Goal: Information Seeking & Learning: Learn about a topic

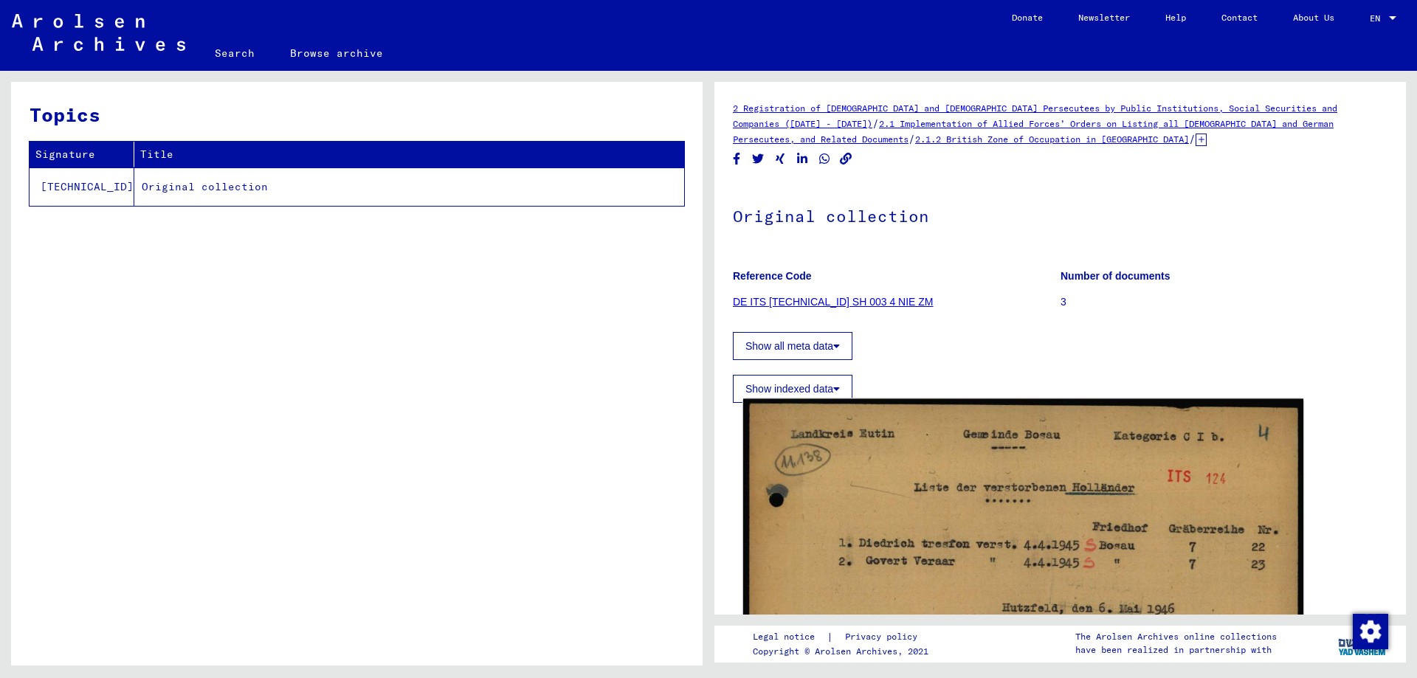
click at [960, 503] on img at bounding box center [1023, 604] width 560 height 410
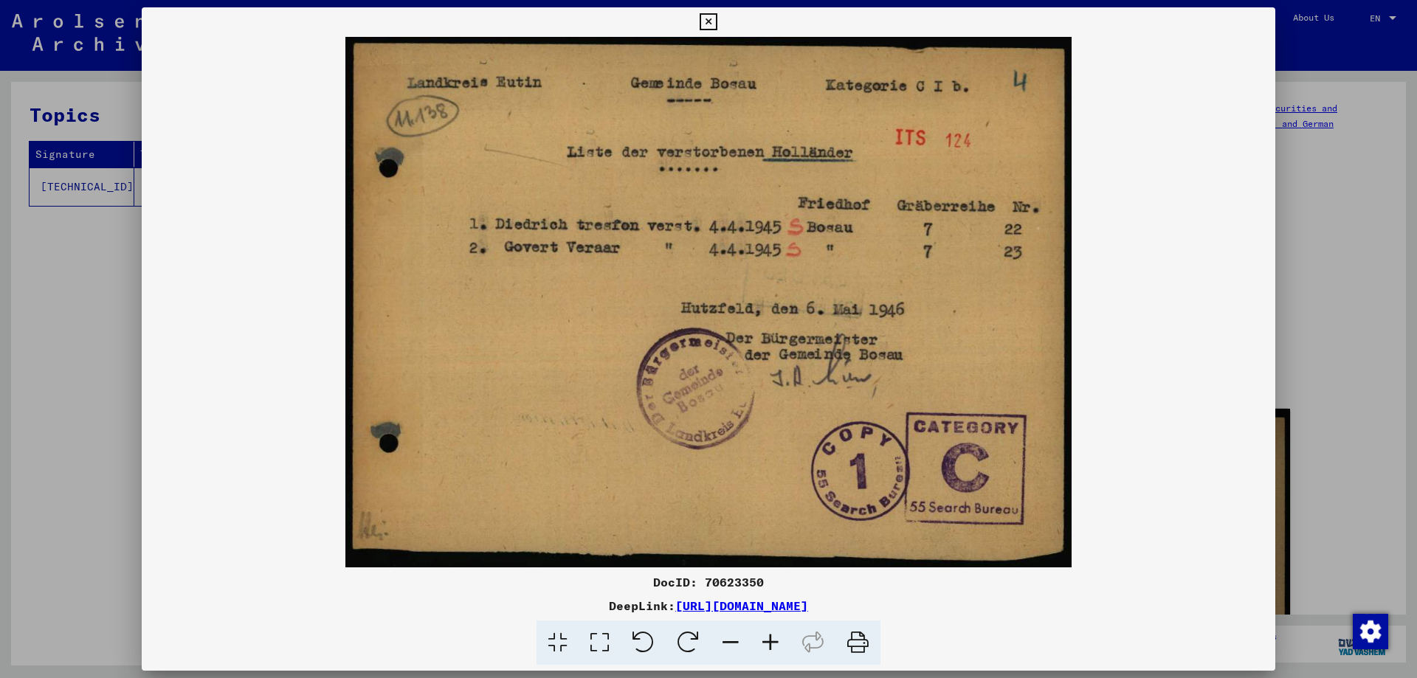
click at [709, 21] on icon at bounding box center [708, 22] width 17 height 18
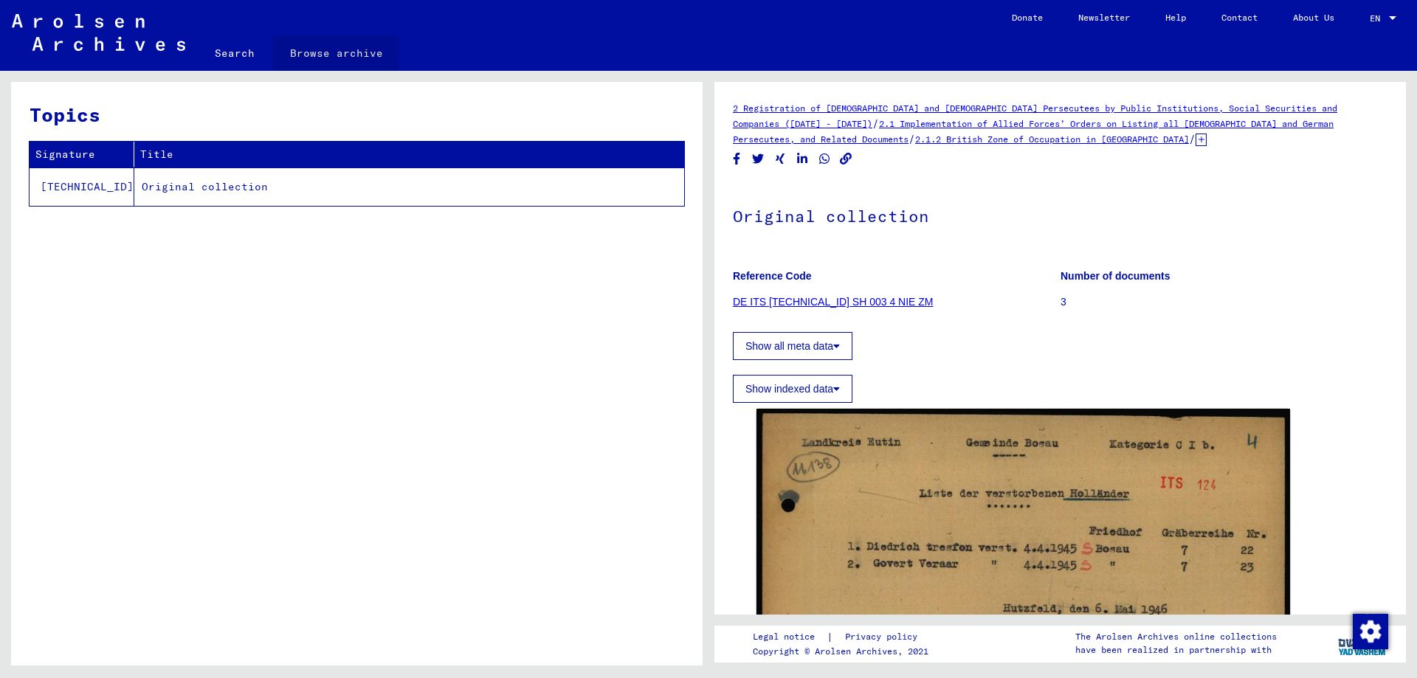
click at [298, 51] on link "Browse archive" at bounding box center [336, 52] width 128 height 35
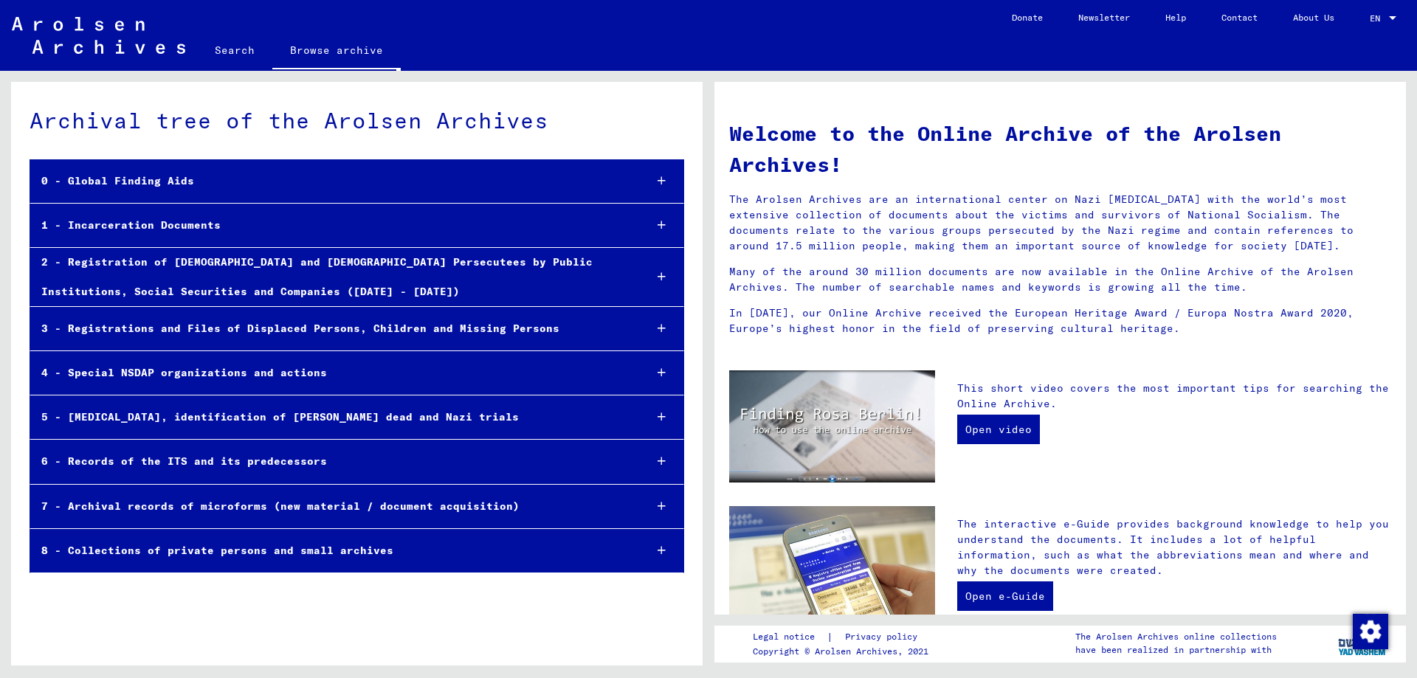
click at [320, 323] on div "3 - Registrations and Files of Displaced Persons, Children and Missing Persons" at bounding box center [331, 329] width 602 height 29
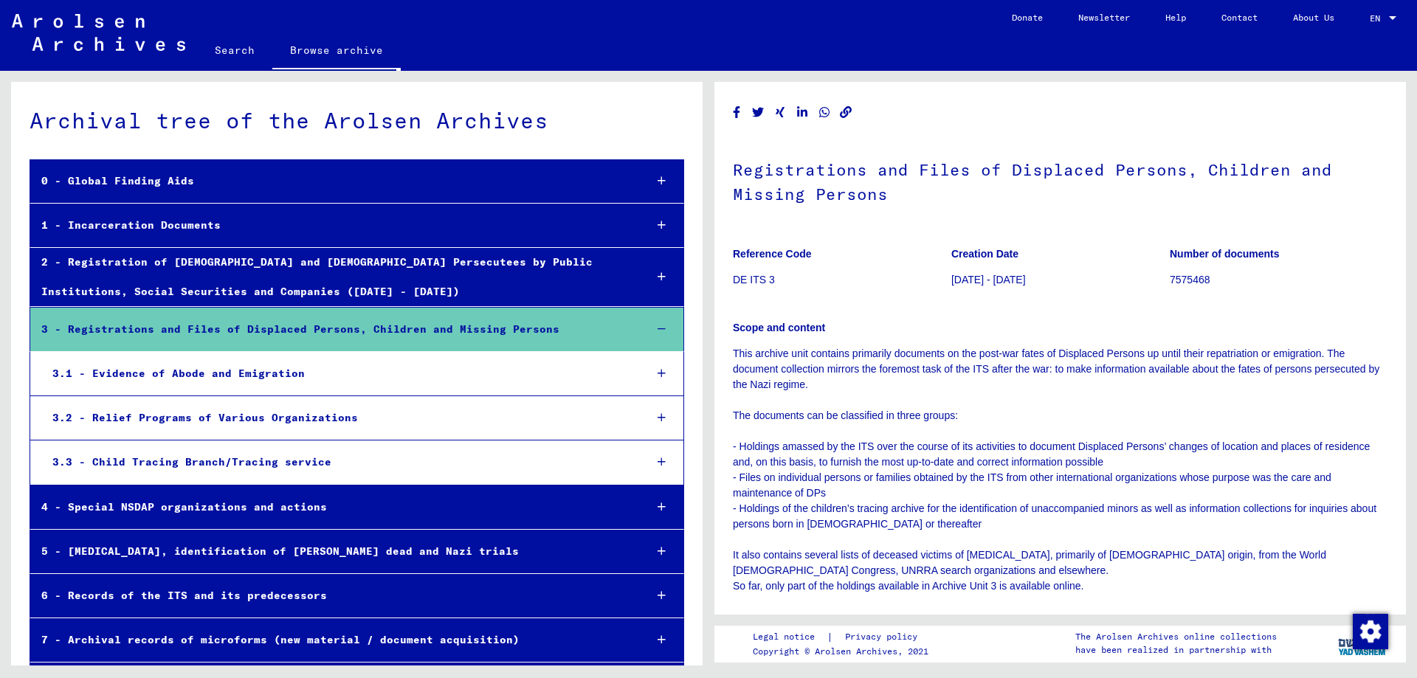
click at [141, 368] on div "3.1 - Evidence of Abode and Emigration" at bounding box center [337, 374] width 592 height 29
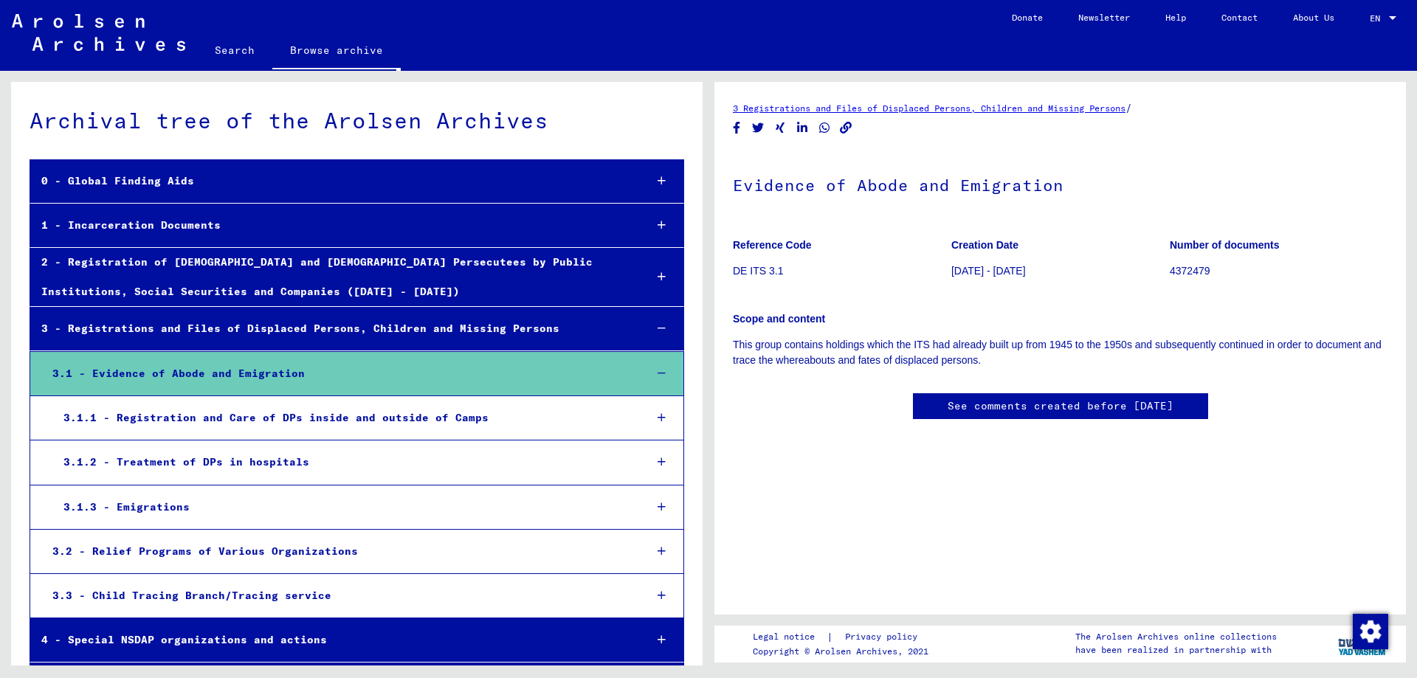
scroll to position [74, 0]
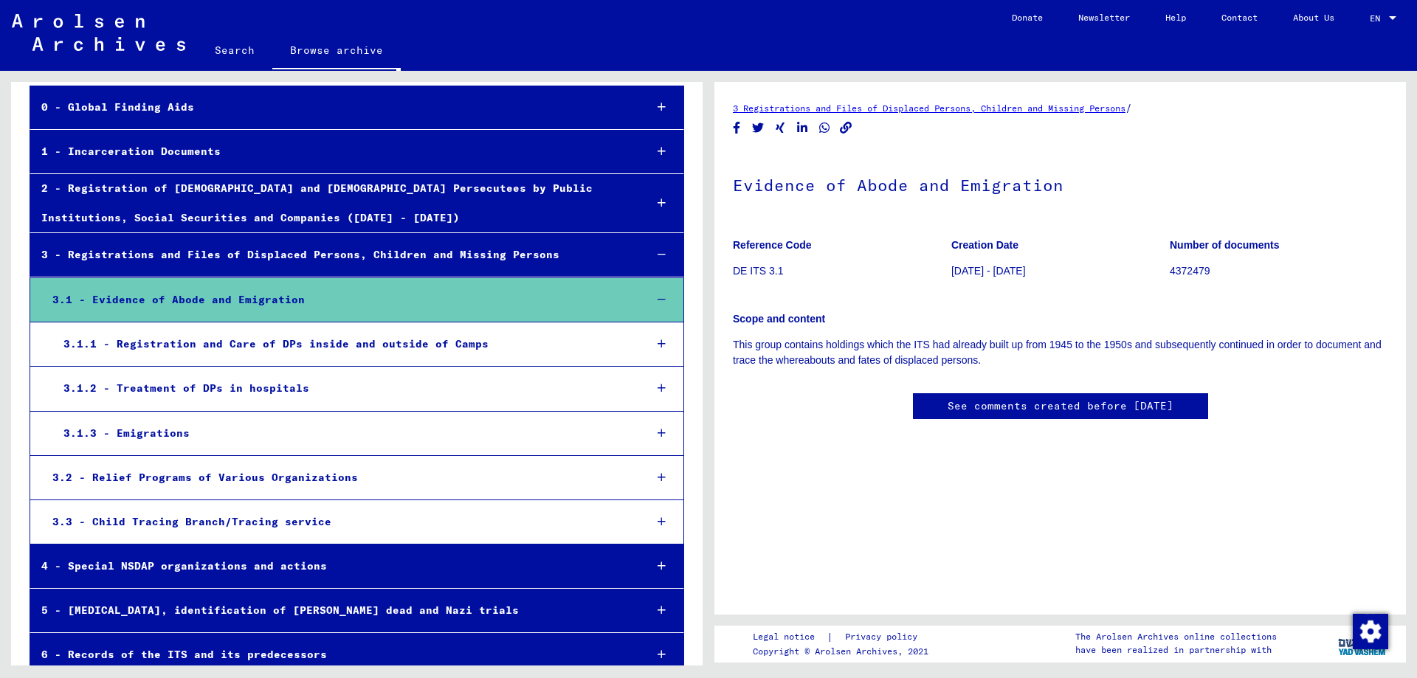
click at [233, 344] on div "3.1.1 - Registration and Care of DPs inside and outside of Camps" at bounding box center [342, 344] width 581 height 29
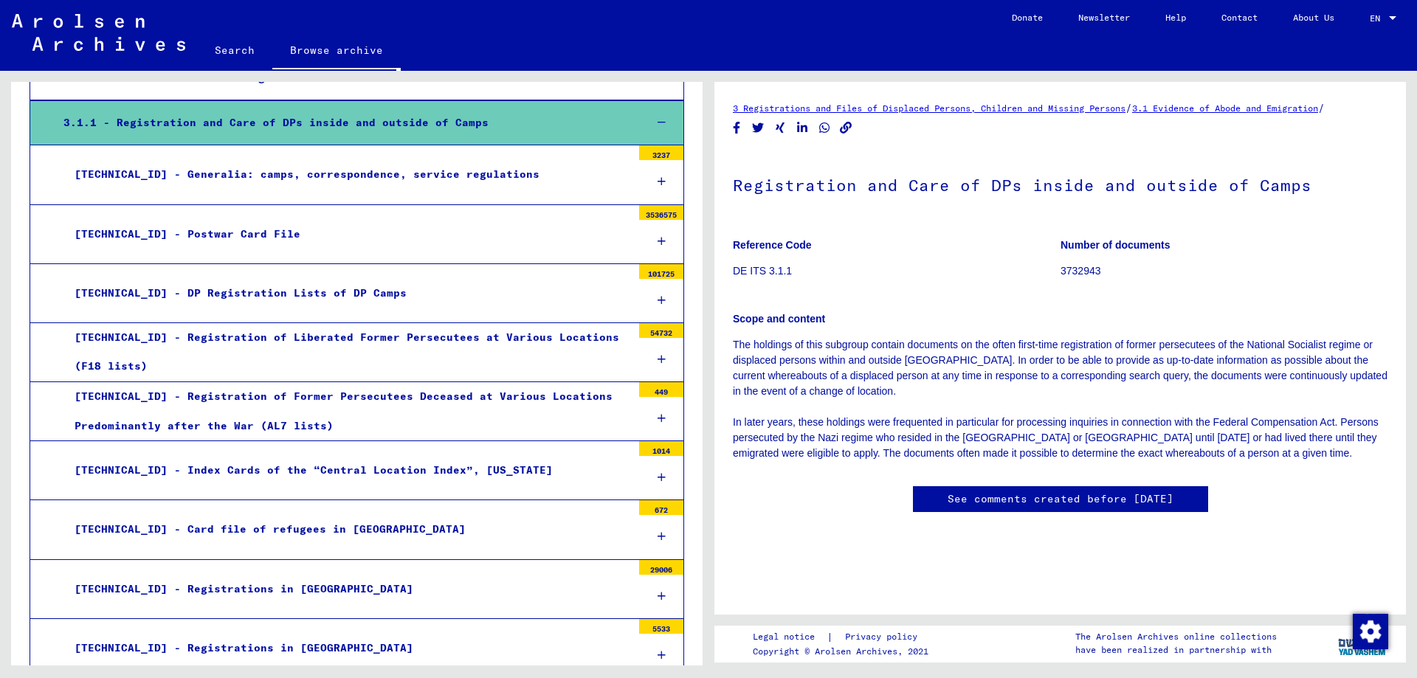
scroll to position [369, 0]
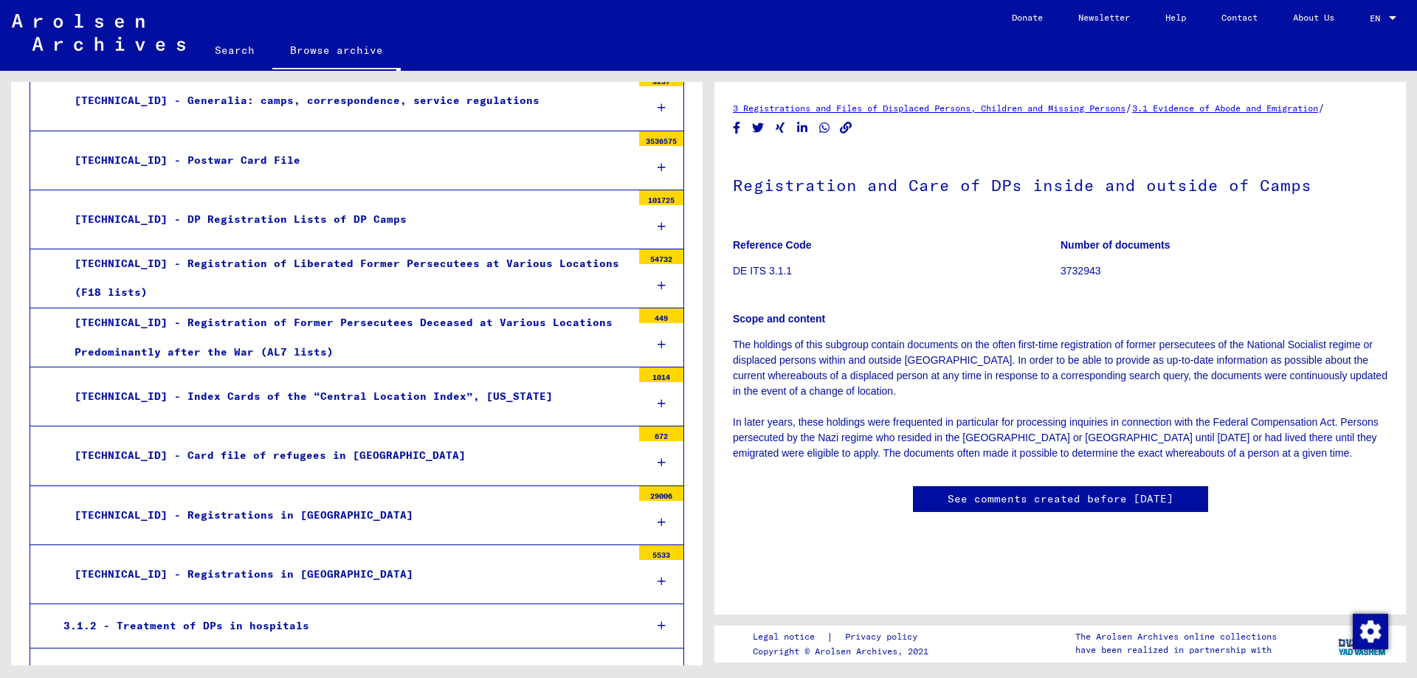
click at [310, 396] on div "[TECHNICAL_ID] - Index Cards of the “Central Location Index”, [US_STATE]" at bounding box center [347, 396] width 568 height 29
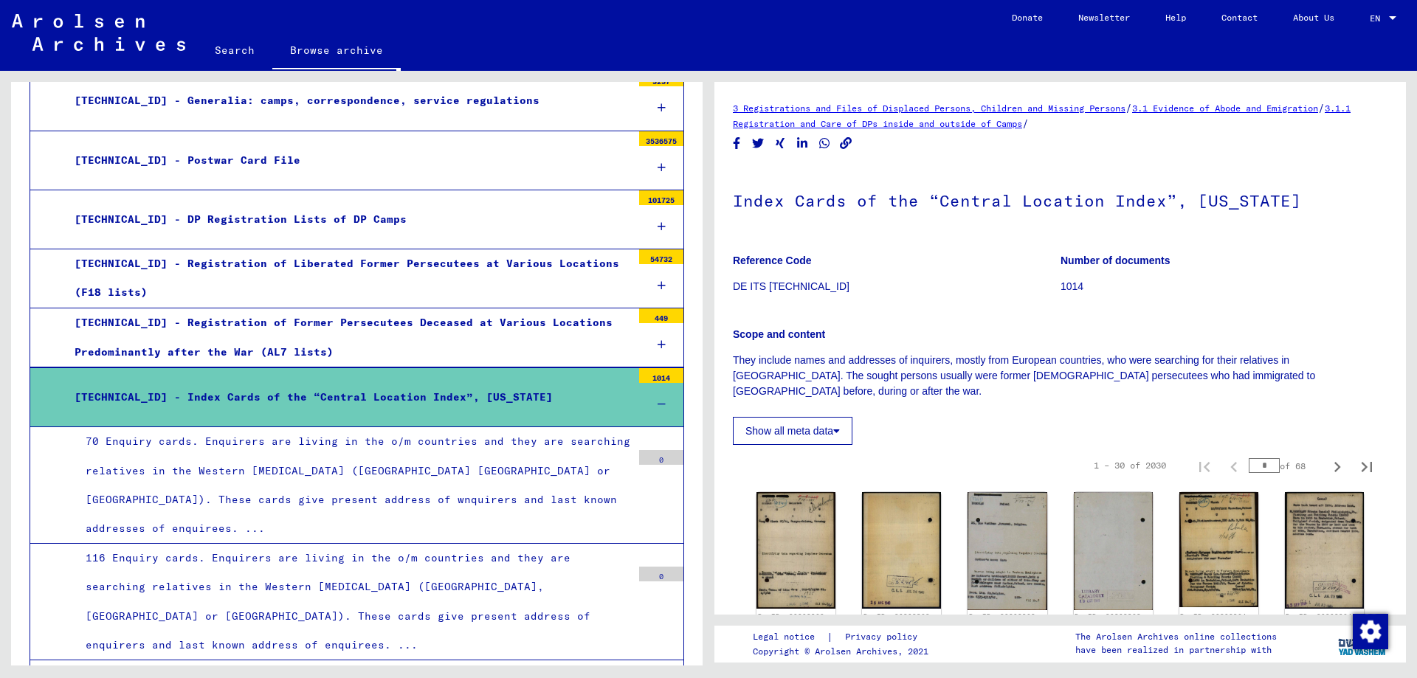
scroll to position [295, 0]
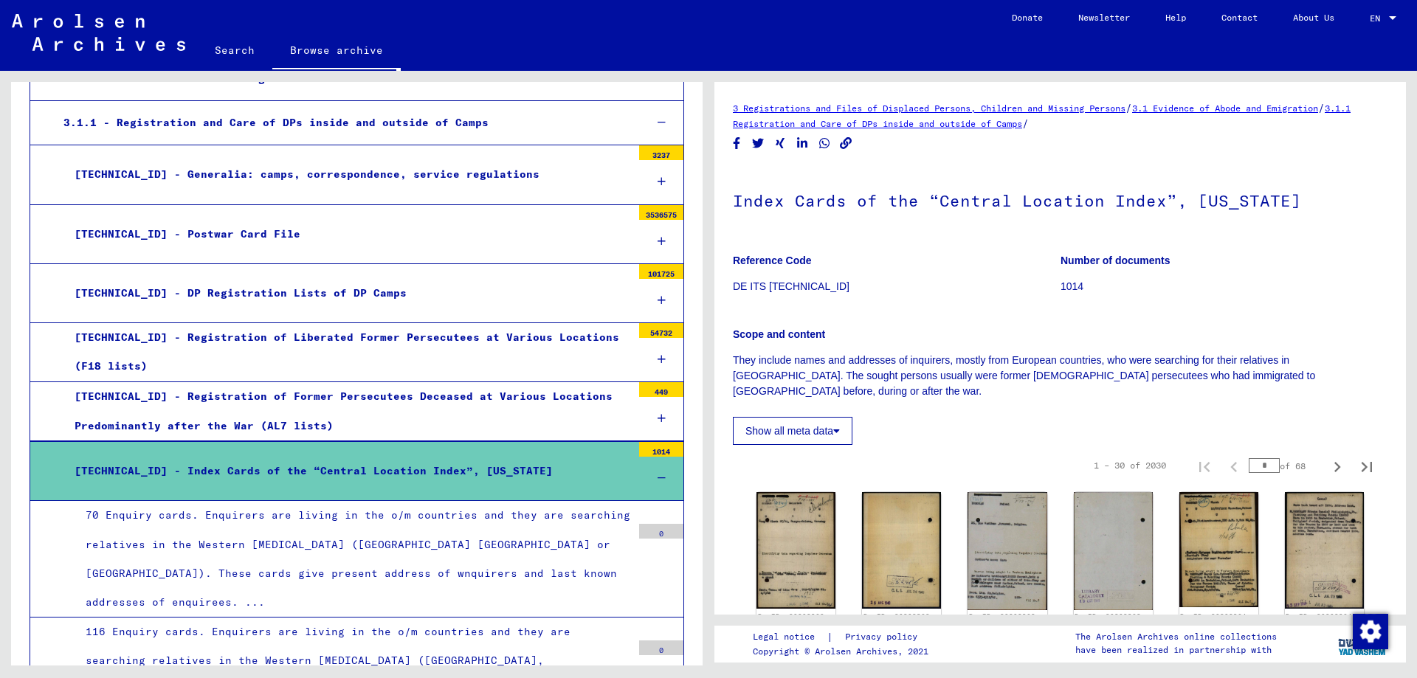
click at [255, 177] on div "[TECHNICAL_ID] - Generalia: camps, correspondence, service regulations" at bounding box center [347, 174] width 568 height 29
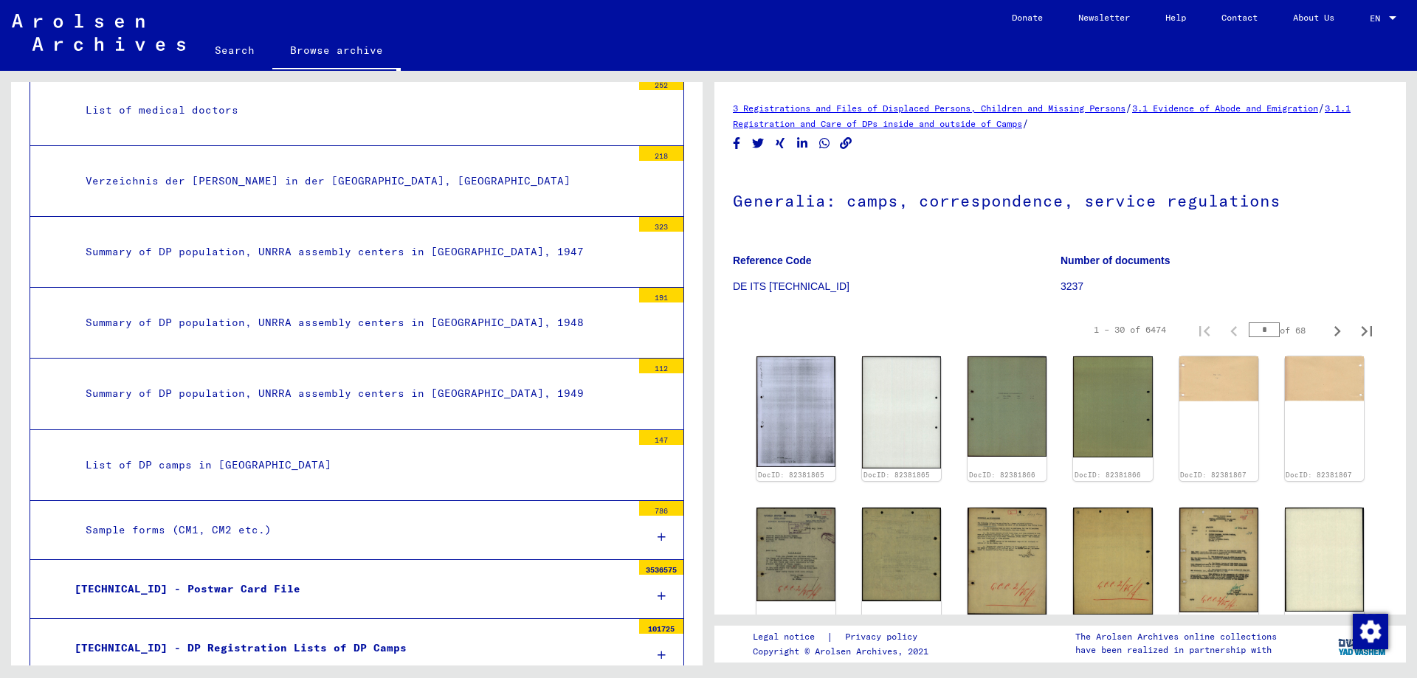
scroll to position [738, 0]
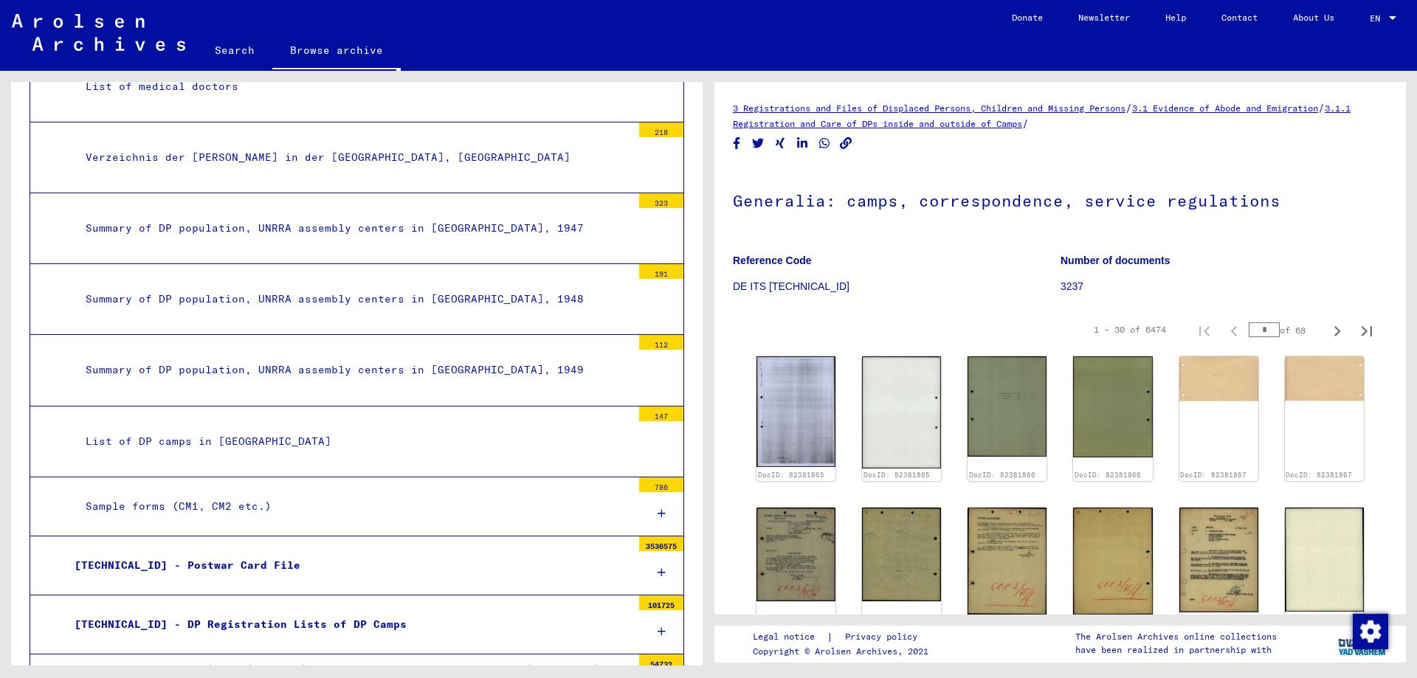
click at [213, 444] on div "List of DP camps in [GEOGRAPHIC_DATA]" at bounding box center [353, 441] width 557 height 29
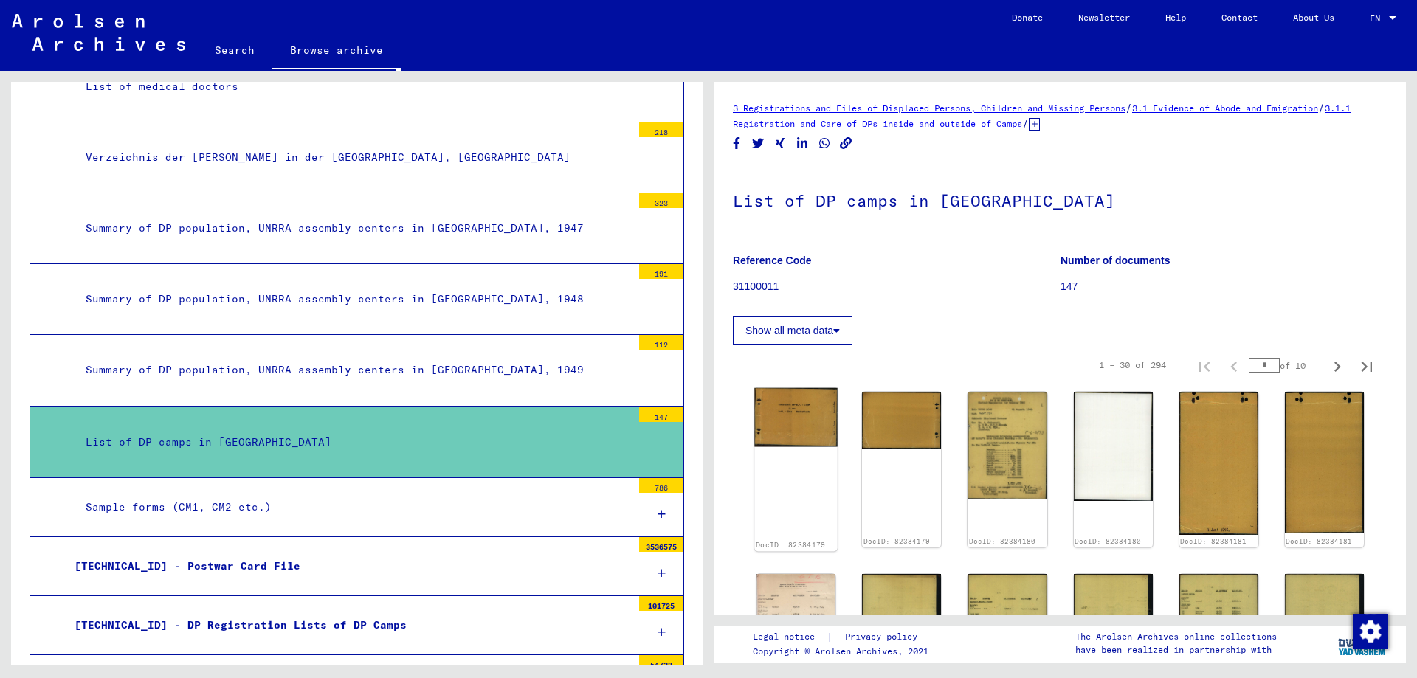
click at [793, 407] on img at bounding box center [796, 417] width 83 height 59
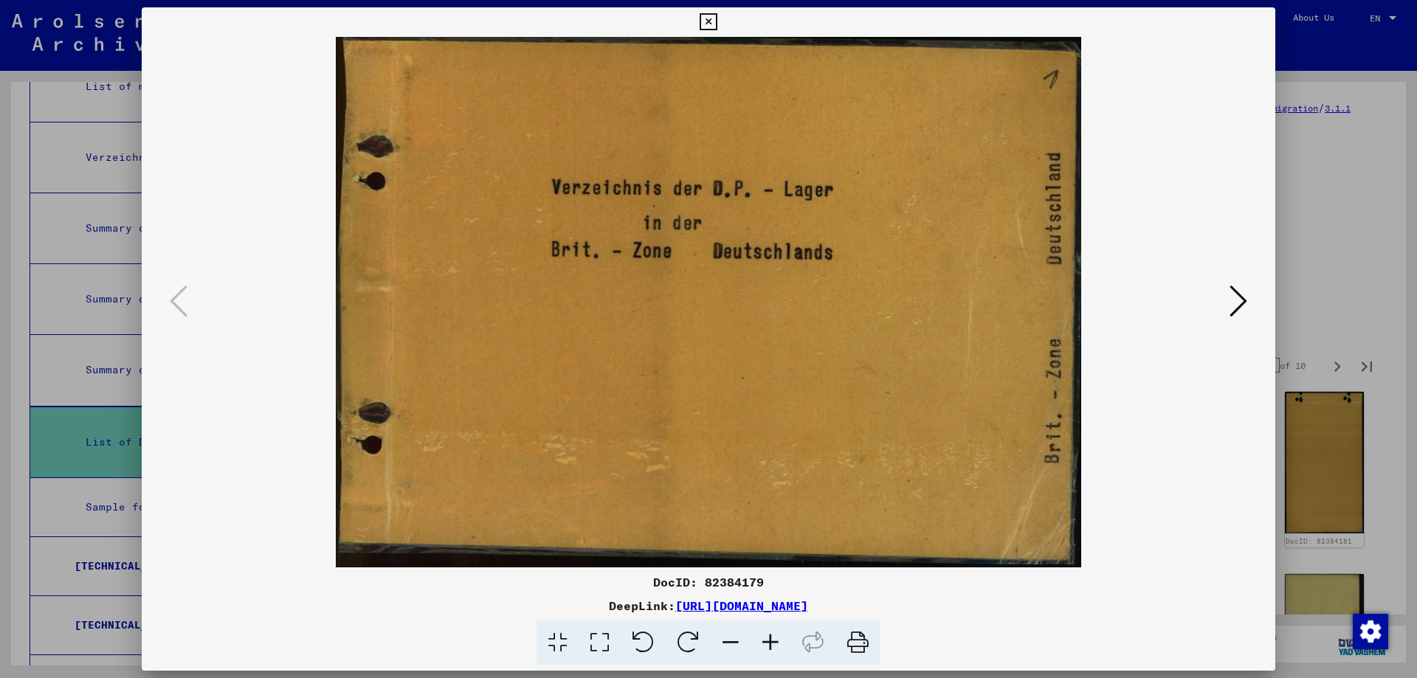
click at [1248, 298] on button at bounding box center [1239, 302] width 27 height 42
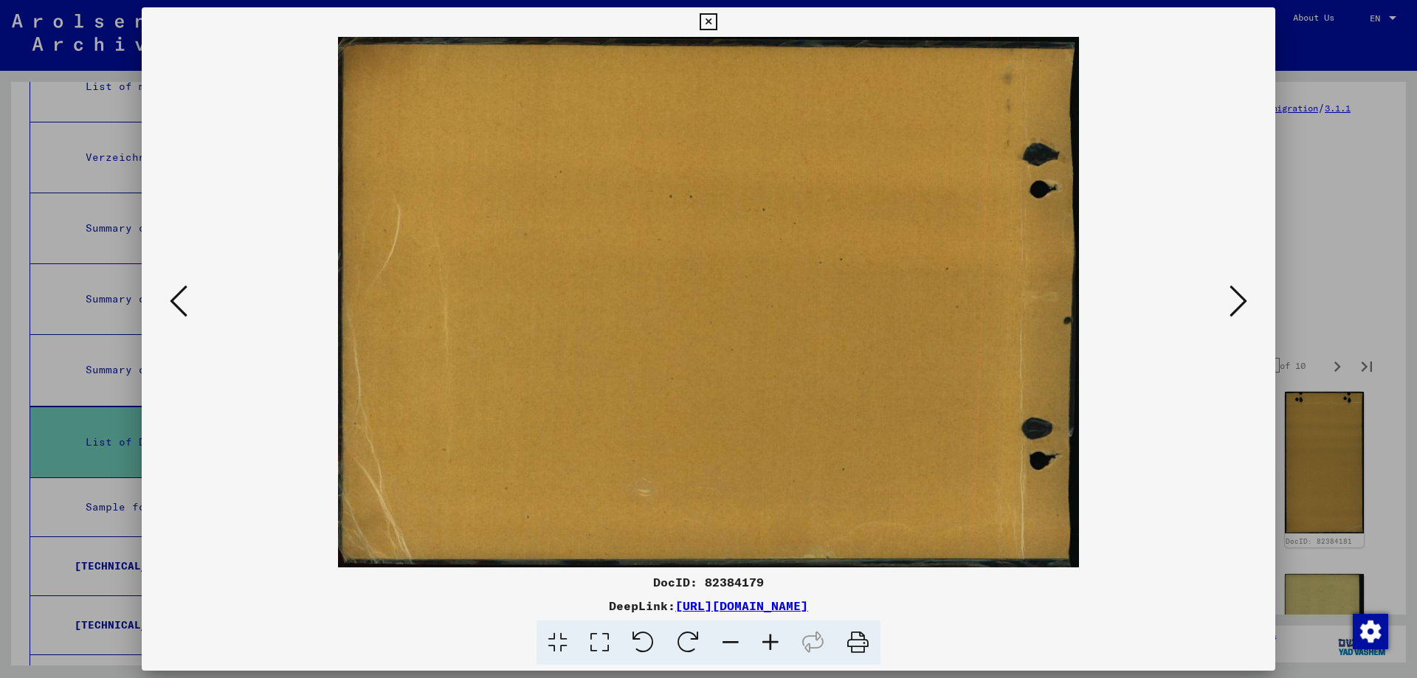
click at [1248, 298] on button at bounding box center [1239, 302] width 27 height 42
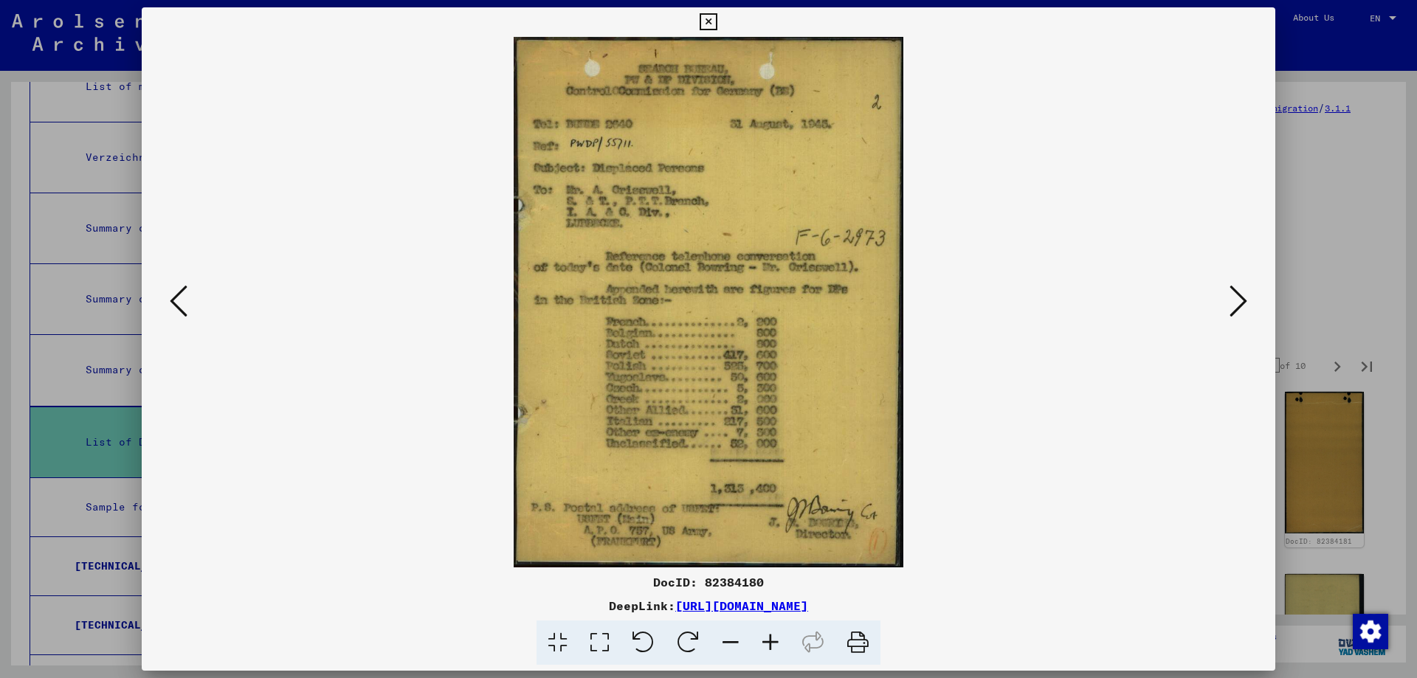
click at [1248, 298] on button at bounding box center [1239, 302] width 27 height 42
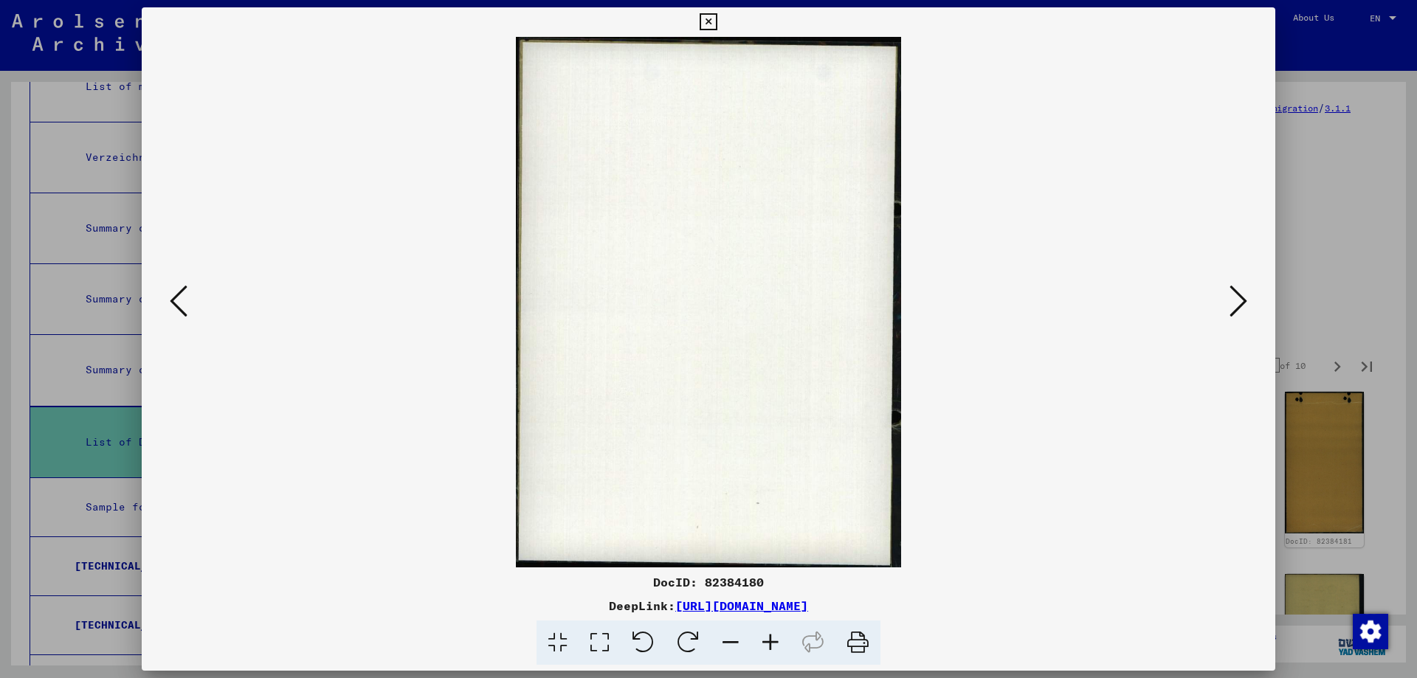
click at [1248, 298] on button at bounding box center [1239, 302] width 27 height 42
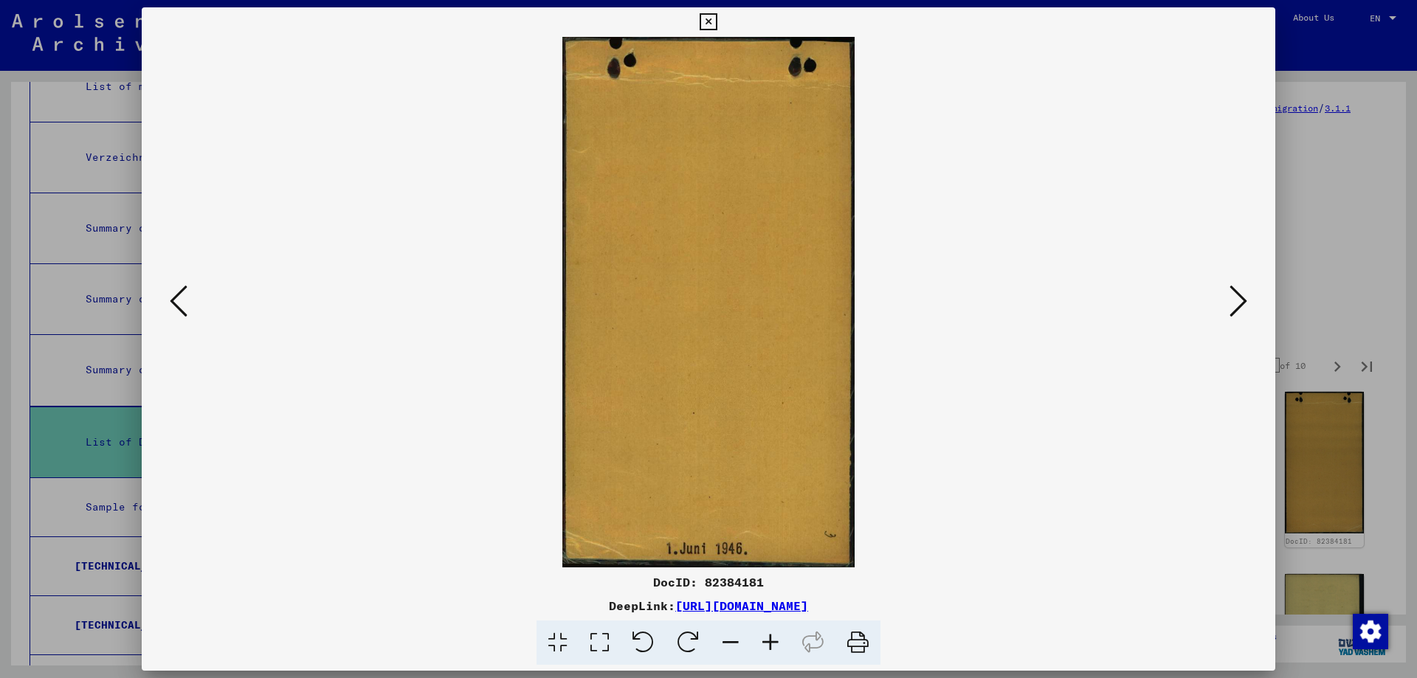
click at [1248, 298] on button at bounding box center [1239, 302] width 27 height 42
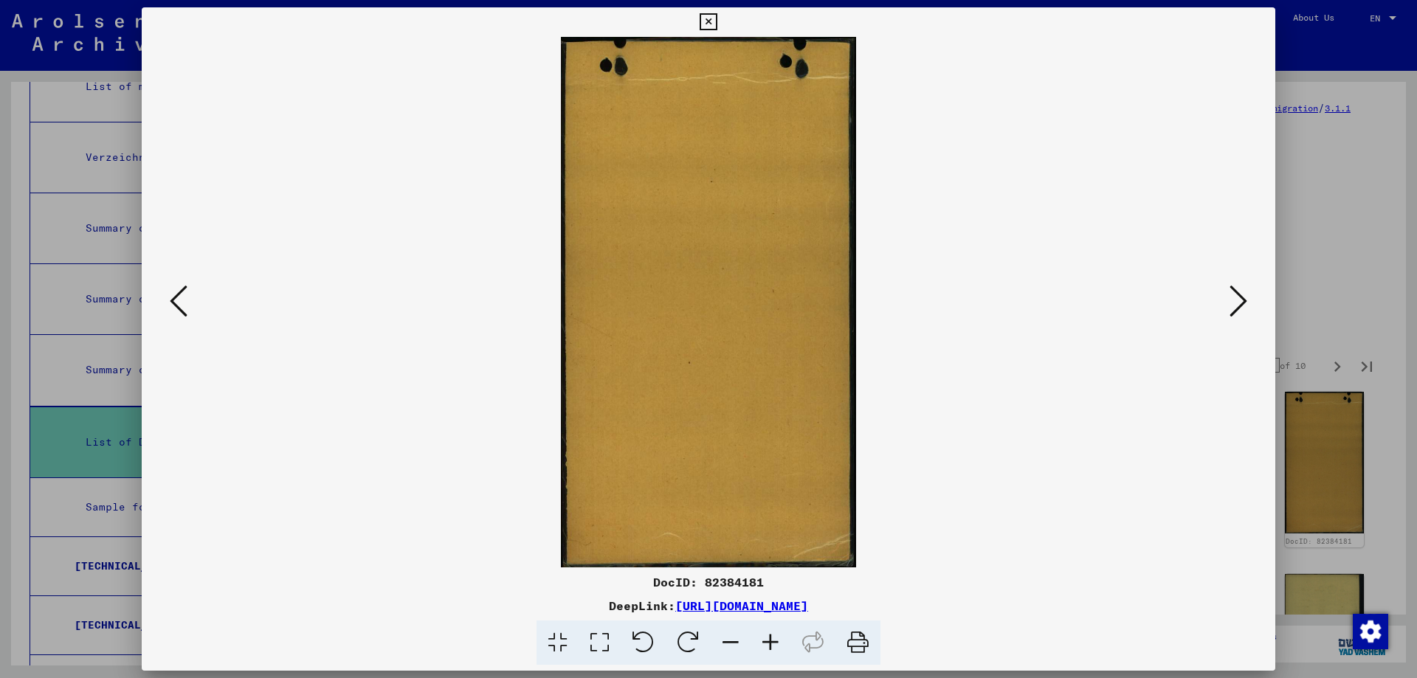
click at [1248, 298] on button at bounding box center [1239, 302] width 27 height 42
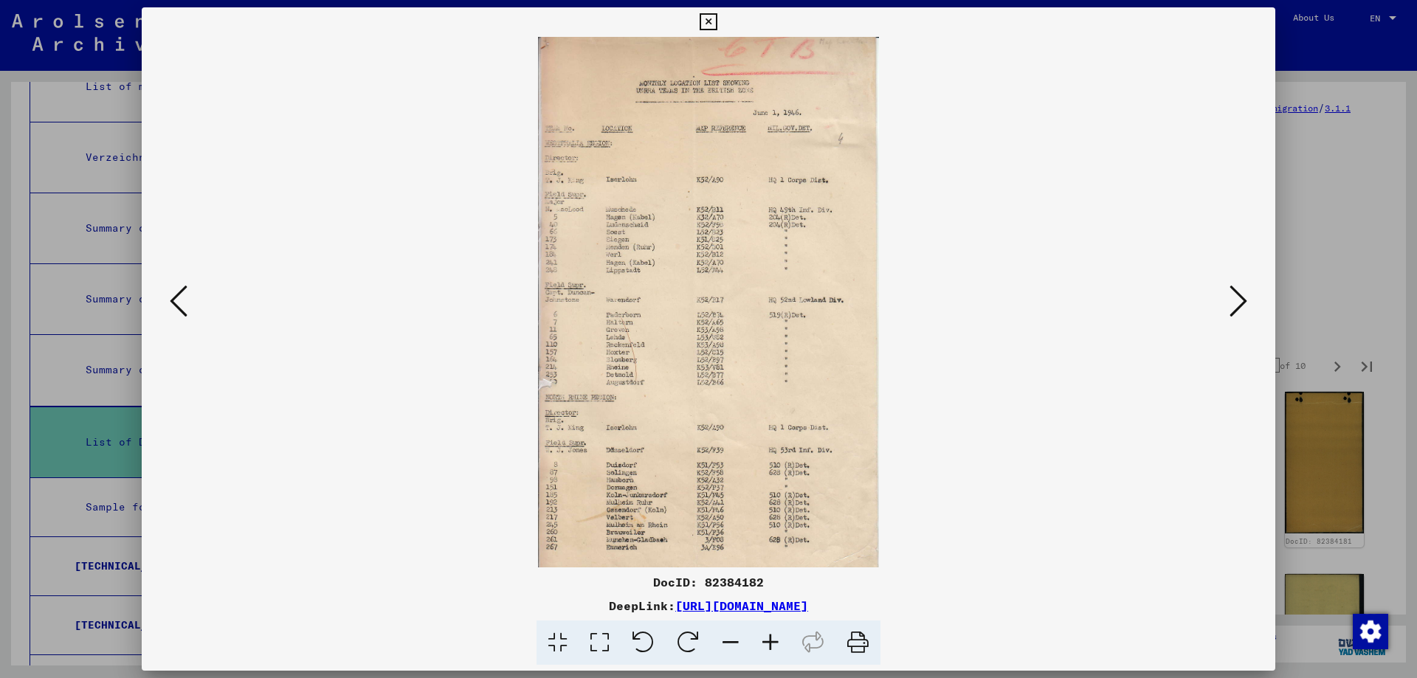
click at [1248, 298] on button at bounding box center [1239, 302] width 27 height 42
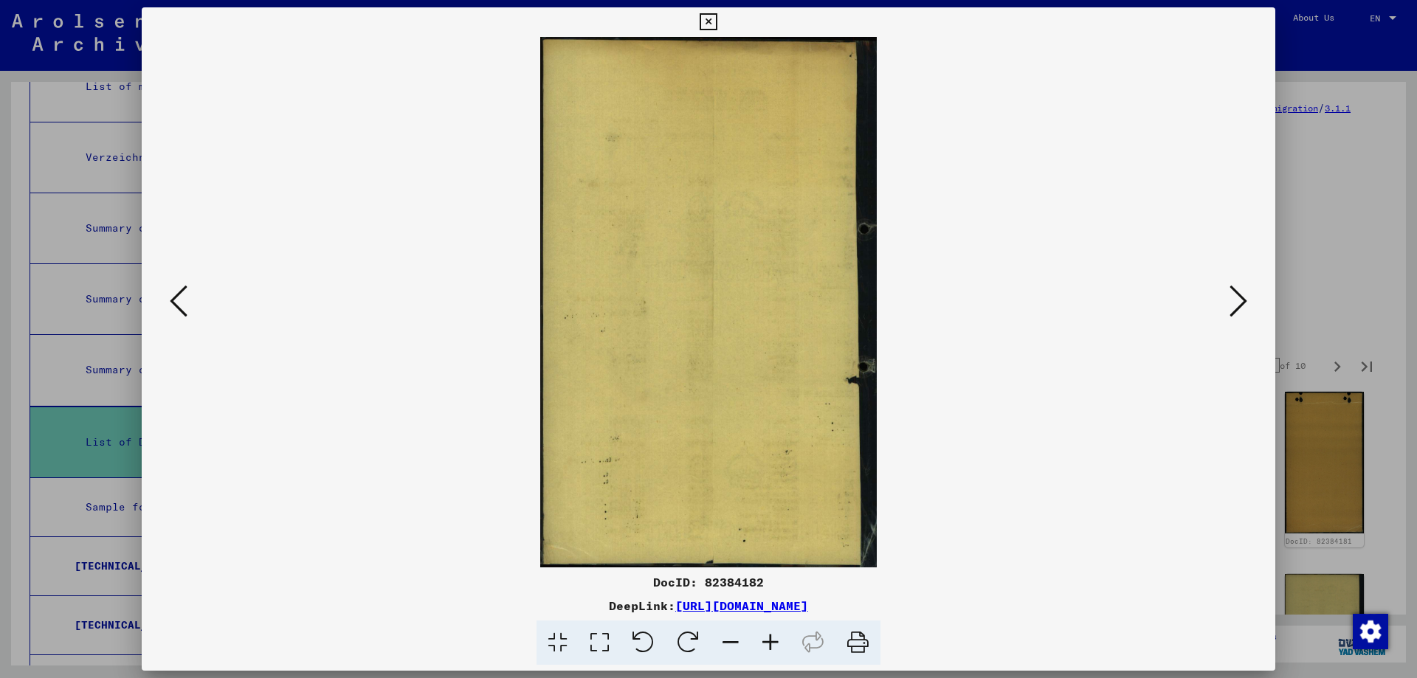
click at [1248, 298] on button at bounding box center [1239, 302] width 27 height 42
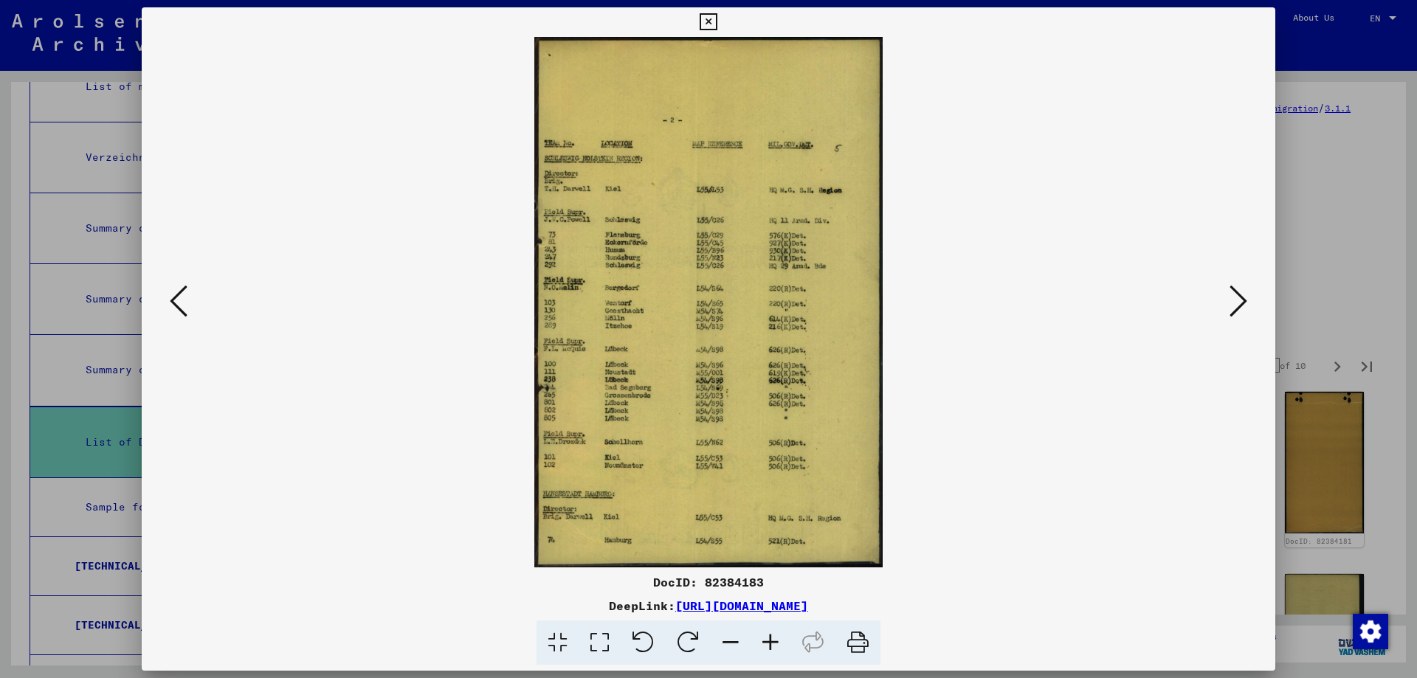
click at [1248, 298] on button at bounding box center [1239, 302] width 27 height 42
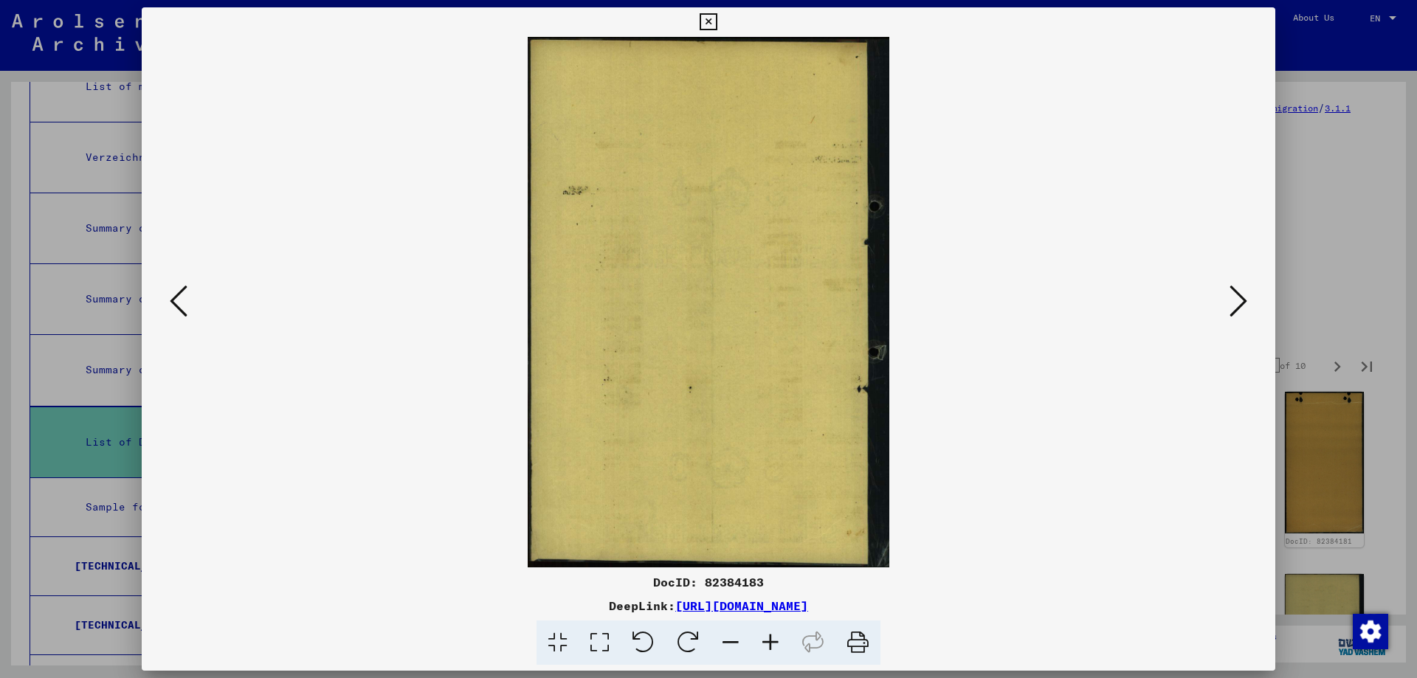
click at [1248, 298] on button at bounding box center [1239, 302] width 27 height 42
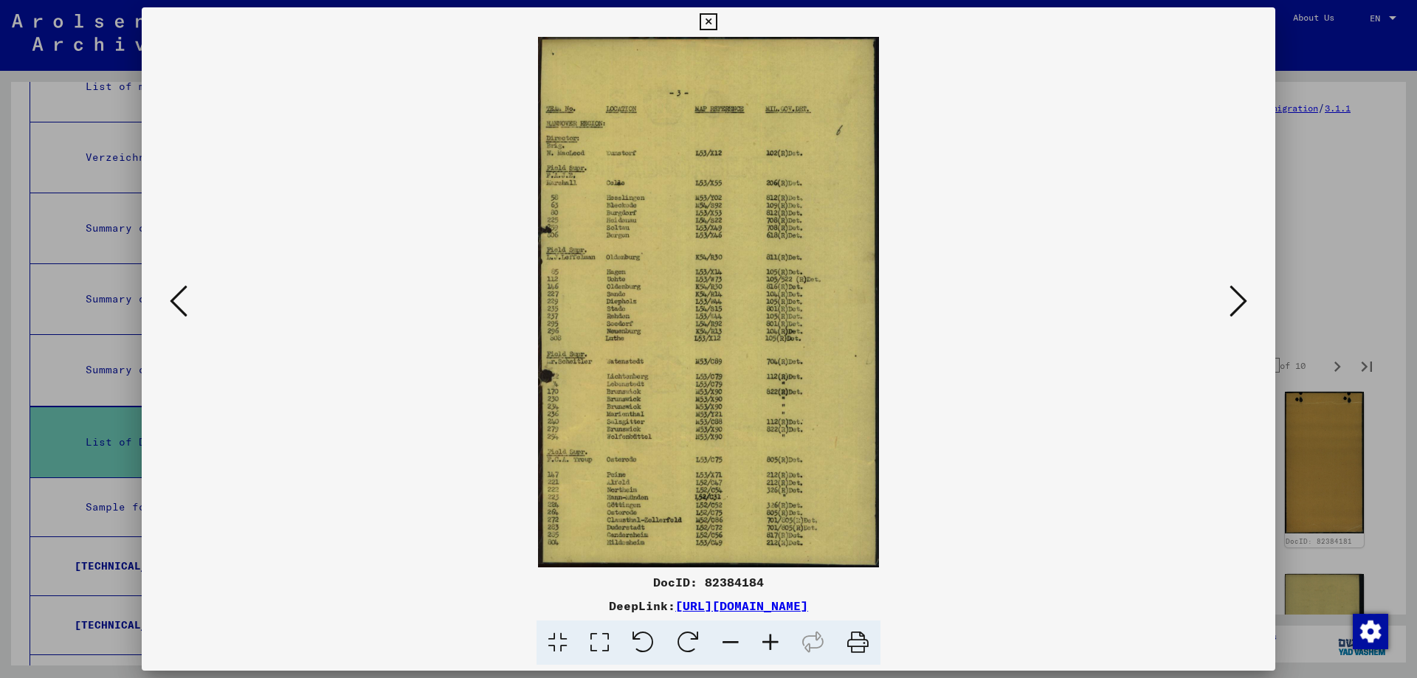
click at [1248, 298] on button at bounding box center [1239, 302] width 27 height 42
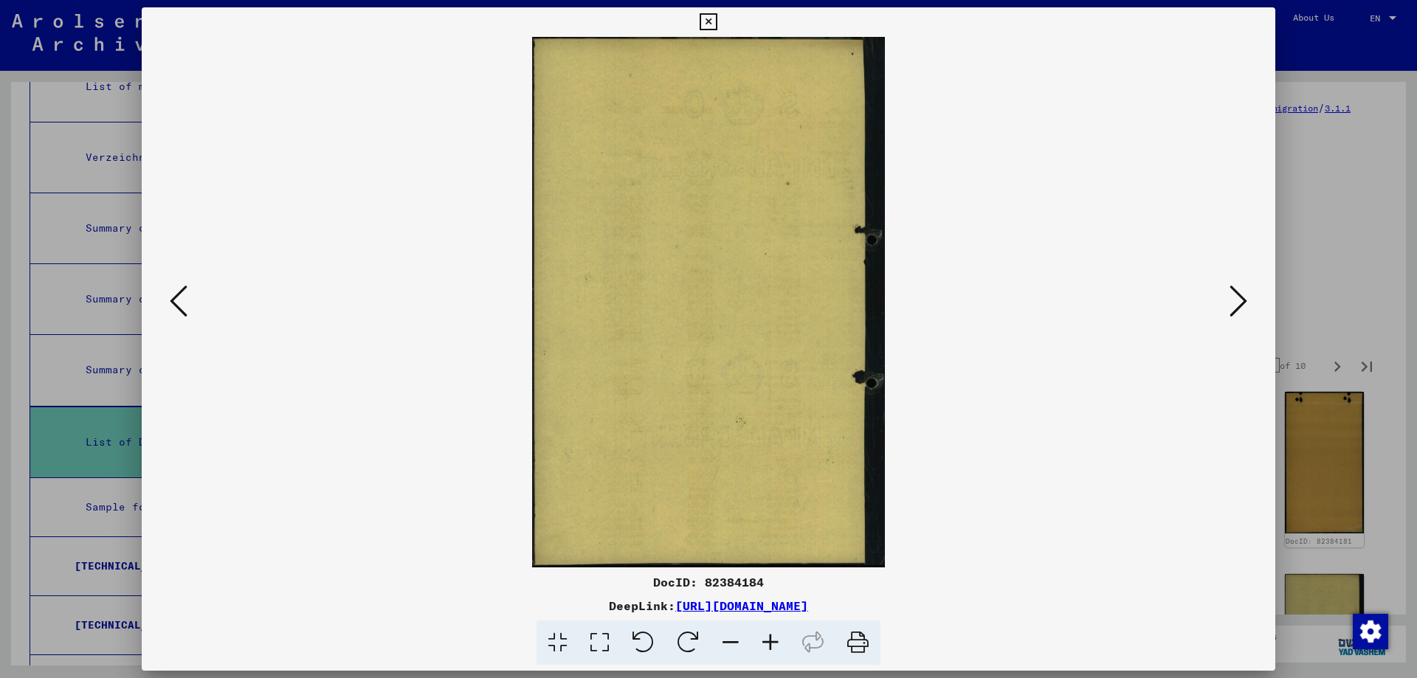
click at [1248, 298] on button at bounding box center [1239, 302] width 27 height 42
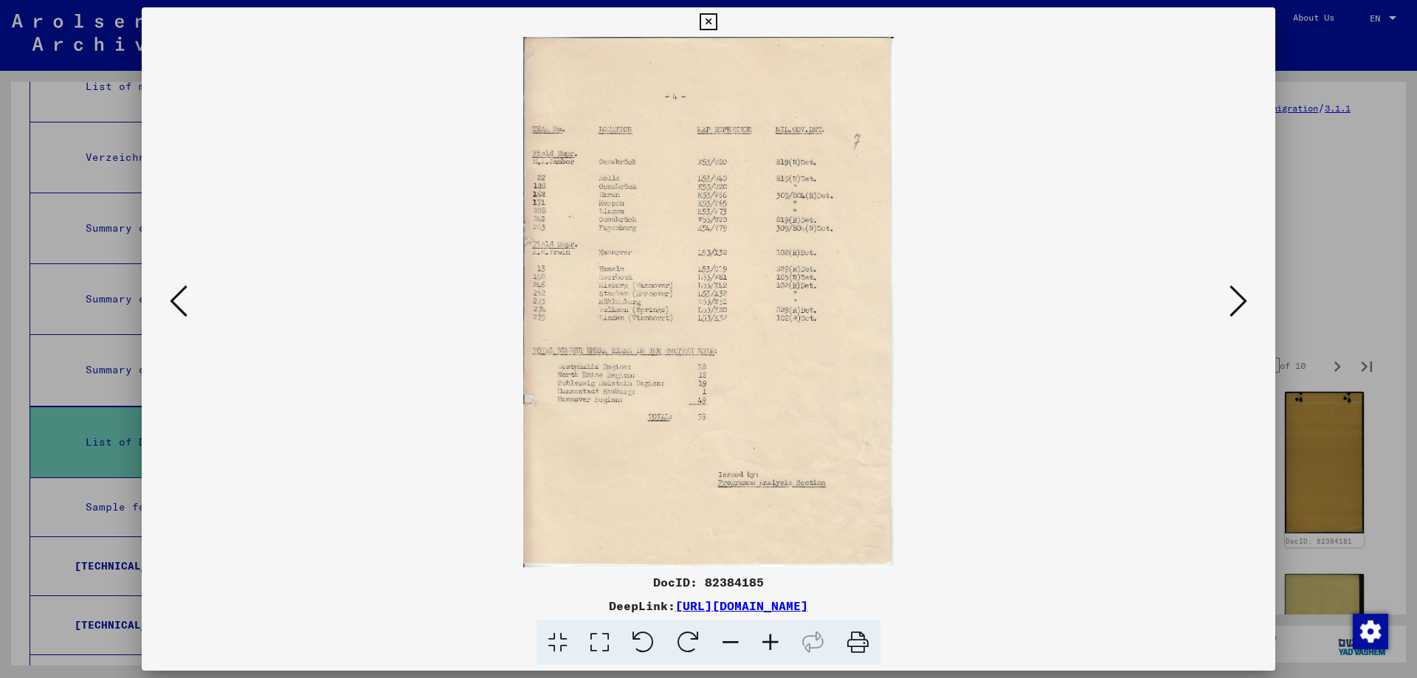
click at [1248, 298] on button at bounding box center [1239, 302] width 27 height 42
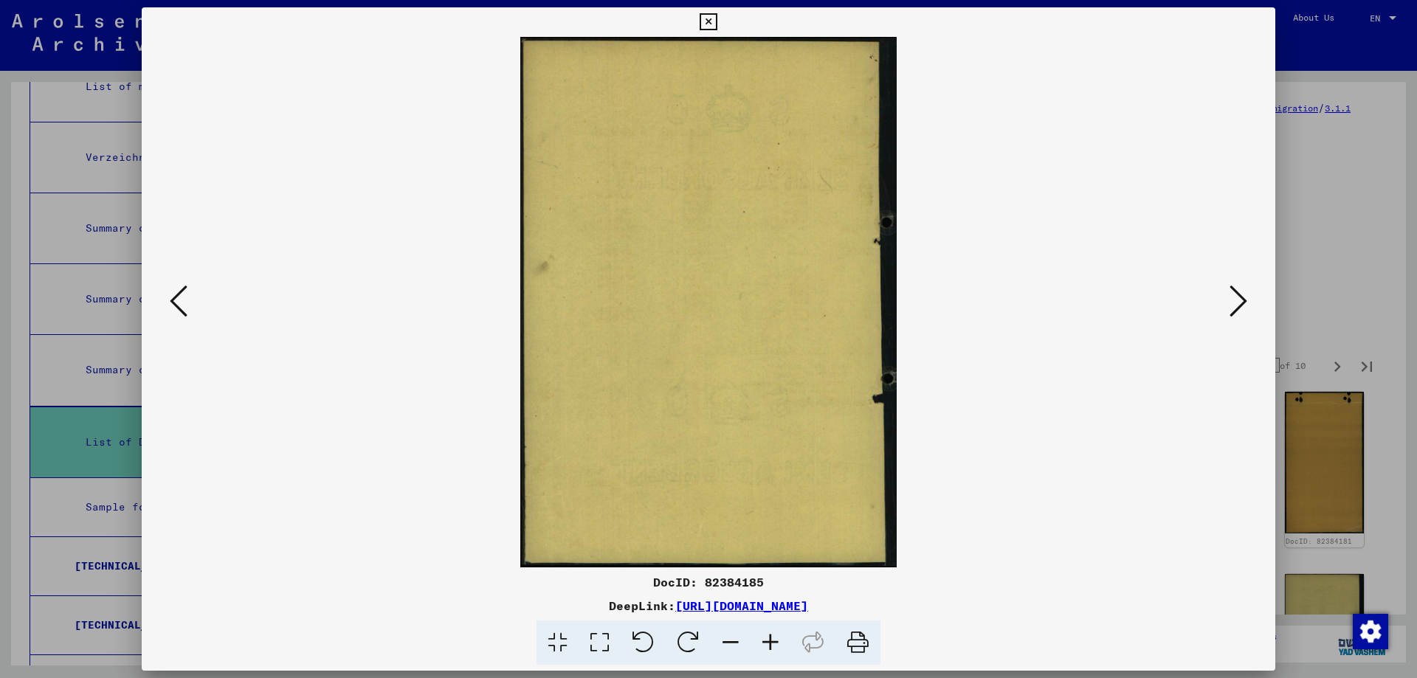
click at [1248, 298] on button at bounding box center [1239, 302] width 27 height 42
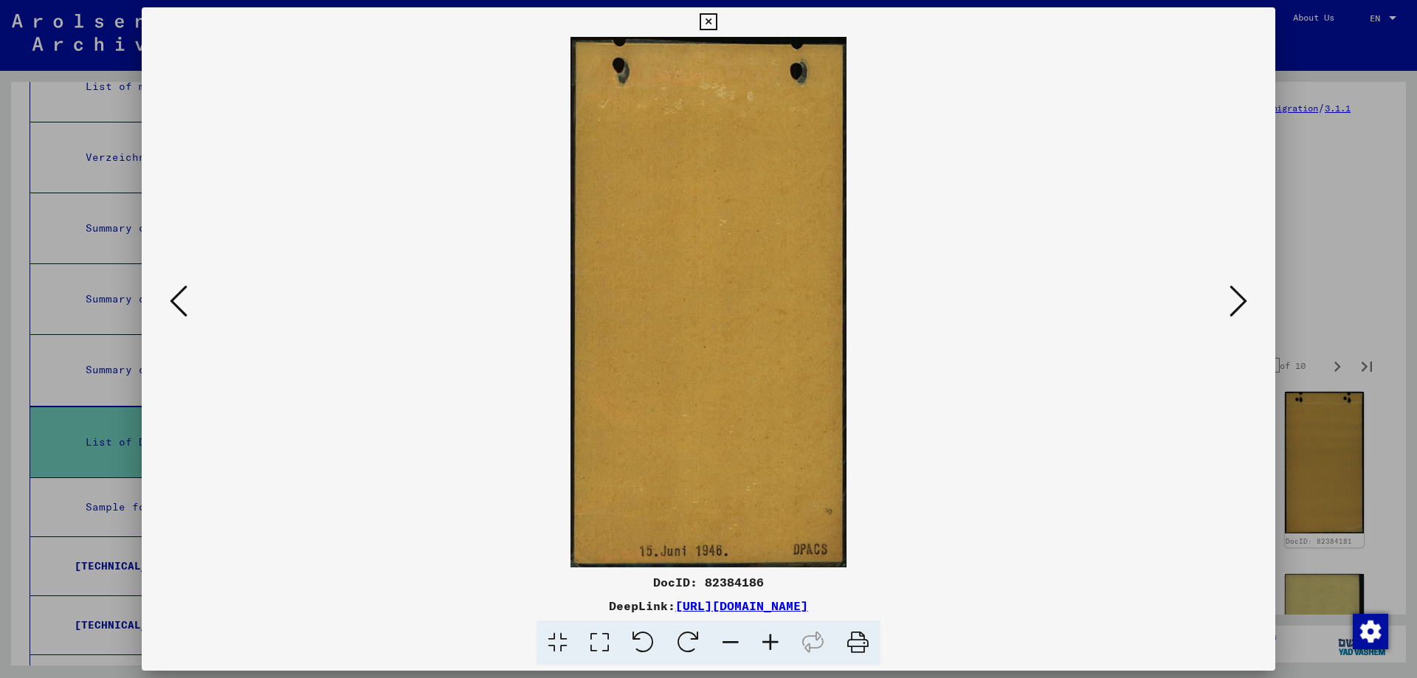
click at [1248, 298] on button at bounding box center [1239, 302] width 27 height 42
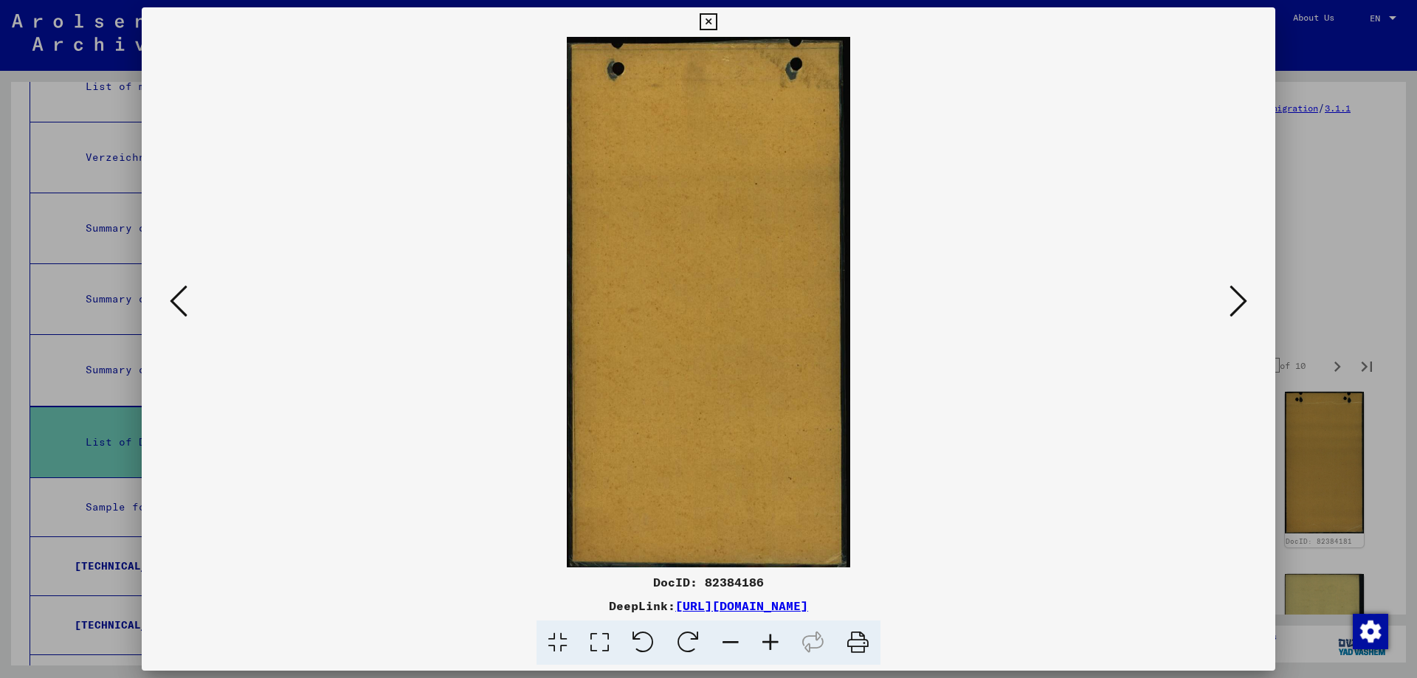
click at [1248, 298] on button at bounding box center [1239, 302] width 27 height 42
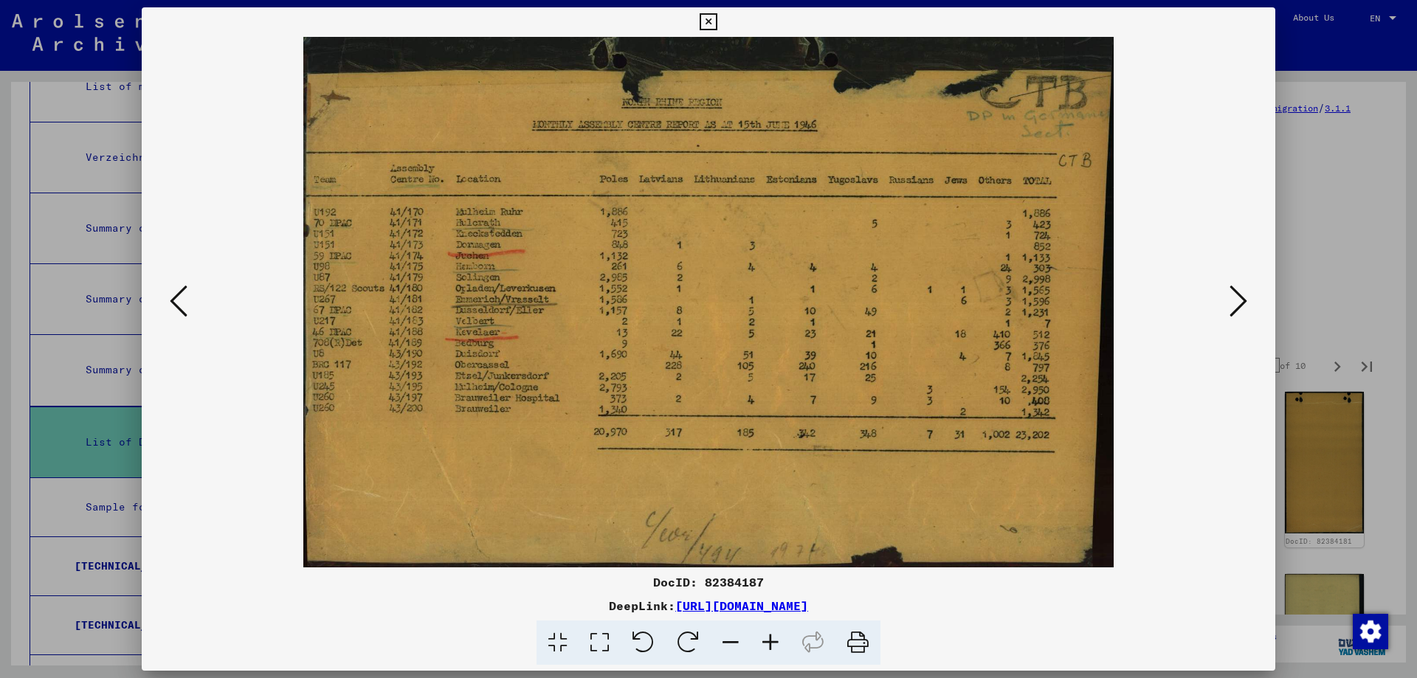
click at [1248, 298] on button at bounding box center [1239, 302] width 27 height 42
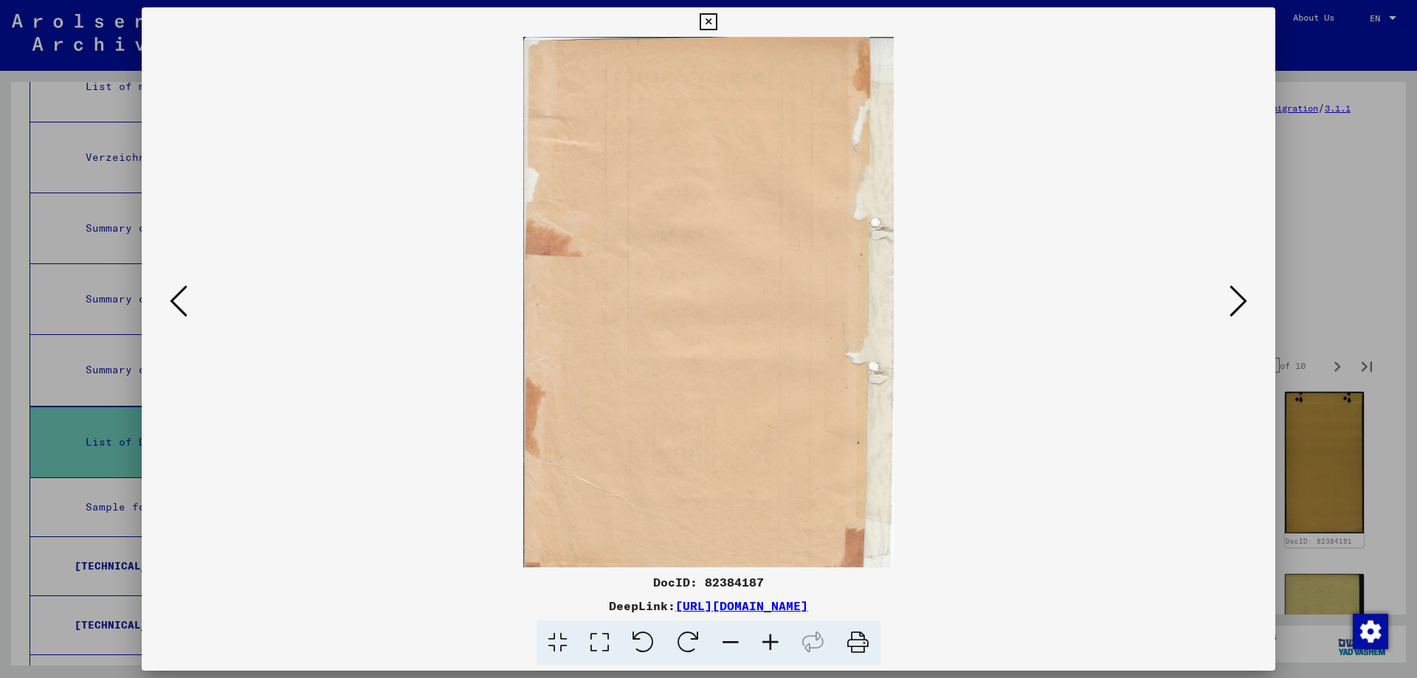
click at [1248, 298] on button at bounding box center [1239, 302] width 27 height 42
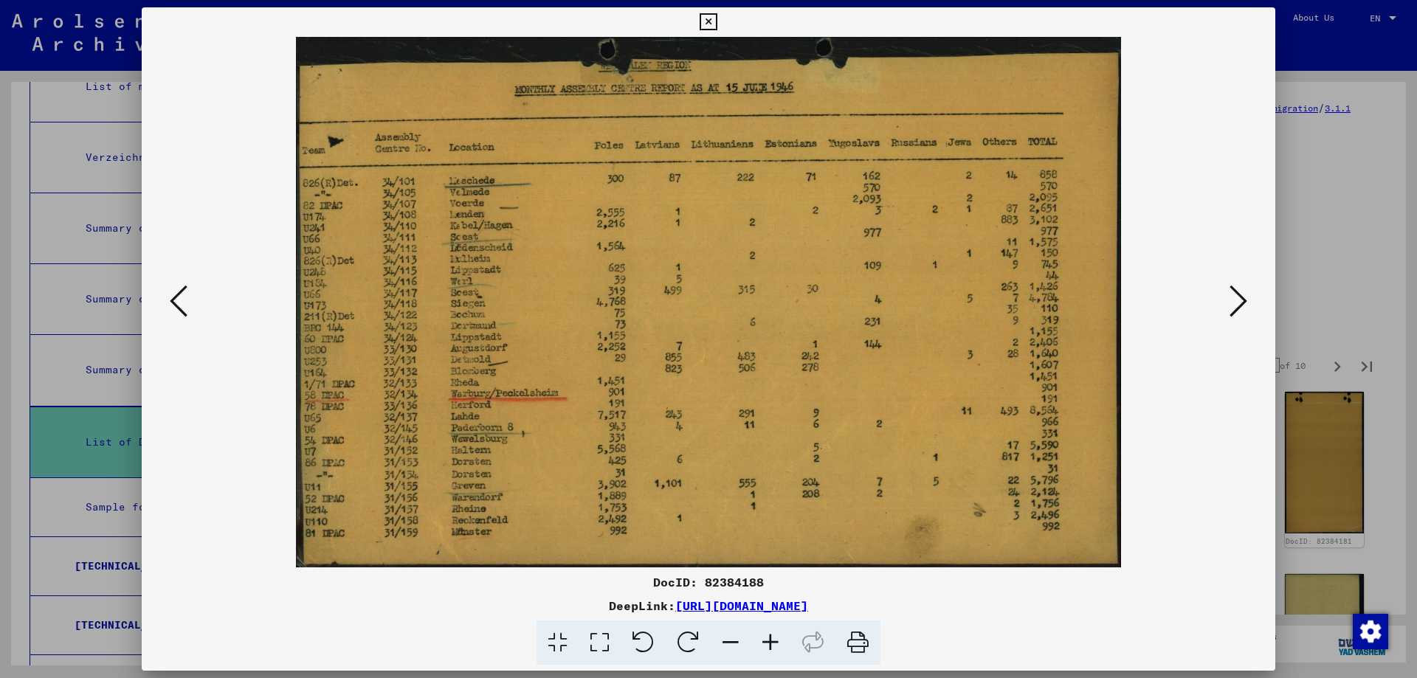
click at [1248, 298] on button at bounding box center [1239, 302] width 27 height 42
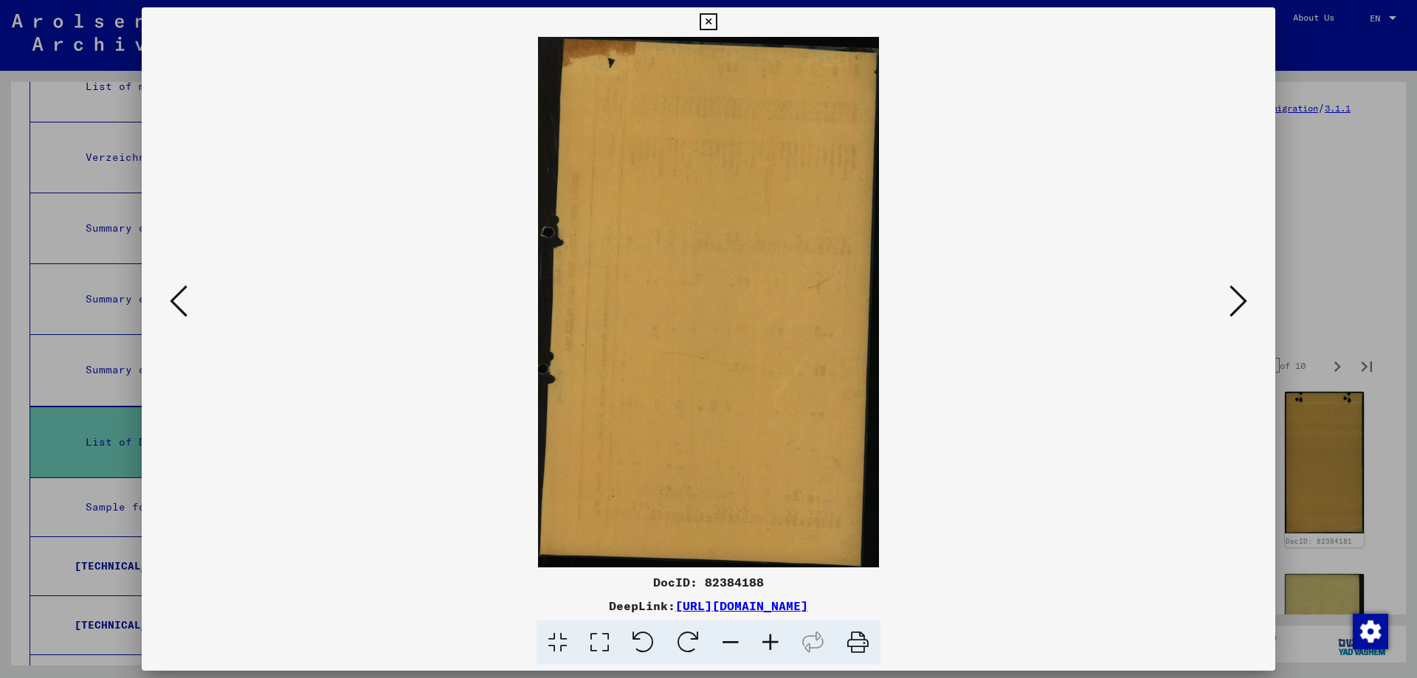
click at [1248, 298] on button at bounding box center [1239, 302] width 27 height 42
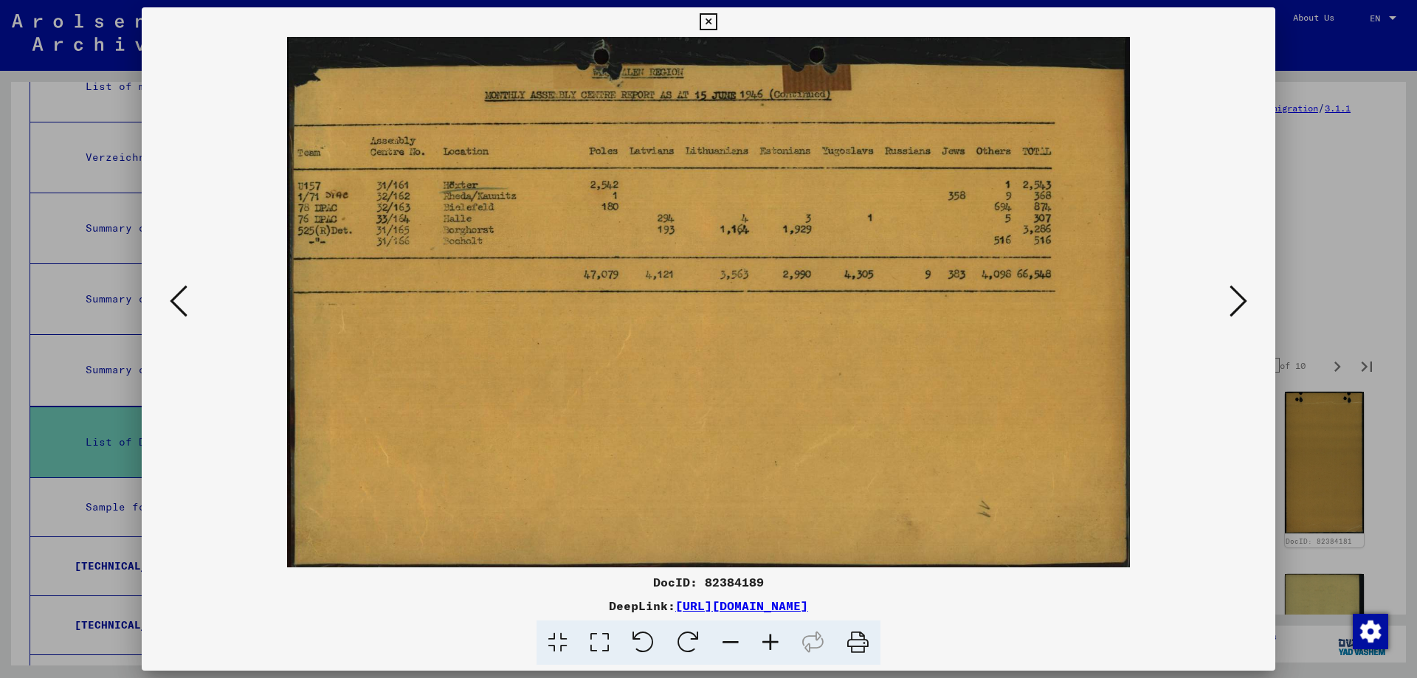
click at [1248, 298] on button at bounding box center [1239, 302] width 27 height 42
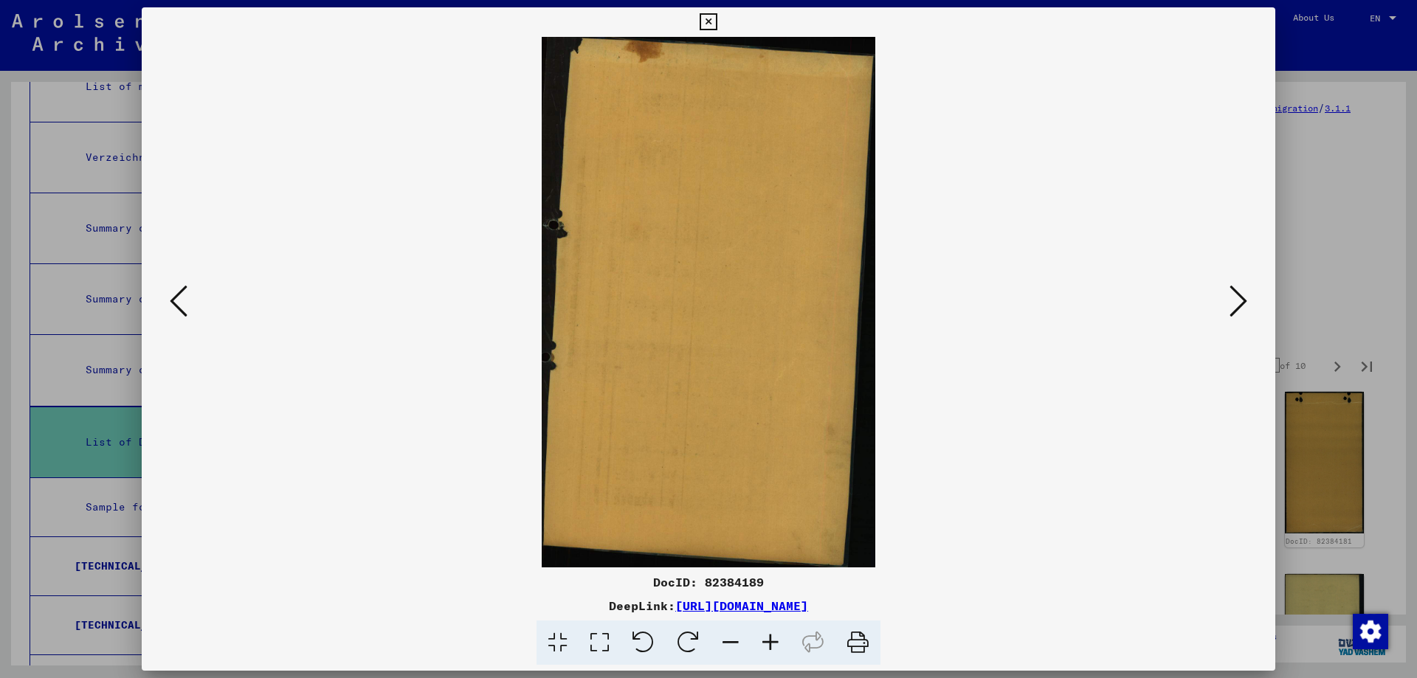
click at [1248, 298] on button at bounding box center [1239, 302] width 27 height 42
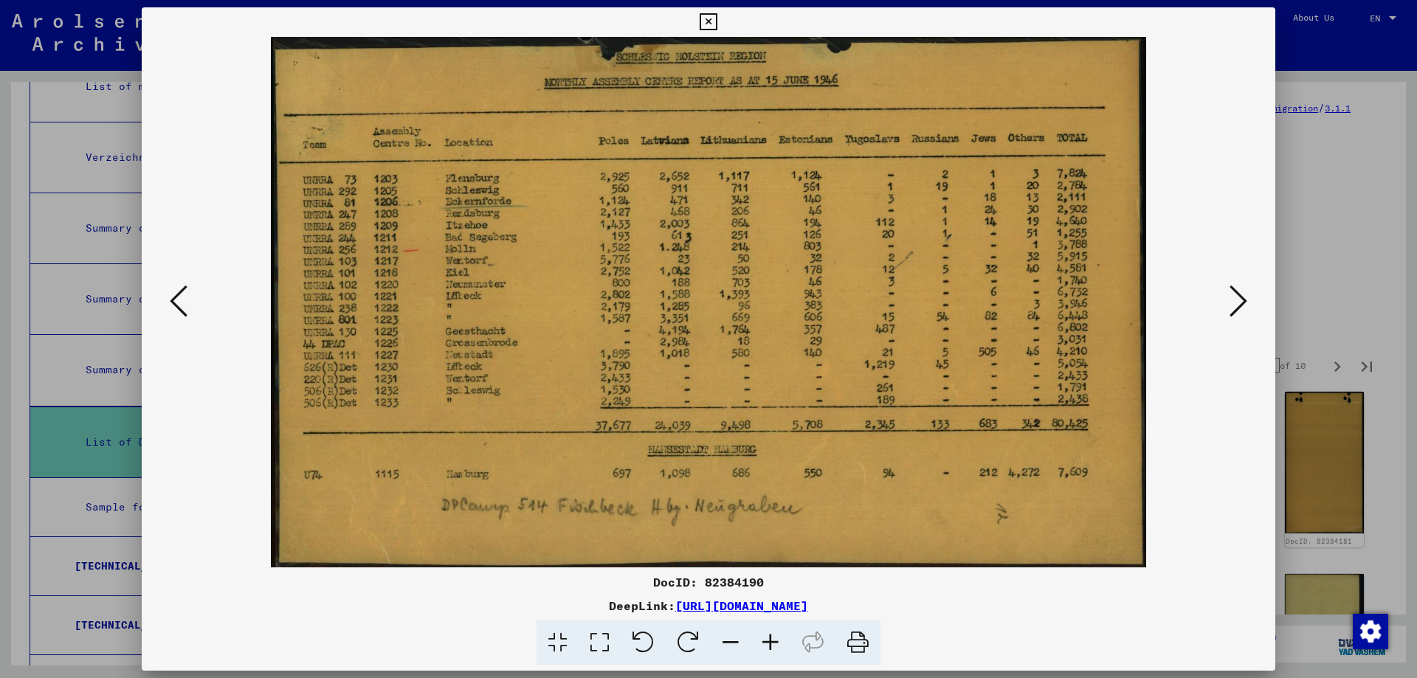
click at [1248, 298] on button at bounding box center [1239, 302] width 27 height 42
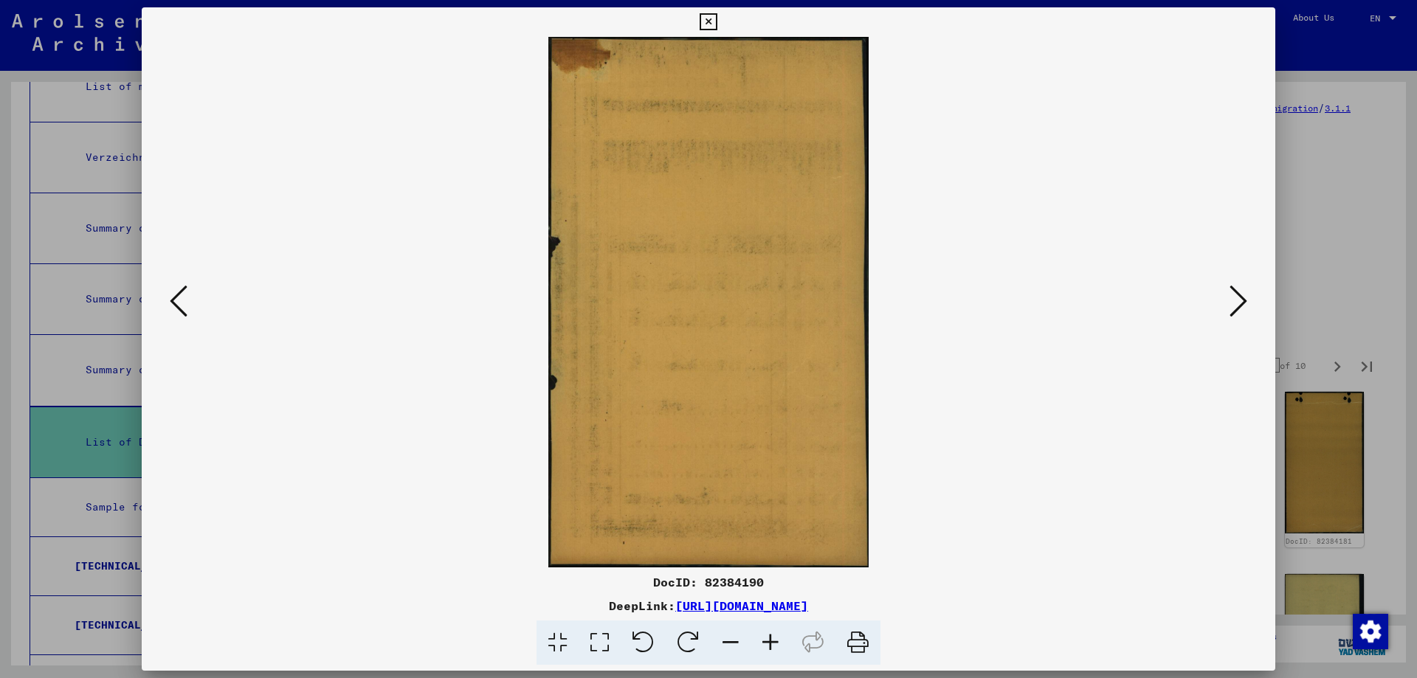
click at [1248, 298] on button at bounding box center [1239, 302] width 27 height 42
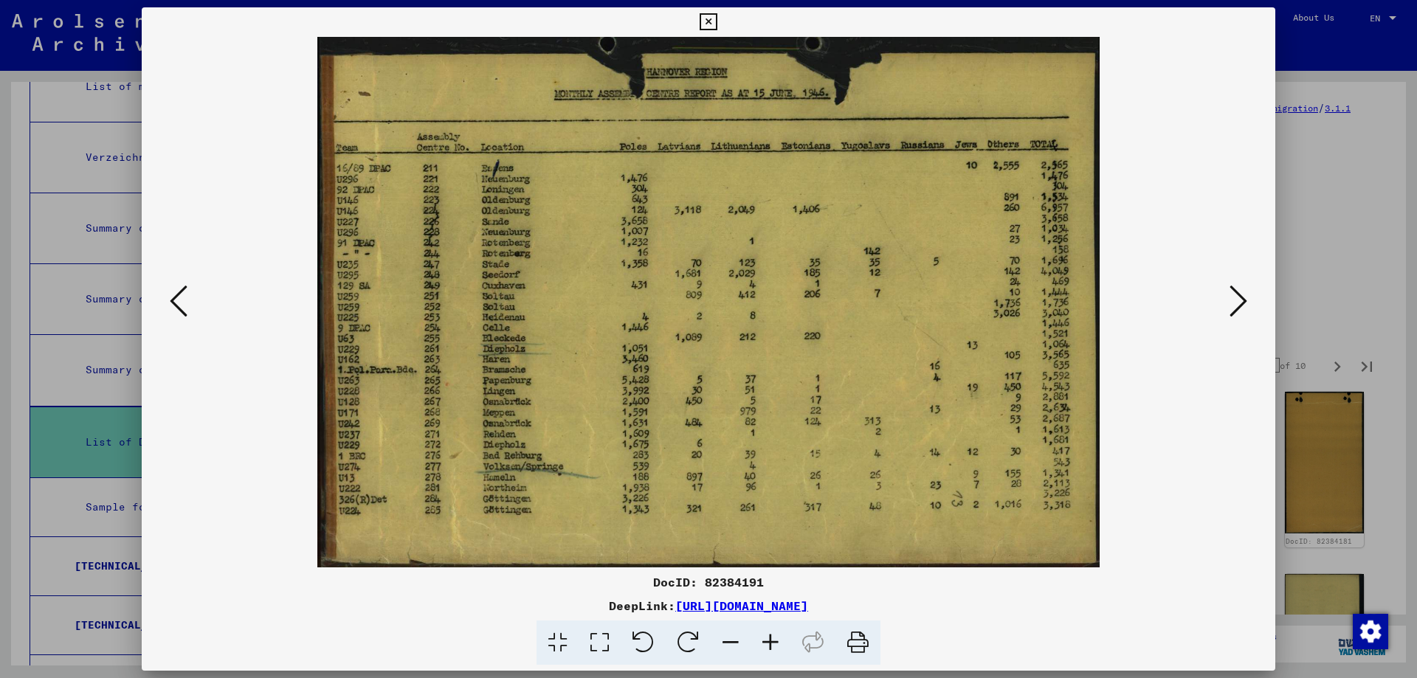
click at [1248, 298] on button at bounding box center [1239, 302] width 27 height 42
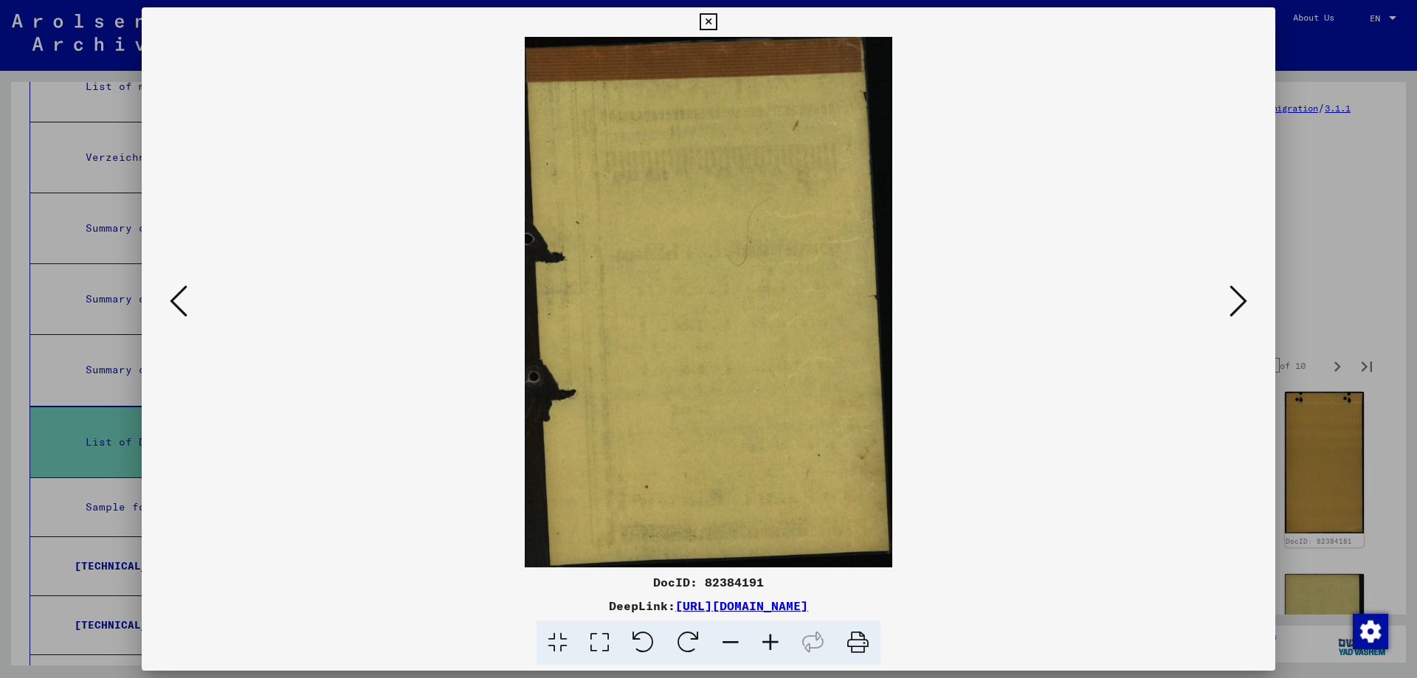
click at [1248, 298] on button at bounding box center [1239, 302] width 27 height 42
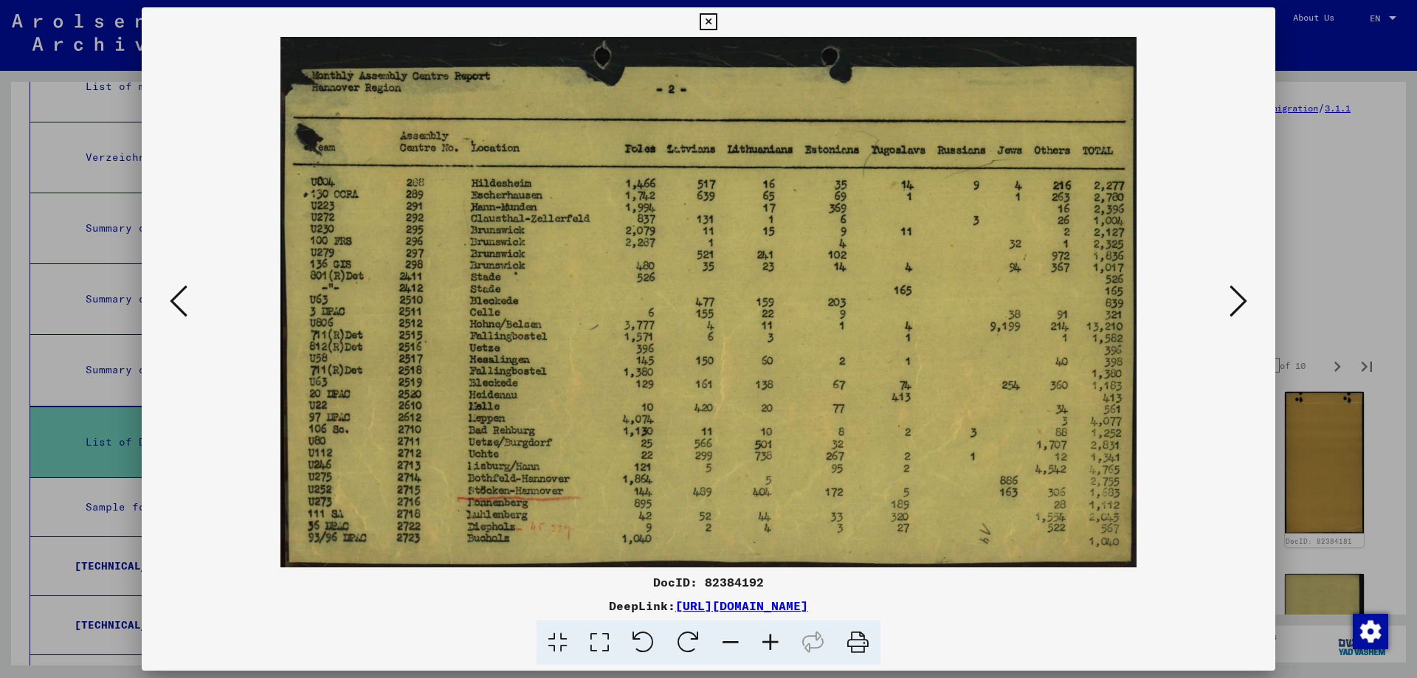
click at [1248, 298] on button at bounding box center [1239, 302] width 27 height 42
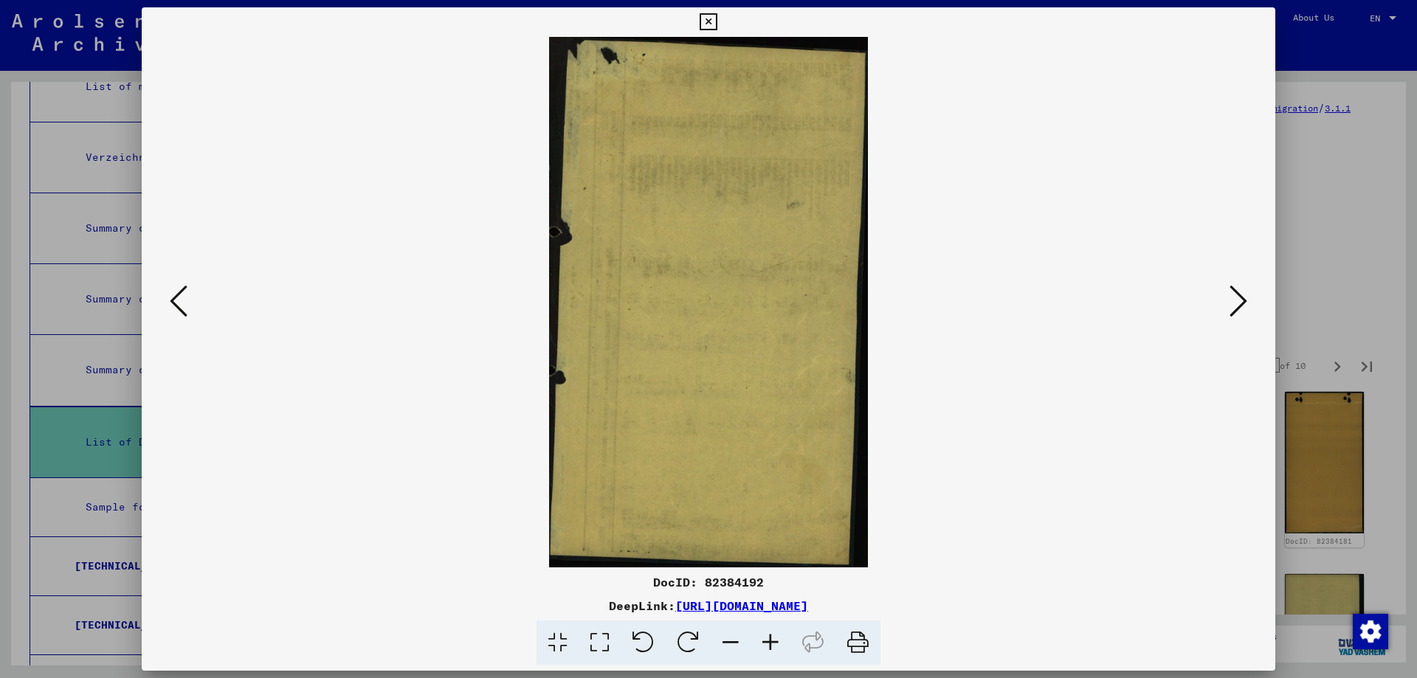
click at [1248, 298] on button at bounding box center [1239, 302] width 27 height 42
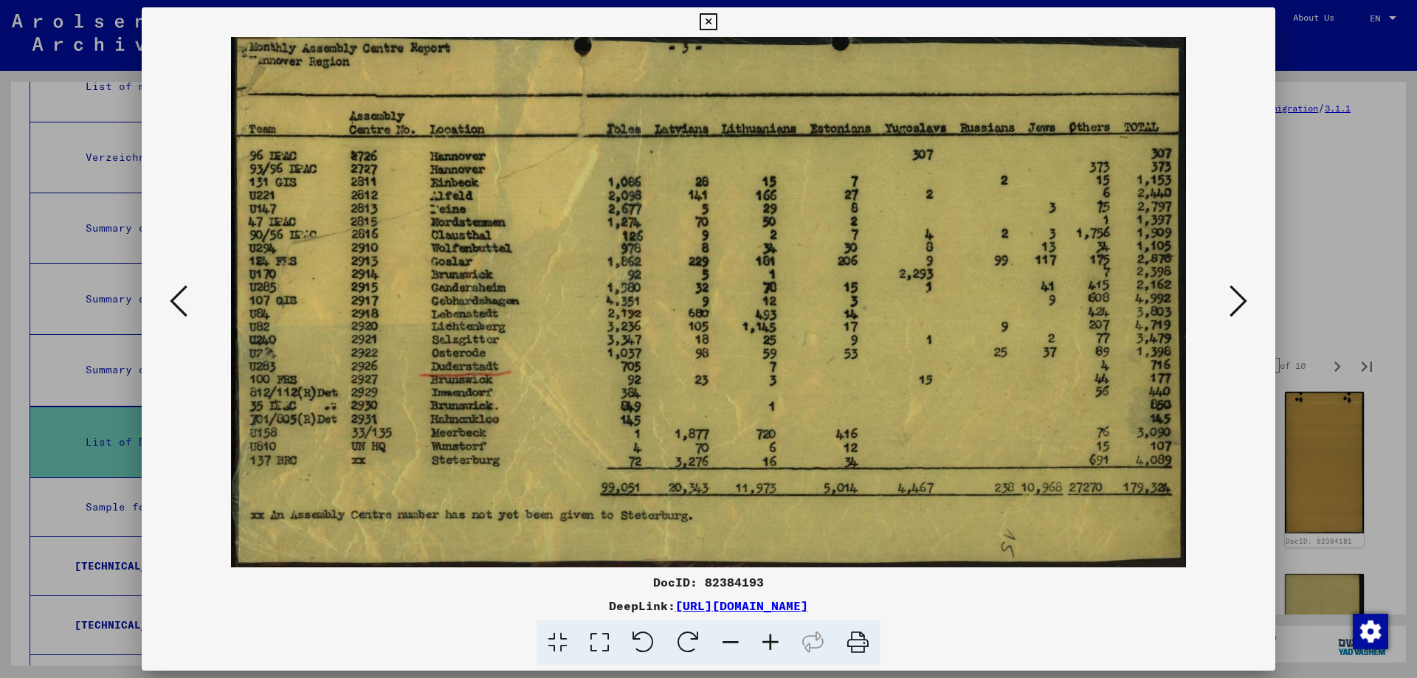
click at [1248, 298] on button at bounding box center [1239, 302] width 27 height 42
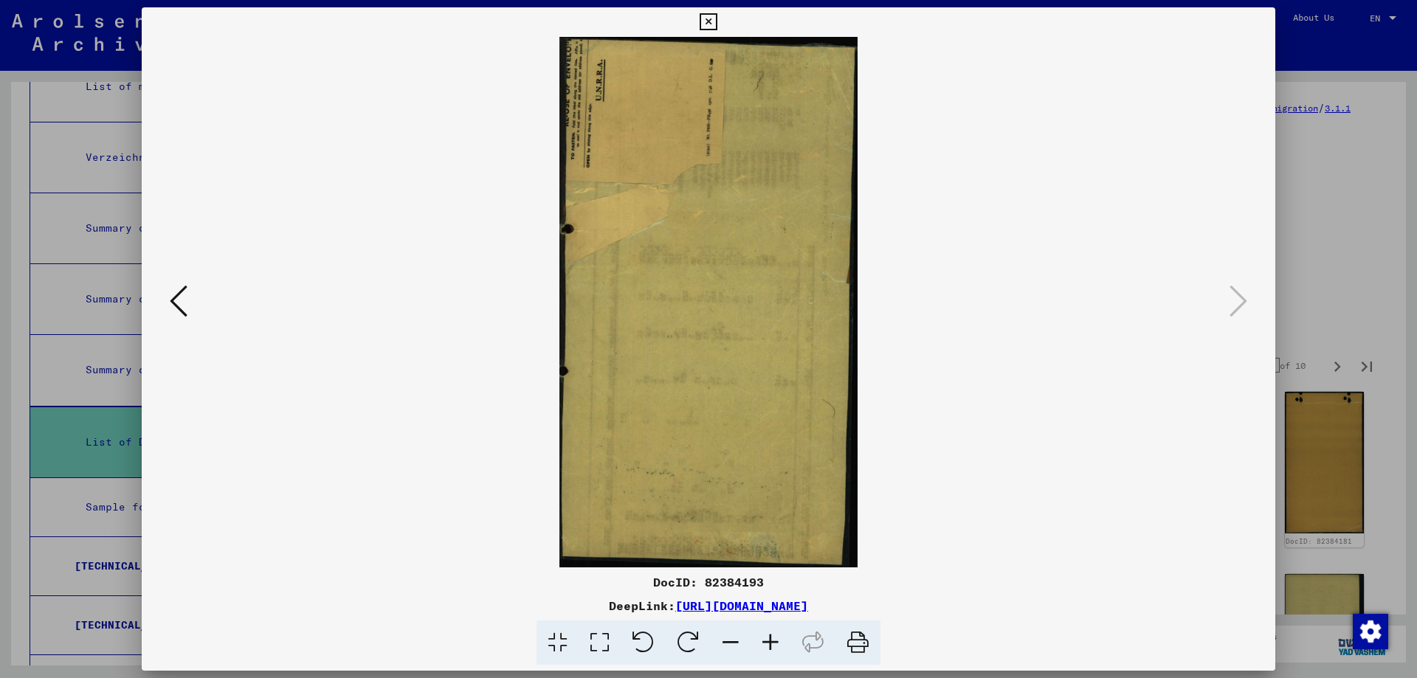
click at [702, 23] on icon at bounding box center [708, 22] width 17 height 18
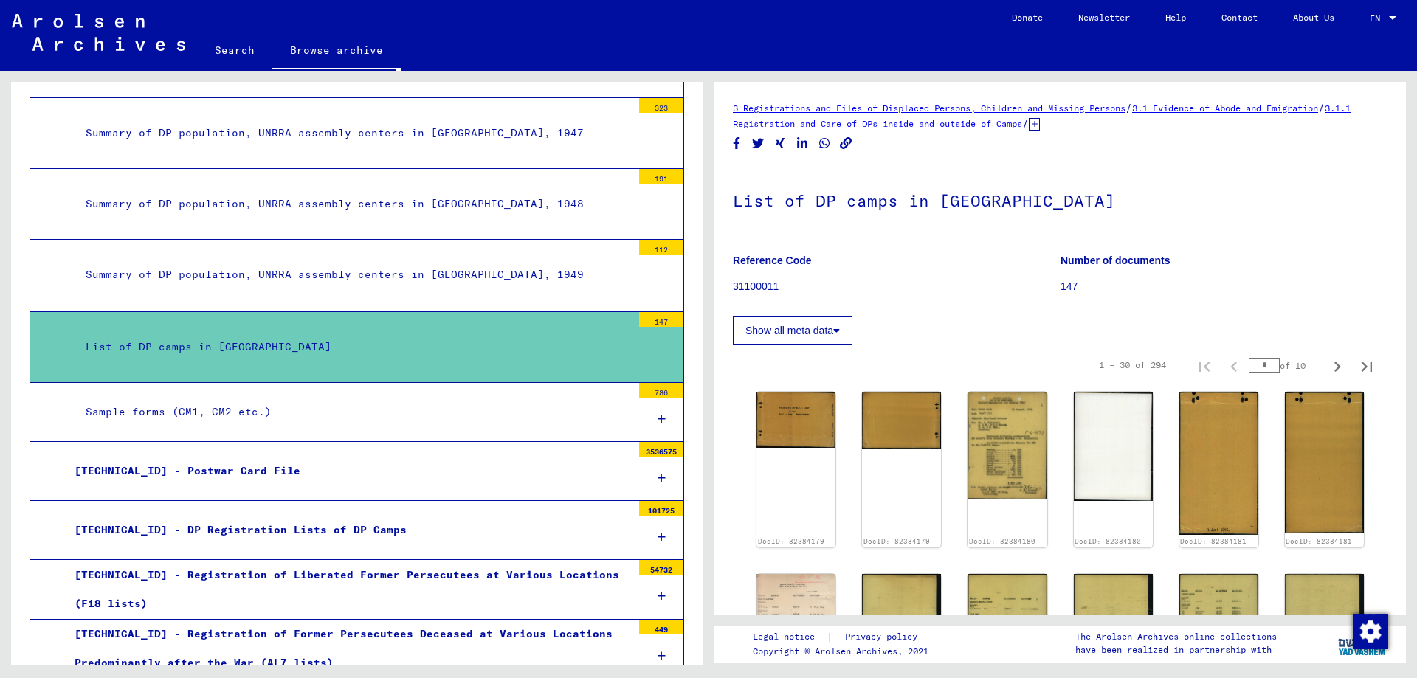
scroll to position [884, 0]
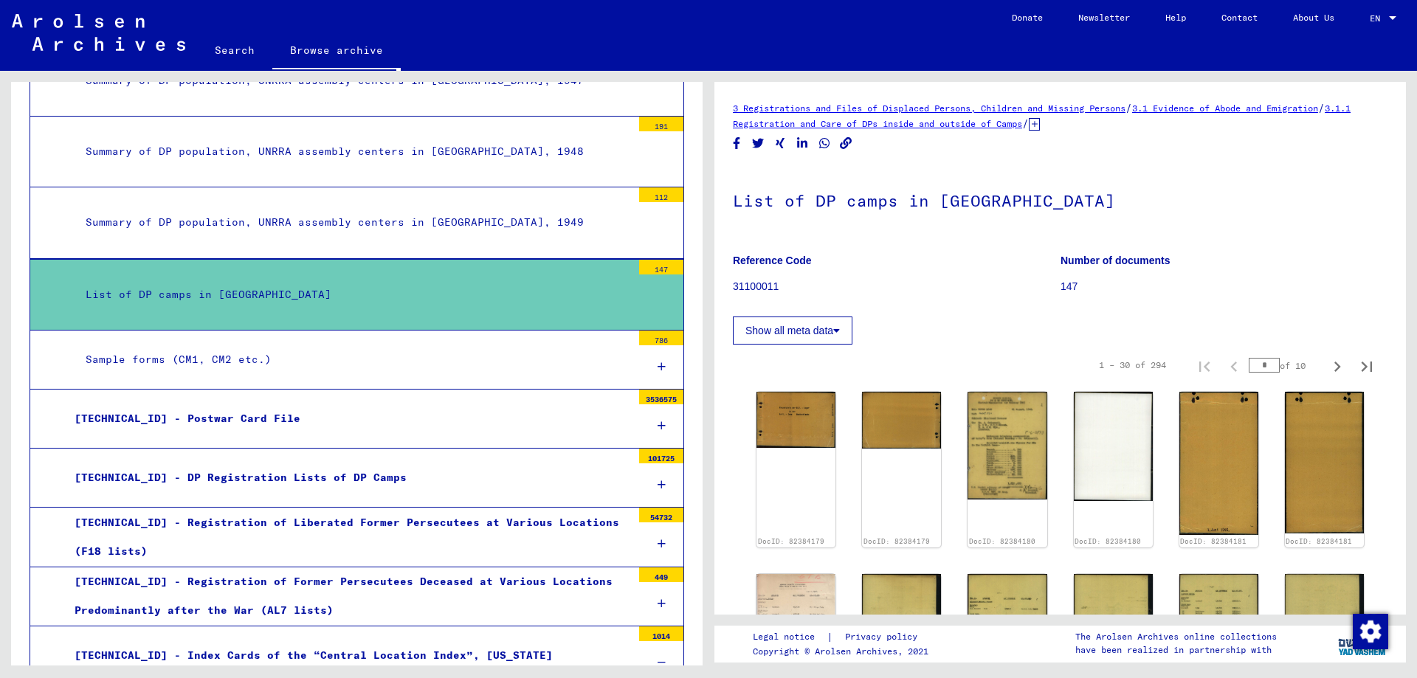
click at [243, 425] on div "[TECHNICAL_ID] - Postwar Card File" at bounding box center [347, 419] width 568 height 29
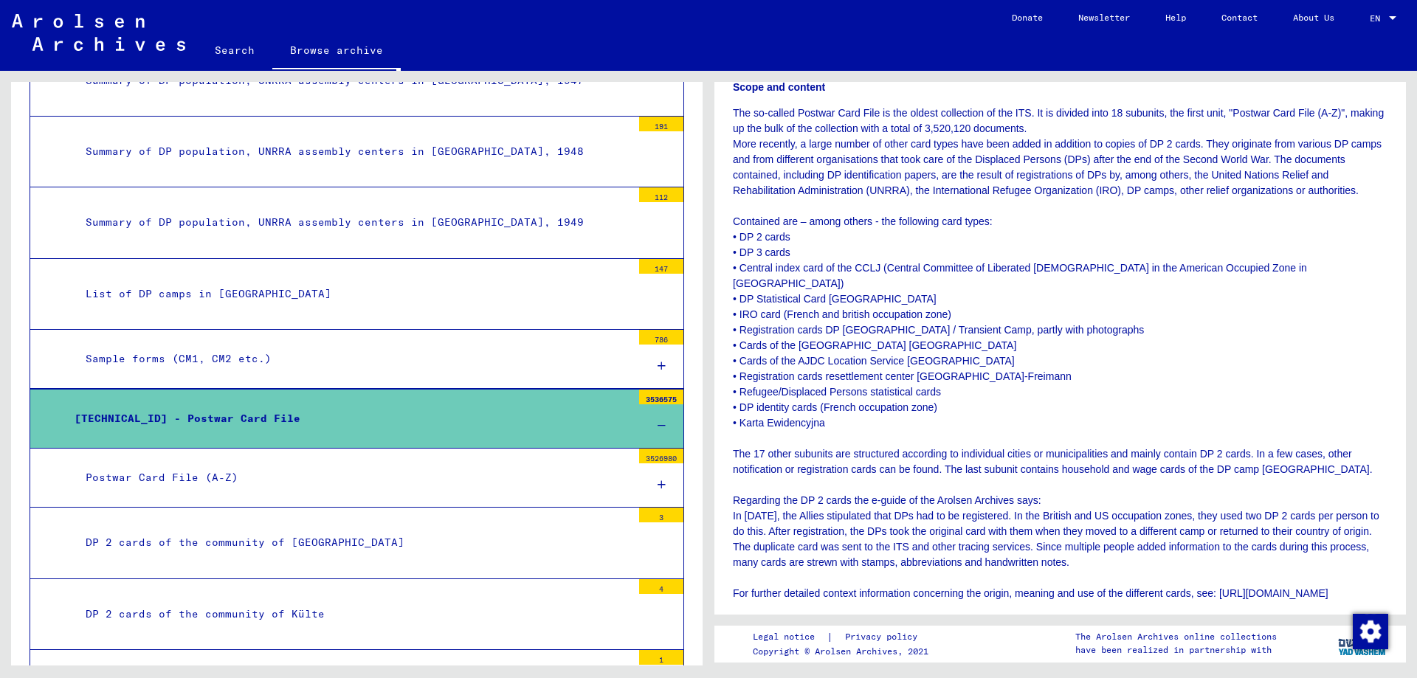
scroll to position [295, 0]
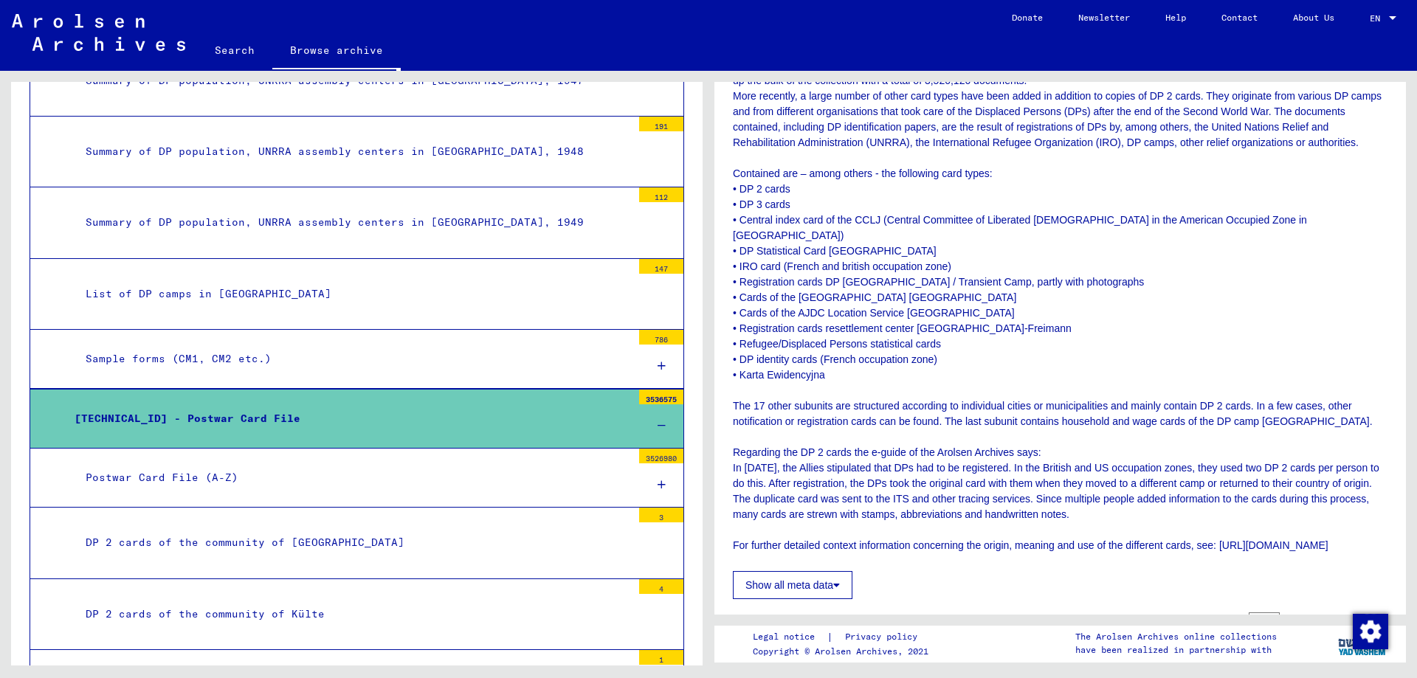
click at [810, 597] on button "Show all meta data" at bounding box center [793, 585] width 120 height 28
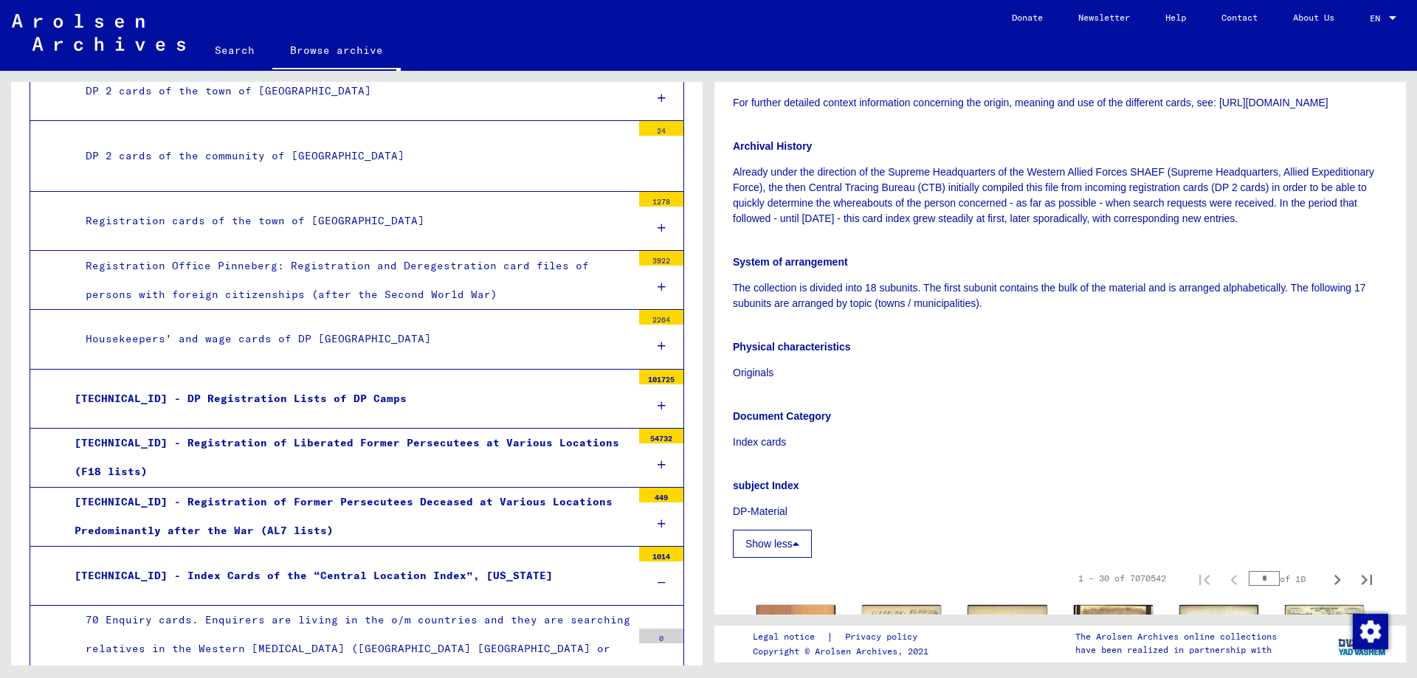
scroll to position [2213, 0]
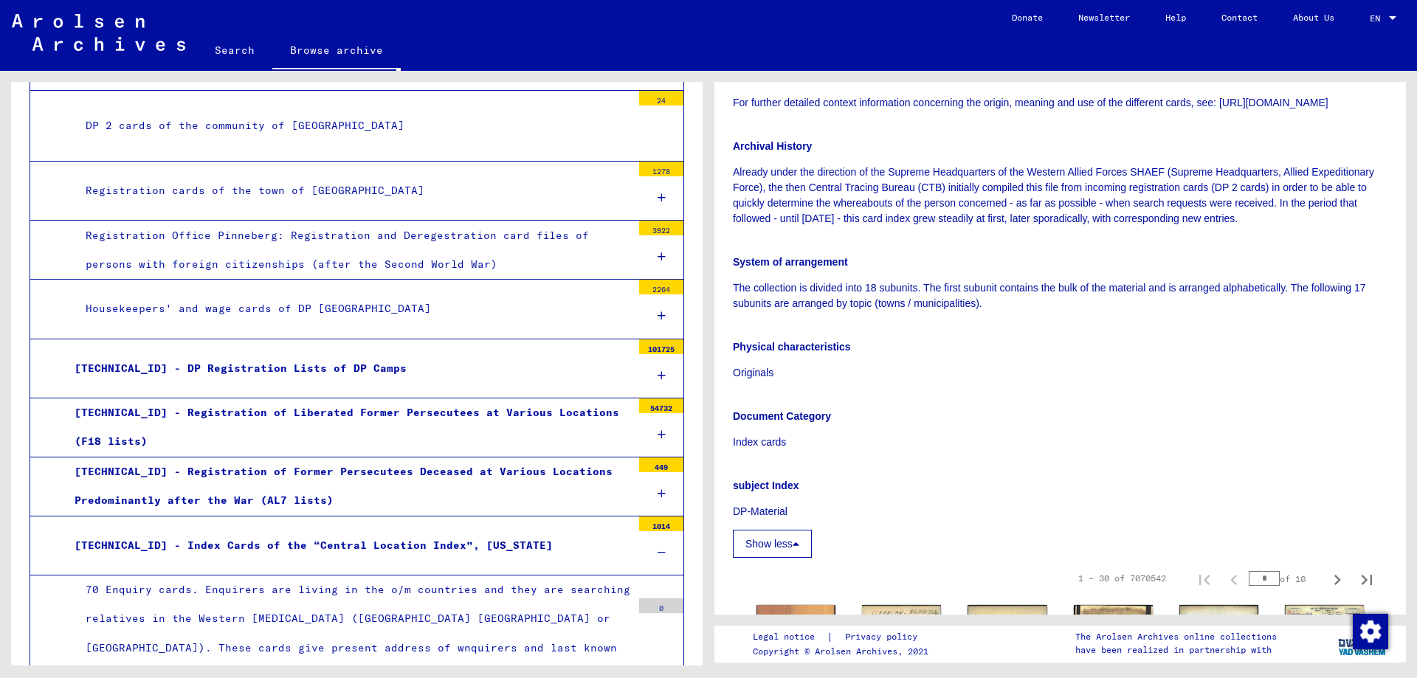
click at [291, 368] on div "[TECHNICAL_ID] - DP Registration Lists of DP Camps" at bounding box center [347, 368] width 568 height 29
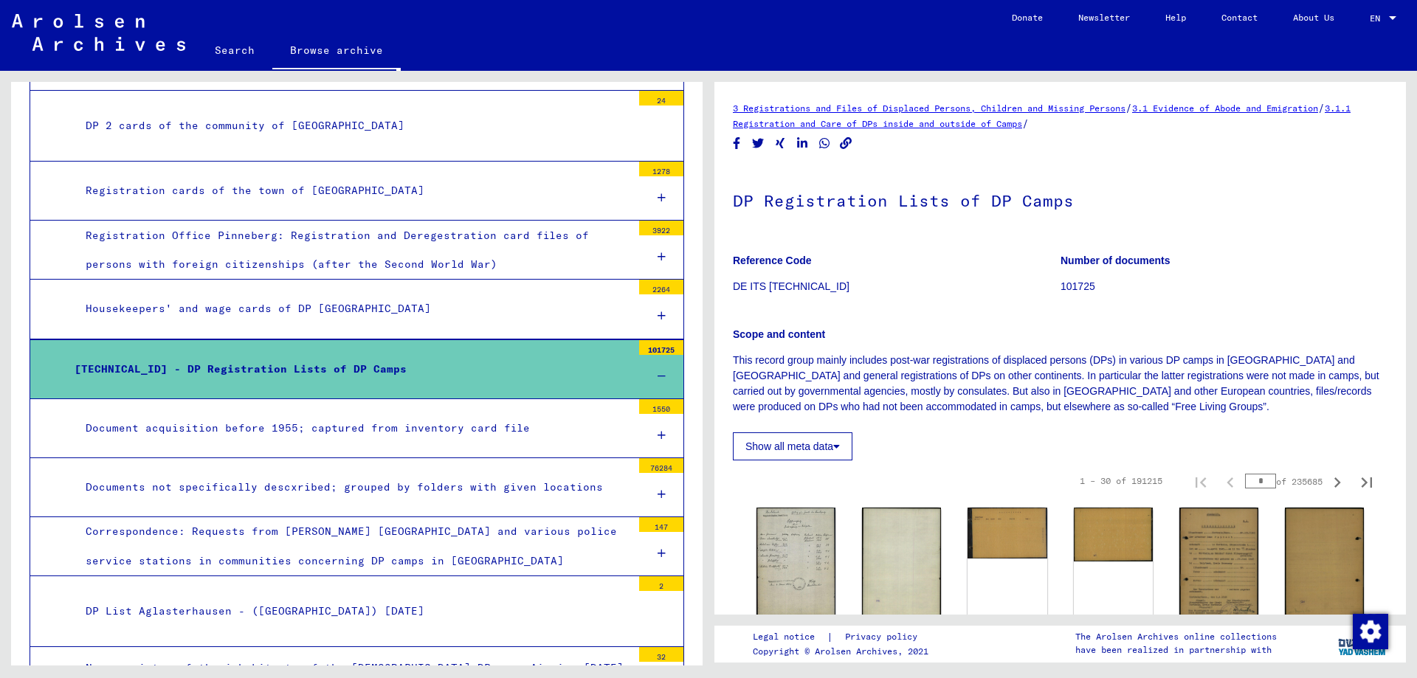
click at [371, 419] on div "Document acquisition before 1955; captured from inventory card file" at bounding box center [353, 428] width 557 height 29
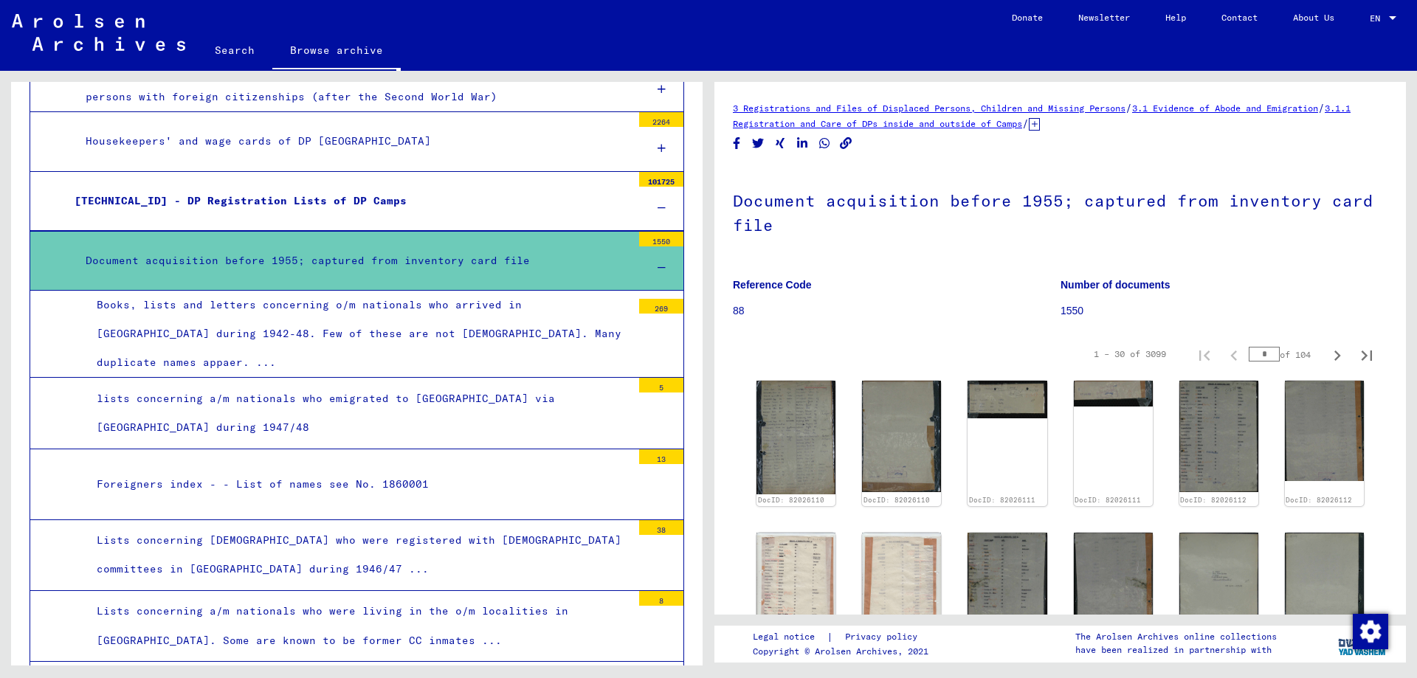
scroll to position [2360, 0]
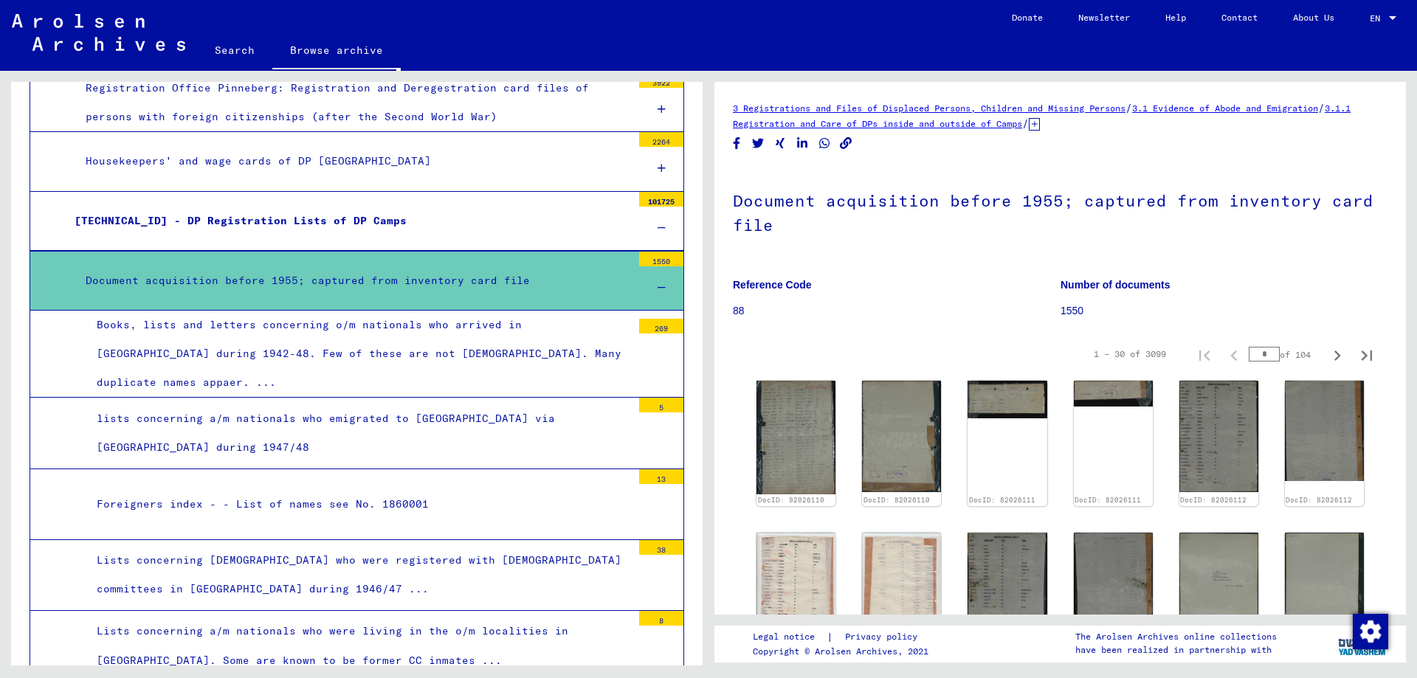
click at [422, 215] on div "[TECHNICAL_ID] - DP Registration Lists of DP Camps" at bounding box center [347, 221] width 568 height 29
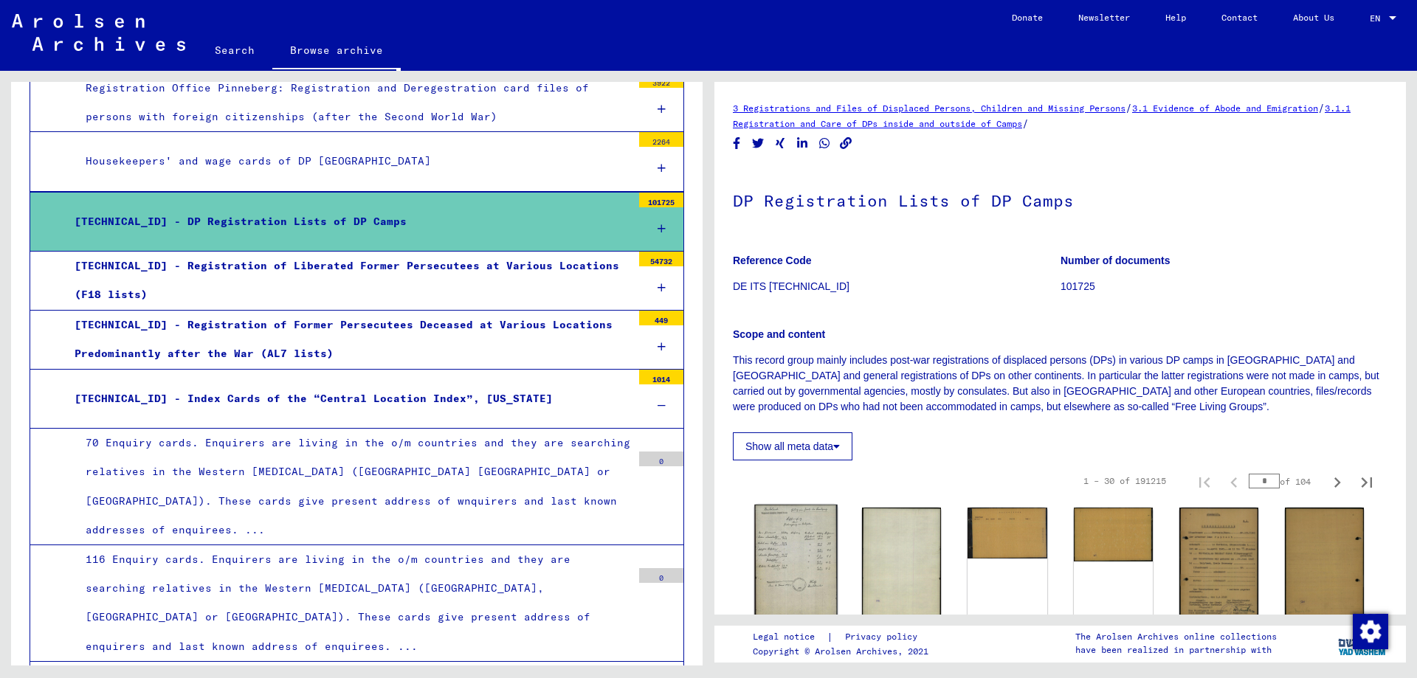
click at [802, 535] on img at bounding box center [796, 562] width 83 height 115
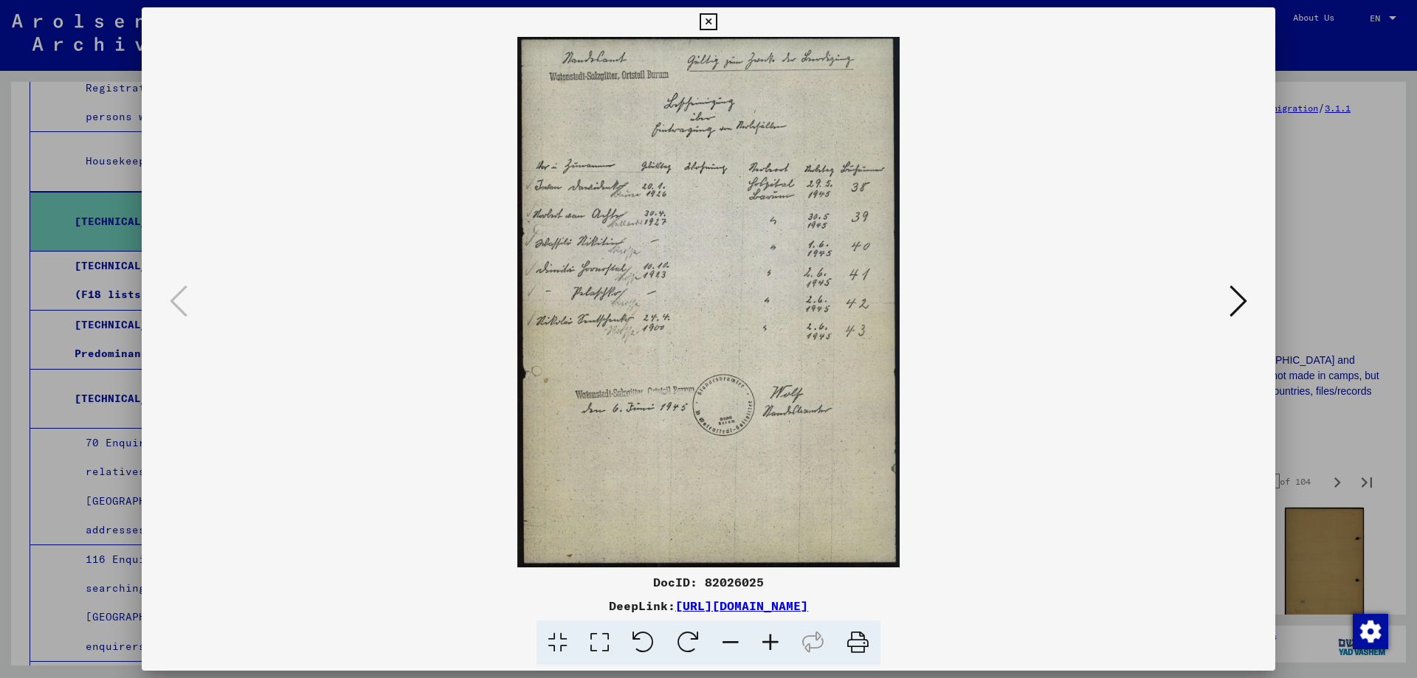
click at [1237, 298] on icon at bounding box center [1239, 300] width 18 height 35
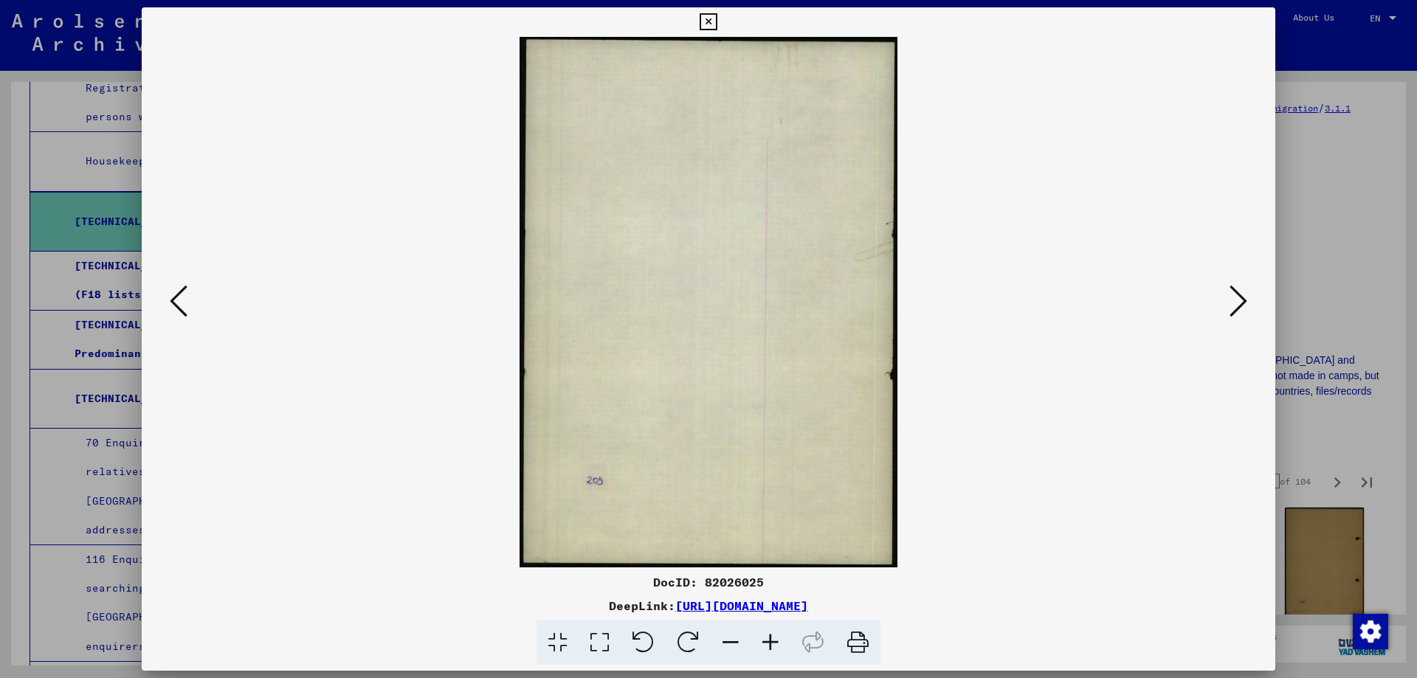
click at [1237, 298] on icon at bounding box center [1239, 300] width 18 height 35
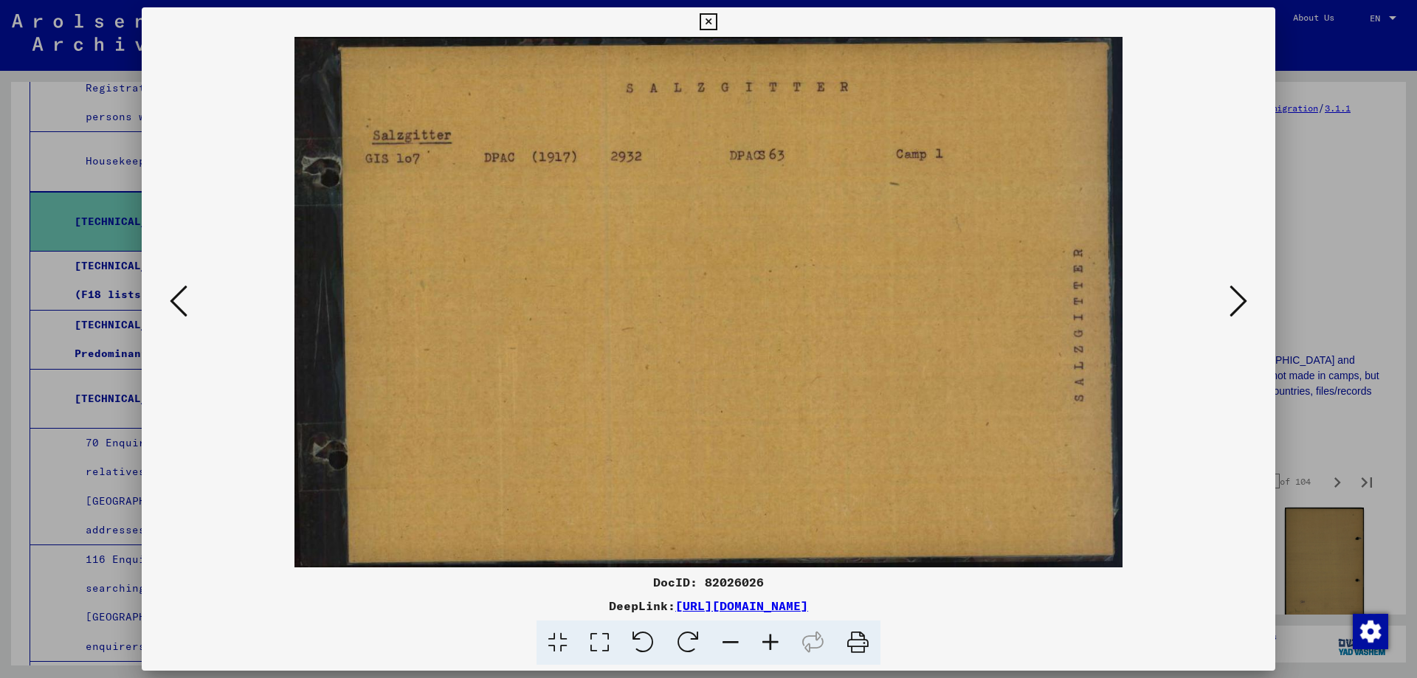
click at [1237, 298] on icon at bounding box center [1239, 300] width 18 height 35
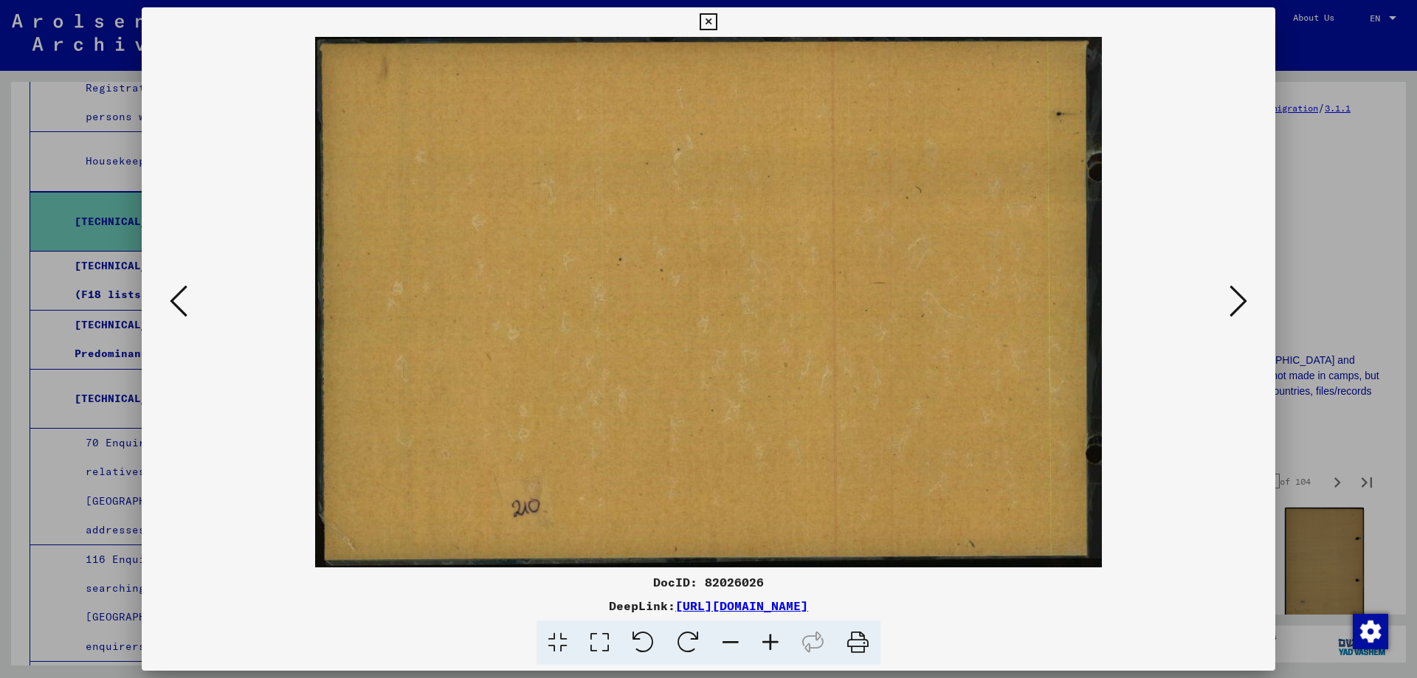
click at [1237, 298] on icon at bounding box center [1239, 300] width 18 height 35
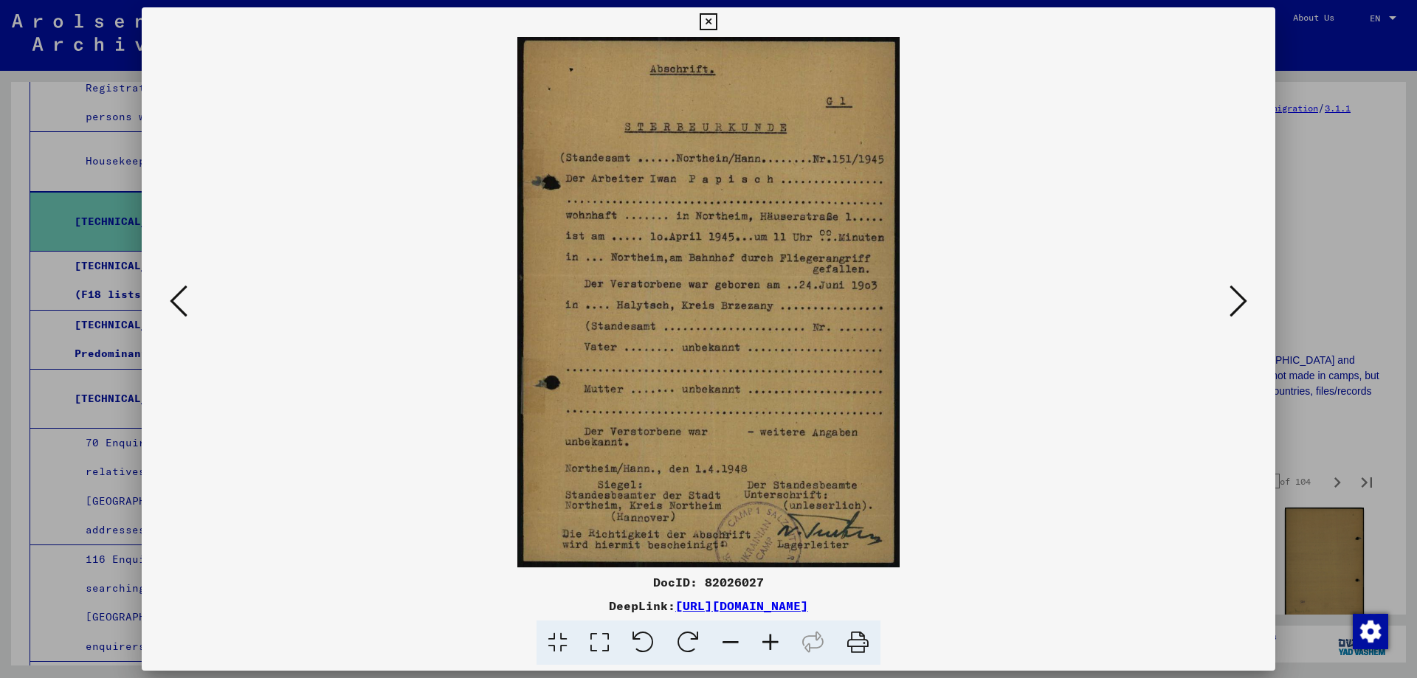
click at [1237, 298] on icon at bounding box center [1239, 300] width 18 height 35
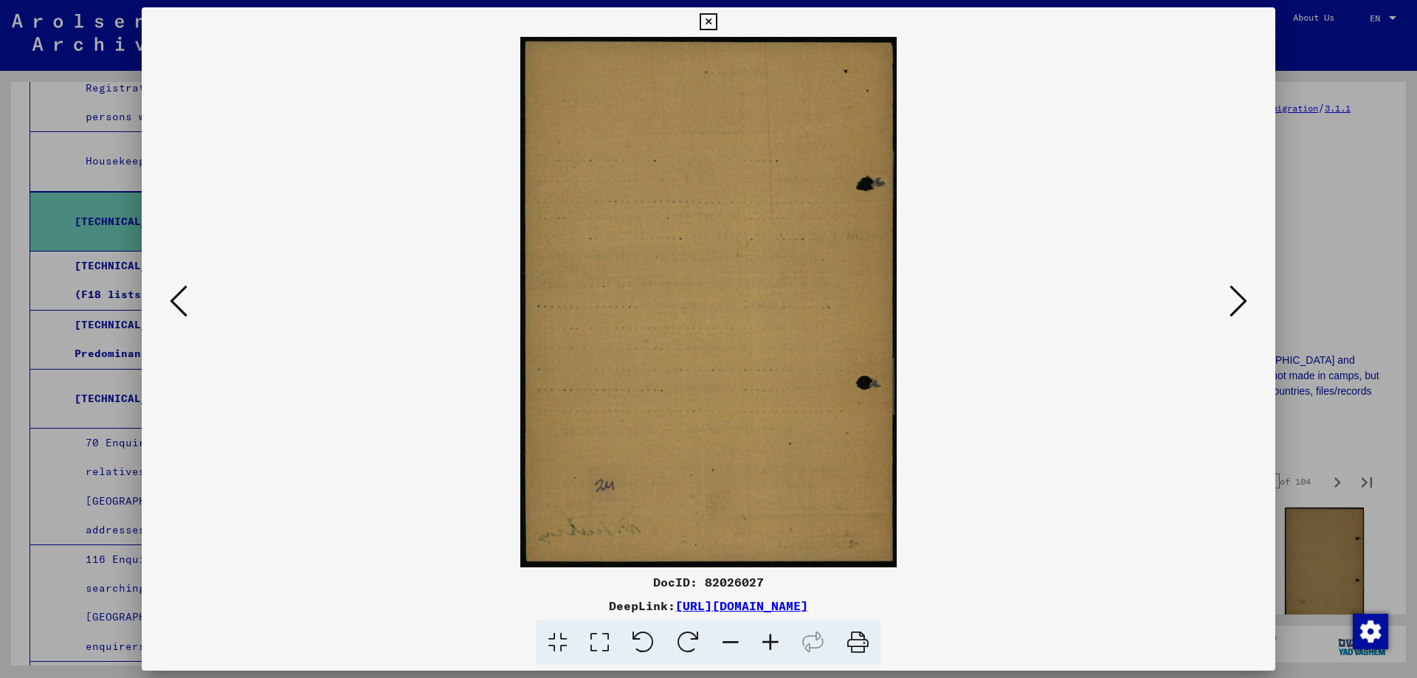
click at [1237, 298] on icon at bounding box center [1239, 300] width 18 height 35
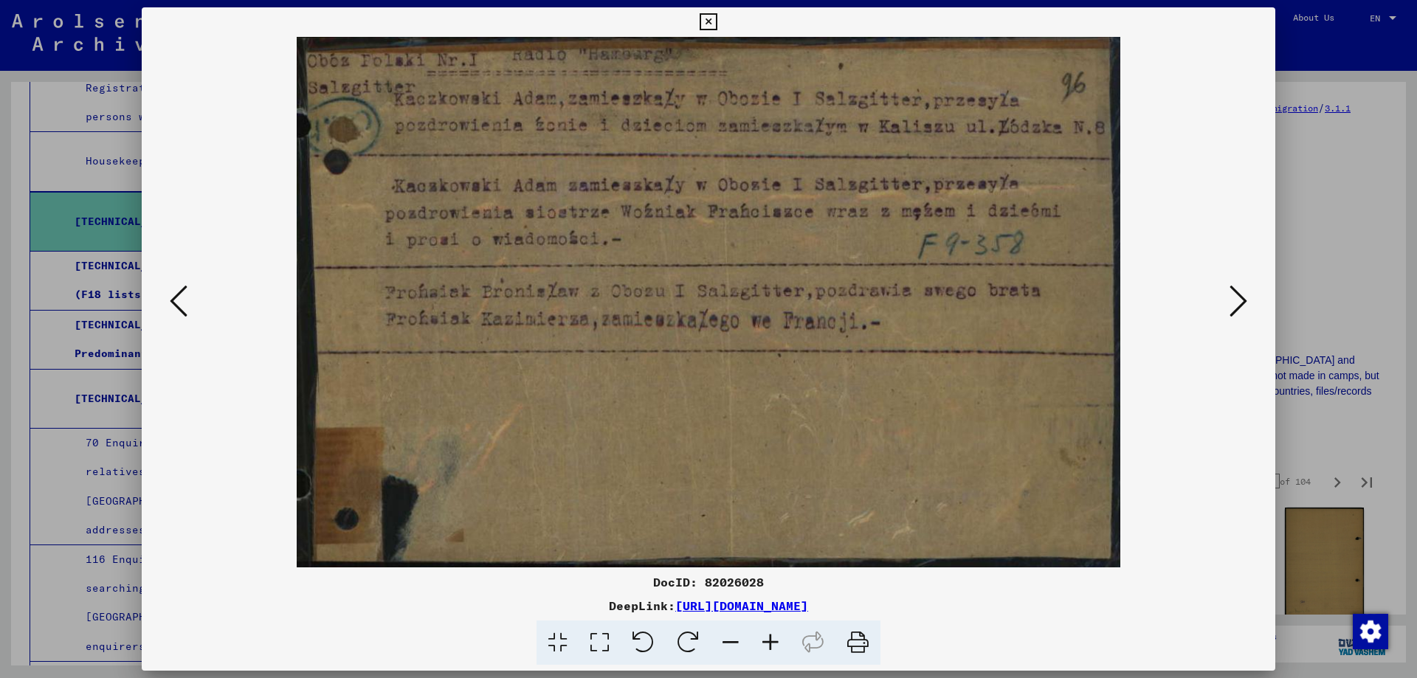
click at [1237, 298] on icon at bounding box center [1239, 300] width 18 height 35
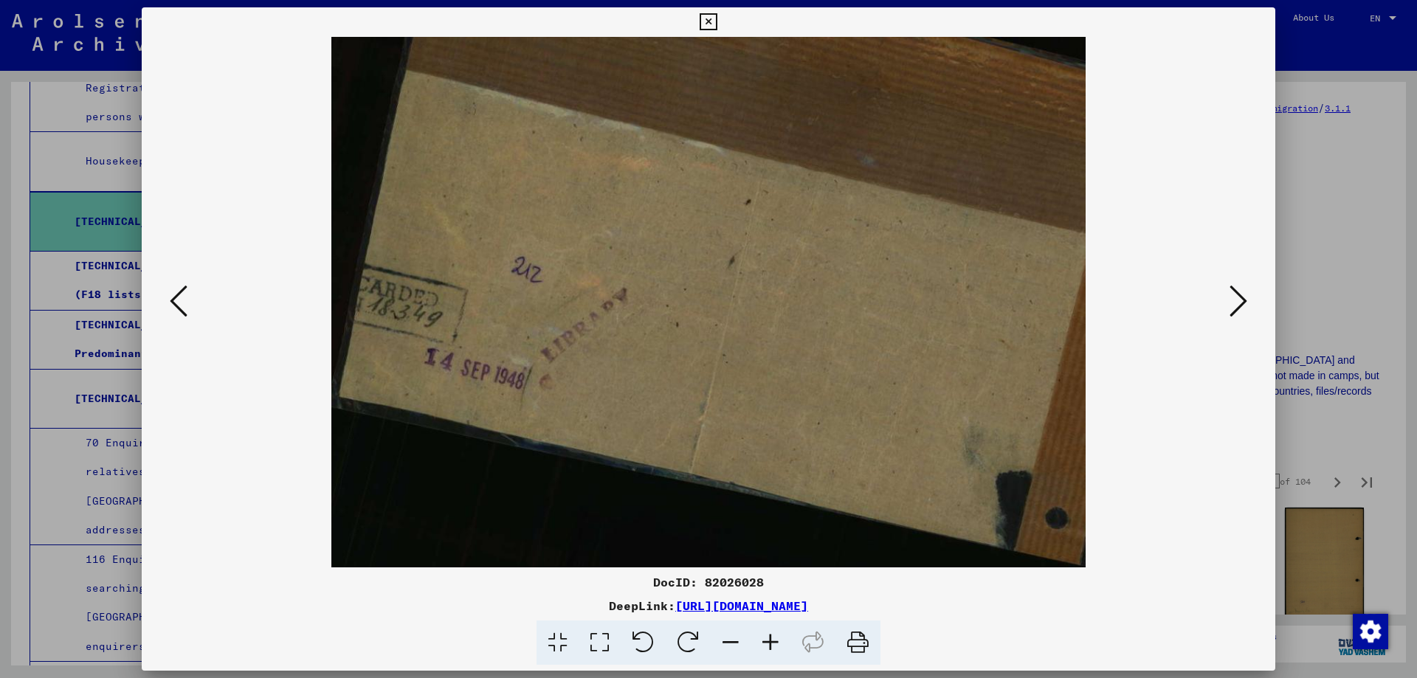
click at [1237, 298] on icon at bounding box center [1239, 300] width 18 height 35
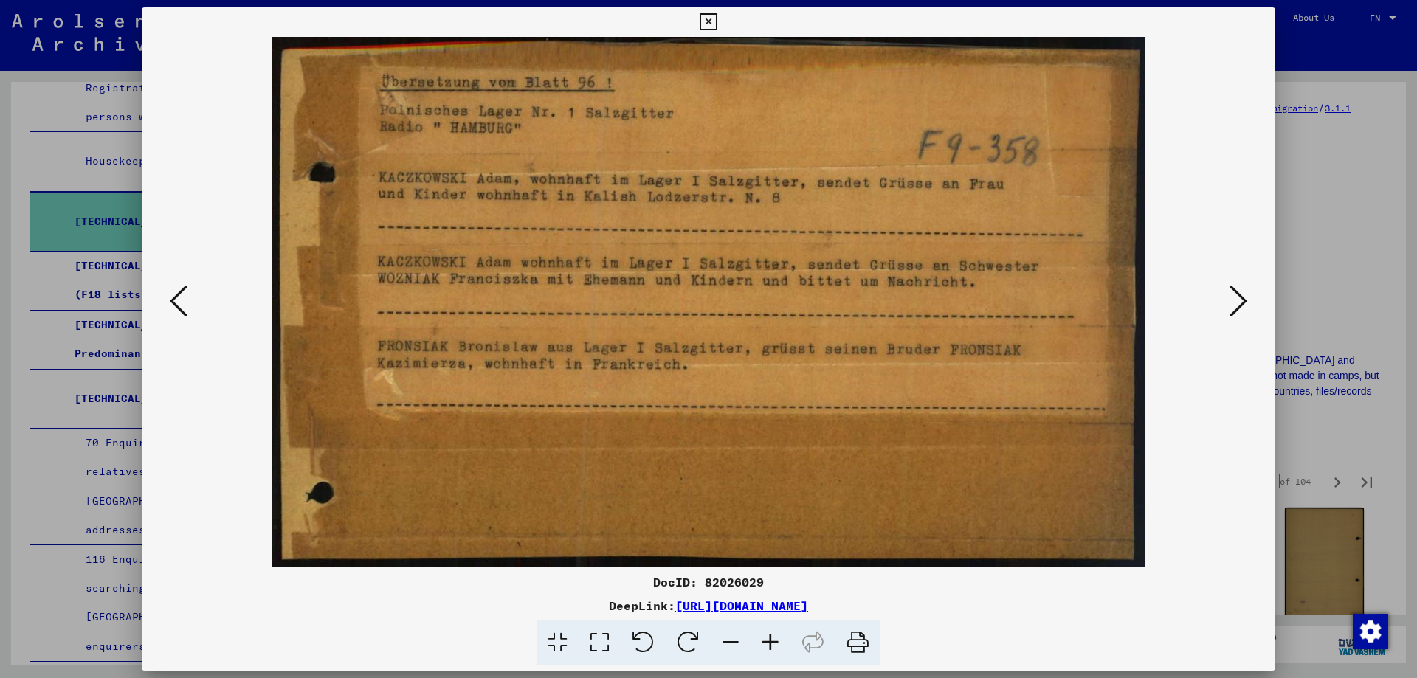
click at [1237, 298] on icon at bounding box center [1239, 300] width 18 height 35
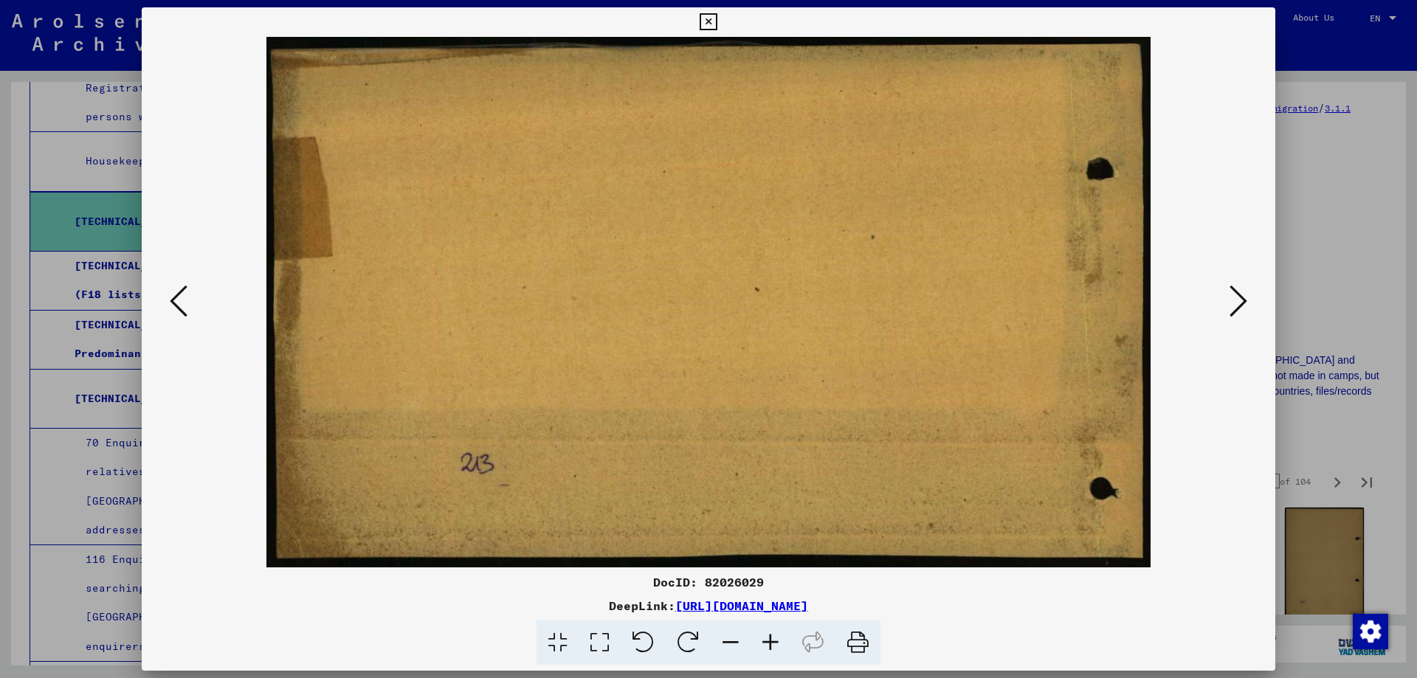
click at [1237, 298] on icon at bounding box center [1239, 300] width 18 height 35
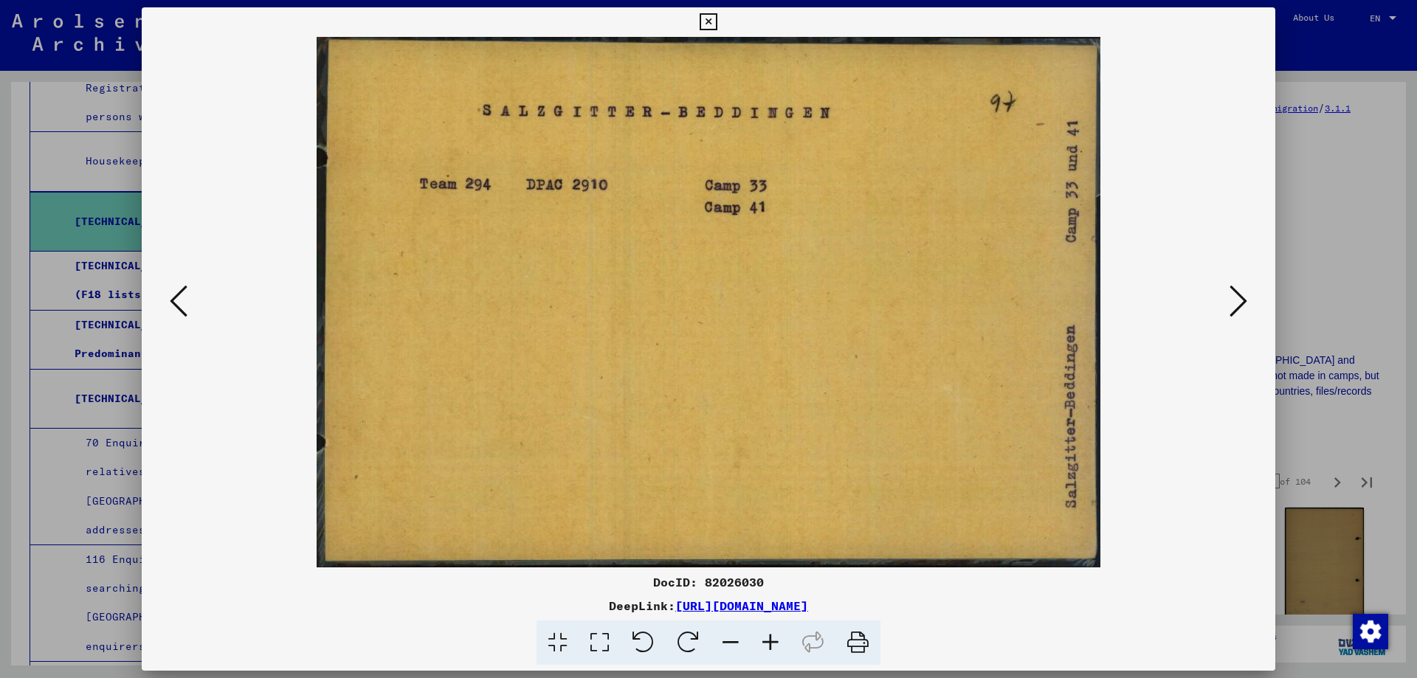
click at [1237, 298] on icon at bounding box center [1239, 300] width 18 height 35
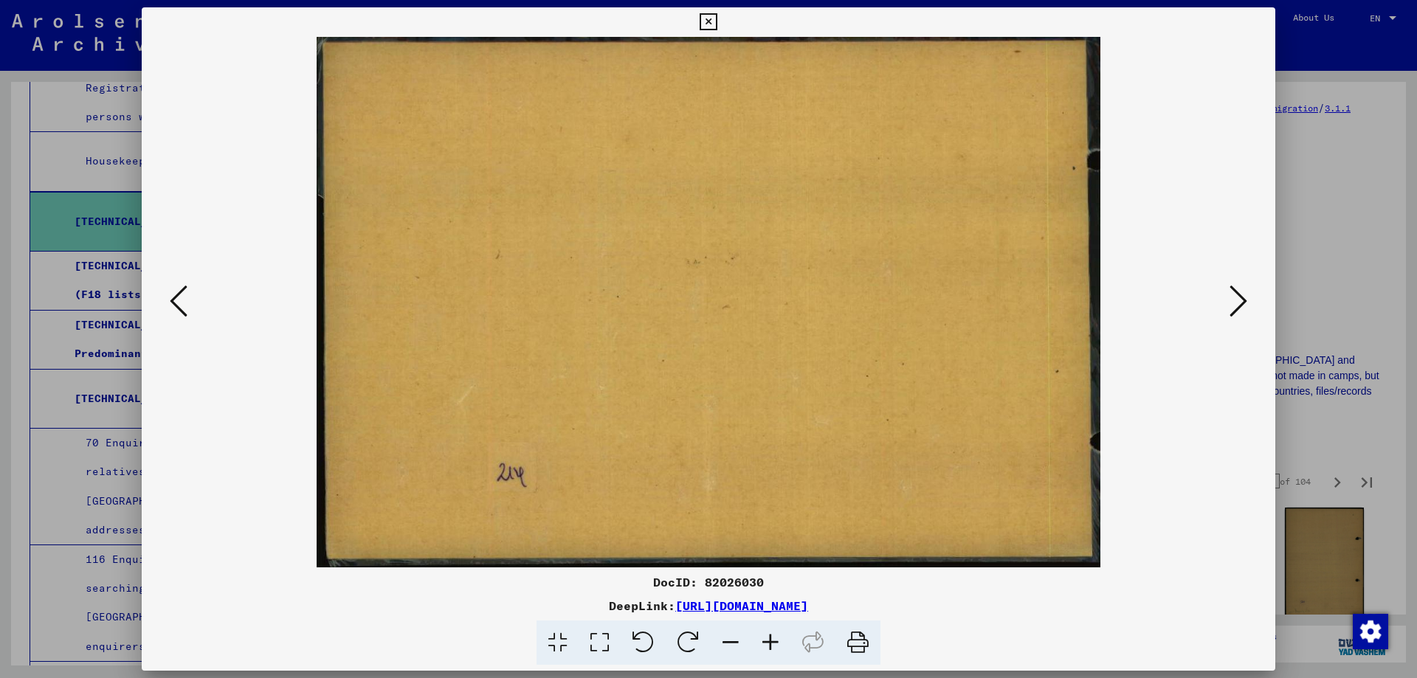
click at [1237, 298] on icon at bounding box center [1239, 300] width 18 height 35
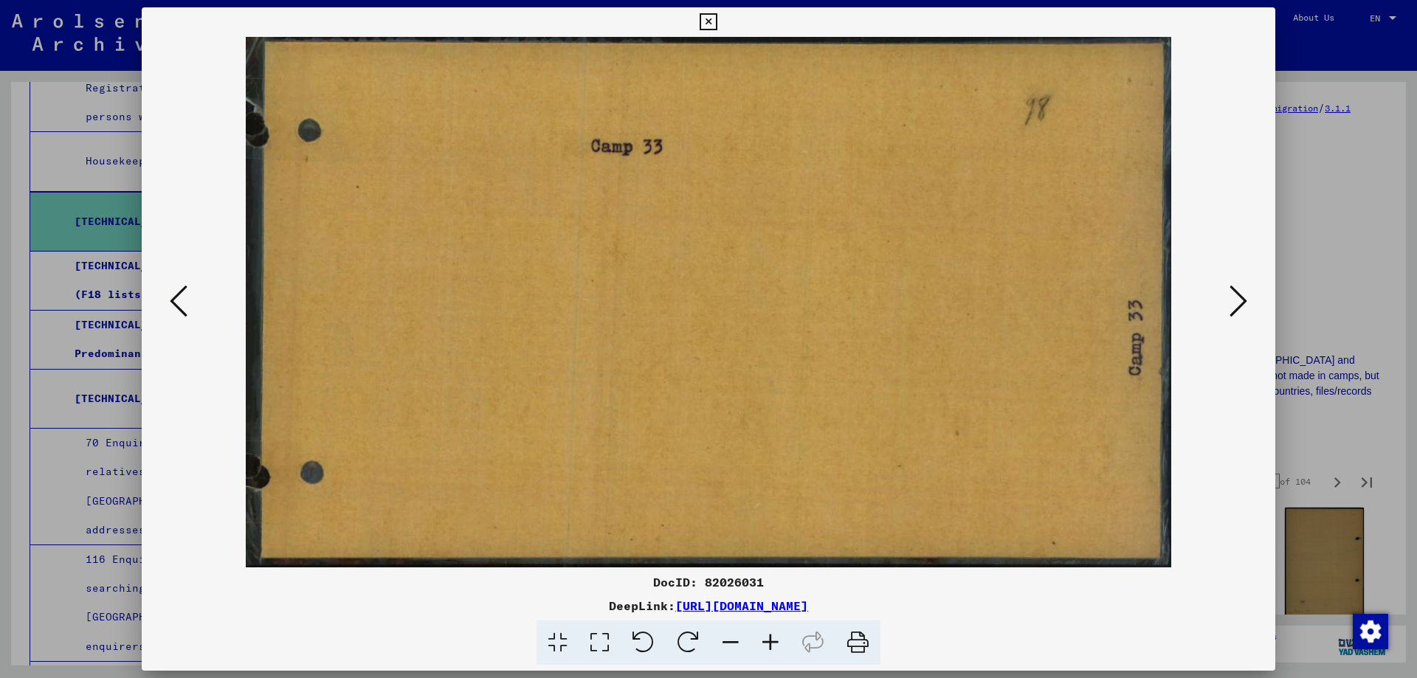
click at [1237, 298] on icon at bounding box center [1239, 300] width 18 height 35
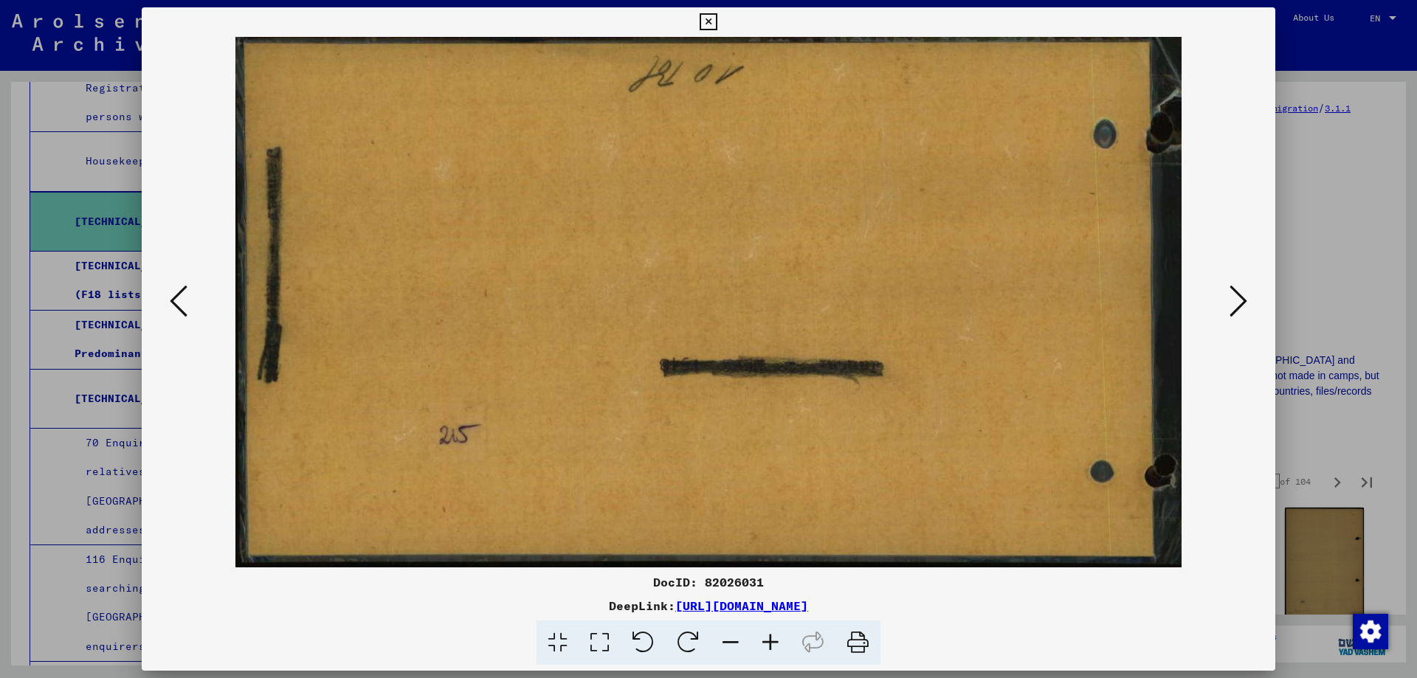
click at [1237, 298] on icon at bounding box center [1239, 300] width 18 height 35
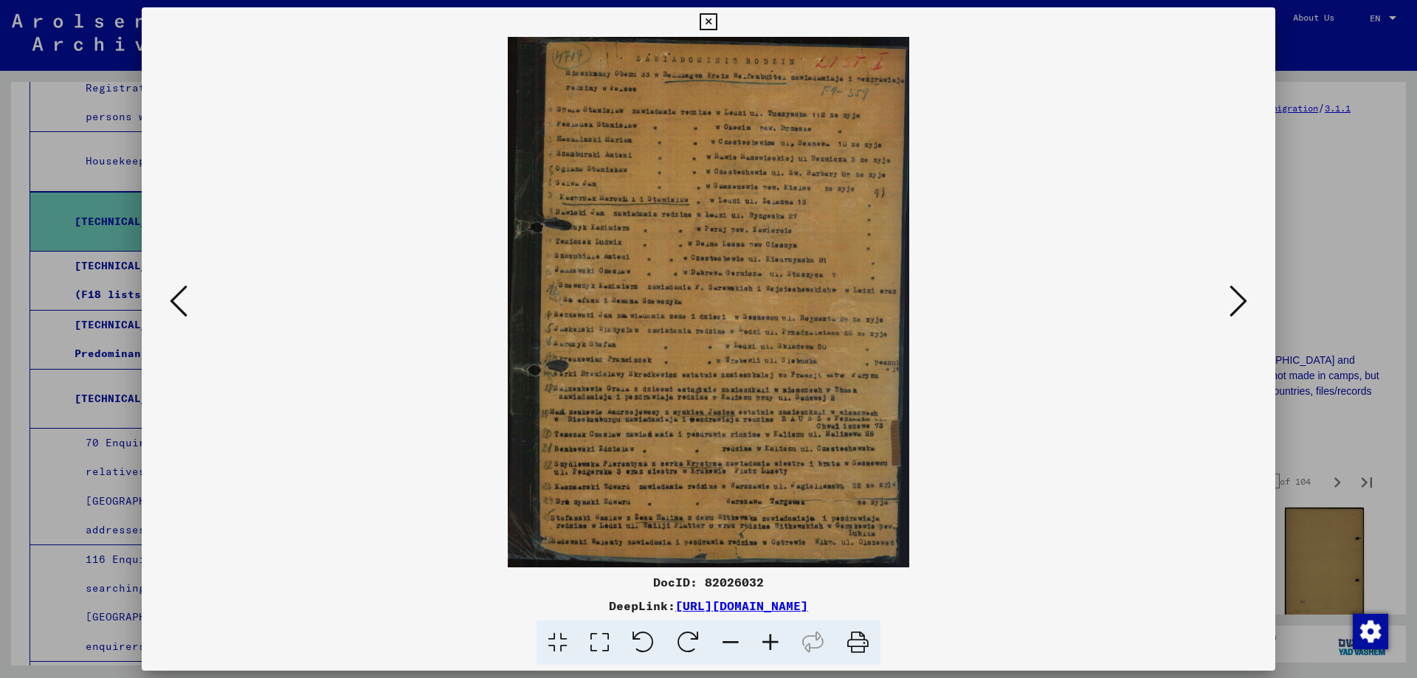
click at [1237, 298] on icon at bounding box center [1239, 300] width 18 height 35
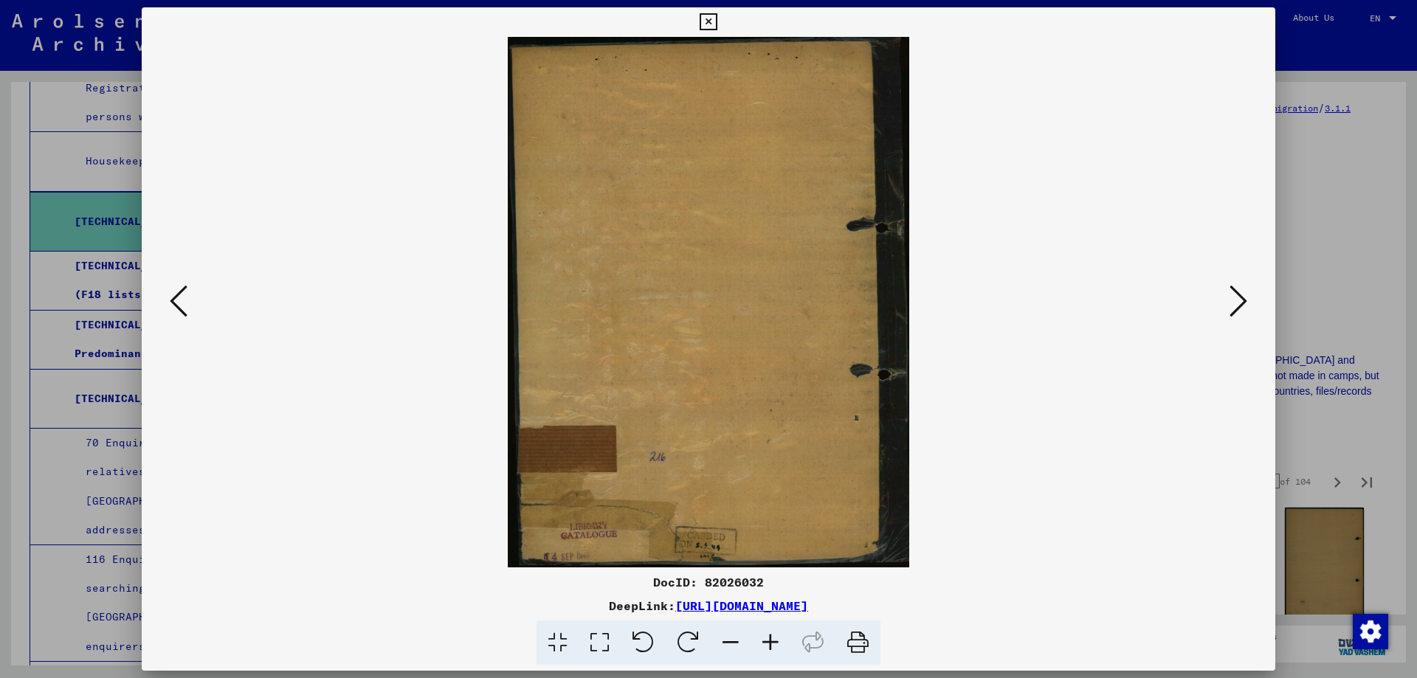
click at [1237, 298] on icon at bounding box center [1239, 300] width 18 height 35
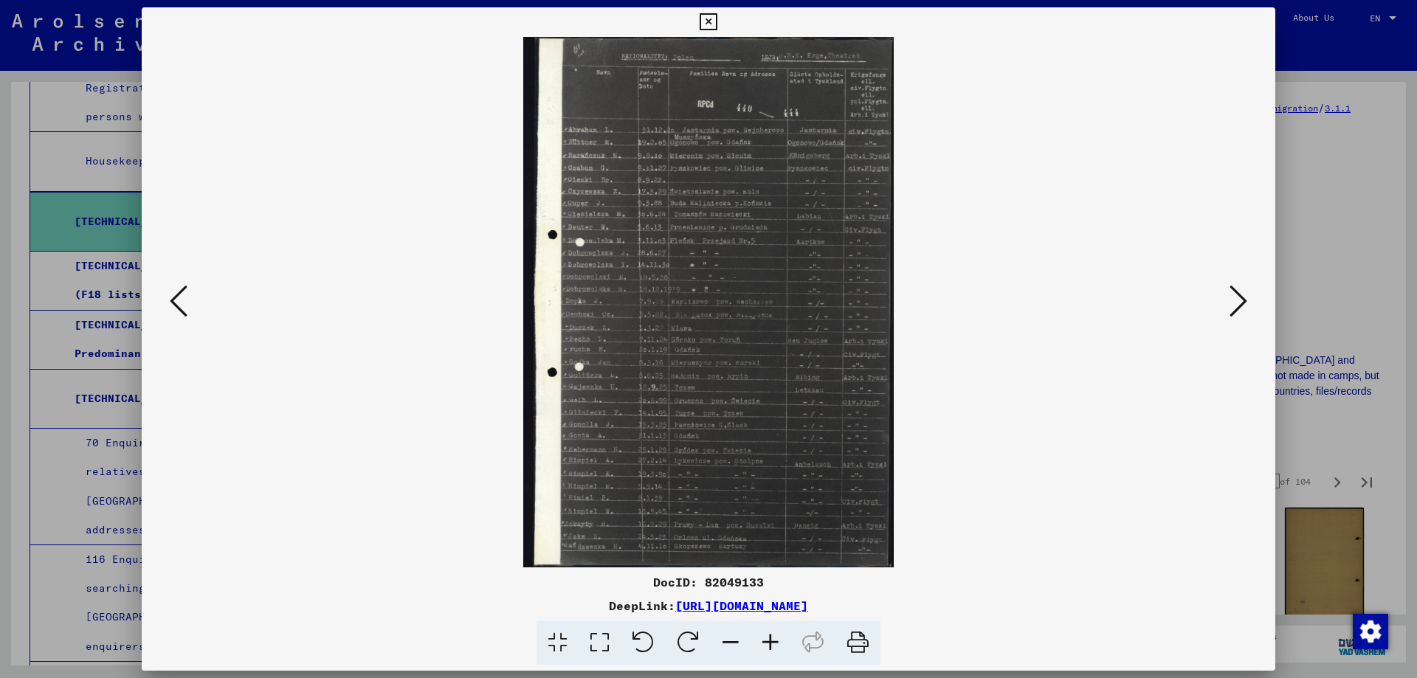
click at [1237, 298] on icon at bounding box center [1239, 300] width 18 height 35
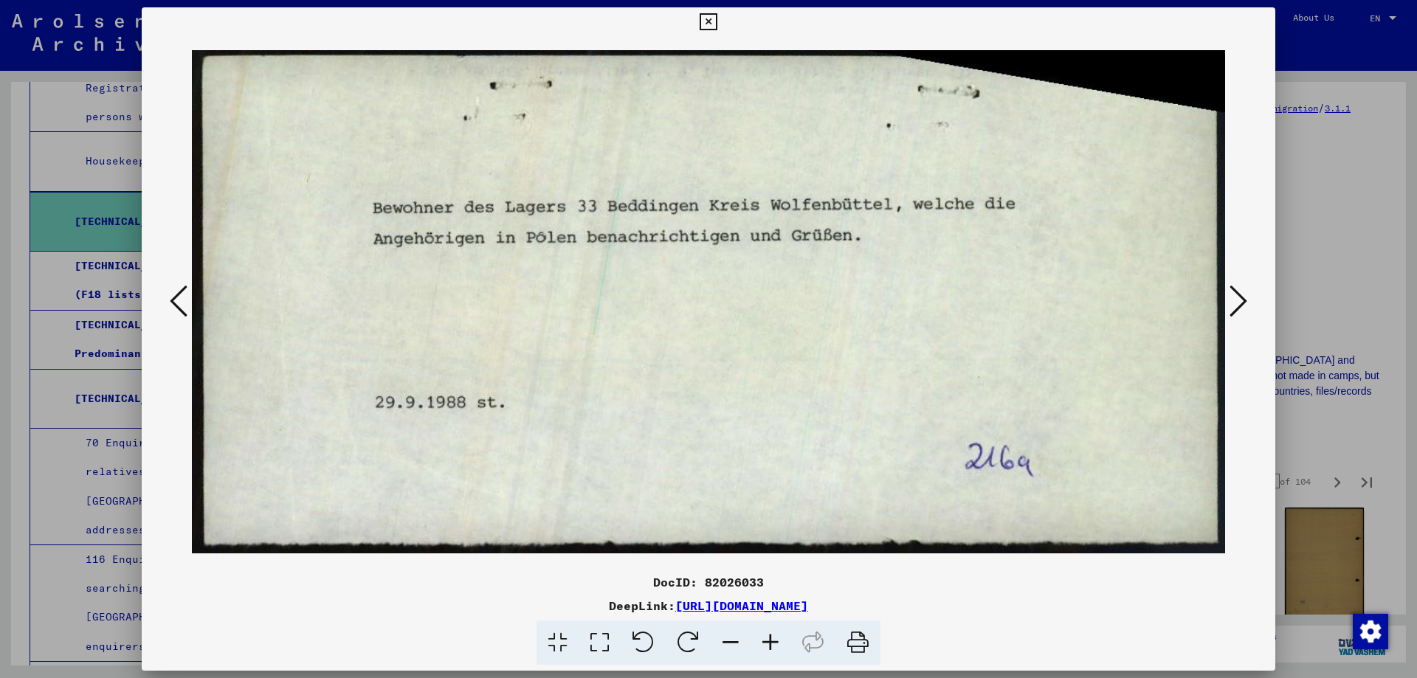
click at [1237, 298] on icon at bounding box center [1239, 300] width 18 height 35
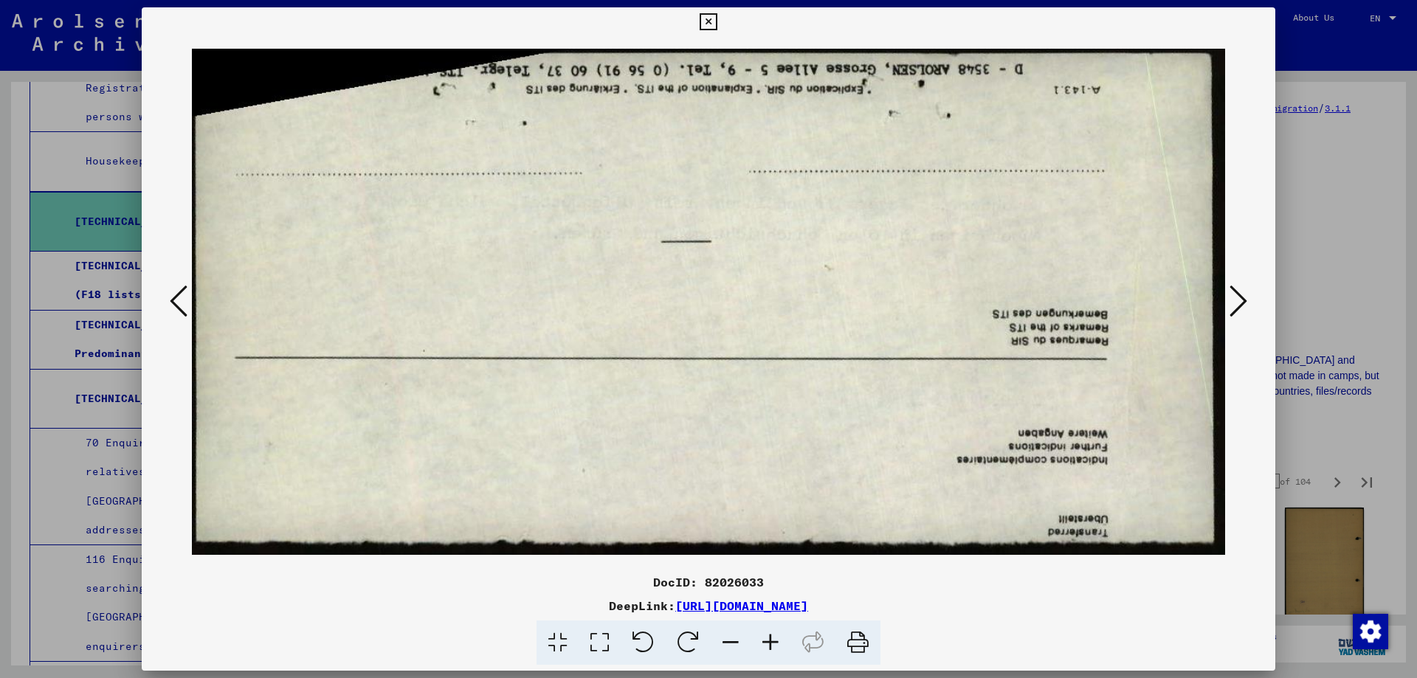
click at [1237, 298] on icon at bounding box center [1239, 300] width 18 height 35
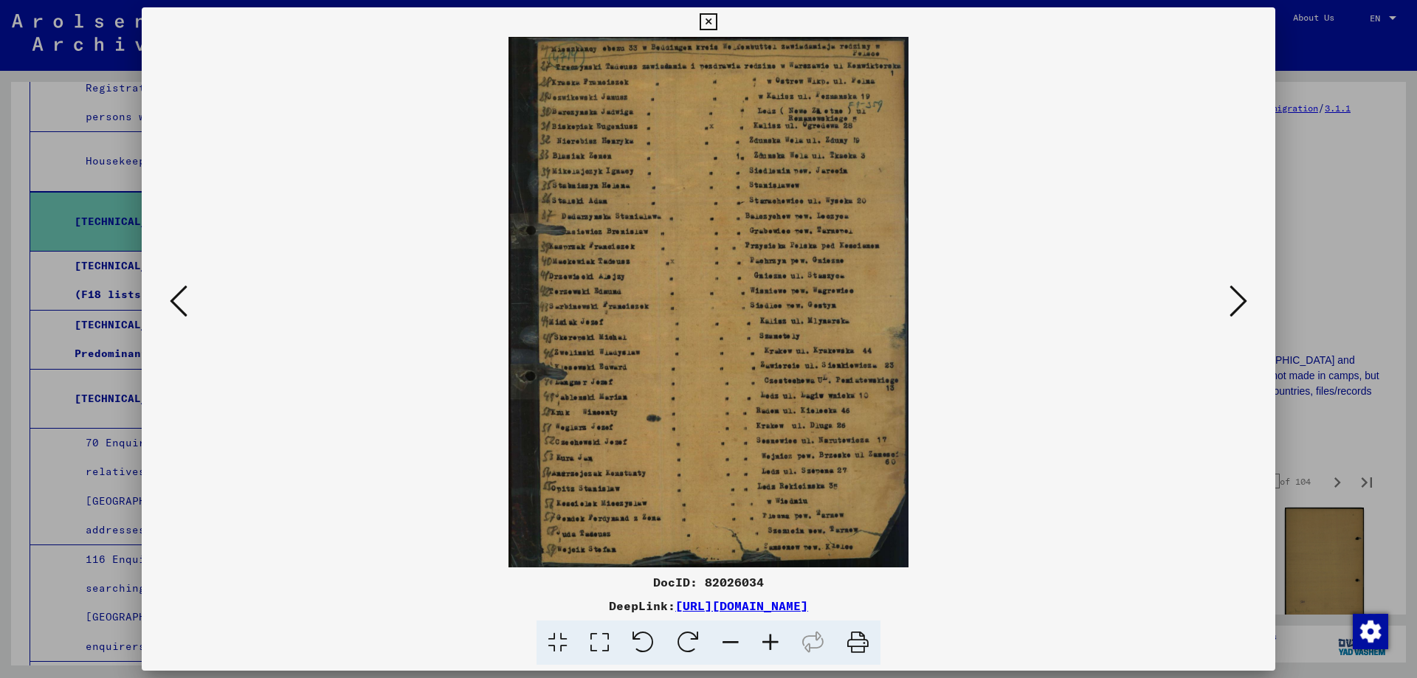
click at [1237, 298] on icon at bounding box center [1239, 300] width 18 height 35
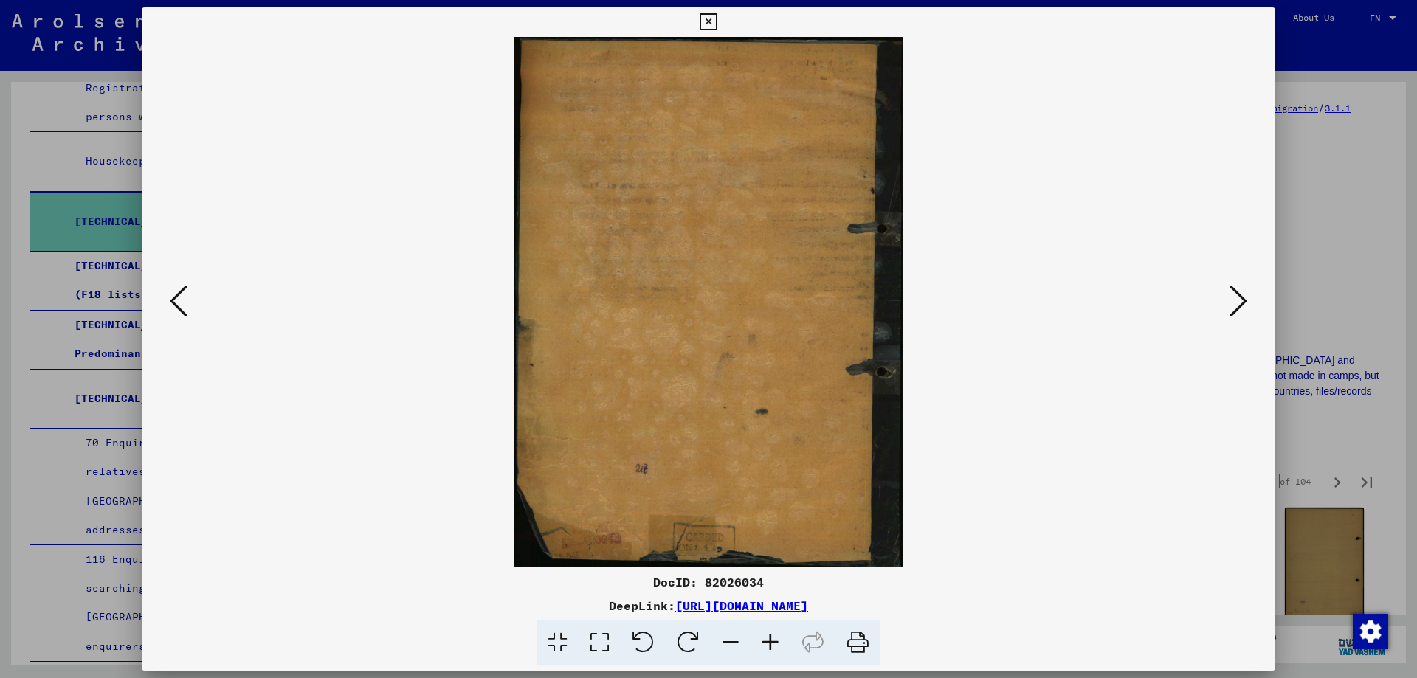
click at [1237, 298] on icon at bounding box center [1239, 300] width 18 height 35
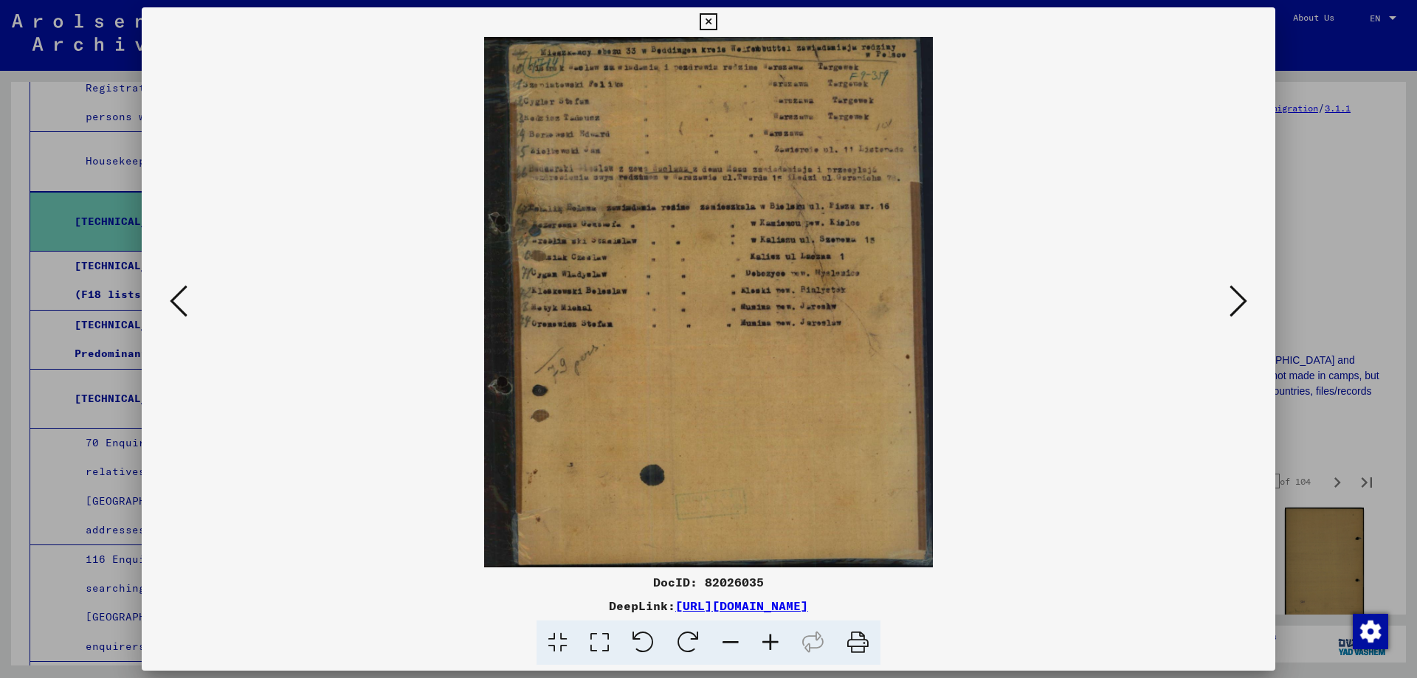
click at [1237, 298] on icon at bounding box center [1239, 300] width 18 height 35
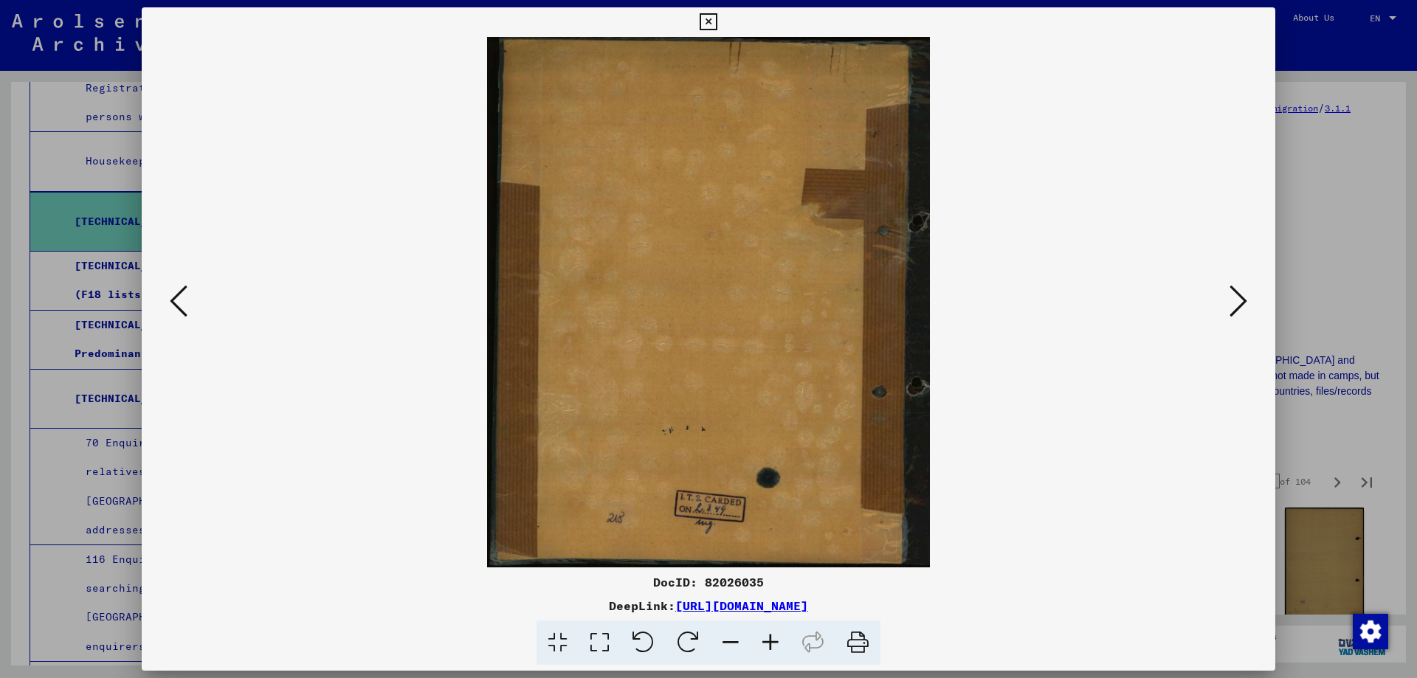
click at [1237, 298] on icon at bounding box center [1239, 300] width 18 height 35
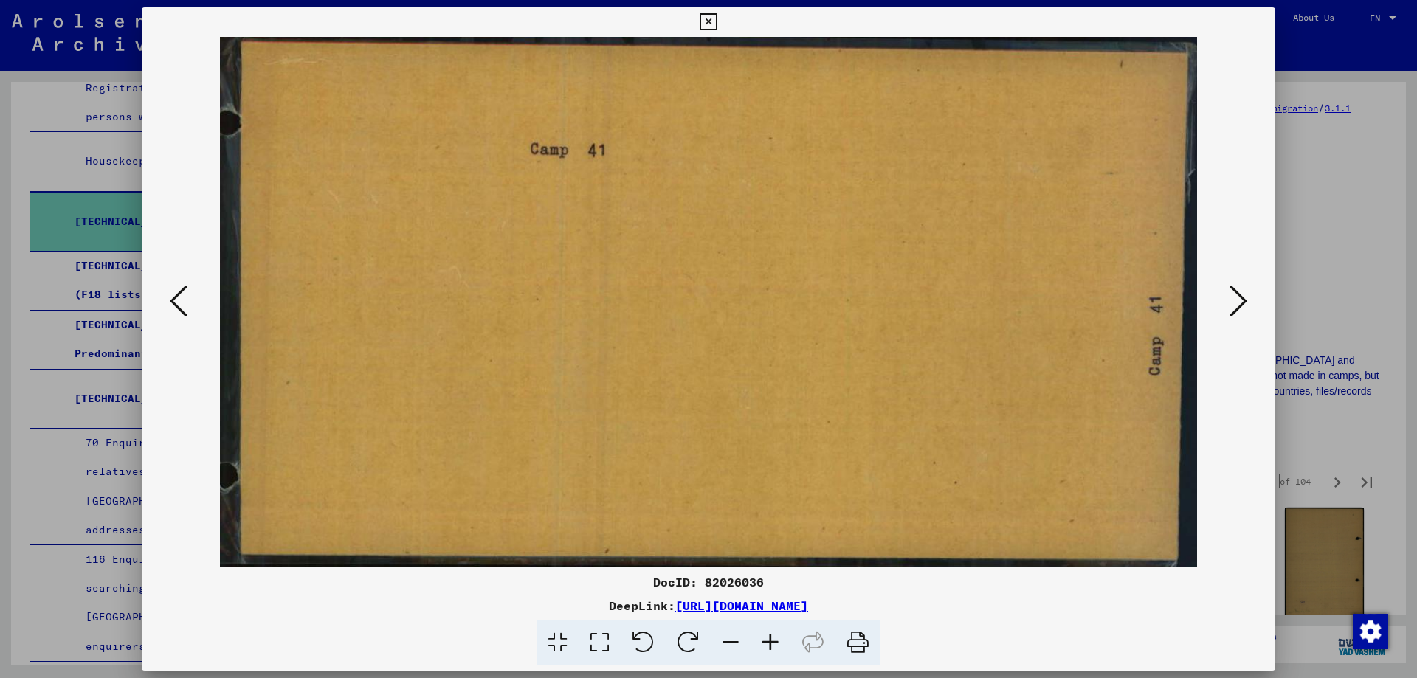
click at [1237, 298] on icon at bounding box center [1239, 300] width 18 height 35
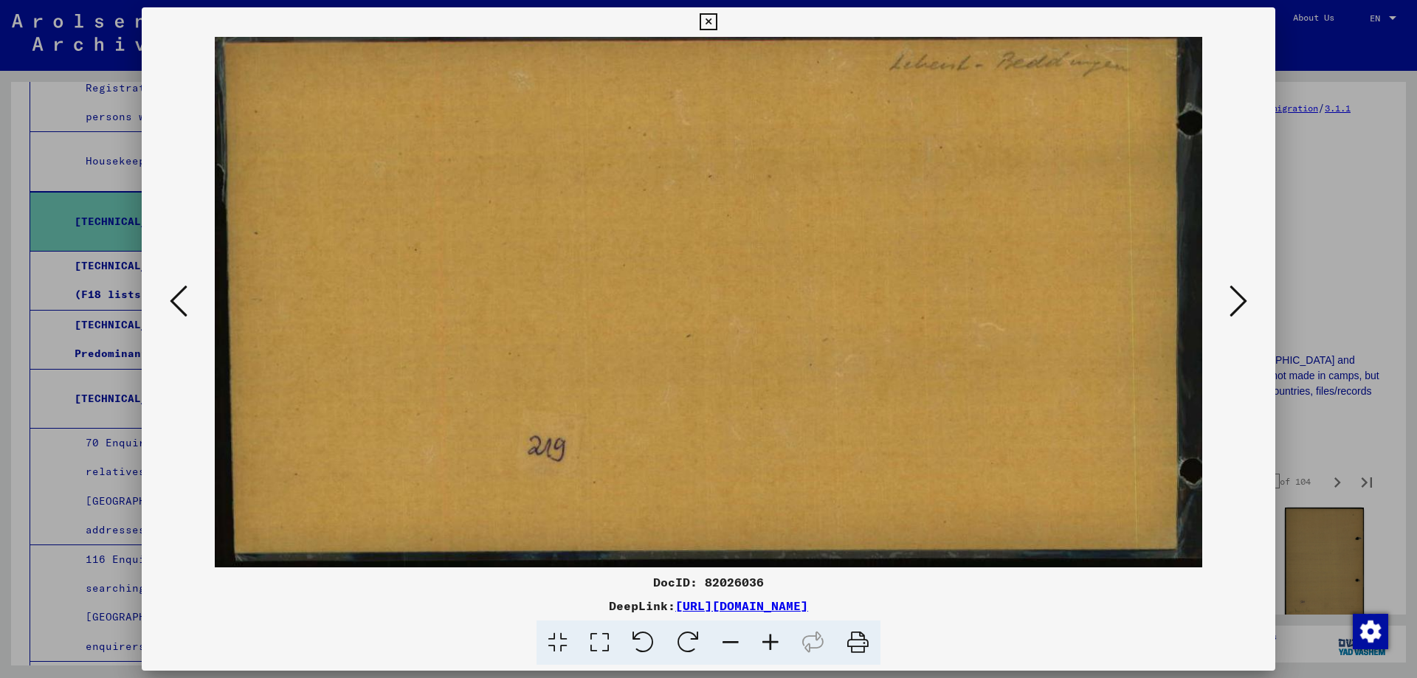
click at [1237, 298] on icon at bounding box center [1239, 300] width 18 height 35
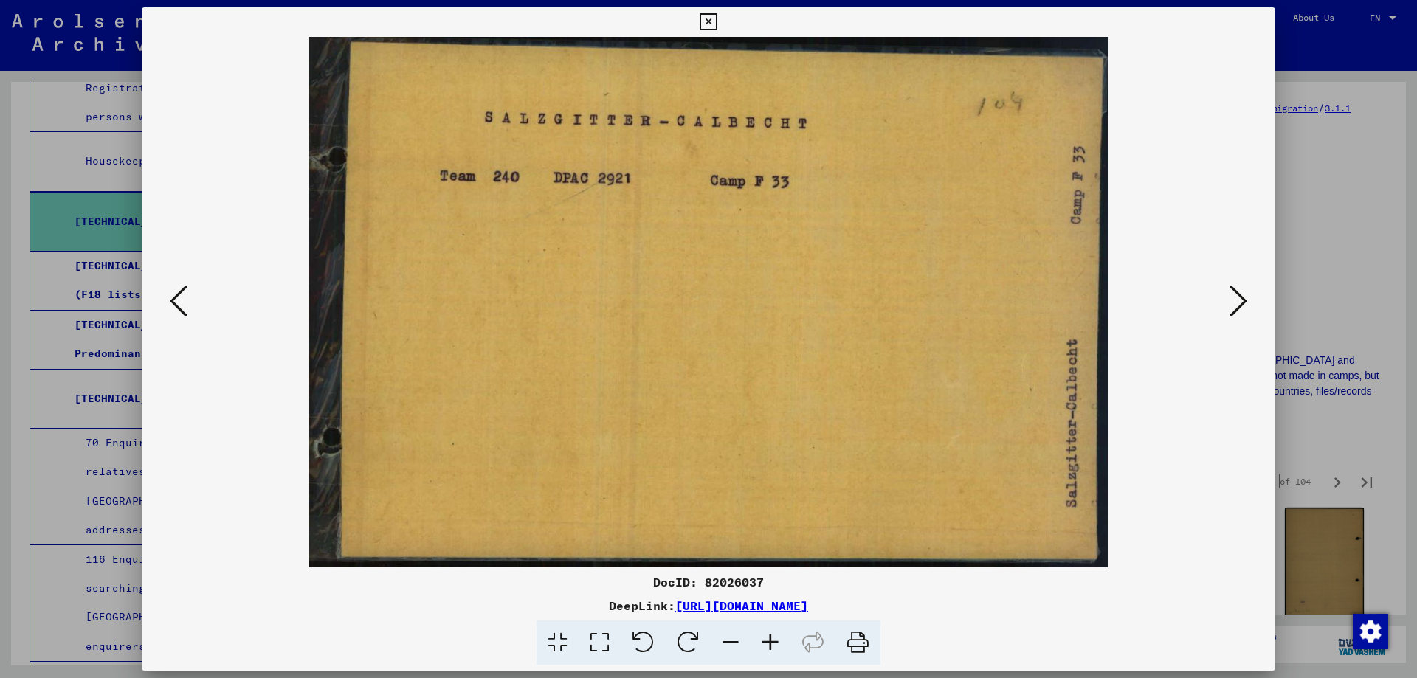
click at [1237, 298] on icon at bounding box center [1239, 300] width 18 height 35
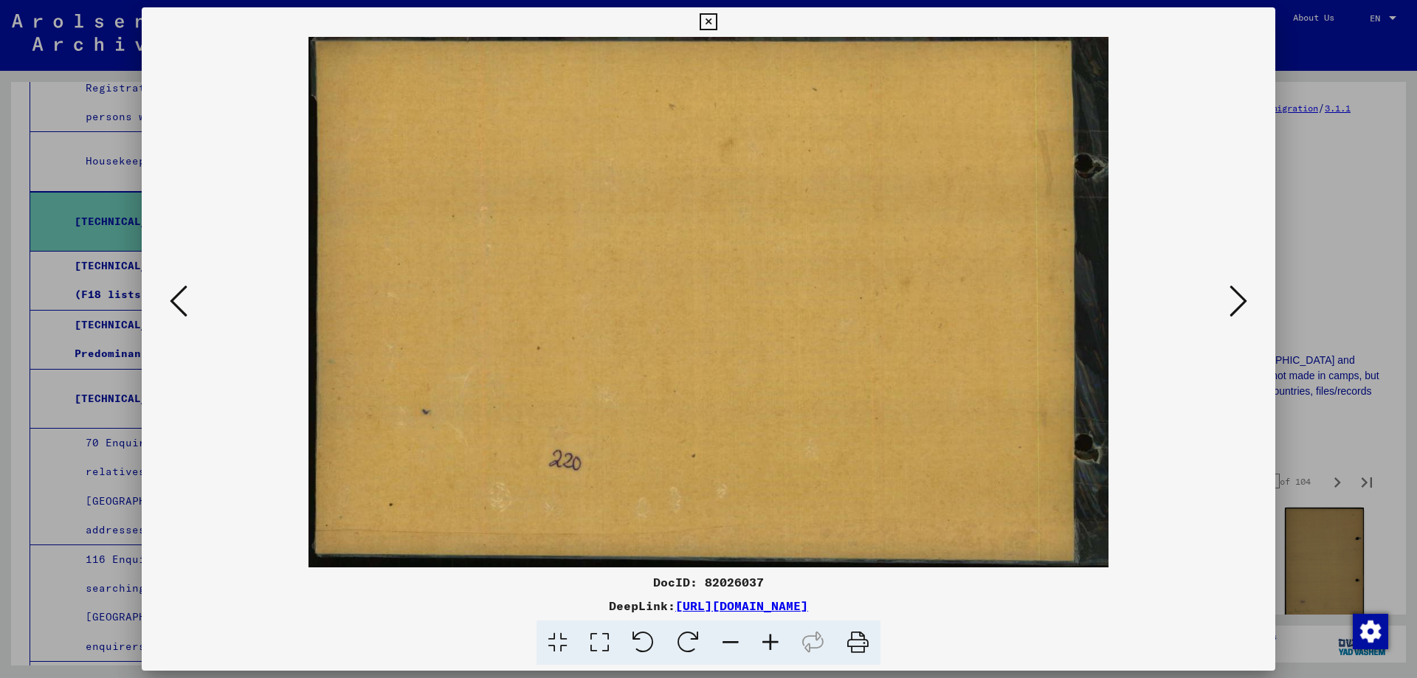
click at [1237, 298] on icon at bounding box center [1239, 300] width 18 height 35
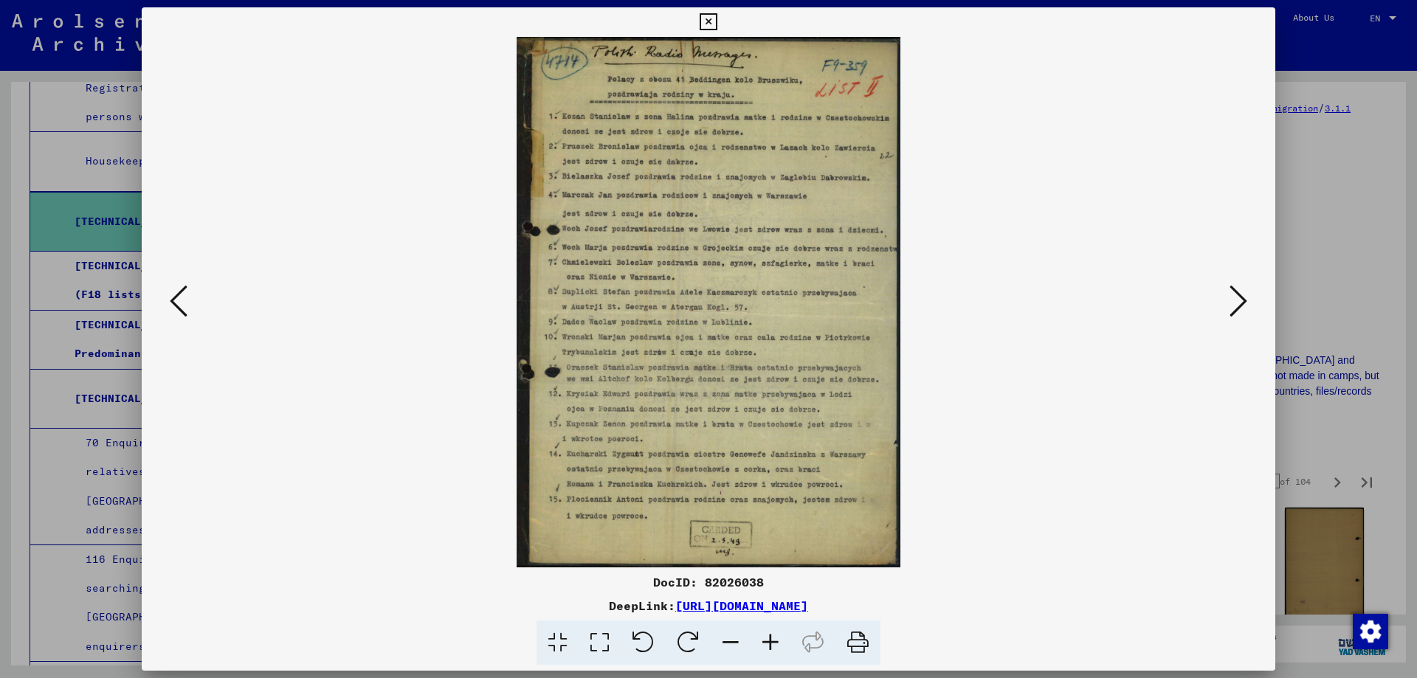
click at [1237, 298] on icon at bounding box center [1239, 300] width 18 height 35
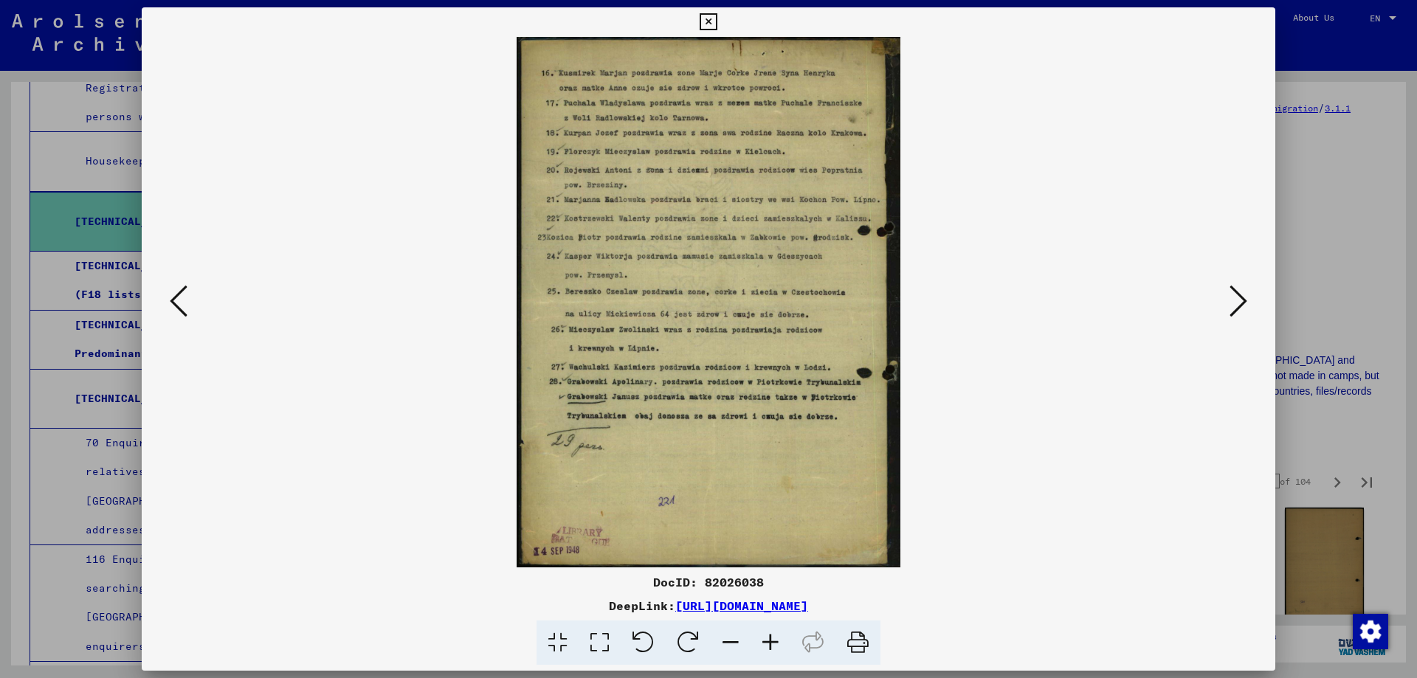
click at [1237, 298] on icon at bounding box center [1239, 300] width 18 height 35
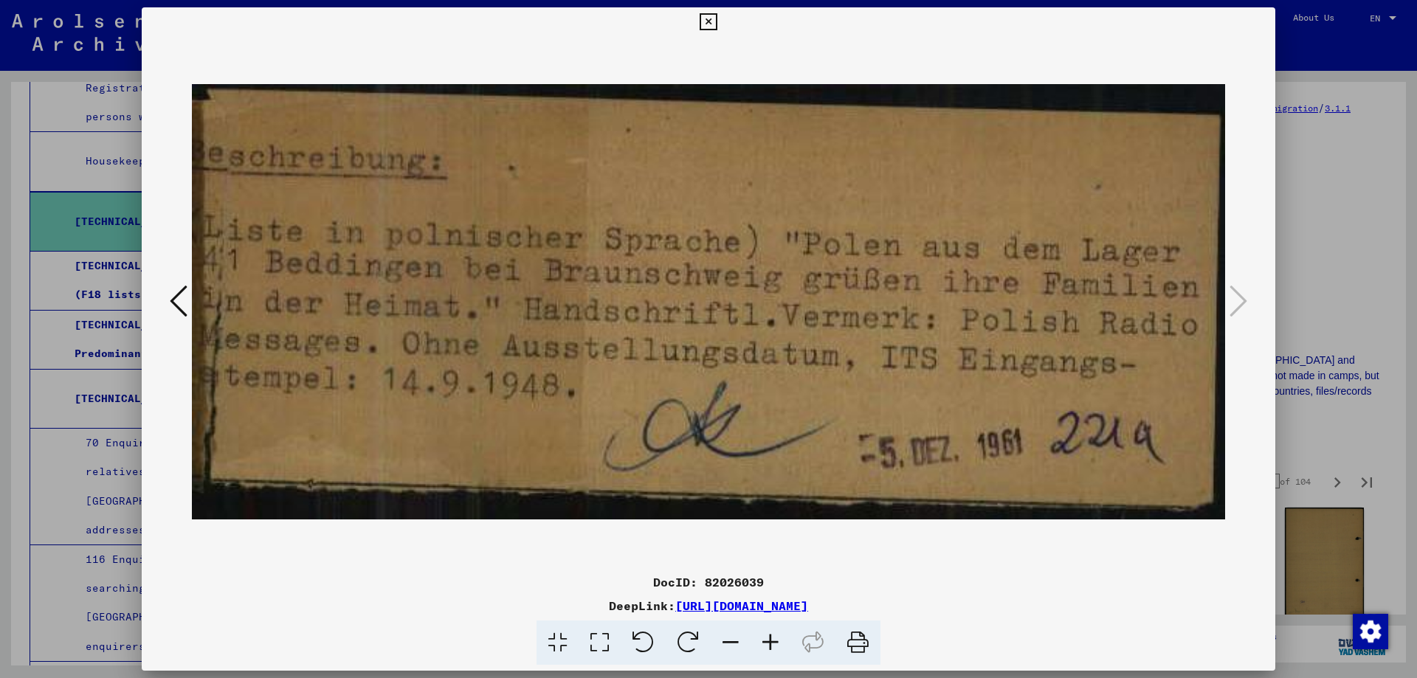
click at [711, 24] on icon at bounding box center [708, 22] width 17 height 18
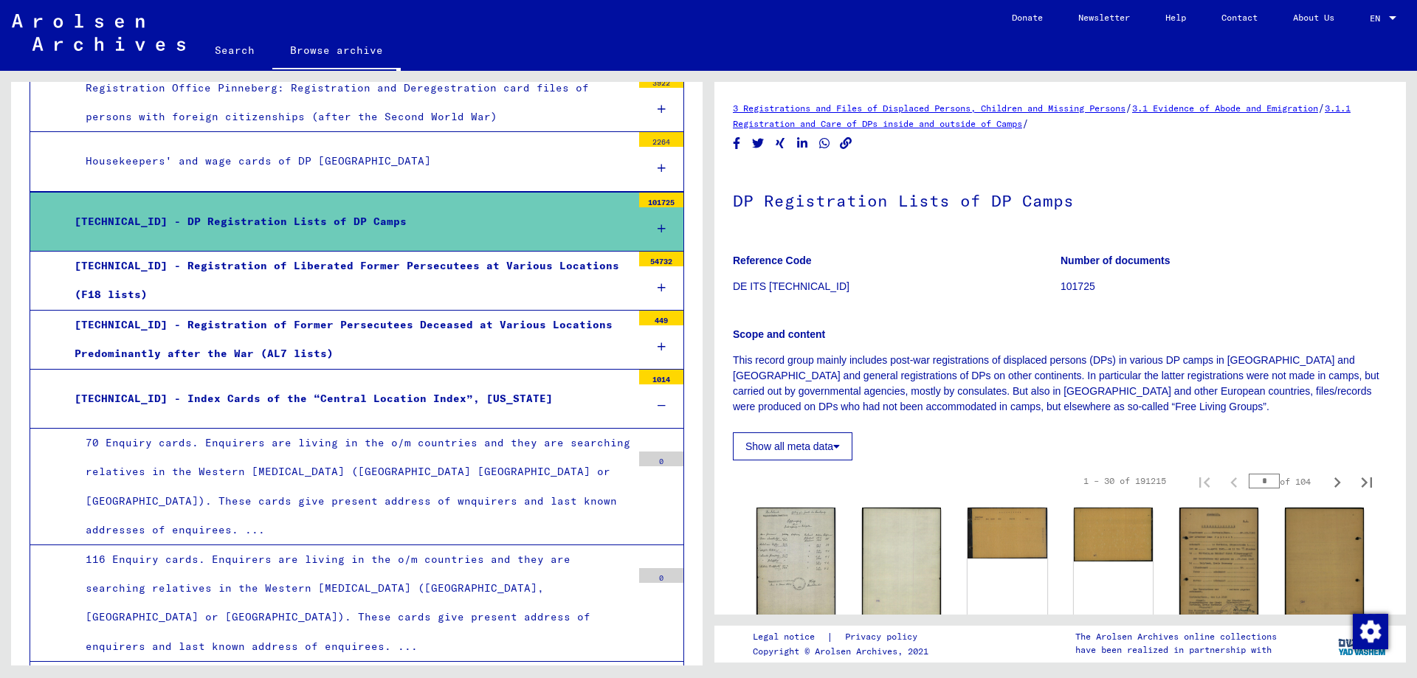
click at [243, 275] on div "[TECHNICAL_ID] - Registration of Liberated Former Persecutees at Various Locati…" at bounding box center [347, 281] width 568 height 58
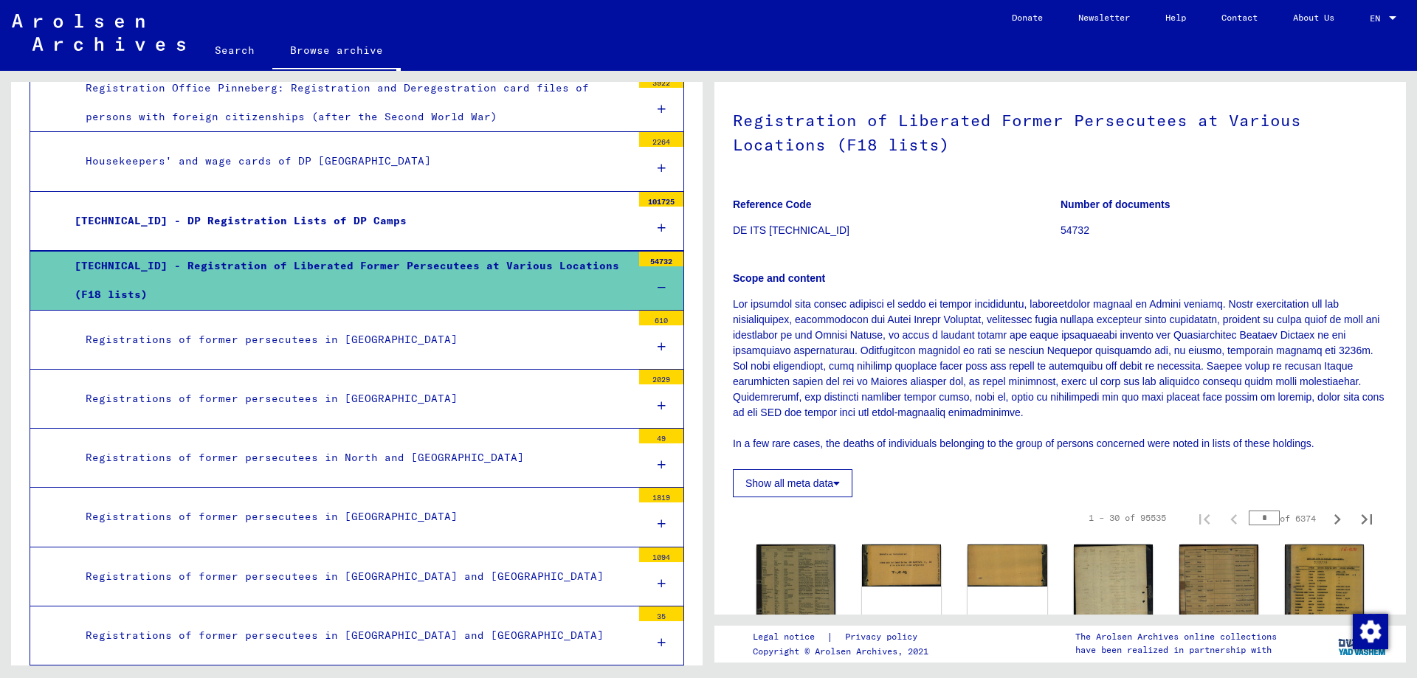
scroll to position [295, 0]
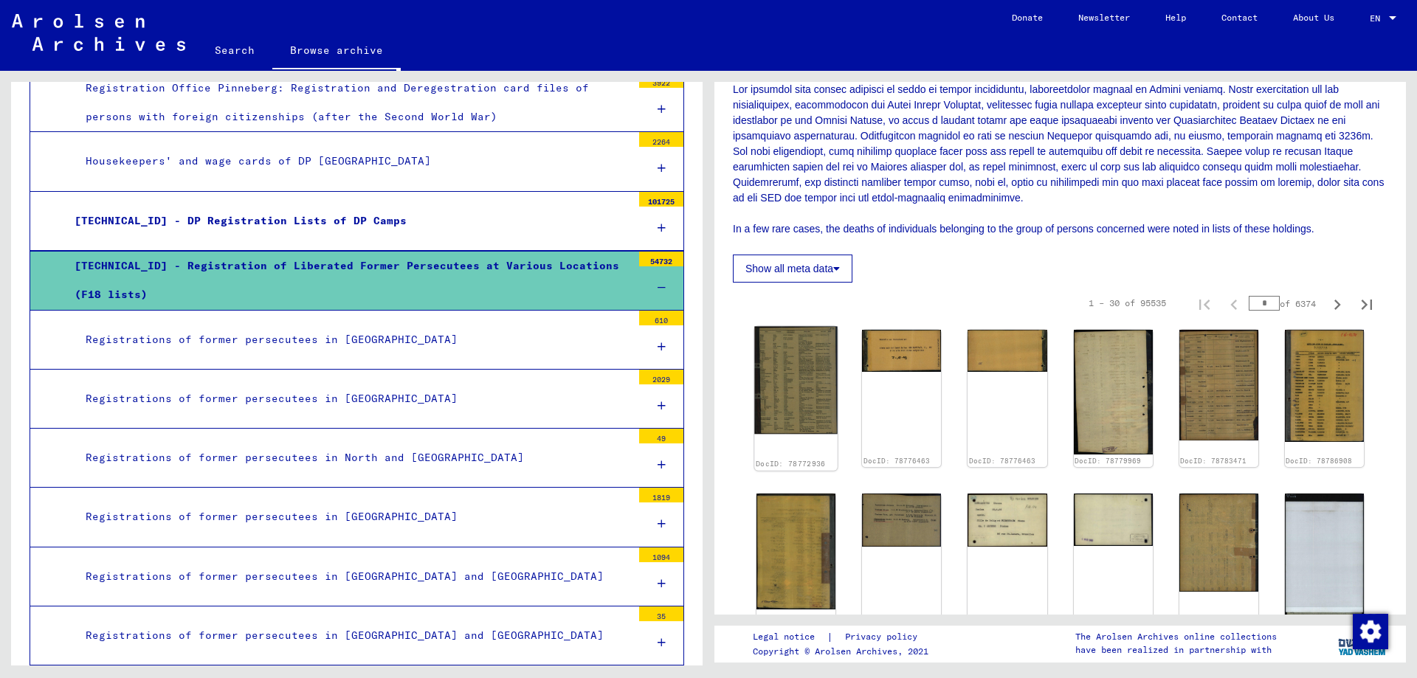
click at [795, 395] on img at bounding box center [796, 381] width 83 height 108
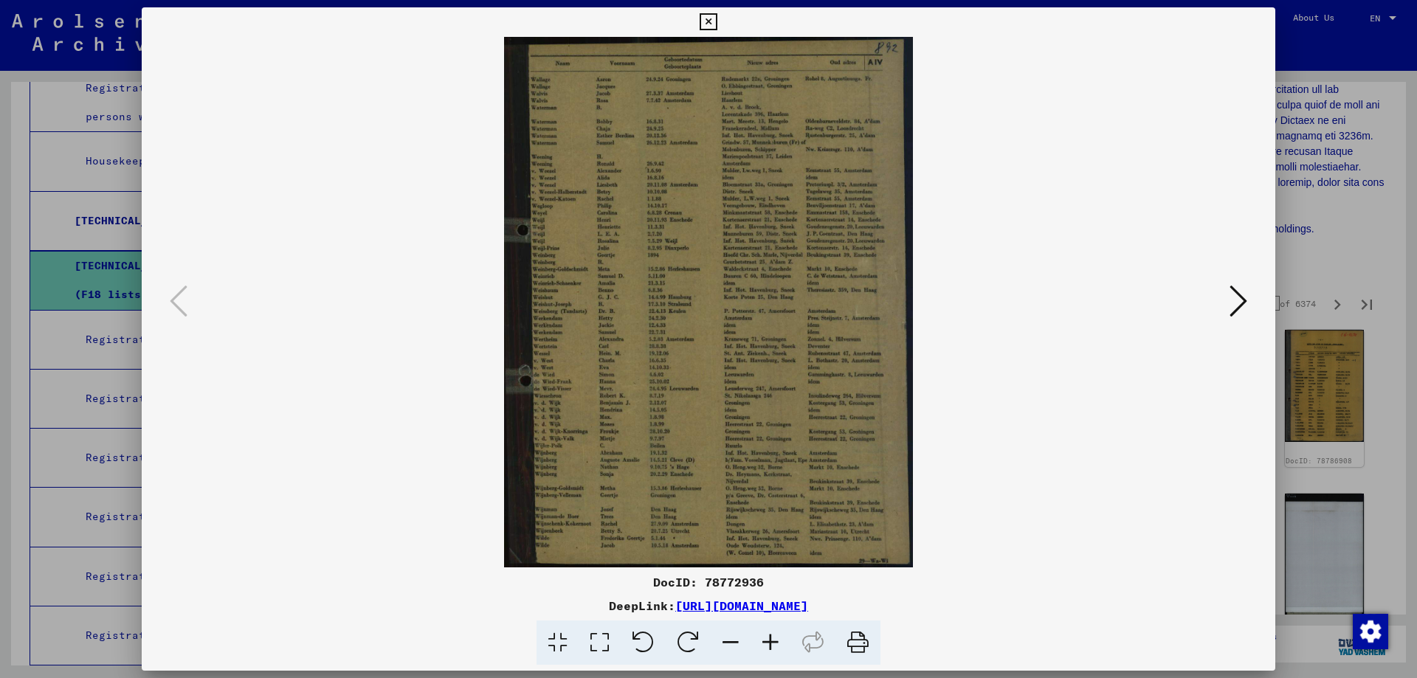
click at [1233, 303] on icon at bounding box center [1239, 300] width 18 height 35
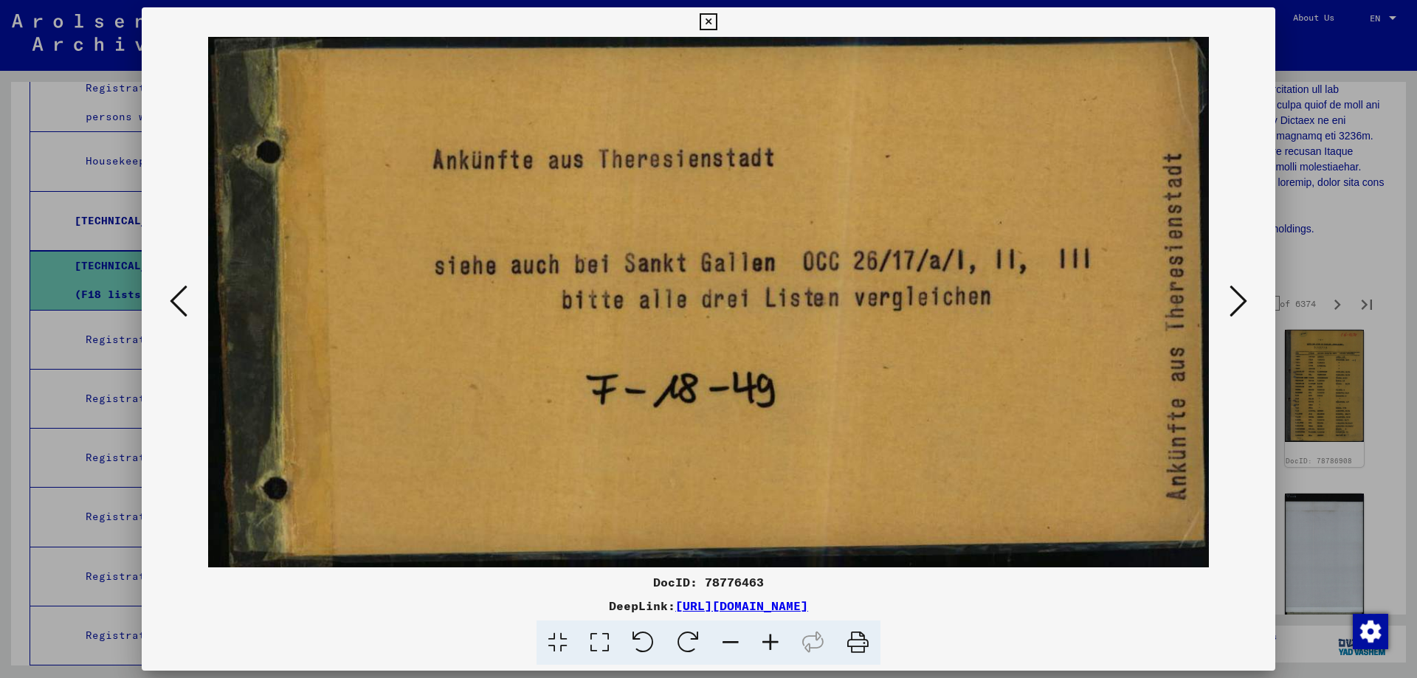
click at [1233, 303] on icon at bounding box center [1239, 300] width 18 height 35
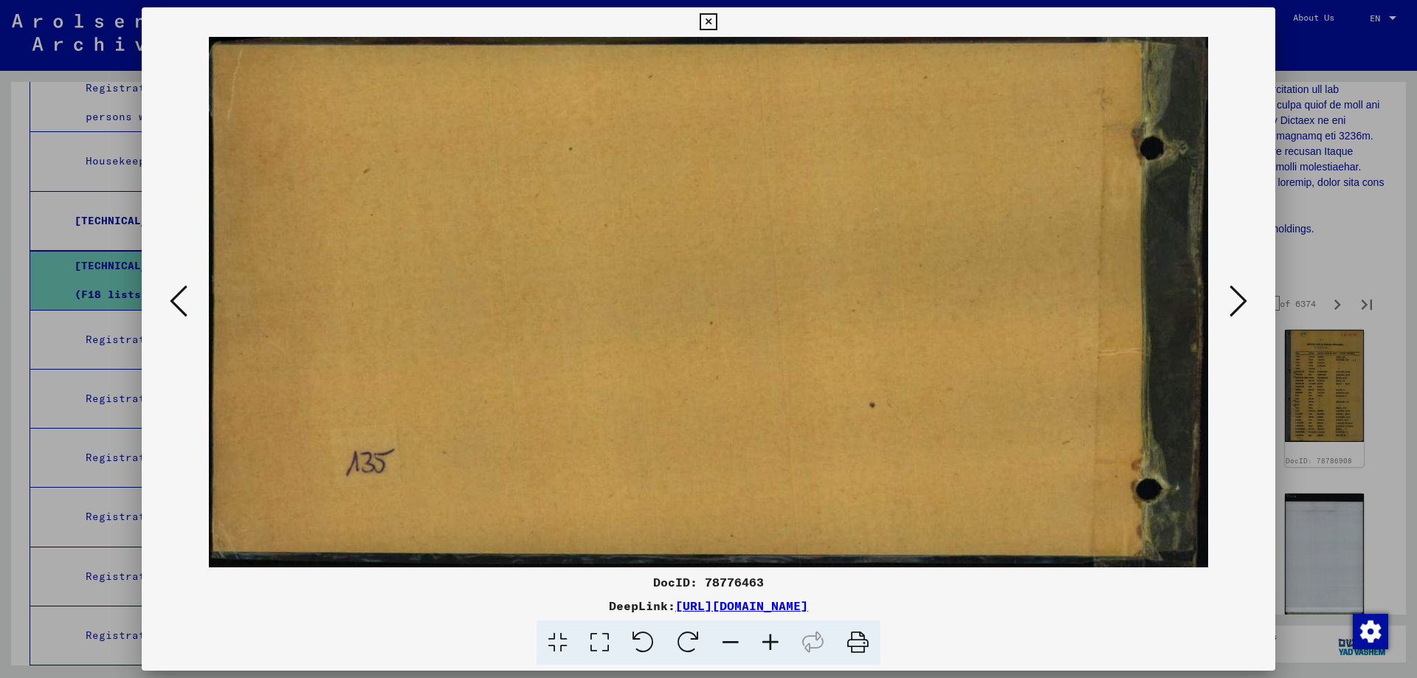
click at [1233, 303] on icon at bounding box center [1239, 300] width 18 height 35
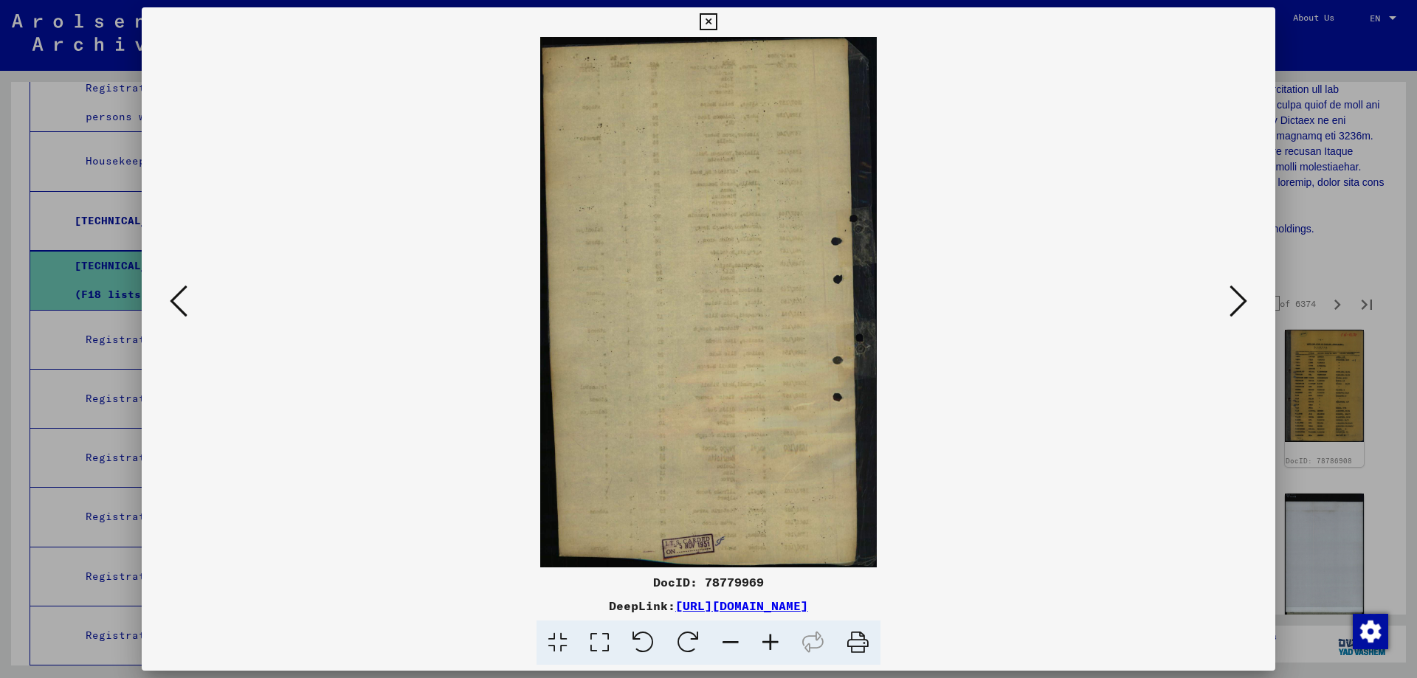
click at [1233, 303] on icon at bounding box center [1239, 300] width 18 height 35
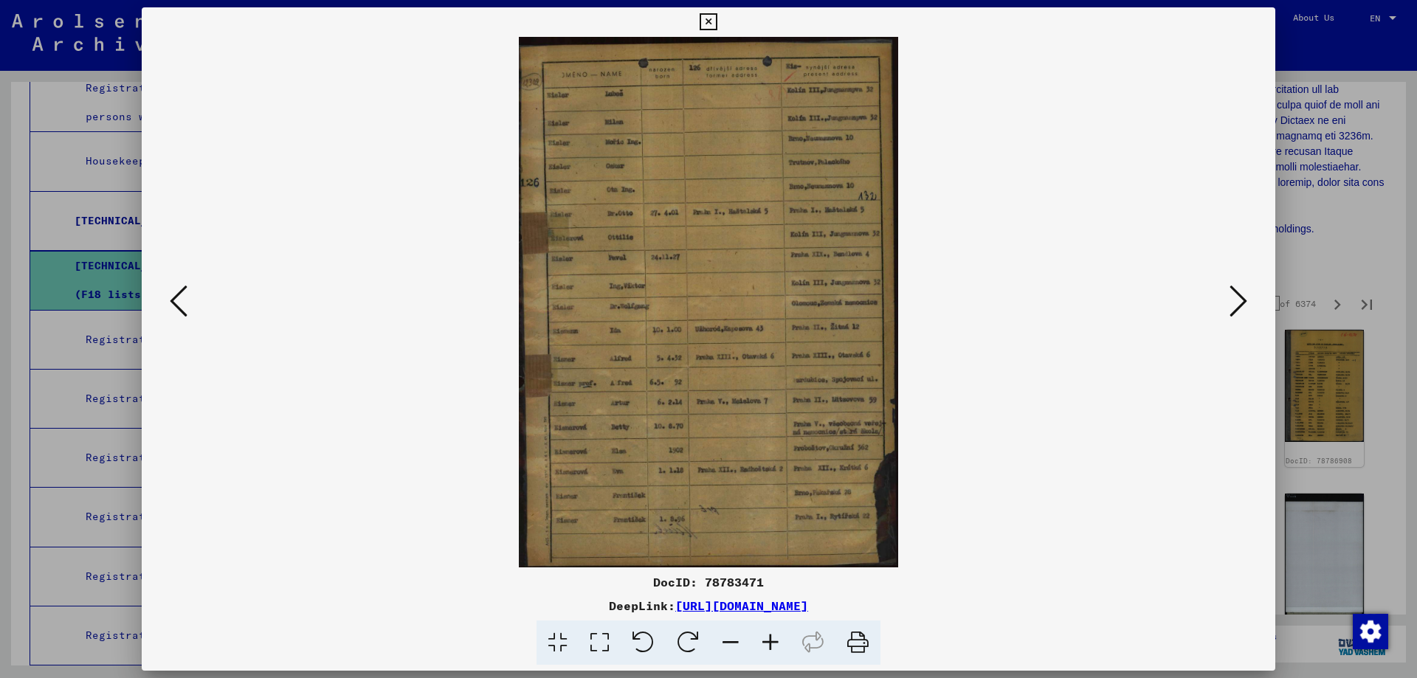
click at [1233, 303] on icon at bounding box center [1239, 300] width 18 height 35
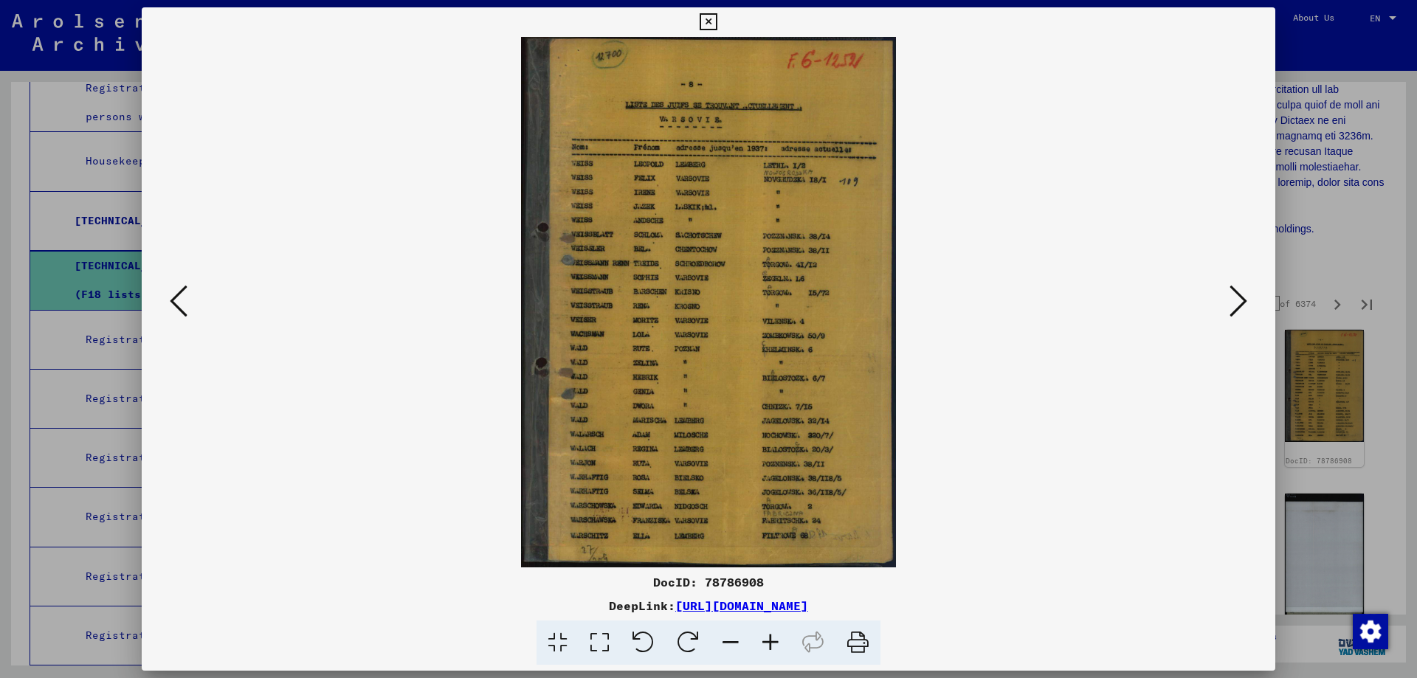
click at [1233, 303] on icon at bounding box center [1239, 300] width 18 height 35
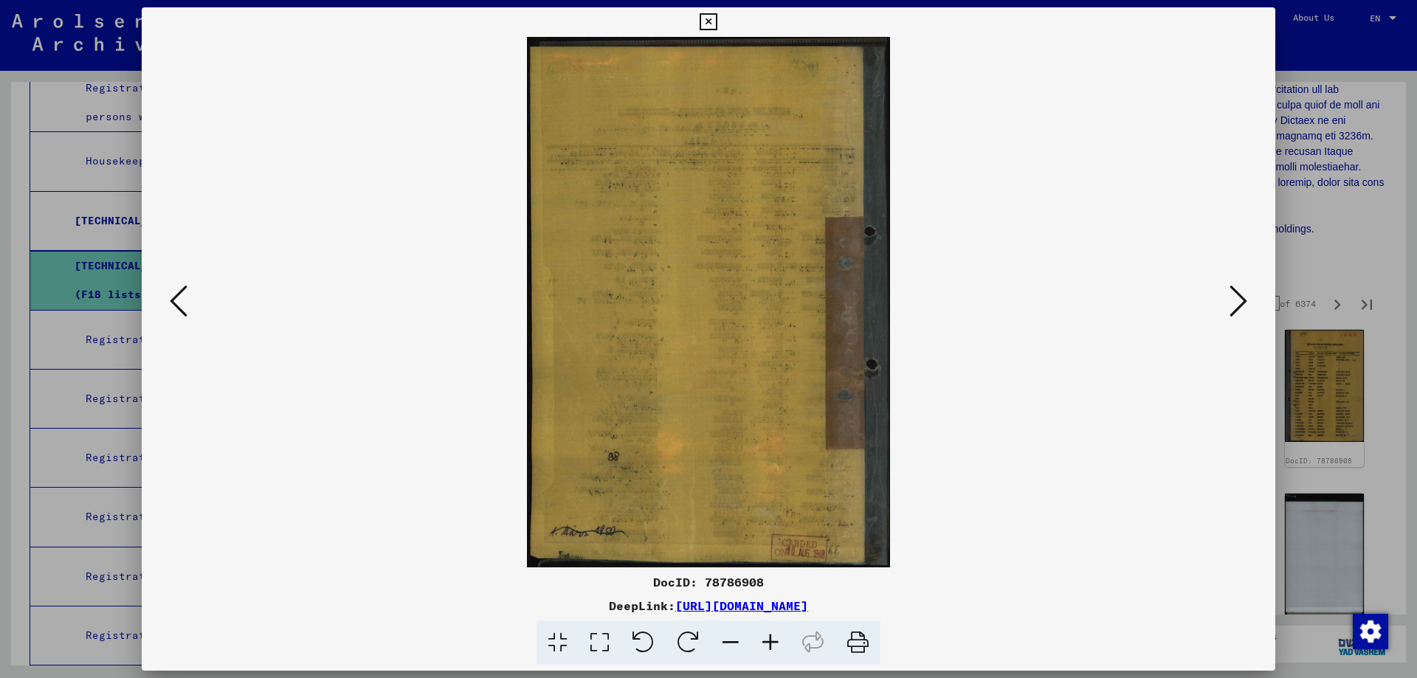
click at [1233, 303] on icon at bounding box center [1239, 300] width 18 height 35
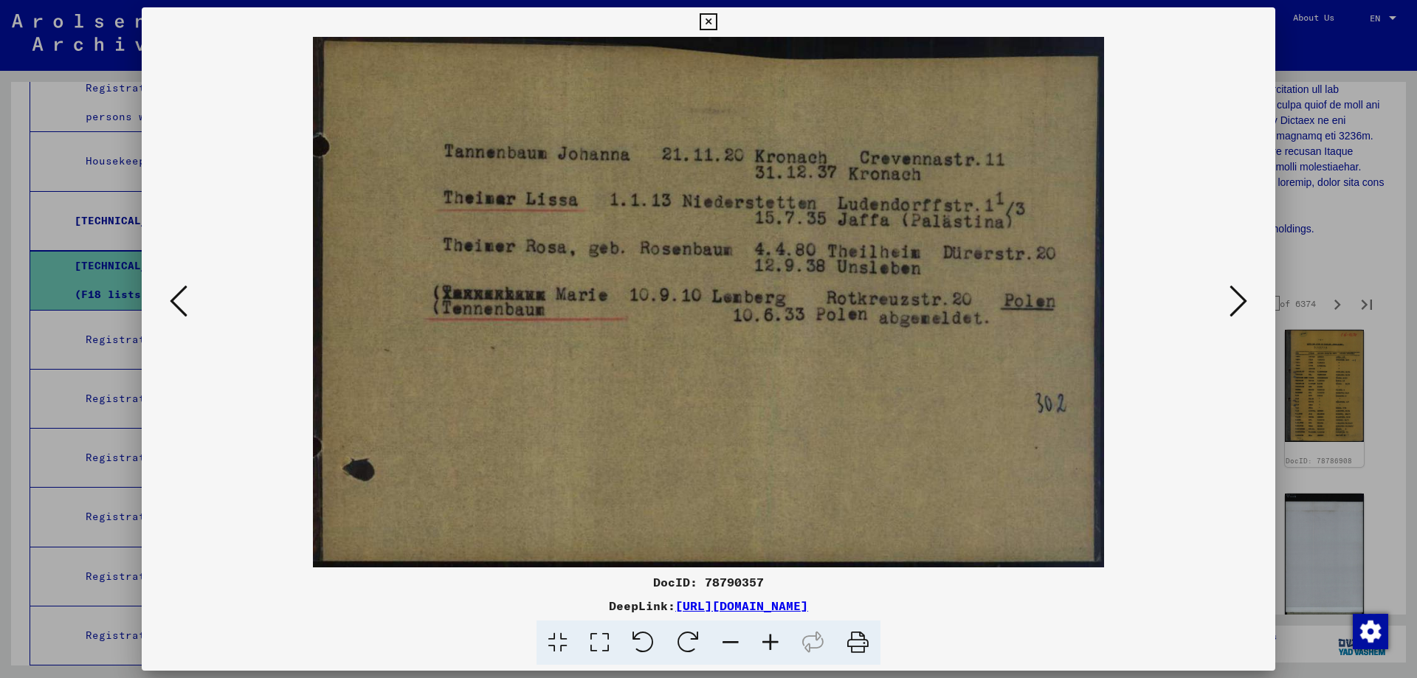
click at [1233, 303] on icon at bounding box center [1239, 300] width 18 height 35
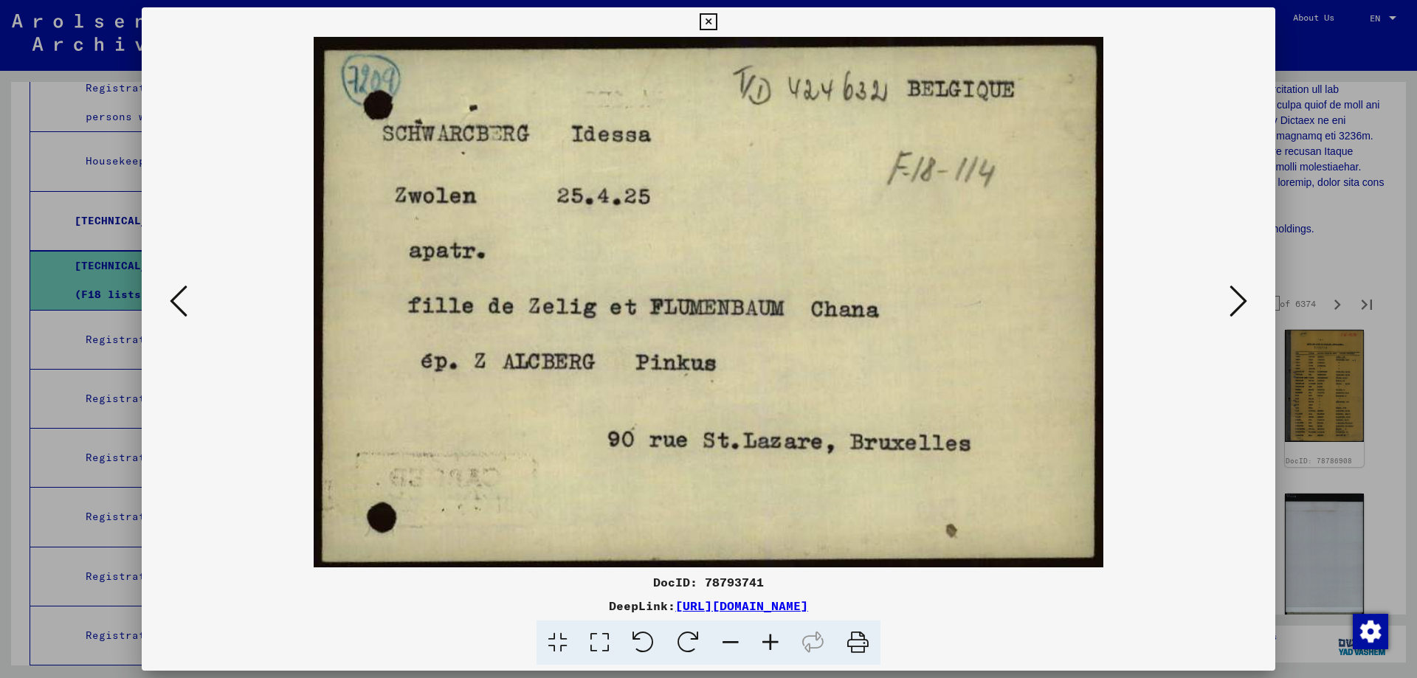
click at [1233, 303] on icon at bounding box center [1239, 300] width 18 height 35
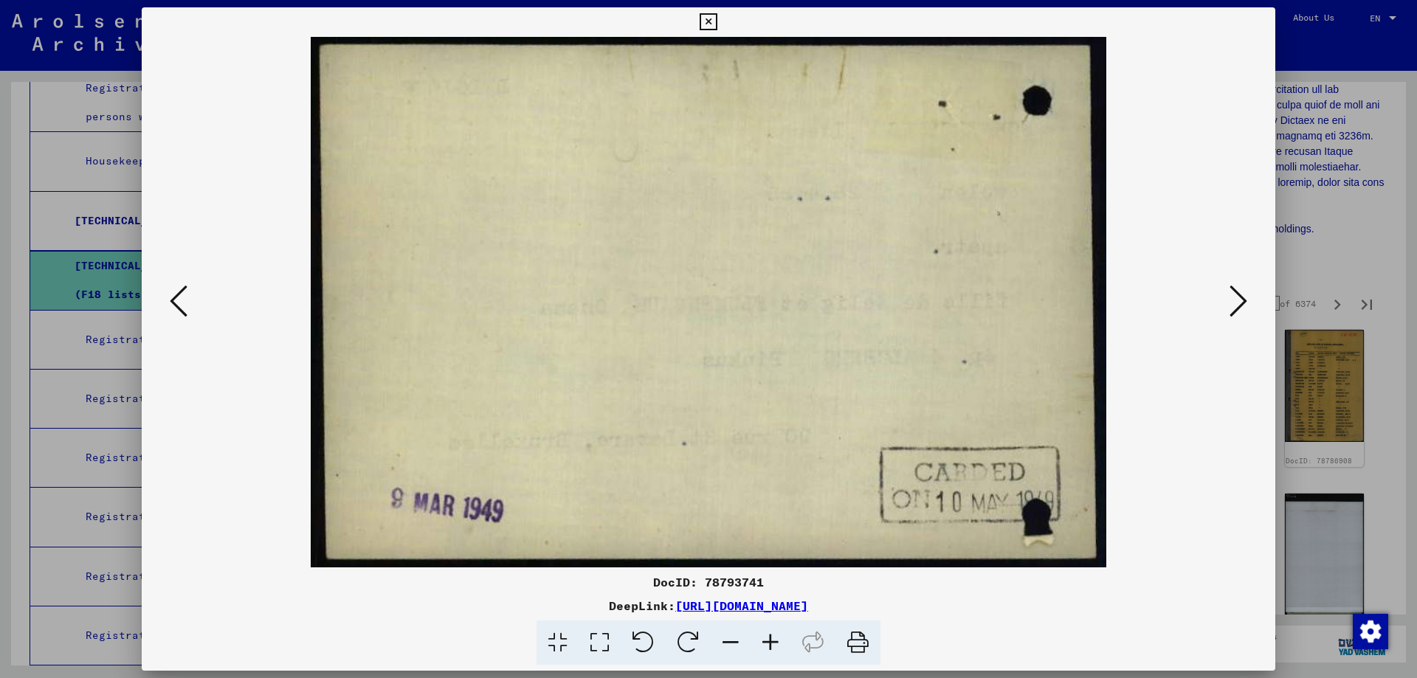
click at [1233, 303] on icon at bounding box center [1239, 300] width 18 height 35
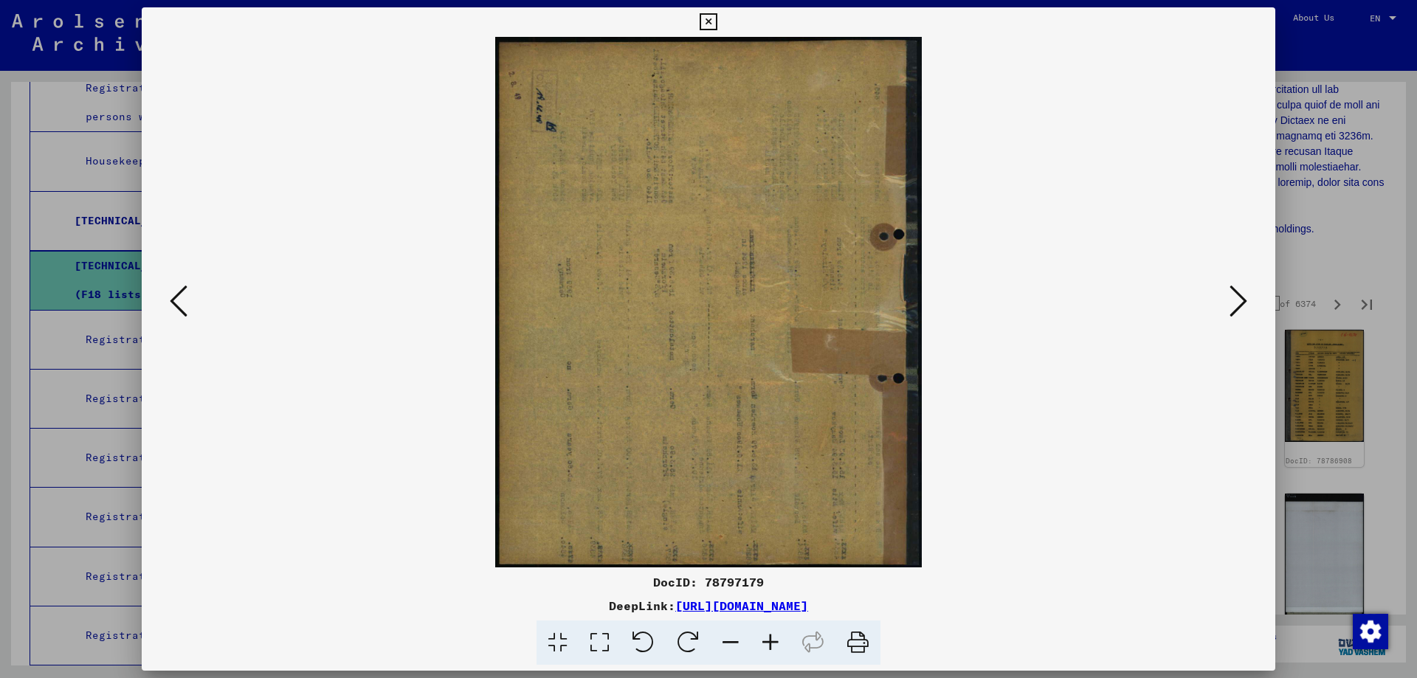
click at [1233, 303] on icon at bounding box center [1239, 300] width 18 height 35
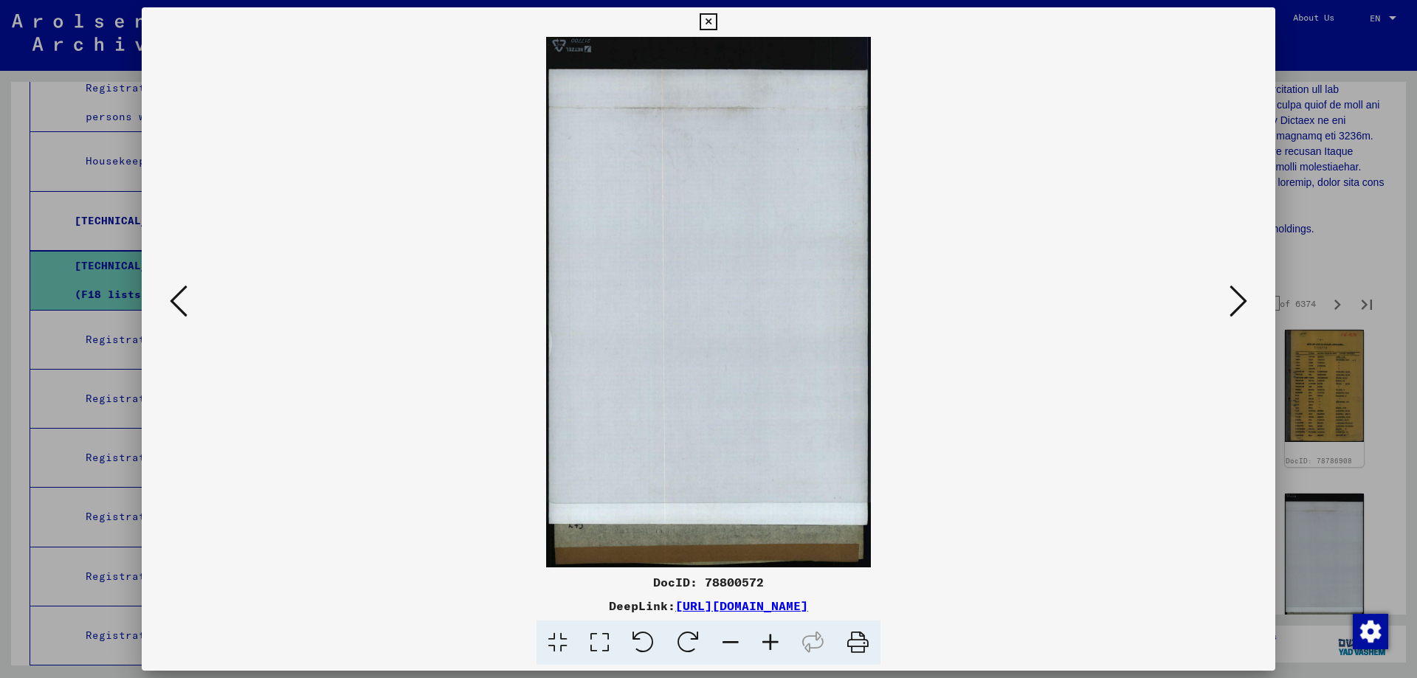
click at [1233, 303] on icon at bounding box center [1239, 300] width 18 height 35
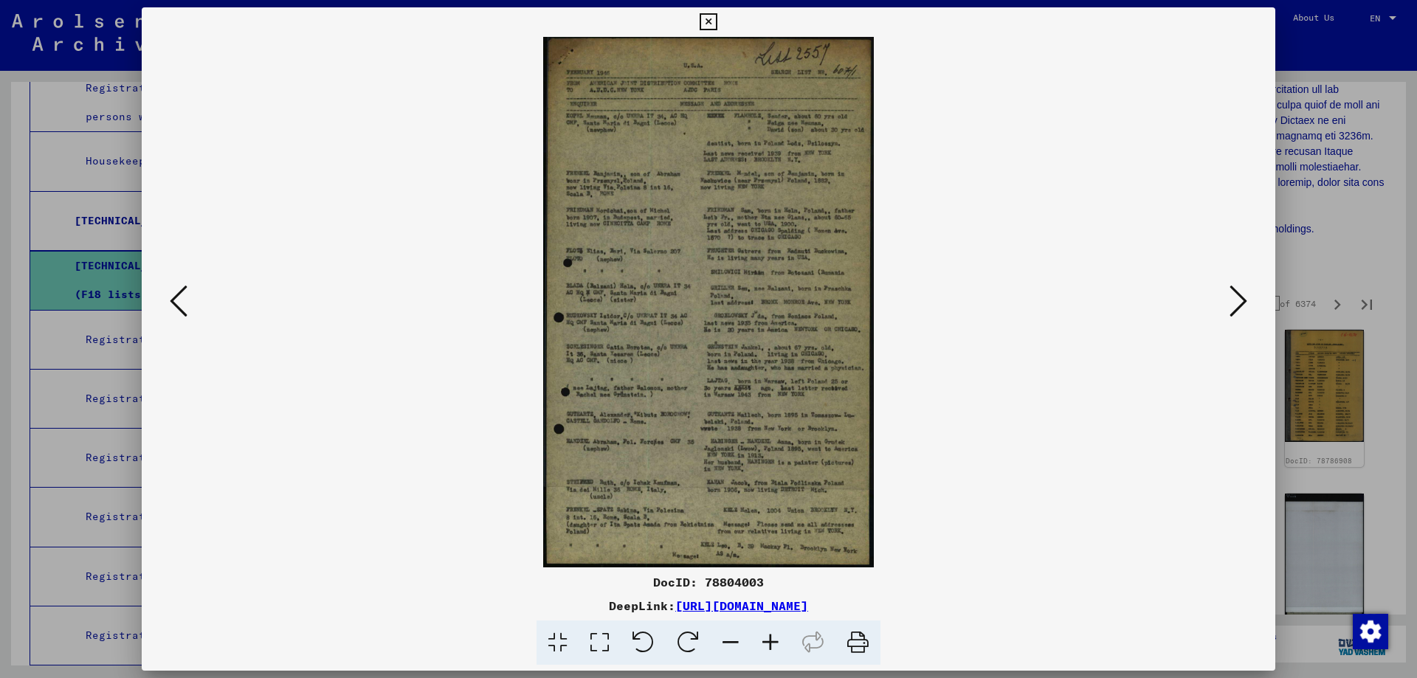
click at [1233, 303] on icon at bounding box center [1239, 300] width 18 height 35
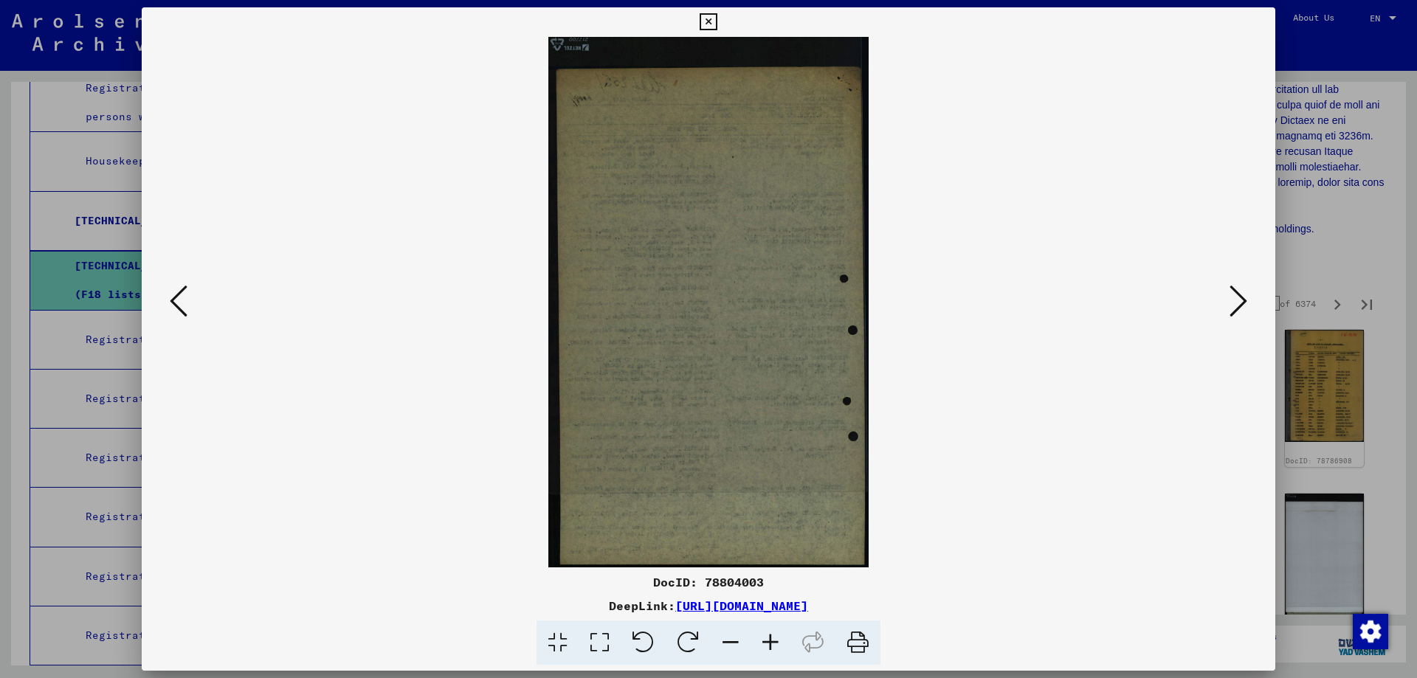
click at [1233, 303] on icon at bounding box center [1239, 300] width 18 height 35
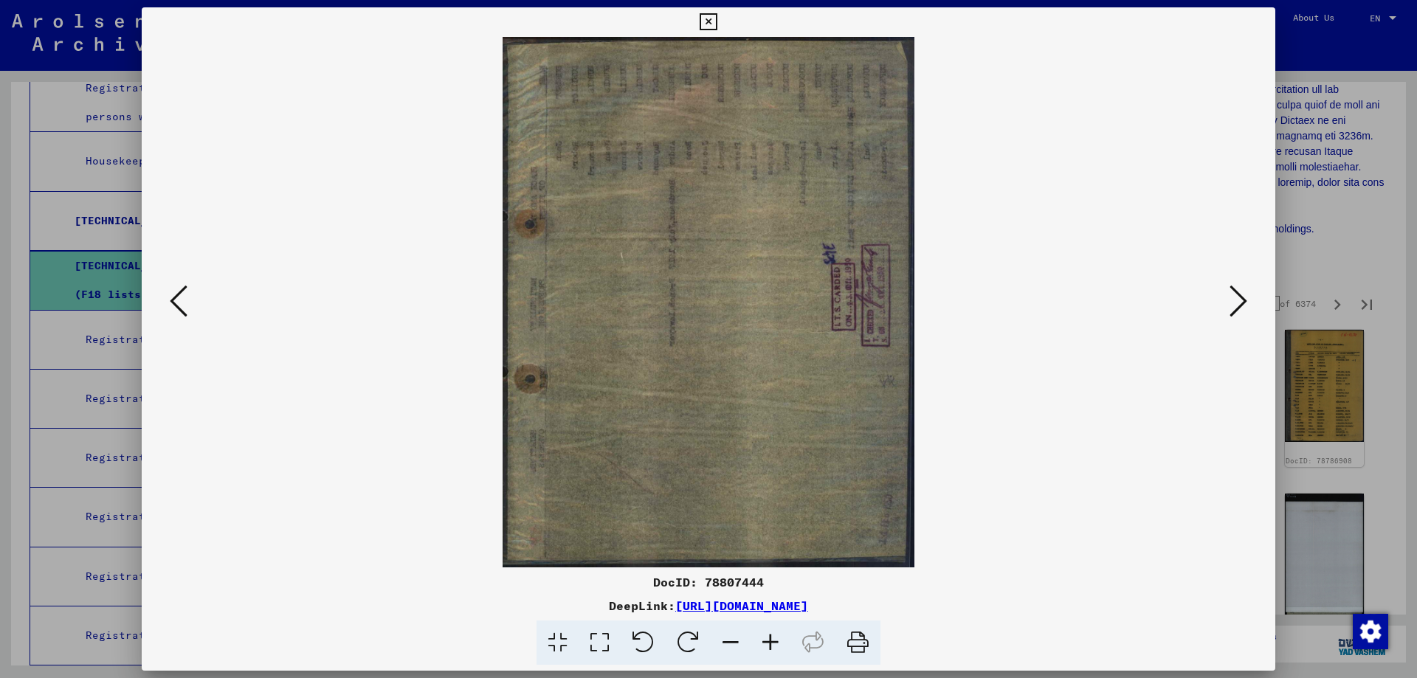
click at [1233, 303] on icon at bounding box center [1239, 300] width 18 height 35
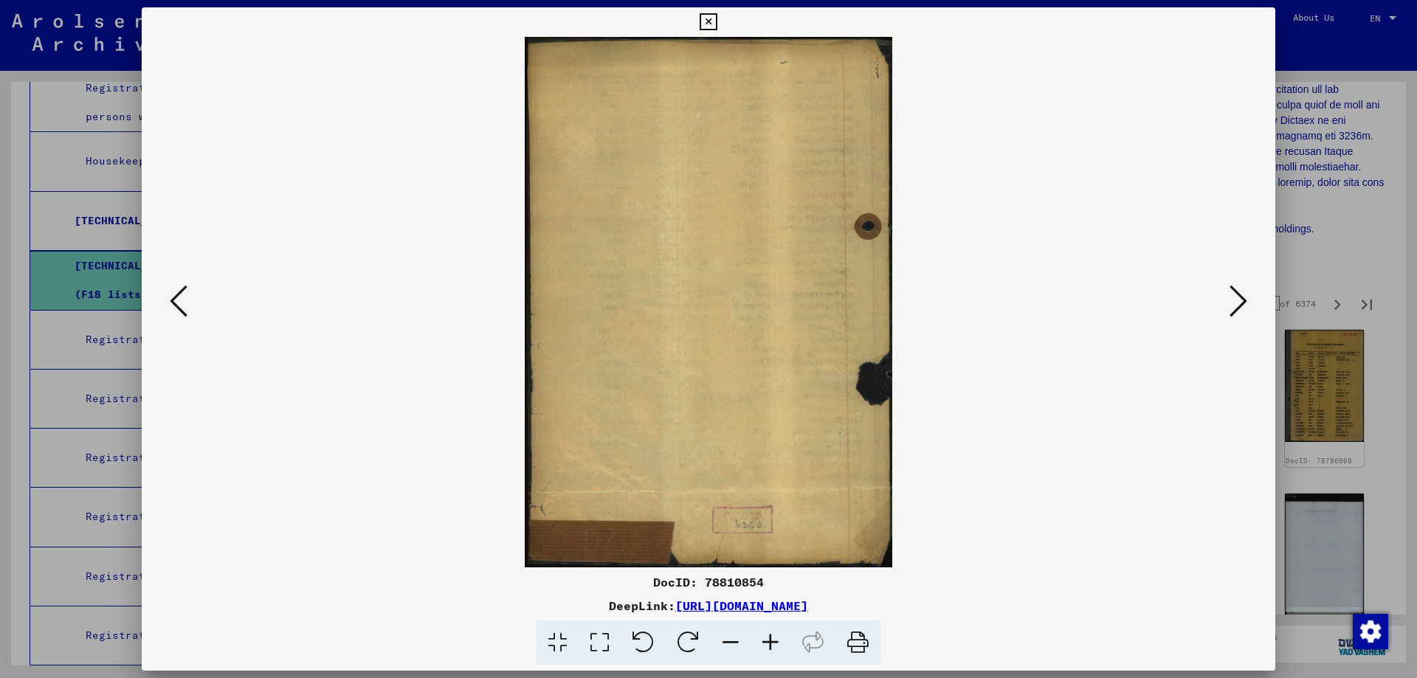
click at [1233, 303] on icon at bounding box center [1239, 300] width 18 height 35
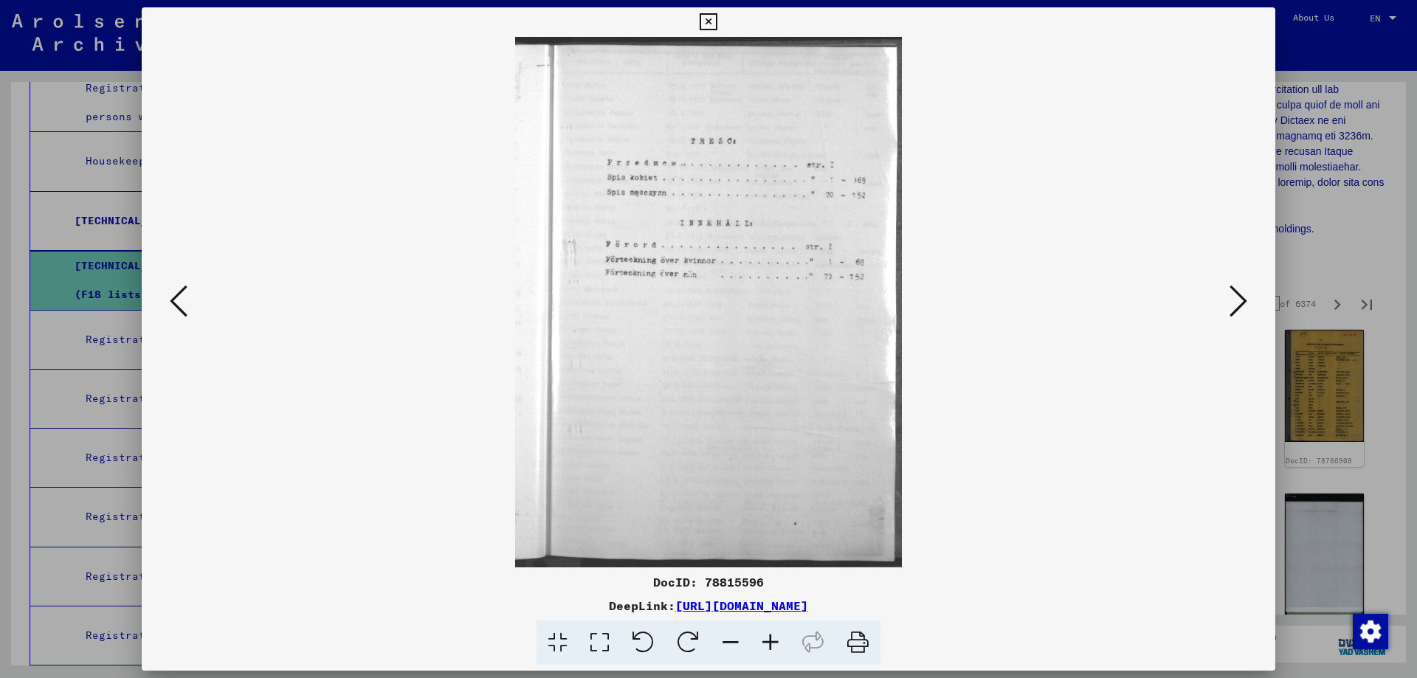
click at [1233, 303] on icon at bounding box center [1239, 300] width 18 height 35
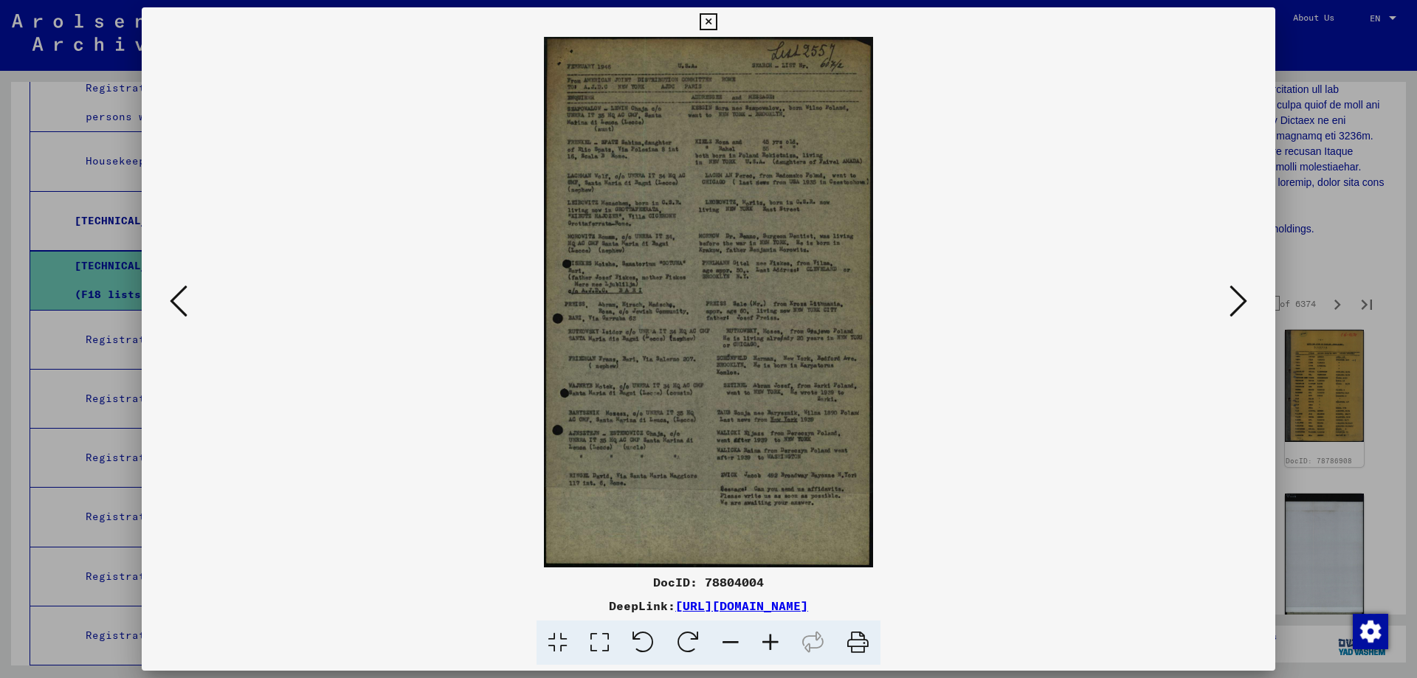
click at [712, 20] on icon at bounding box center [708, 22] width 17 height 18
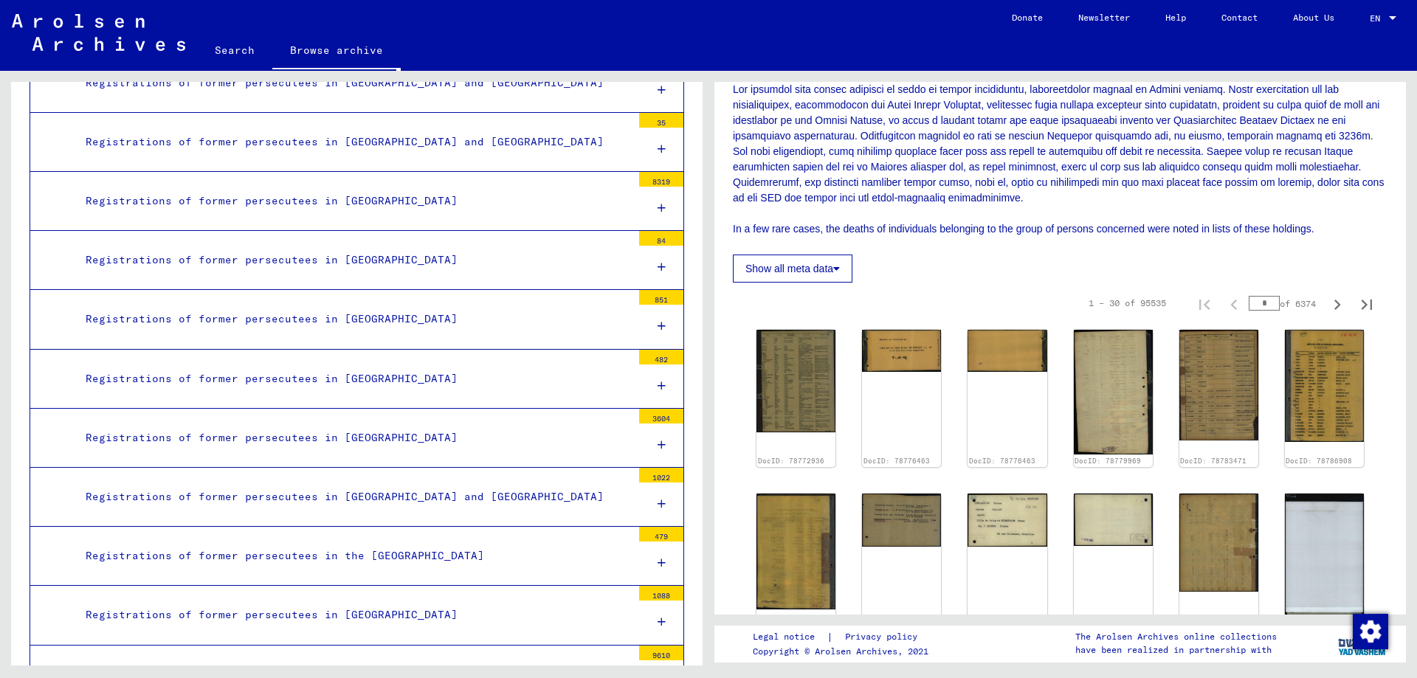
scroll to position [2877, 0]
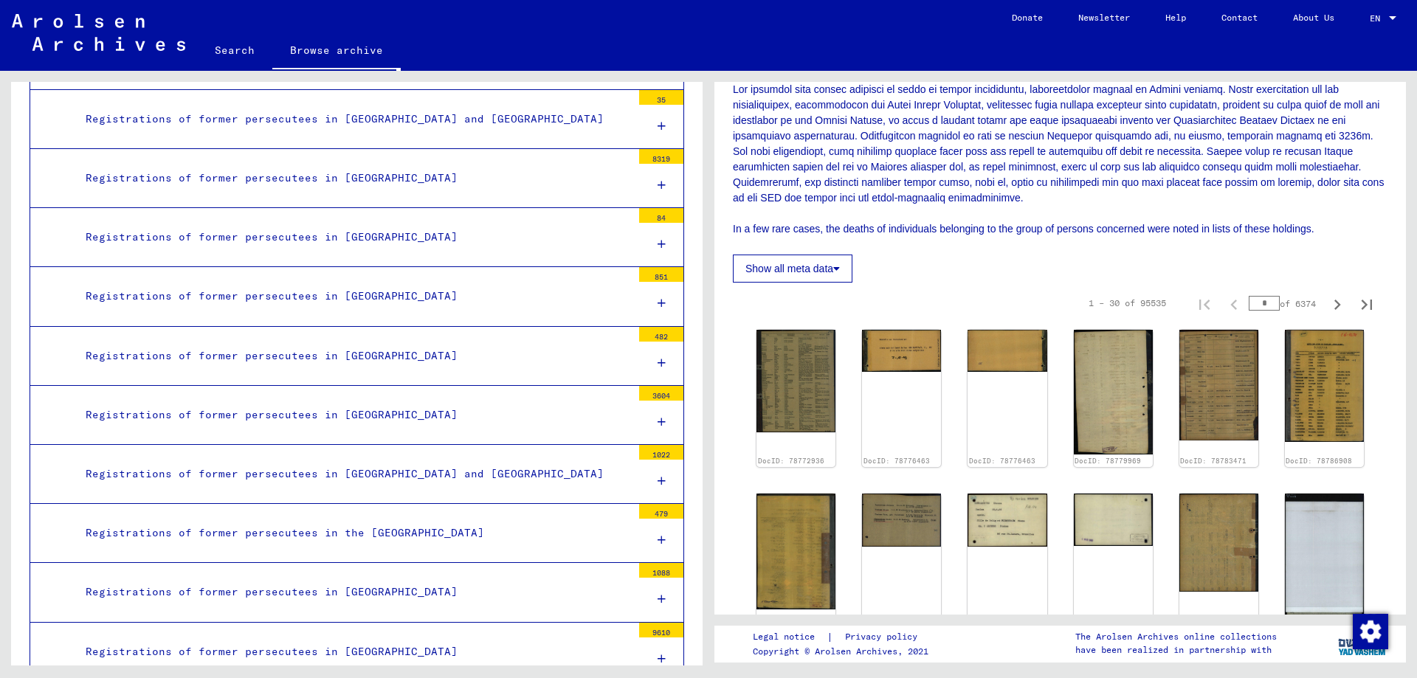
click at [285, 535] on div "Registrations of former persecutees in the [GEOGRAPHIC_DATA]" at bounding box center [353, 533] width 557 height 29
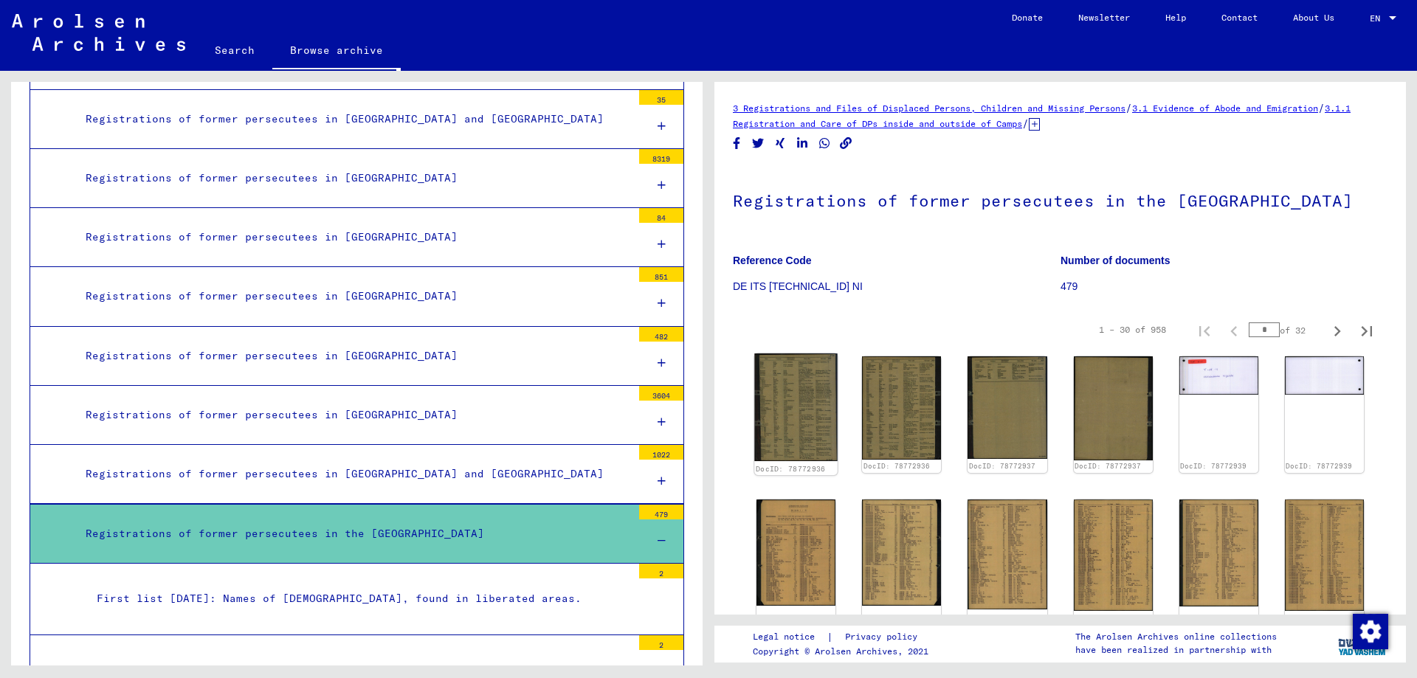
click at [791, 393] on img at bounding box center [796, 408] width 83 height 108
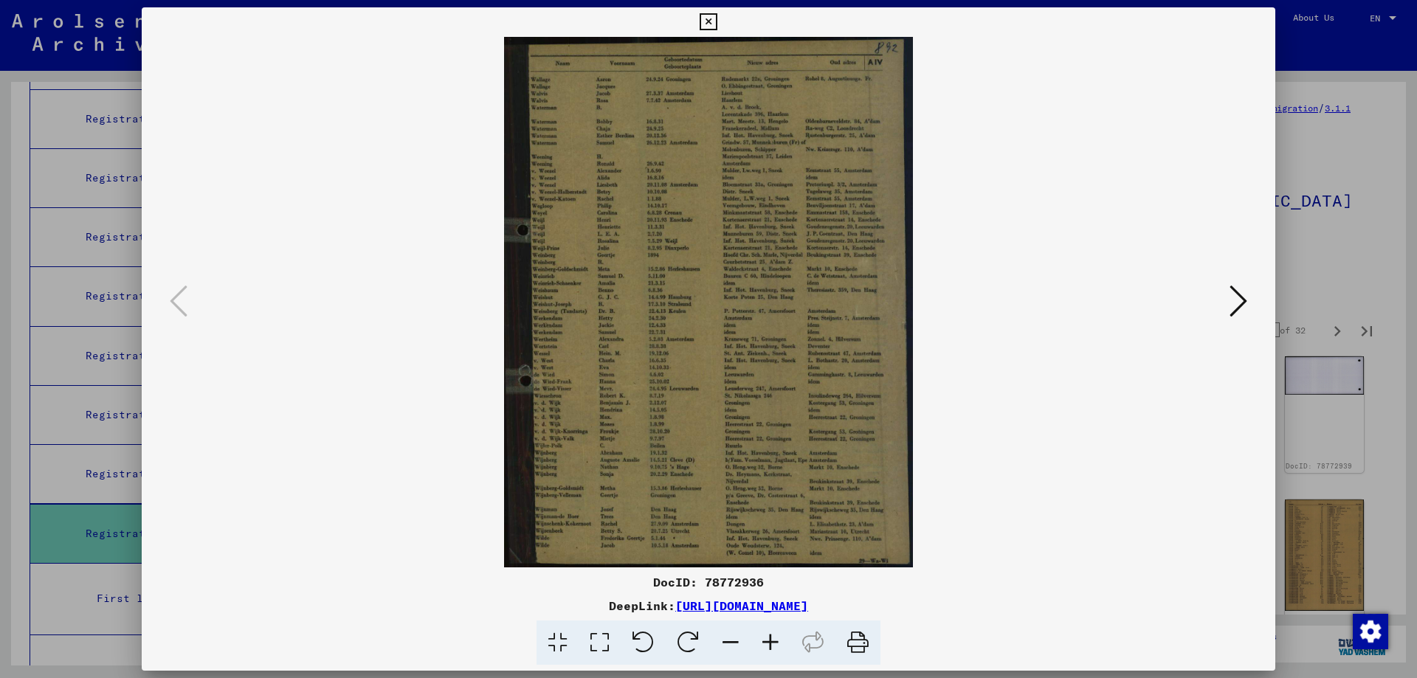
click at [1237, 297] on icon at bounding box center [1239, 300] width 18 height 35
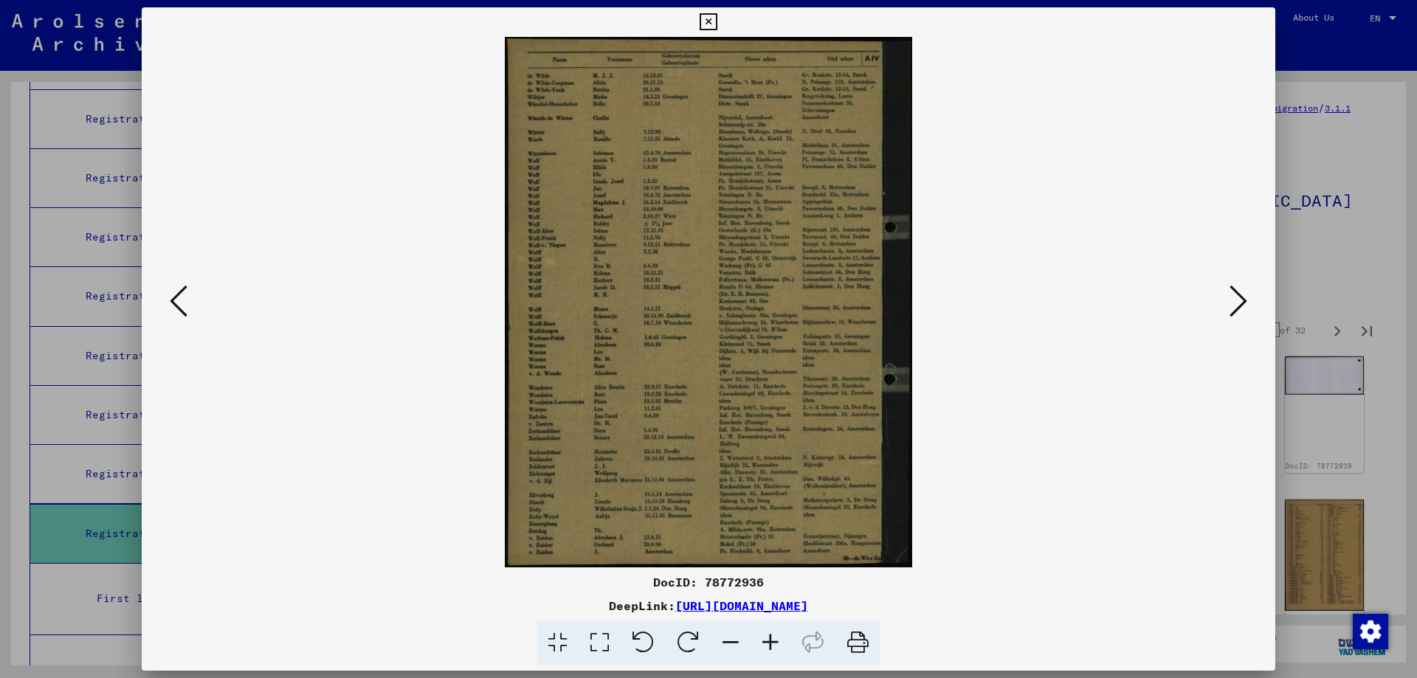
click at [1237, 297] on icon at bounding box center [1239, 300] width 18 height 35
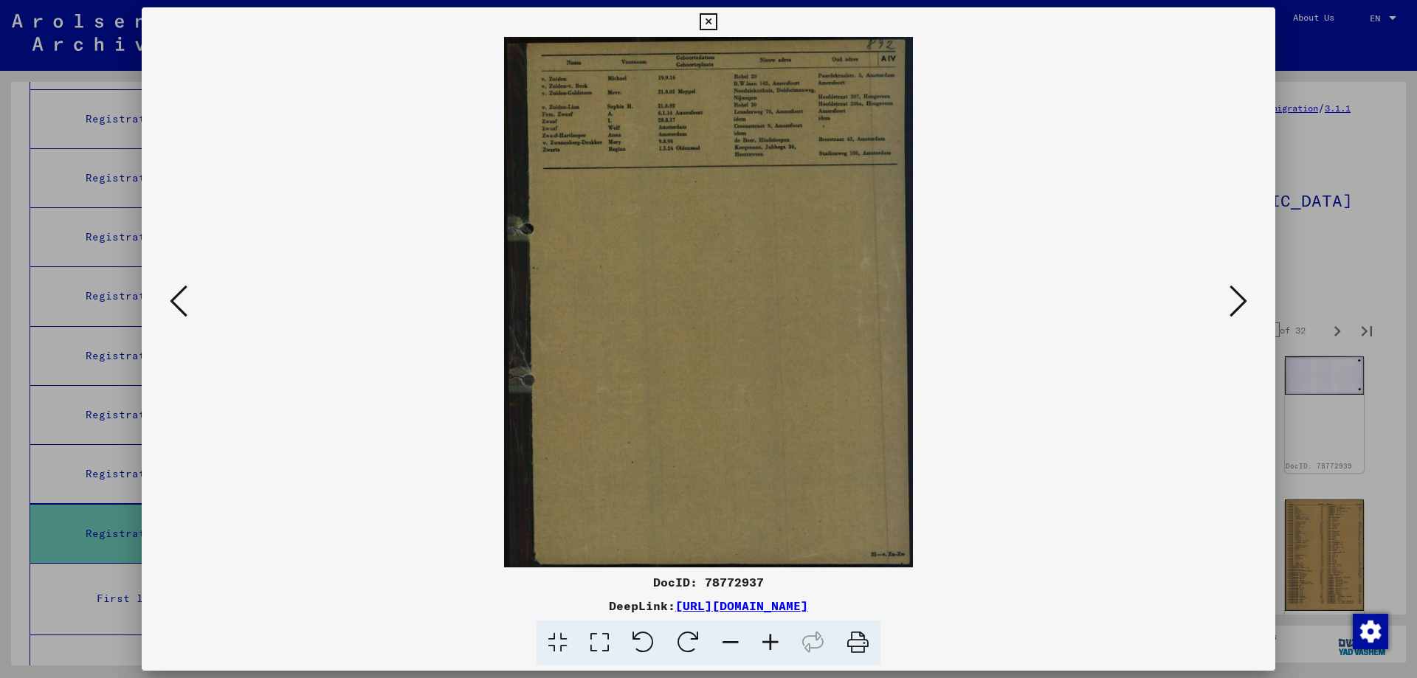
click at [1237, 297] on icon at bounding box center [1239, 300] width 18 height 35
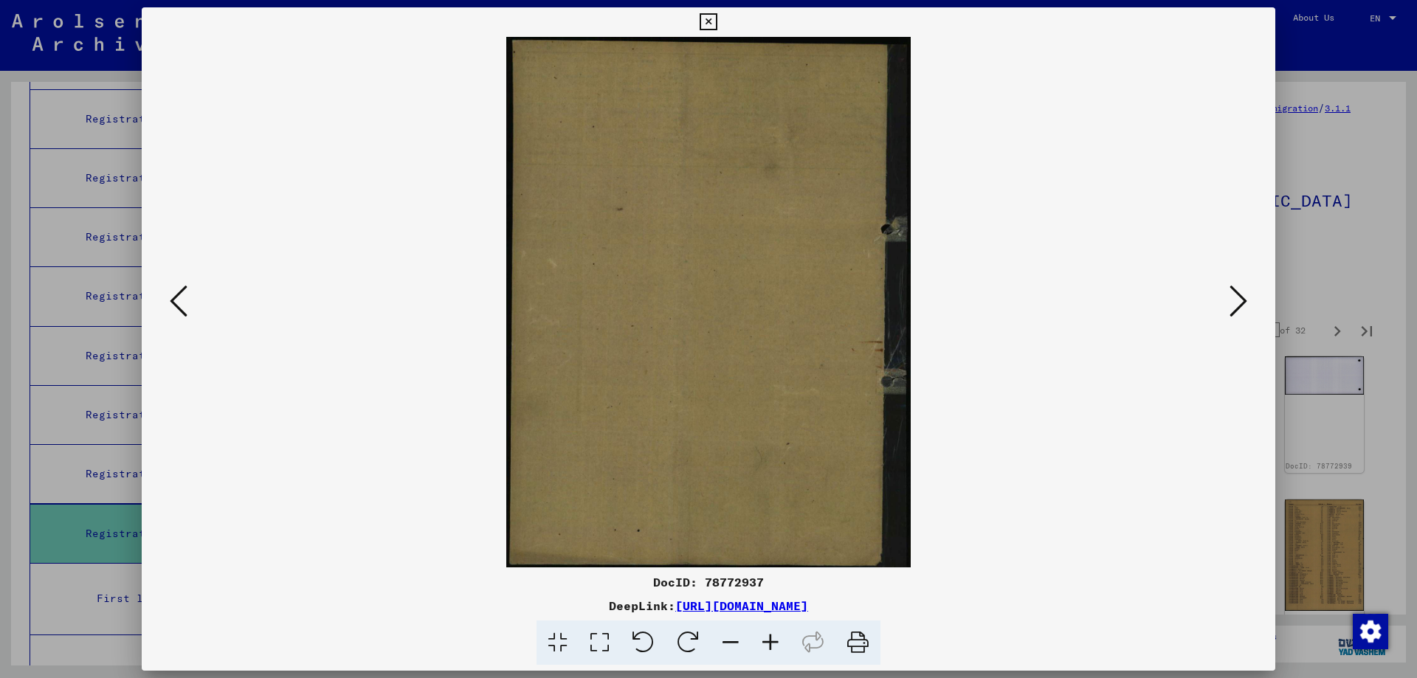
click at [1237, 297] on icon at bounding box center [1239, 300] width 18 height 35
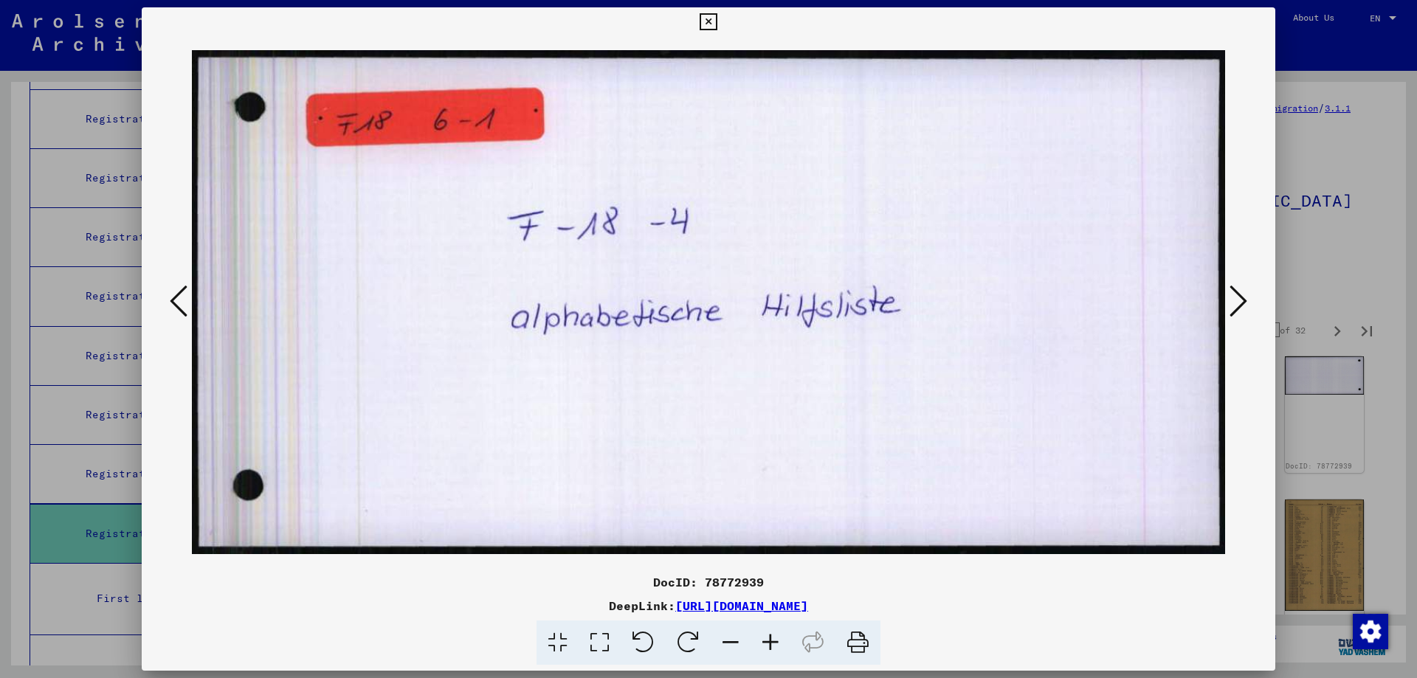
click at [1237, 297] on icon at bounding box center [1239, 300] width 18 height 35
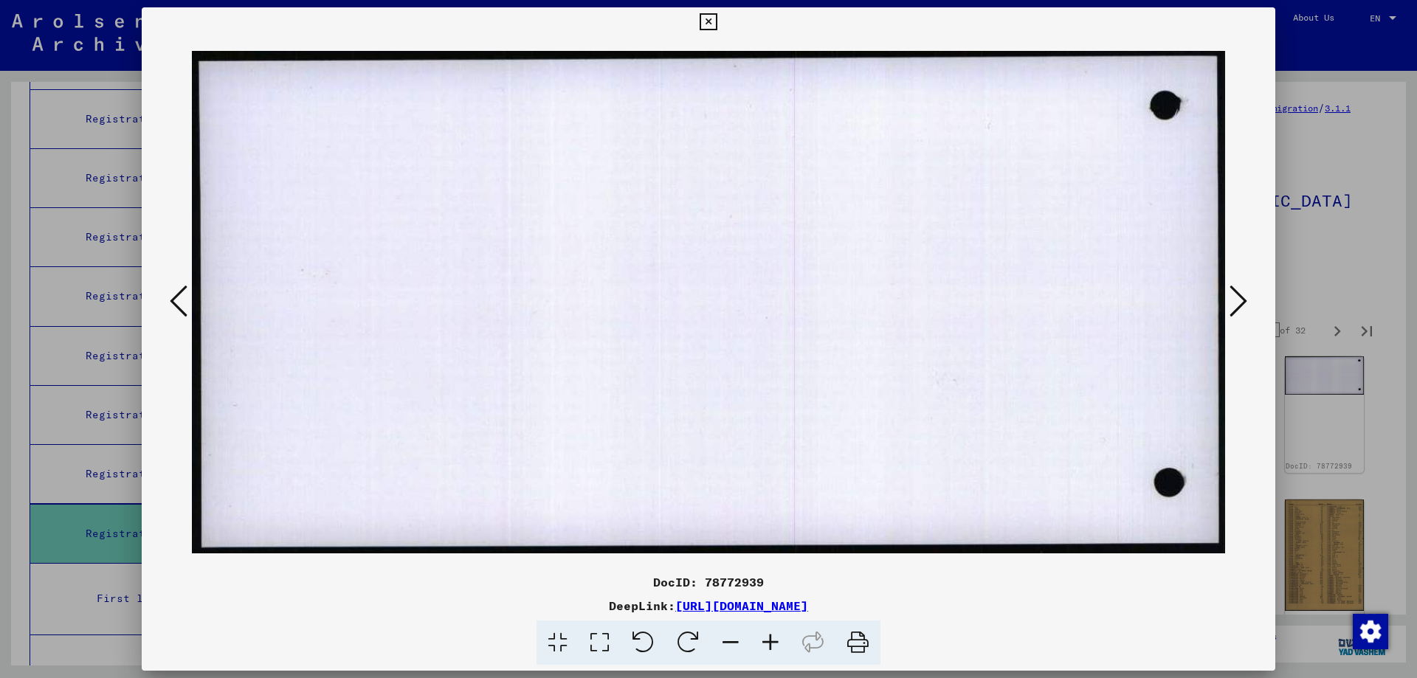
click at [1237, 297] on icon at bounding box center [1239, 300] width 18 height 35
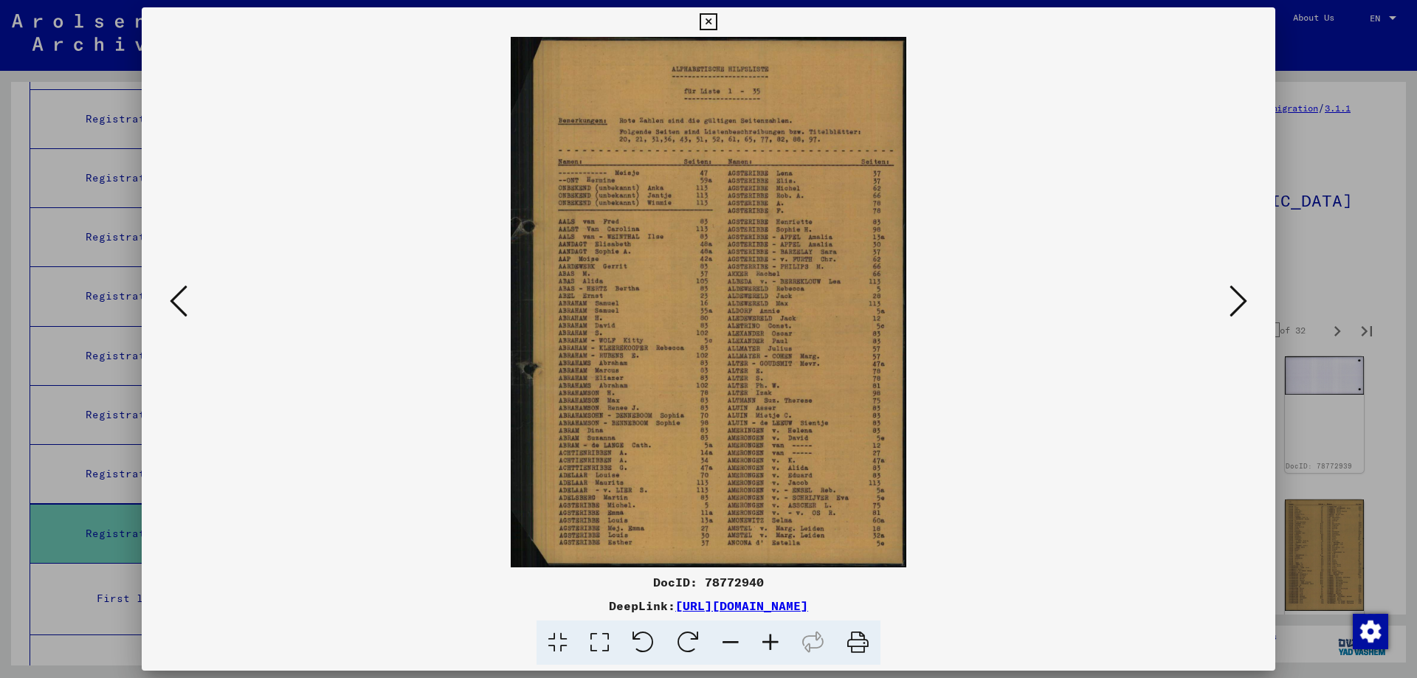
click at [1237, 297] on icon at bounding box center [1239, 300] width 18 height 35
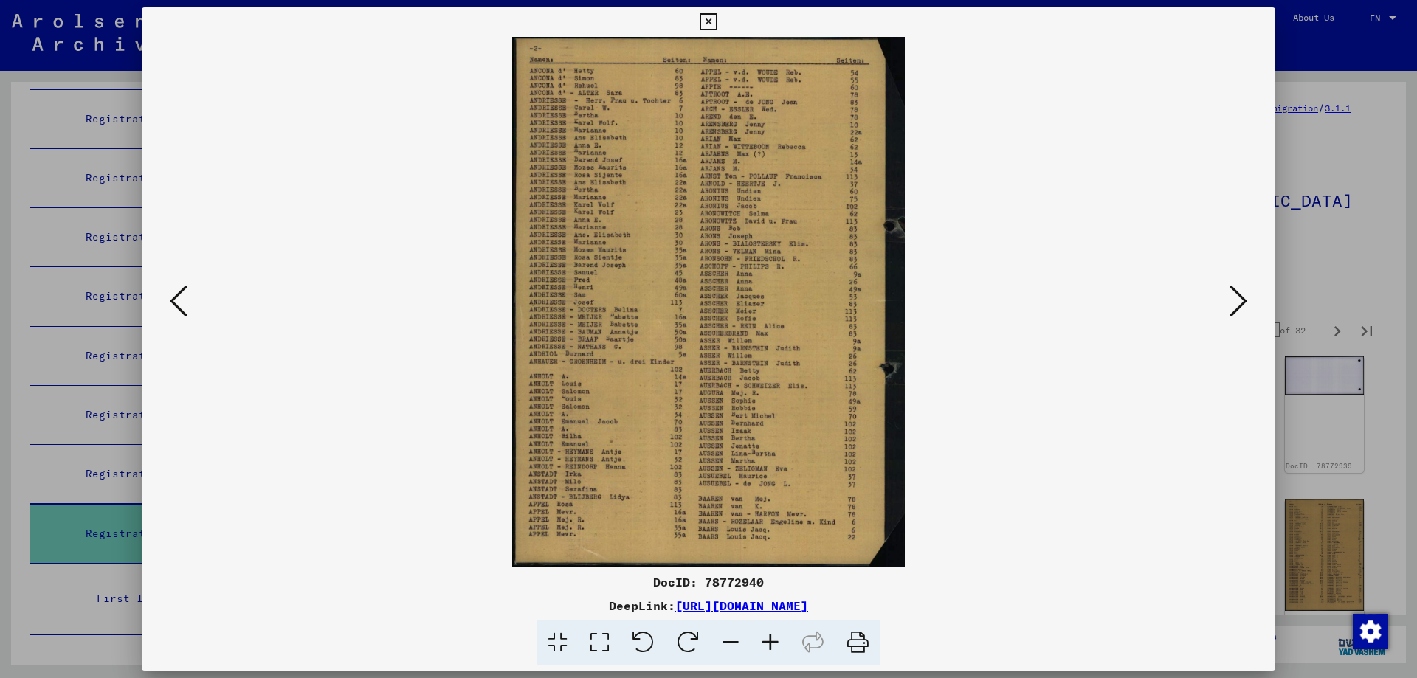
click at [1237, 297] on icon at bounding box center [1239, 300] width 18 height 35
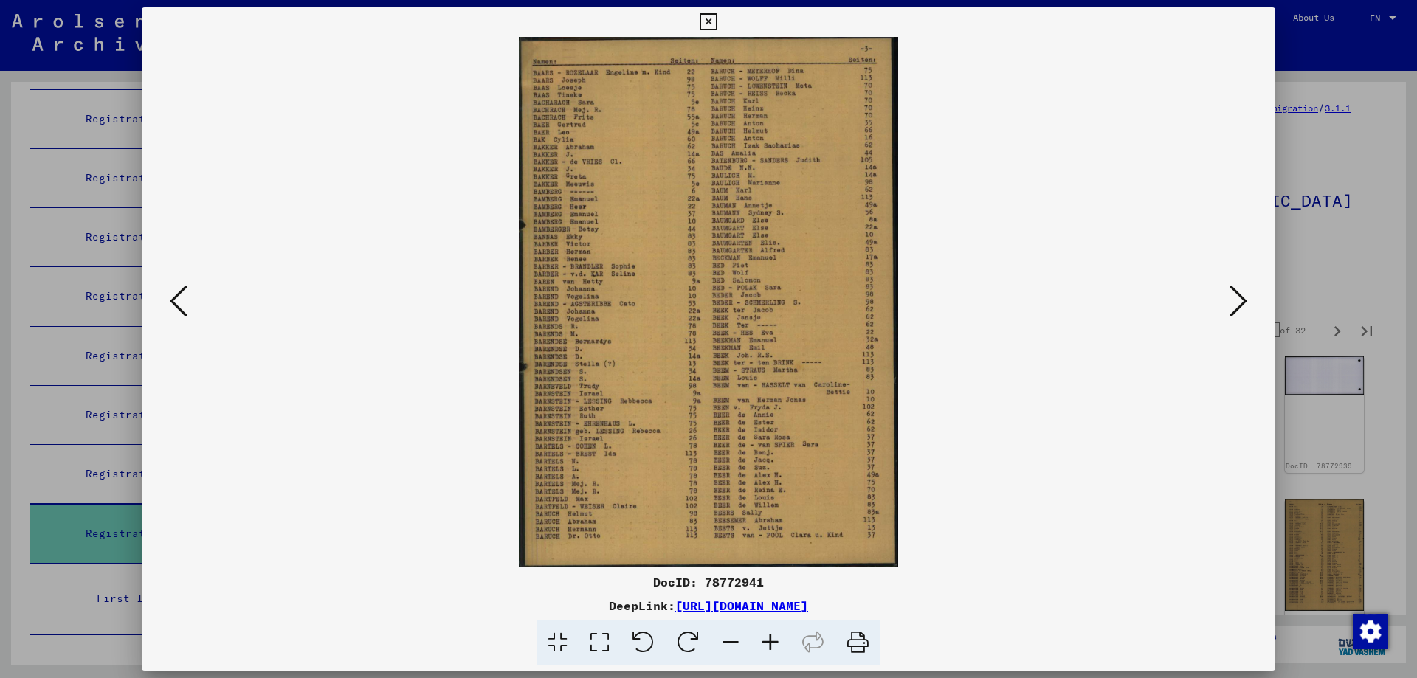
click at [1240, 294] on icon at bounding box center [1239, 300] width 18 height 35
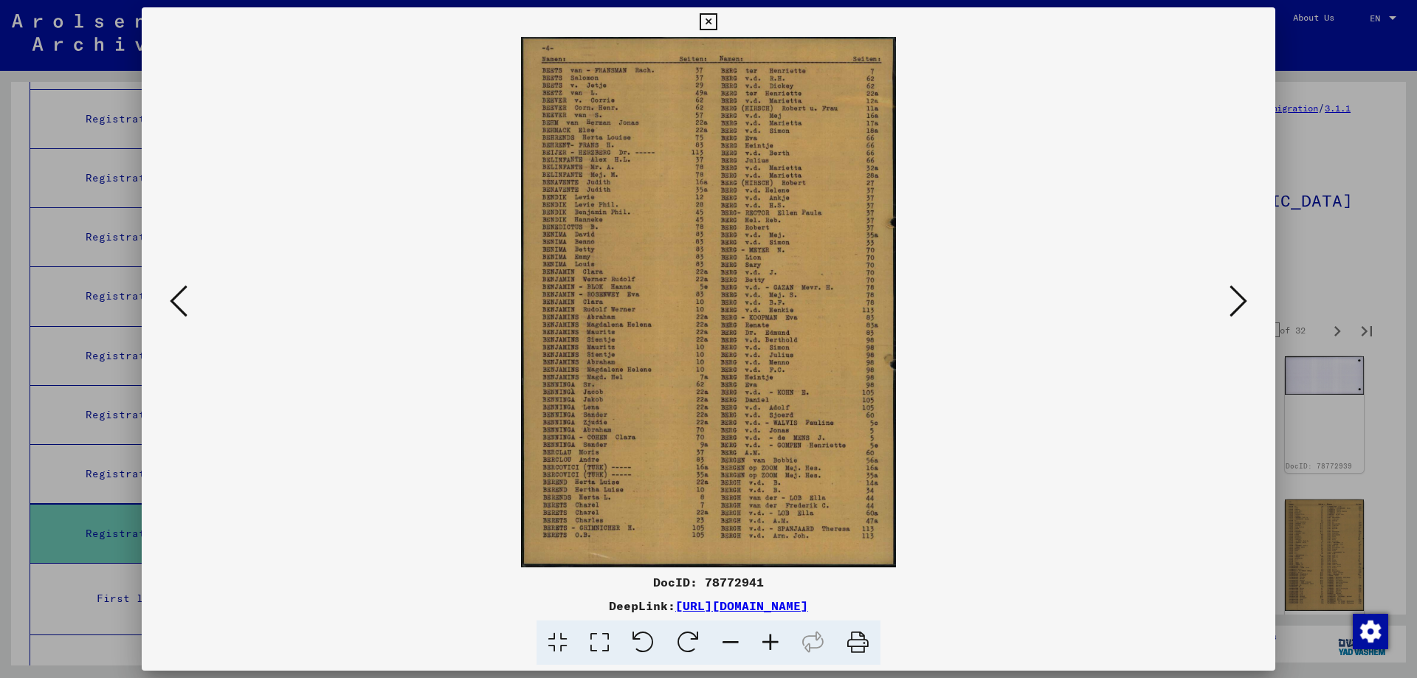
click at [1240, 294] on icon at bounding box center [1239, 300] width 18 height 35
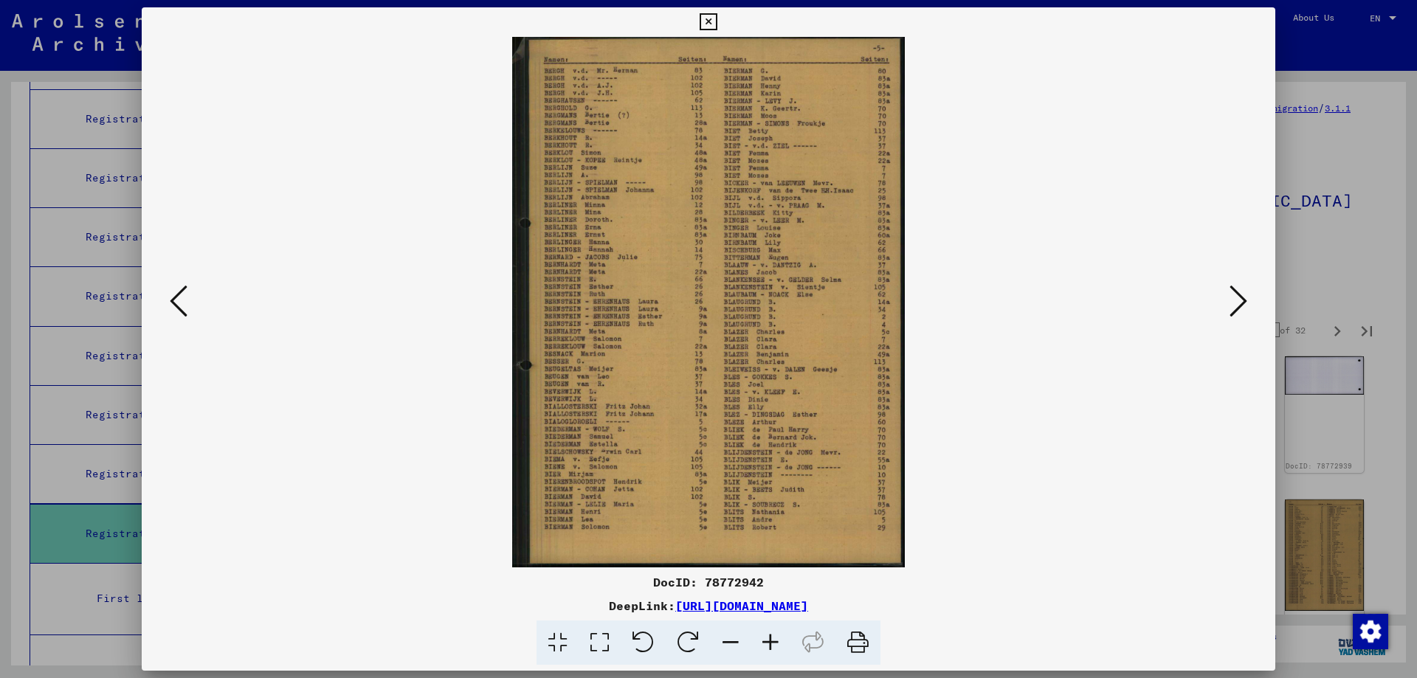
click at [1240, 294] on icon at bounding box center [1239, 300] width 18 height 35
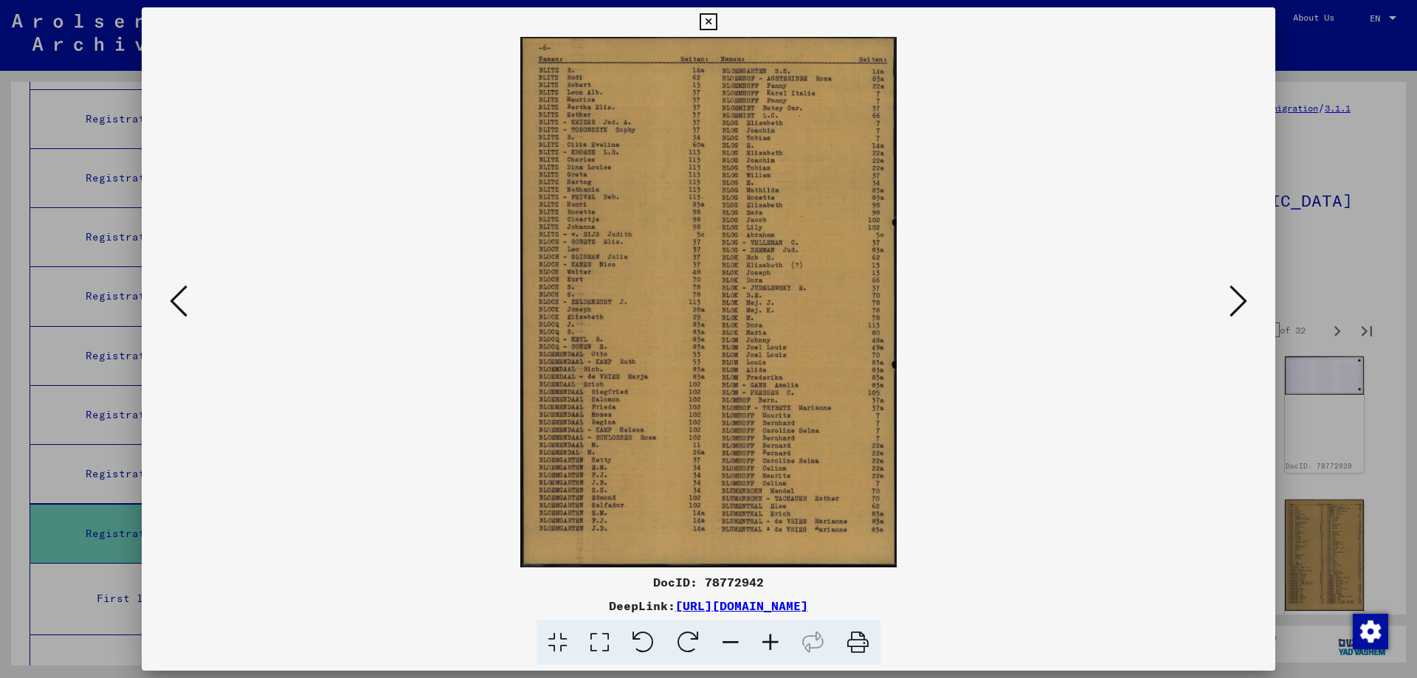
click at [1240, 294] on icon at bounding box center [1239, 300] width 18 height 35
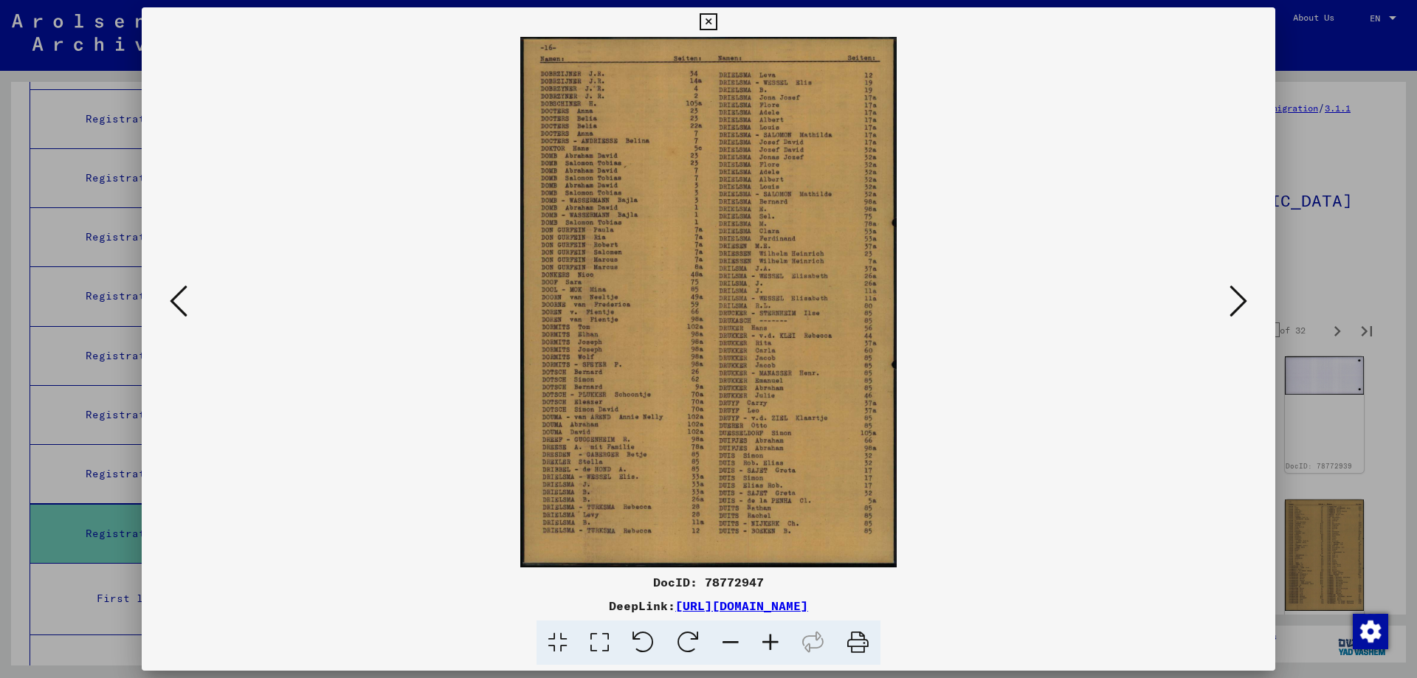
click at [1240, 294] on icon at bounding box center [1239, 300] width 18 height 35
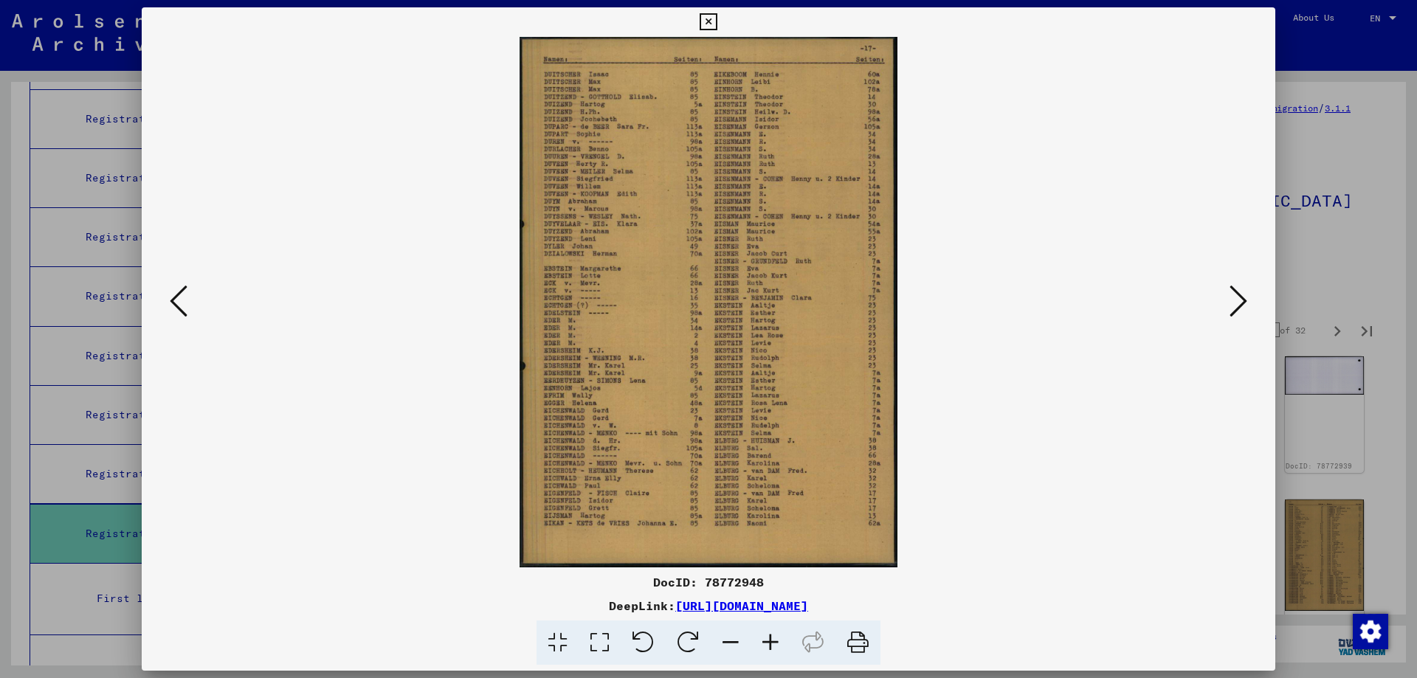
click at [1240, 294] on icon at bounding box center [1239, 300] width 18 height 35
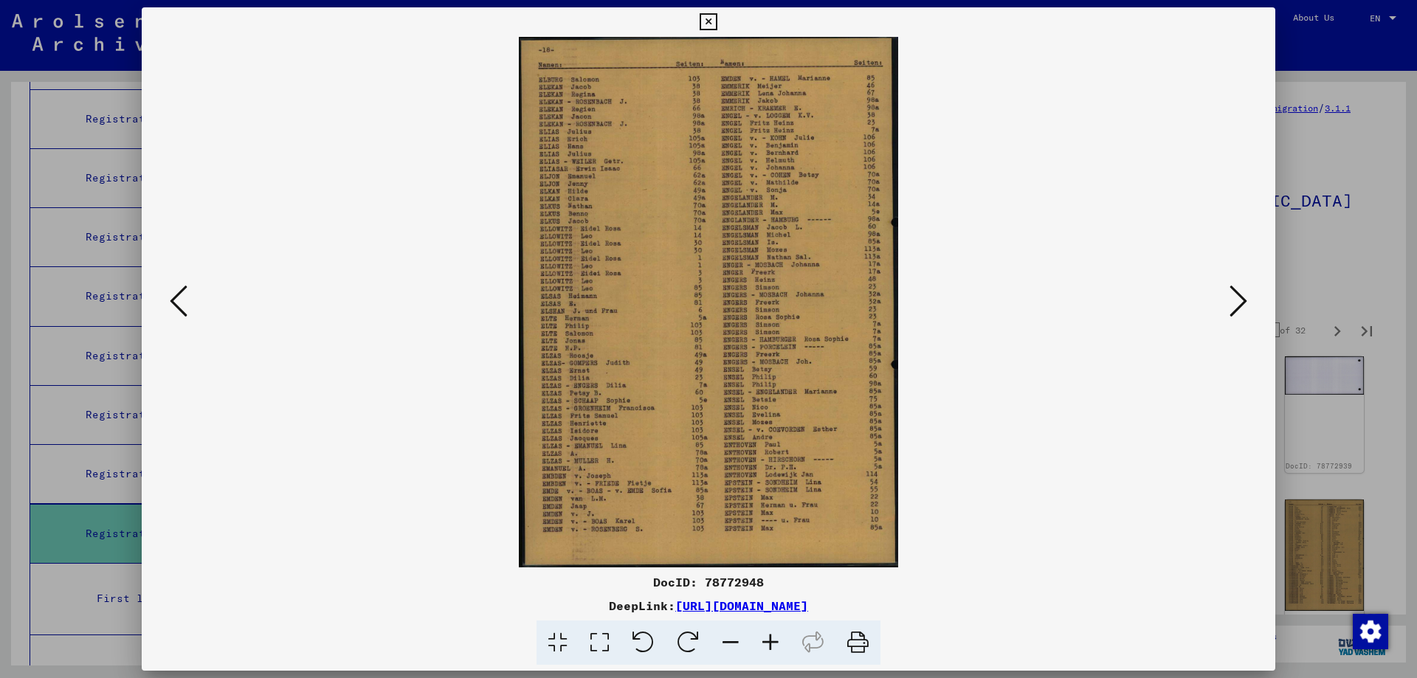
click at [1240, 294] on icon at bounding box center [1239, 300] width 18 height 35
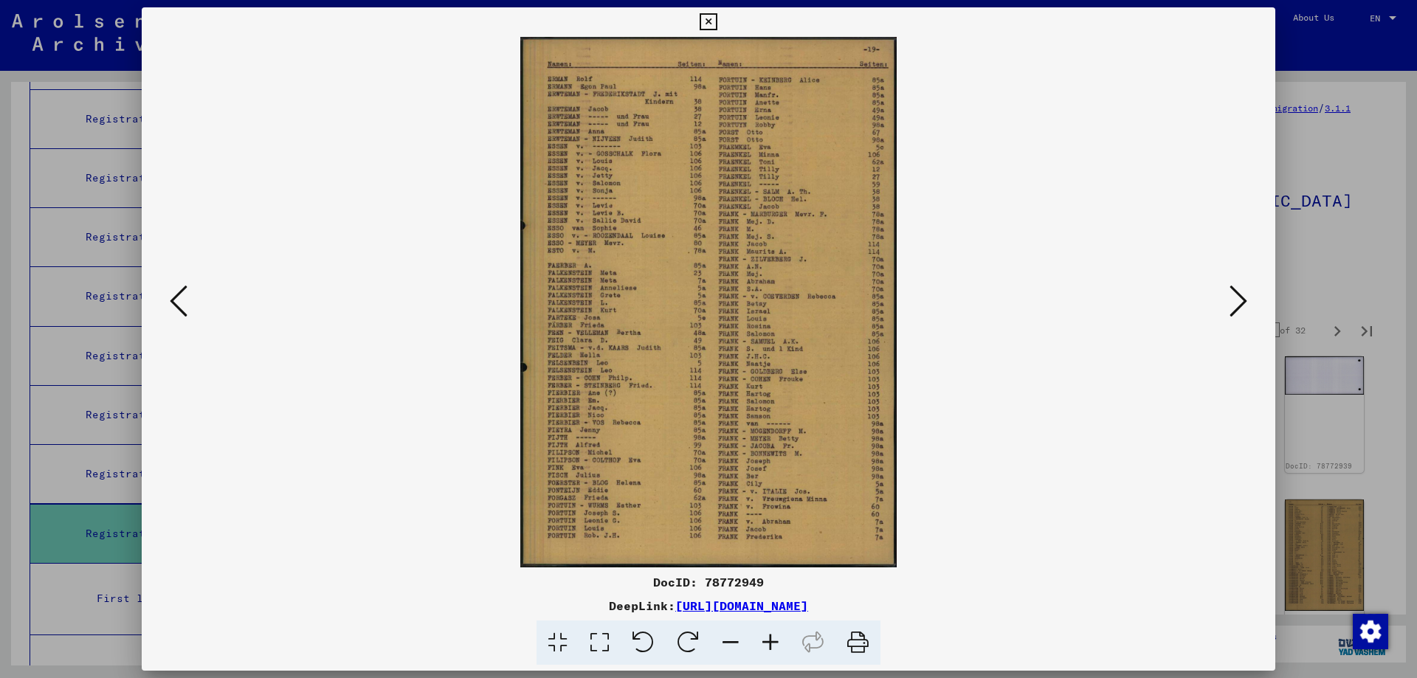
click at [1240, 294] on icon at bounding box center [1239, 300] width 18 height 35
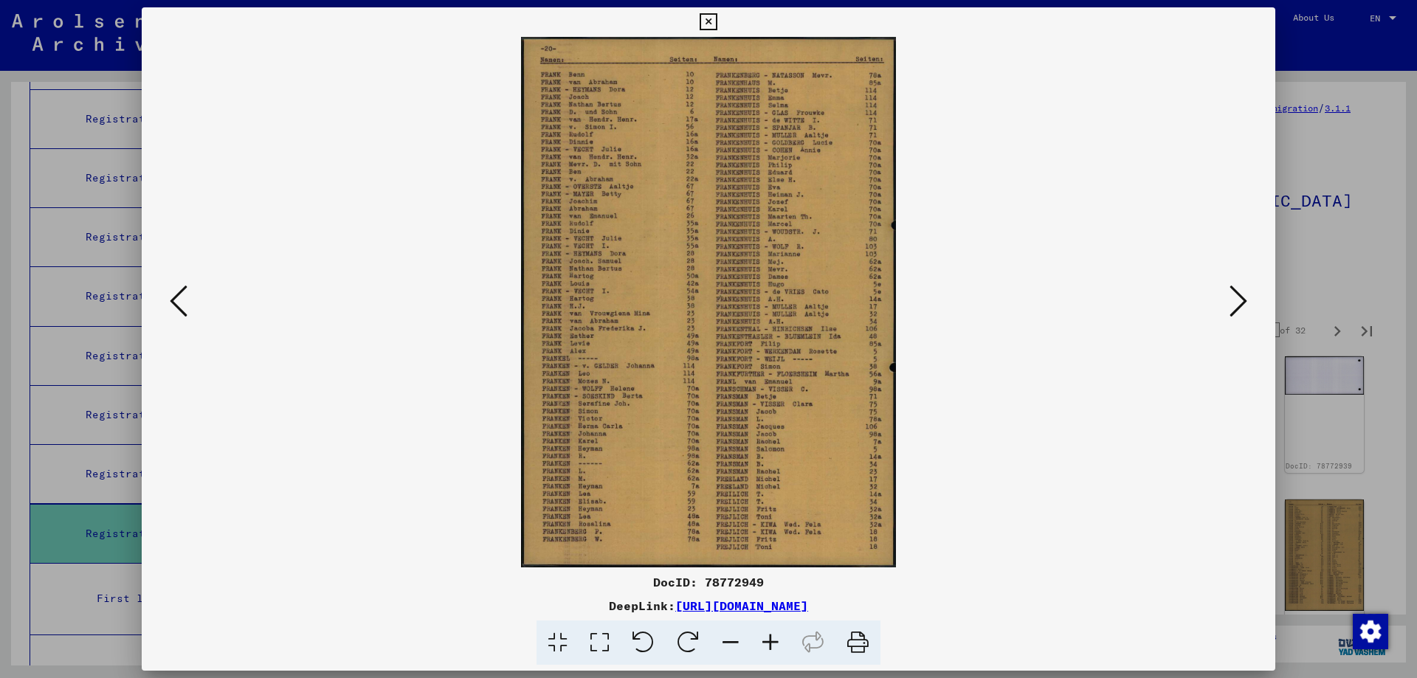
click at [1240, 294] on icon at bounding box center [1239, 300] width 18 height 35
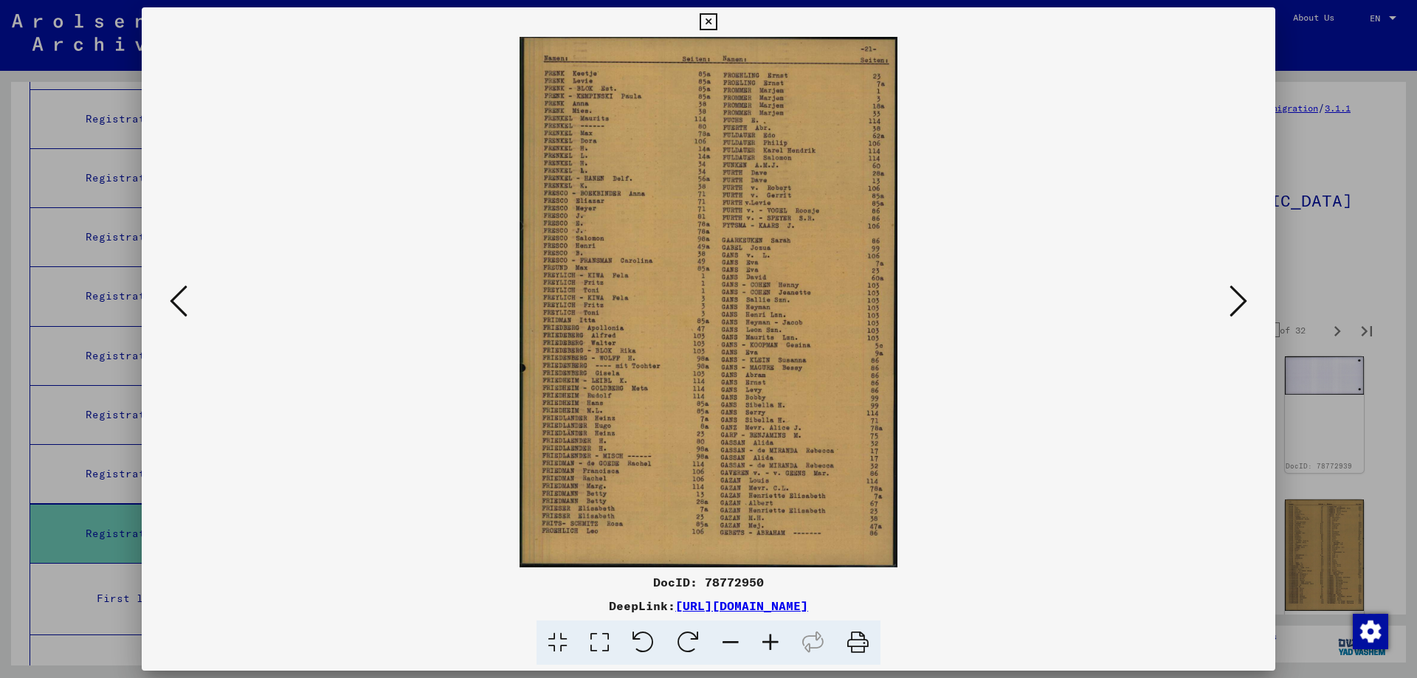
click at [1240, 294] on icon at bounding box center [1239, 300] width 18 height 35
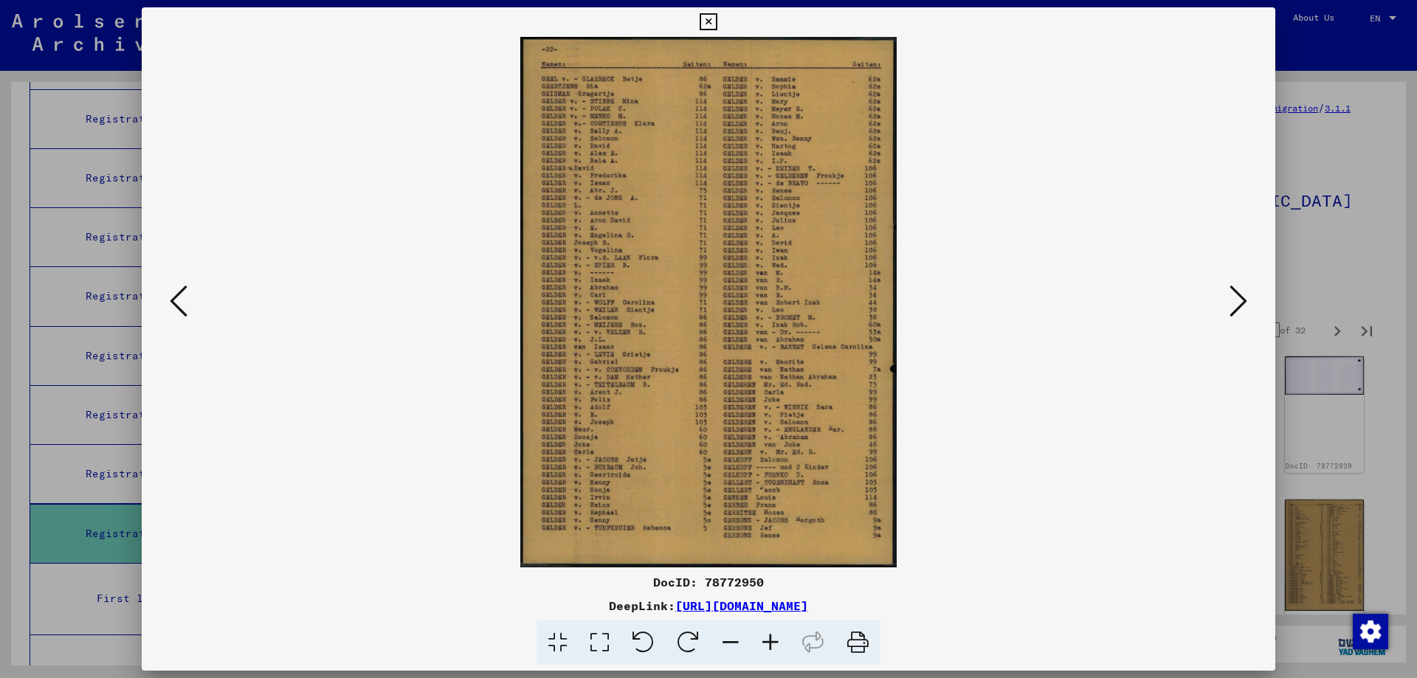
click at [1240, 294] on icon at bounding box center [1239, 300] width 18 height 35
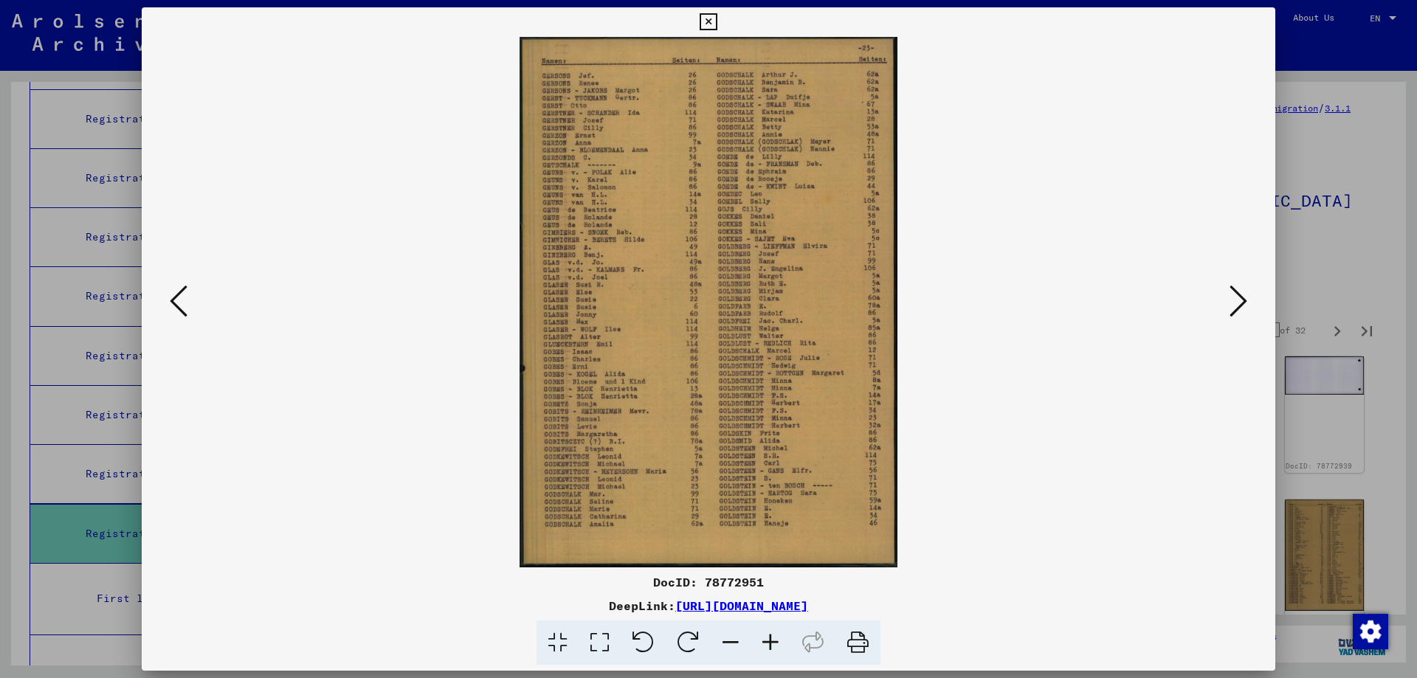
click at [1240, 294] on icon at bounding box center [1239, 300] width 18 height 35
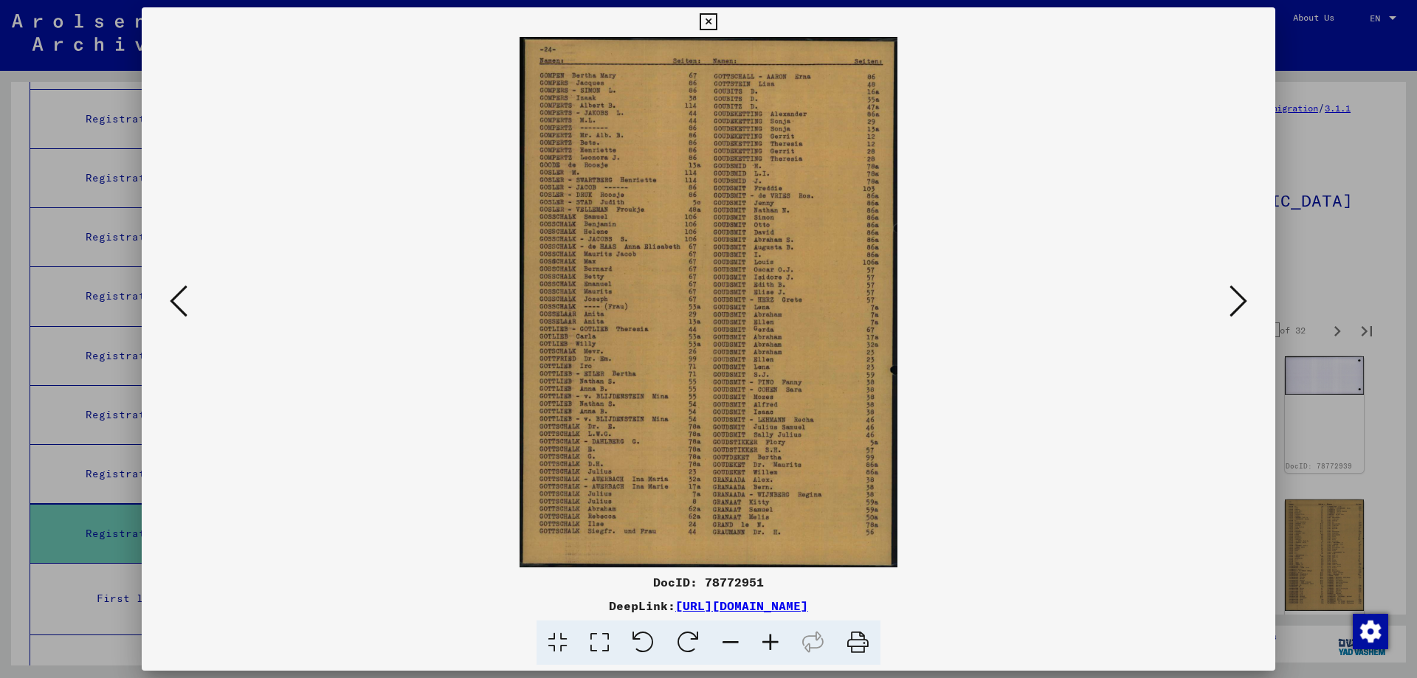
click at [1240, 294] on icon at bounding box center [1239, 300] width 18 height 35
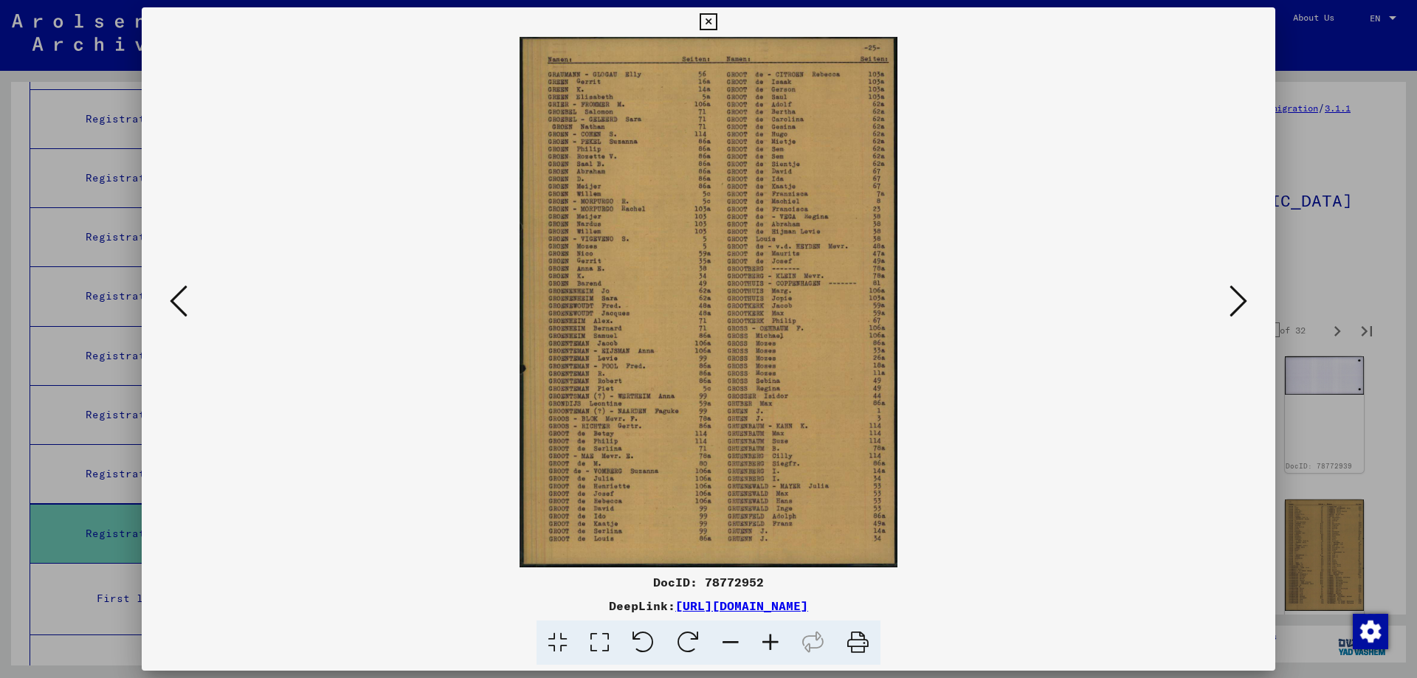
click at [1240, 294] on icon at bounding box center [1239, 300] width 18 height 35
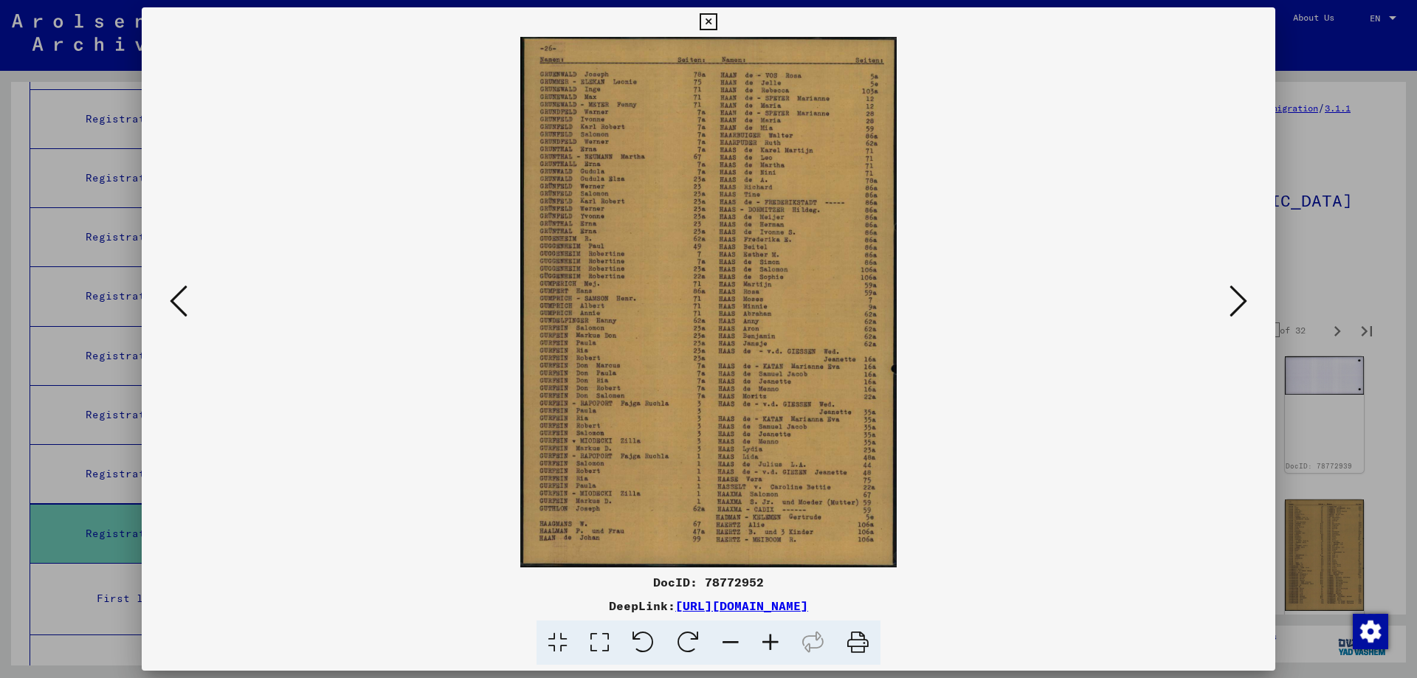
click at [1240, 294] on icon at bounding box center [1239, 300] width 18 height 35
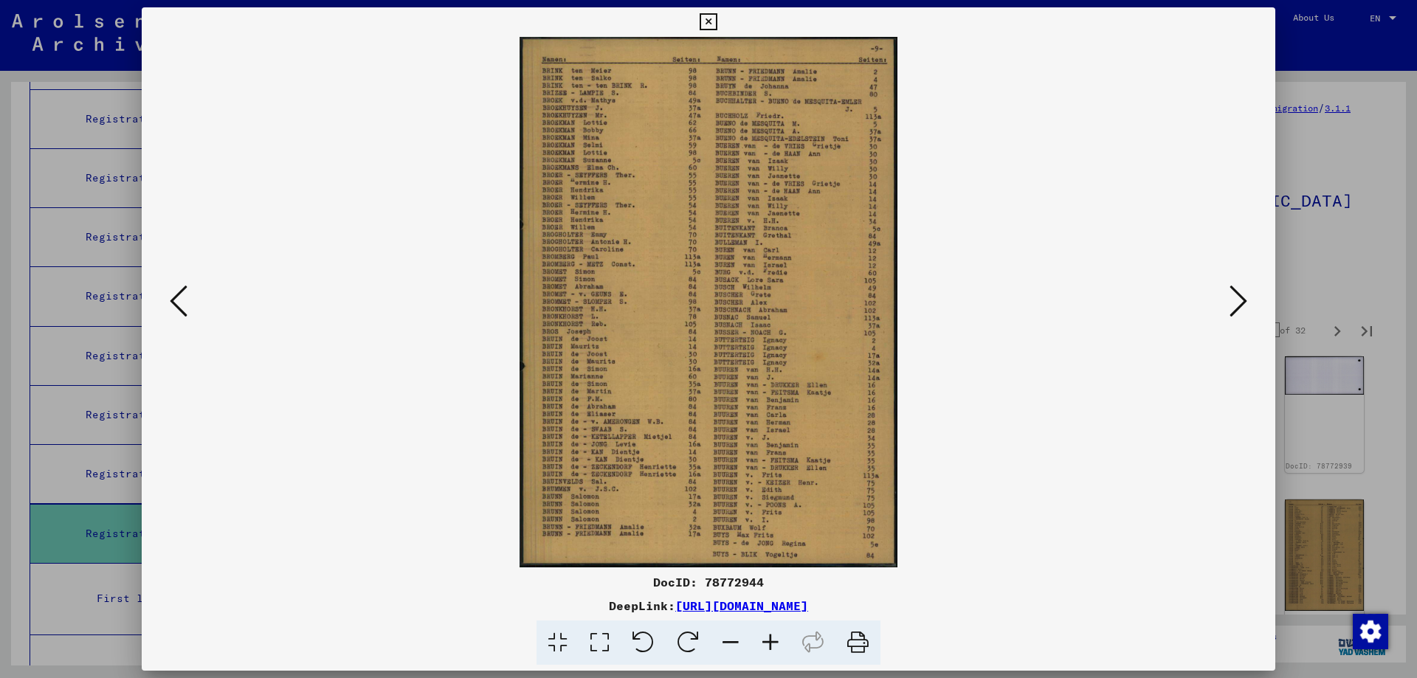
click at [1240, 294] on icon at bounding box center [1239, 300] width 18 height 35
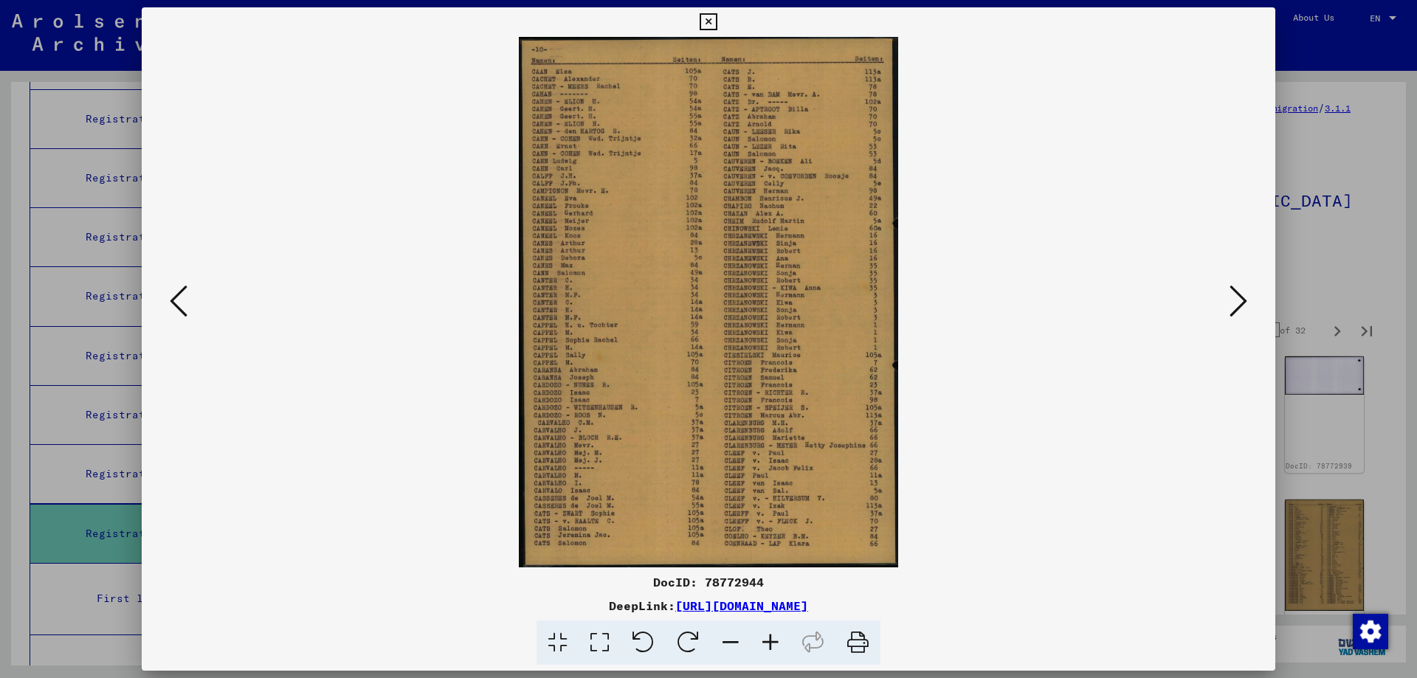
click at [1240, 294] on icon at bounding box center [1239, 300] width 18 height 35
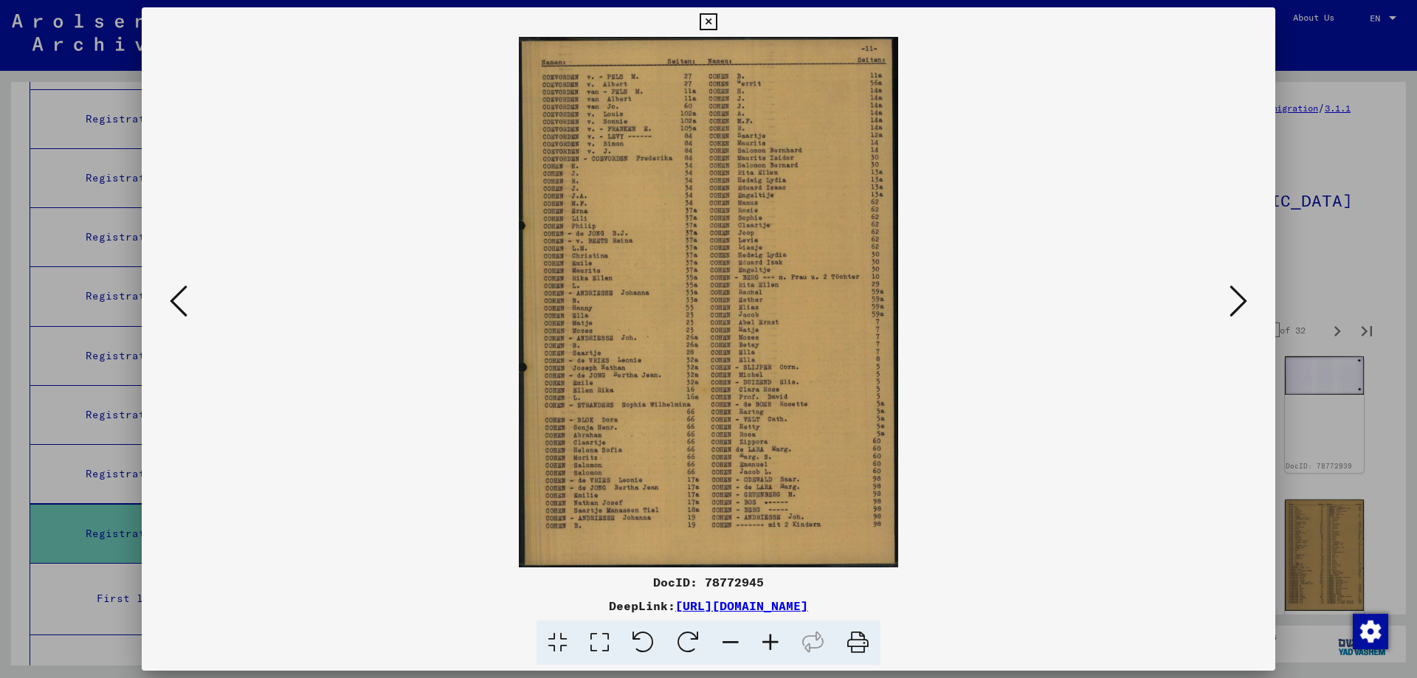
click at [188, 295] on button at bounding box center [178, 302] width 27 height 42
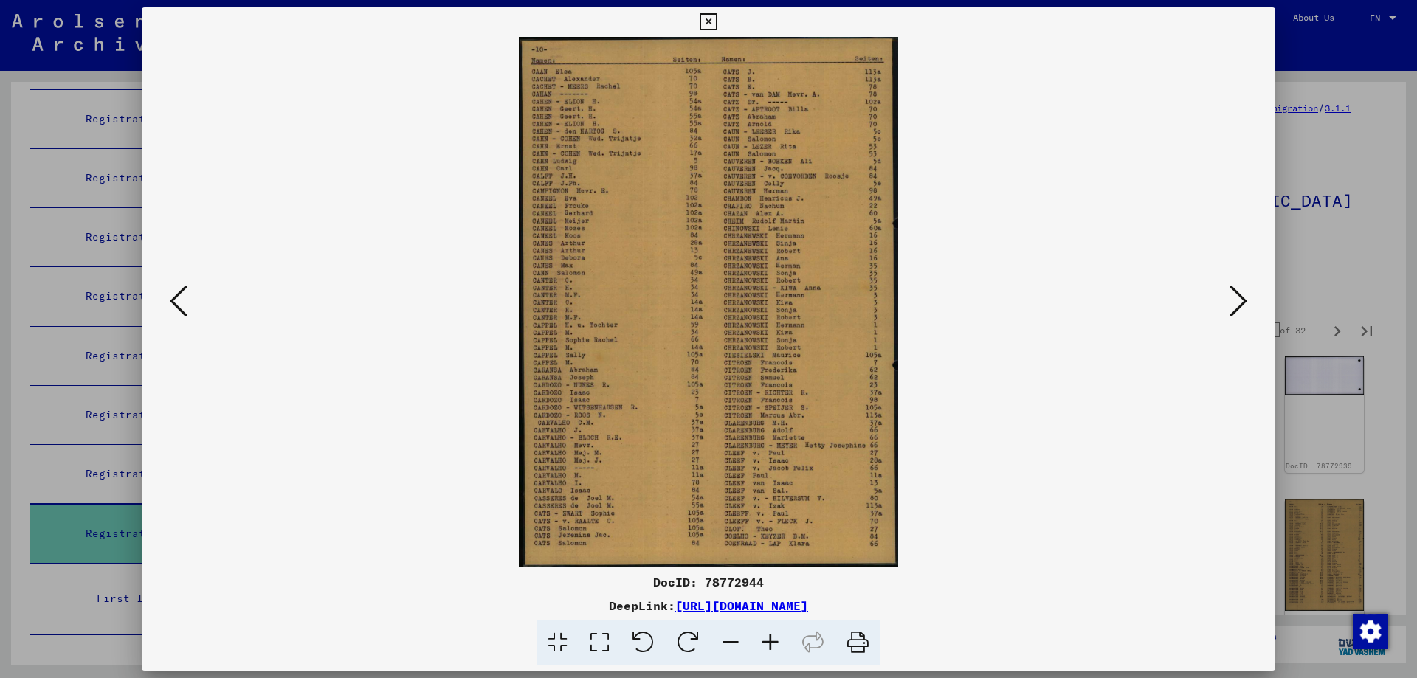
click at [188, 295] on button at bounding box center [178, 302] width 27 height 42
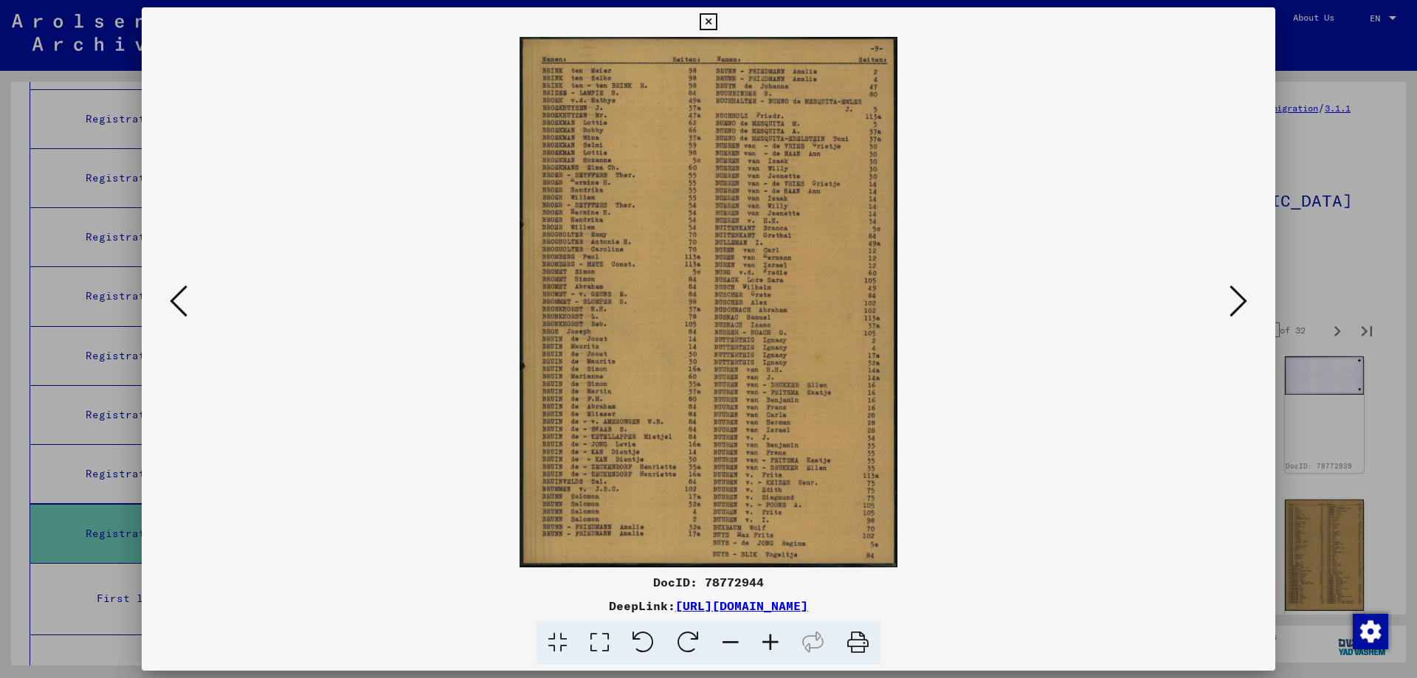
click at [188, 295] on button at bounding box center [178, 302] width 27 height 42
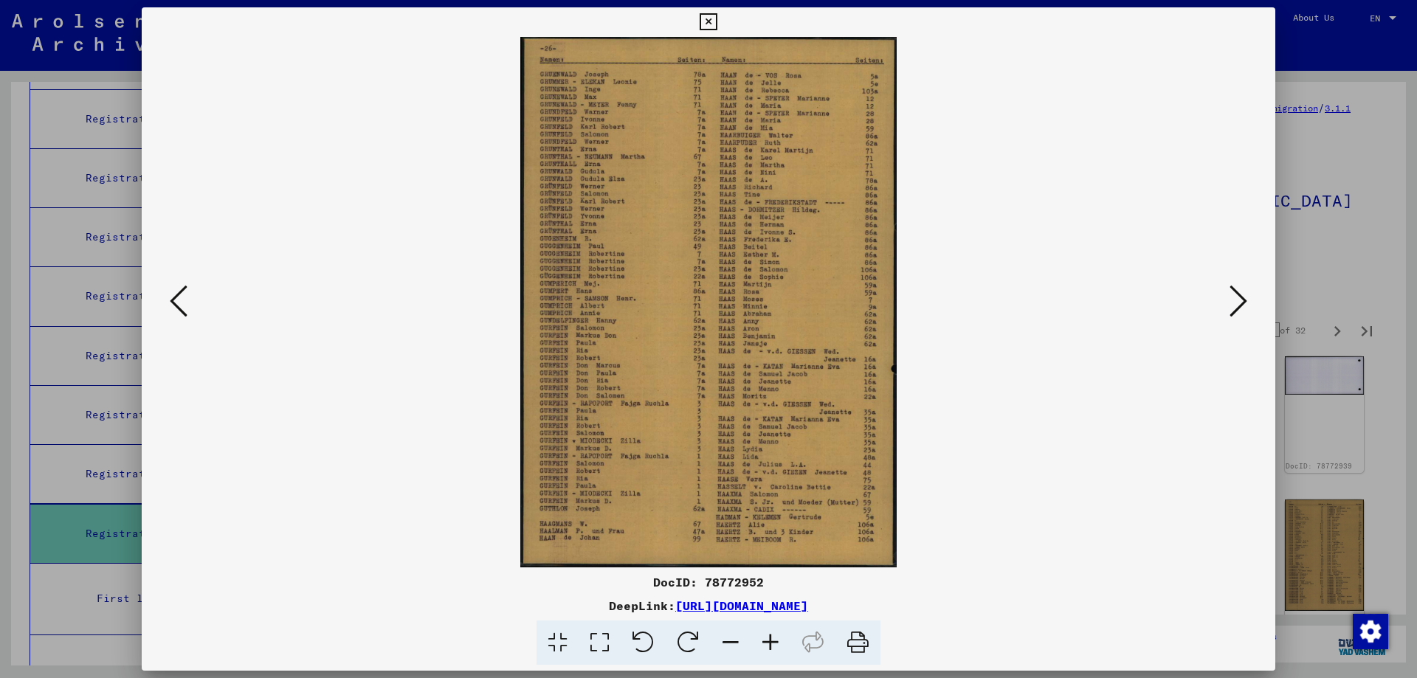
click at [1246, 297] on icon at bounding box center [1239, 300] width 18 height 35
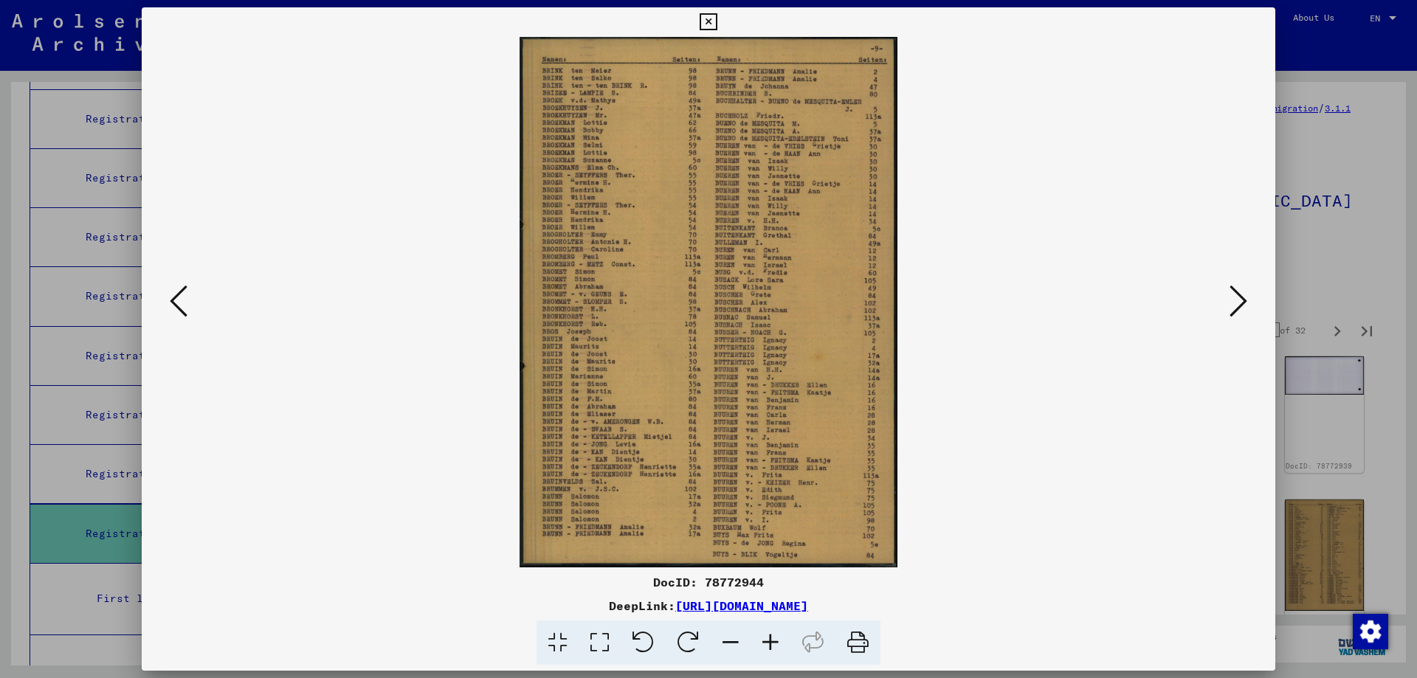
click at [1246, 297] on icon at bounding box center [1239, 300] width 18 height 35
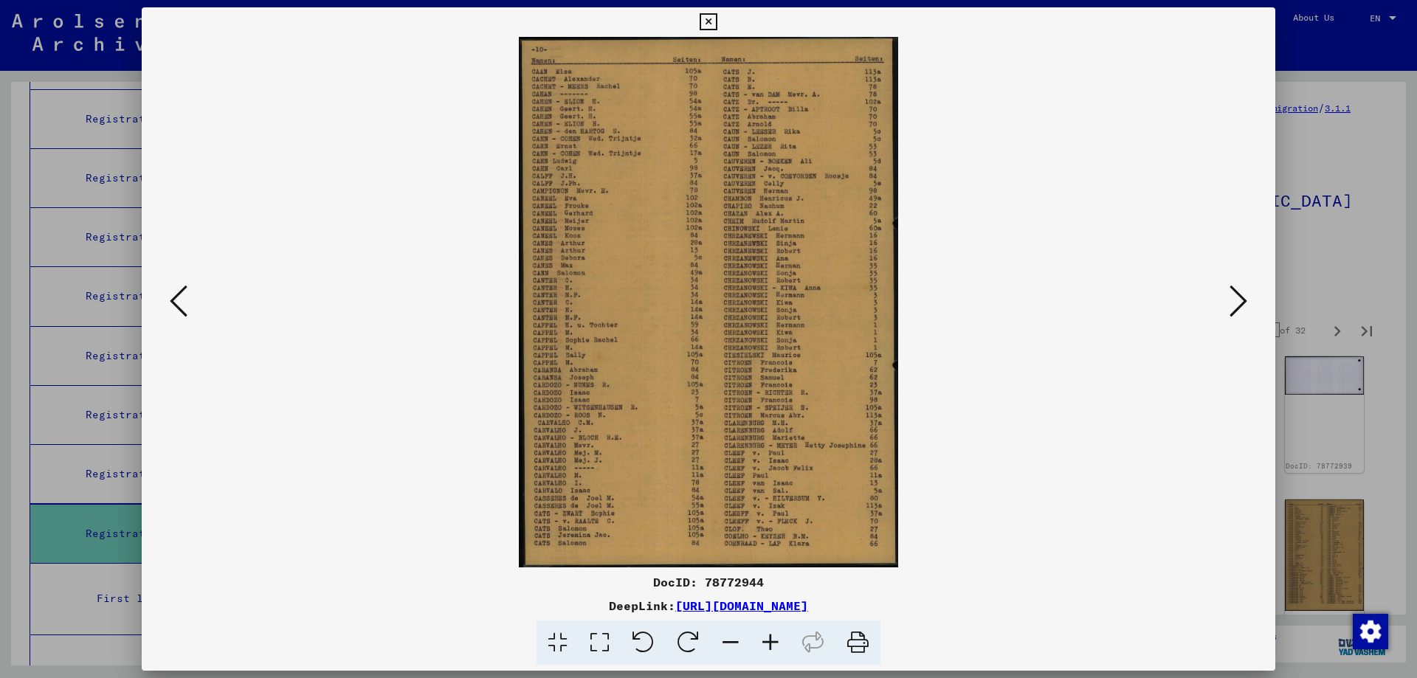
click at [1246, 297] on icon at bounding box center [1239, 300] width 18 height 35
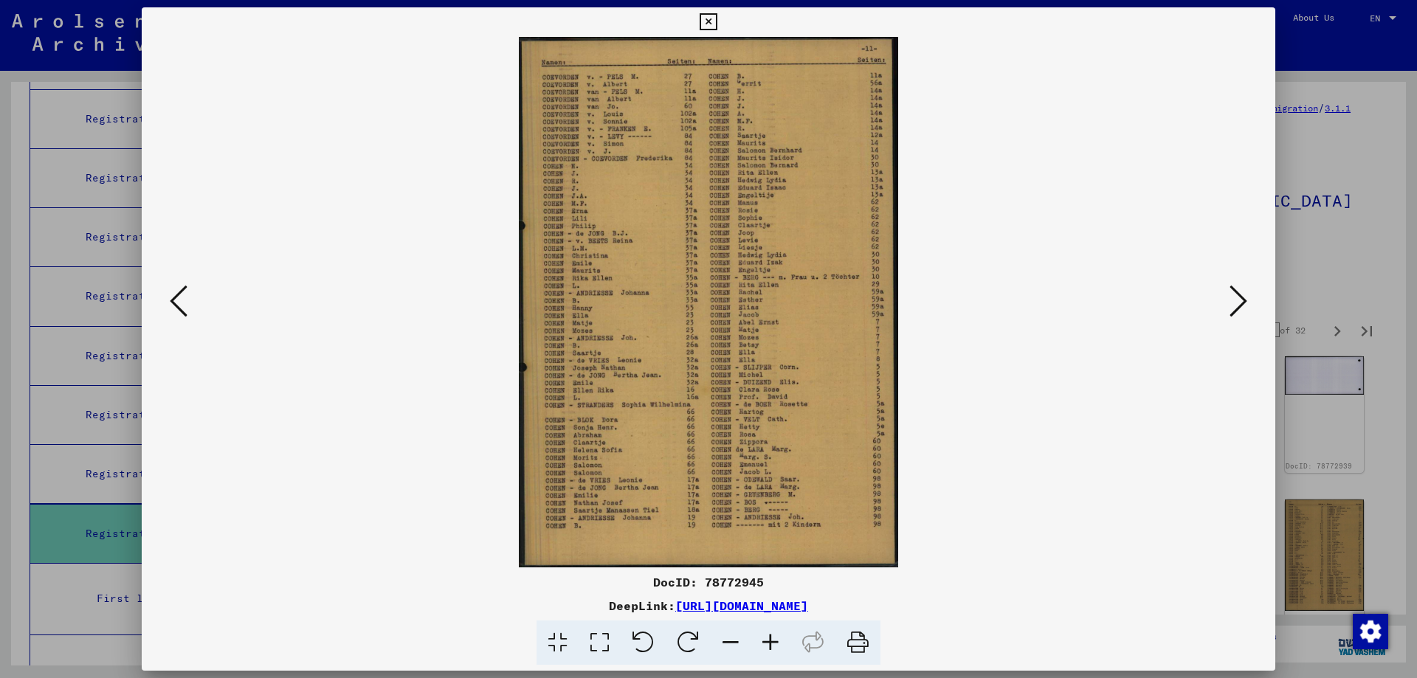
click at [1246, 297] on icon at bounding box center [1239, 300] width 18 height 35
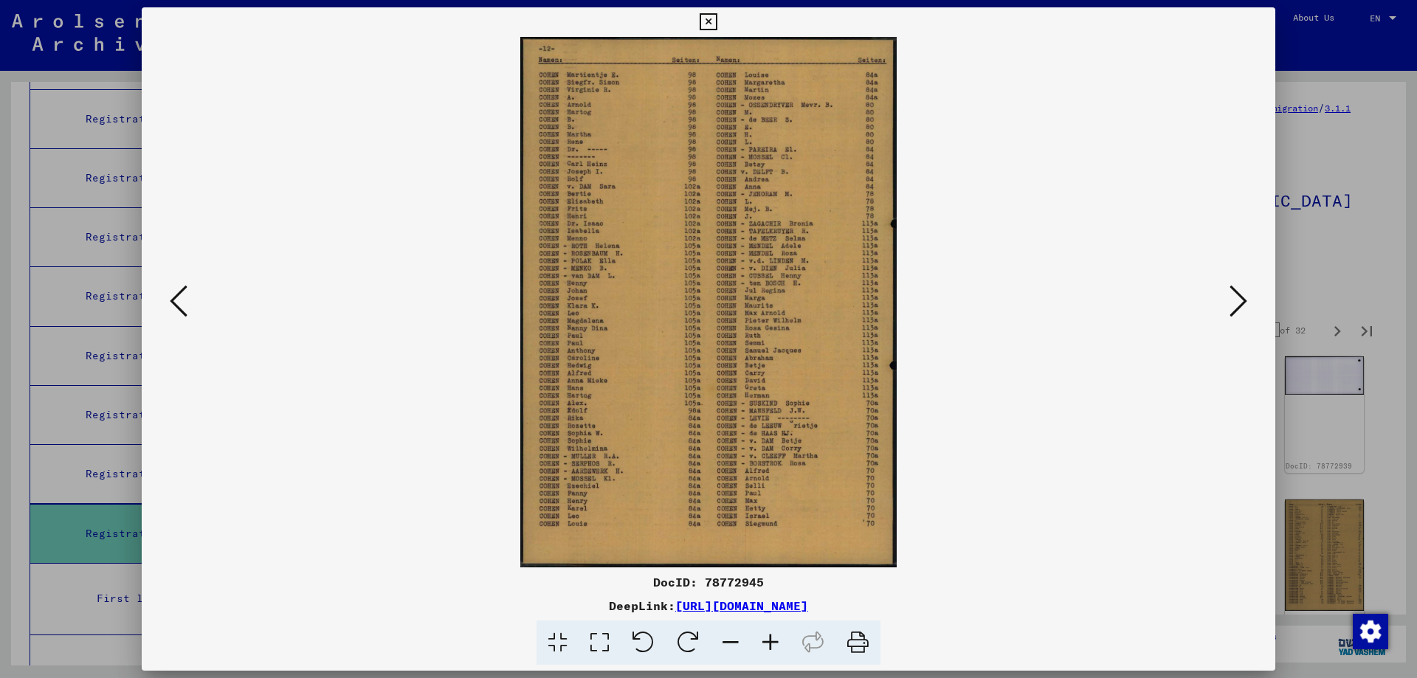
click at [1246, 297] on icon at bounding box center [1239, 300] width 18 height 35
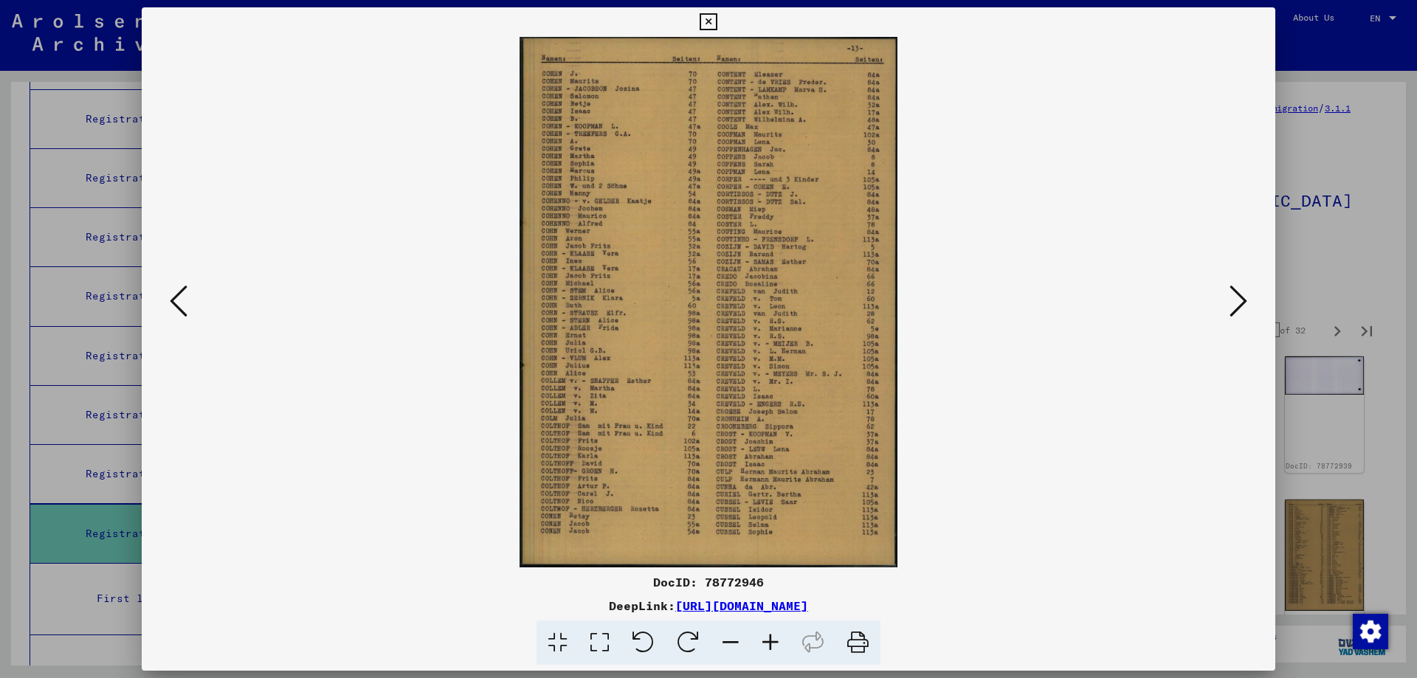
click at [1246, 297] on icon at bounding box center [1239, 300] width 18 height 35
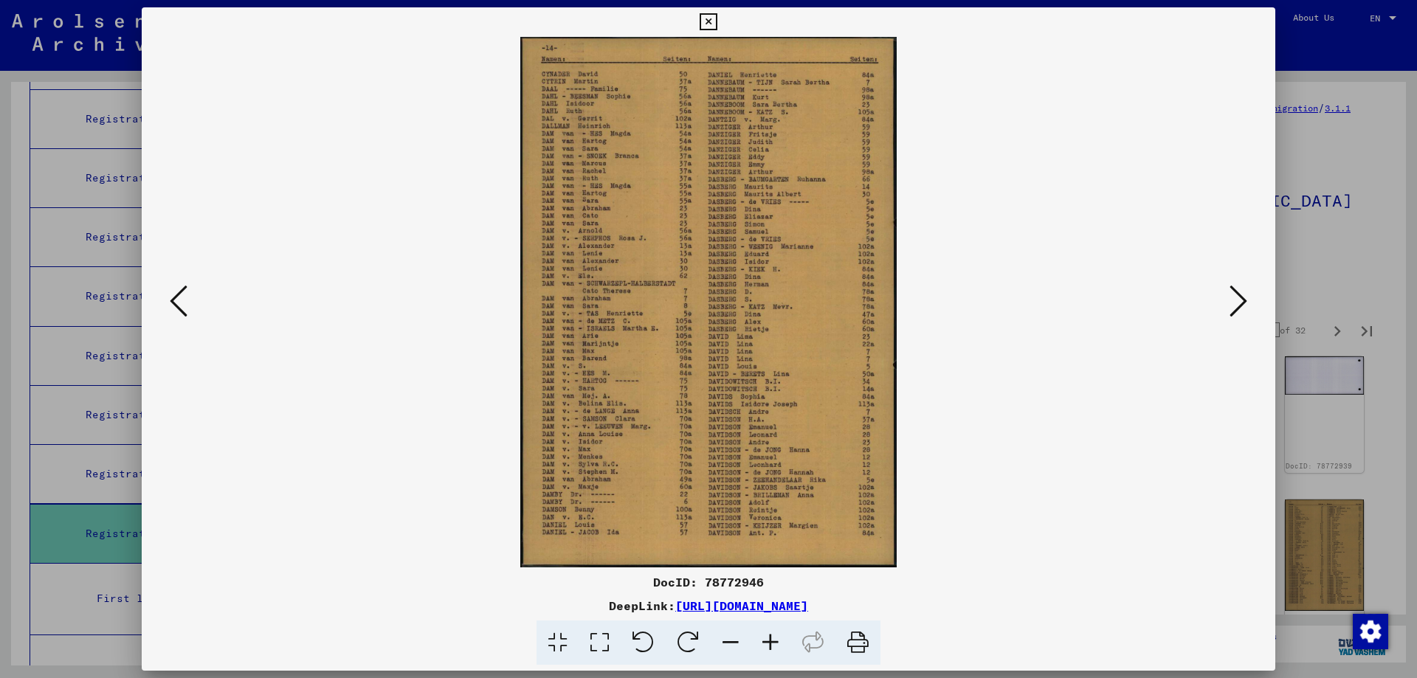
click at [1246, 297] on icon at bounding box center [1239, 300] width 18 height 35
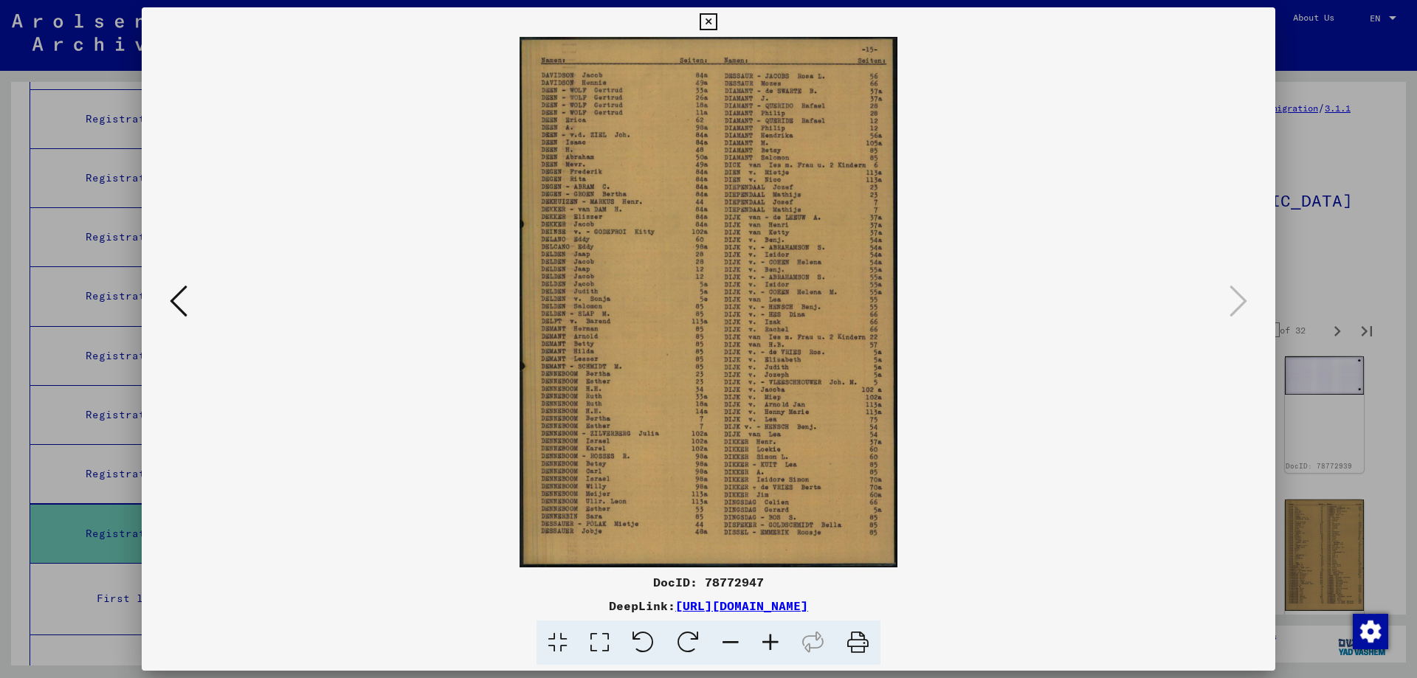
click at [704, 24] on icon at bounding box center [708, 22] width 17 height 18
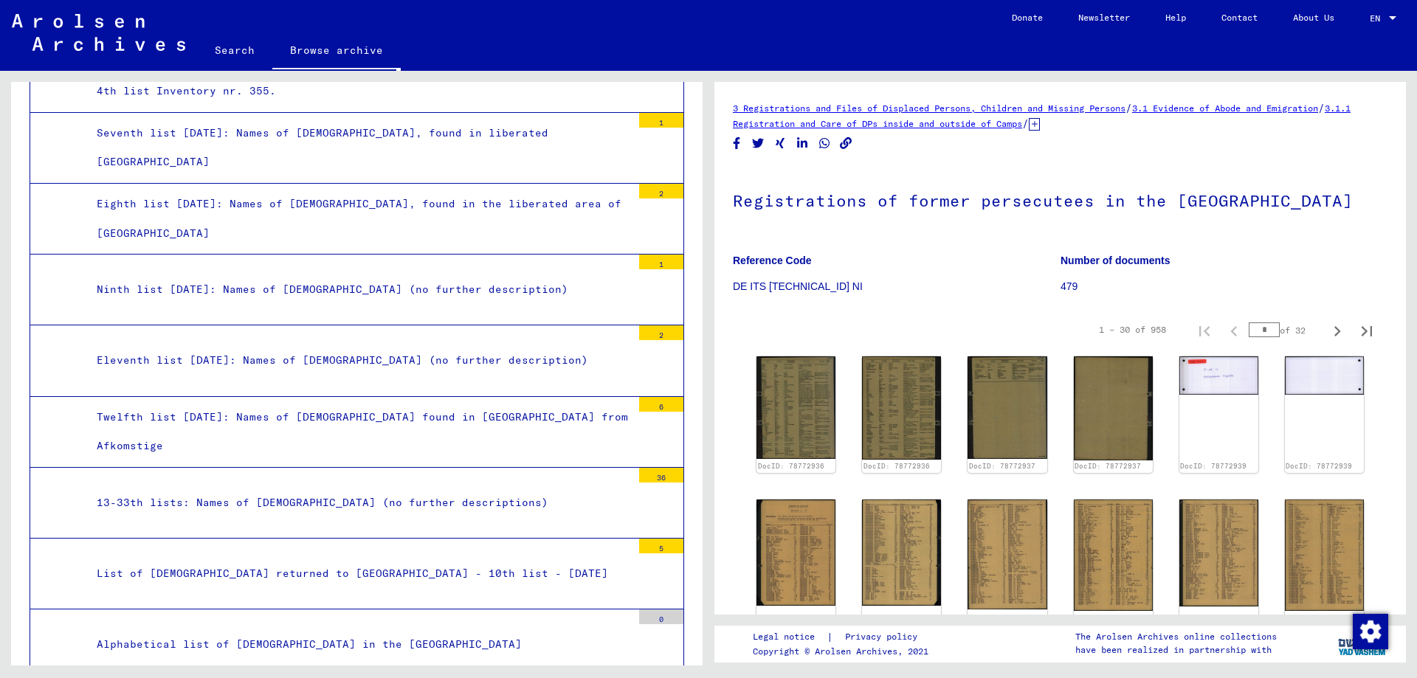
scroll to position [3615, 0]
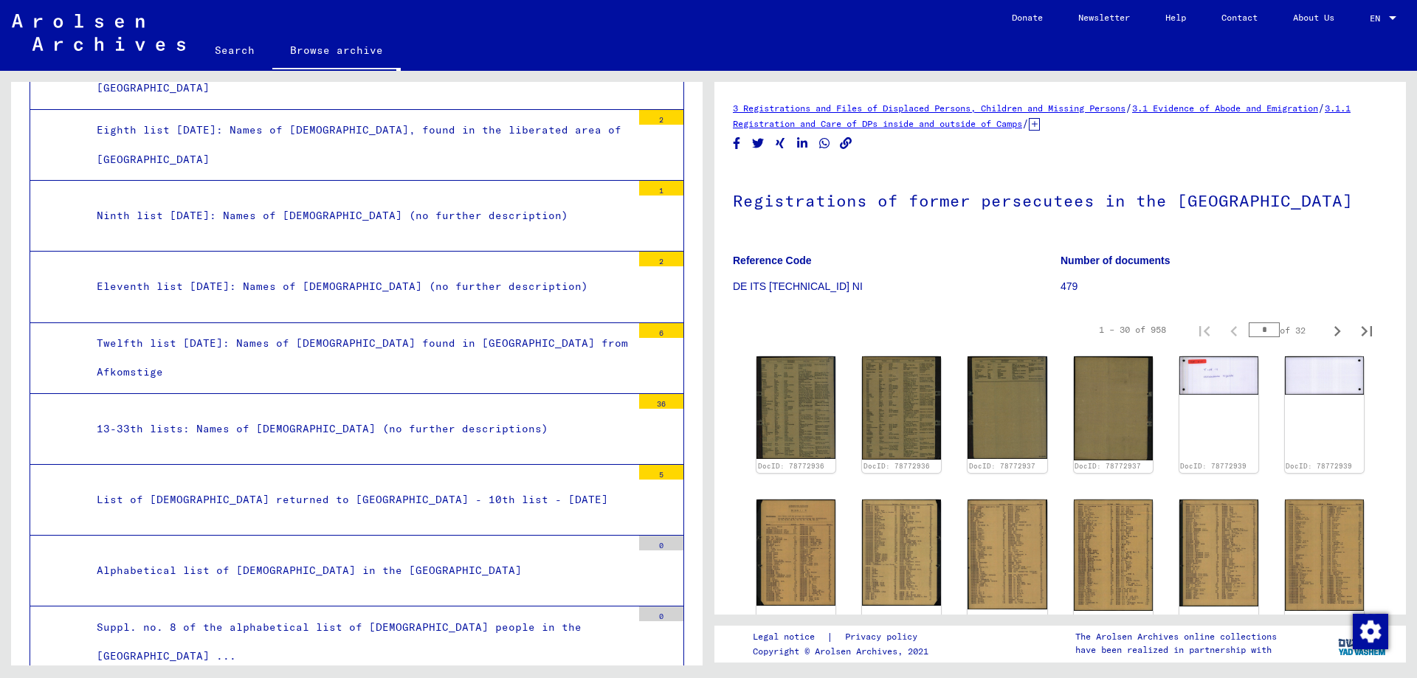
click at [374, 499] on div "List of [DEMOGRAPHIC_DATA] returned to [GEOGRAPHIC_DATA] - 10th list - [DATE]" at bounding box center [359, 500] width 546 height 29
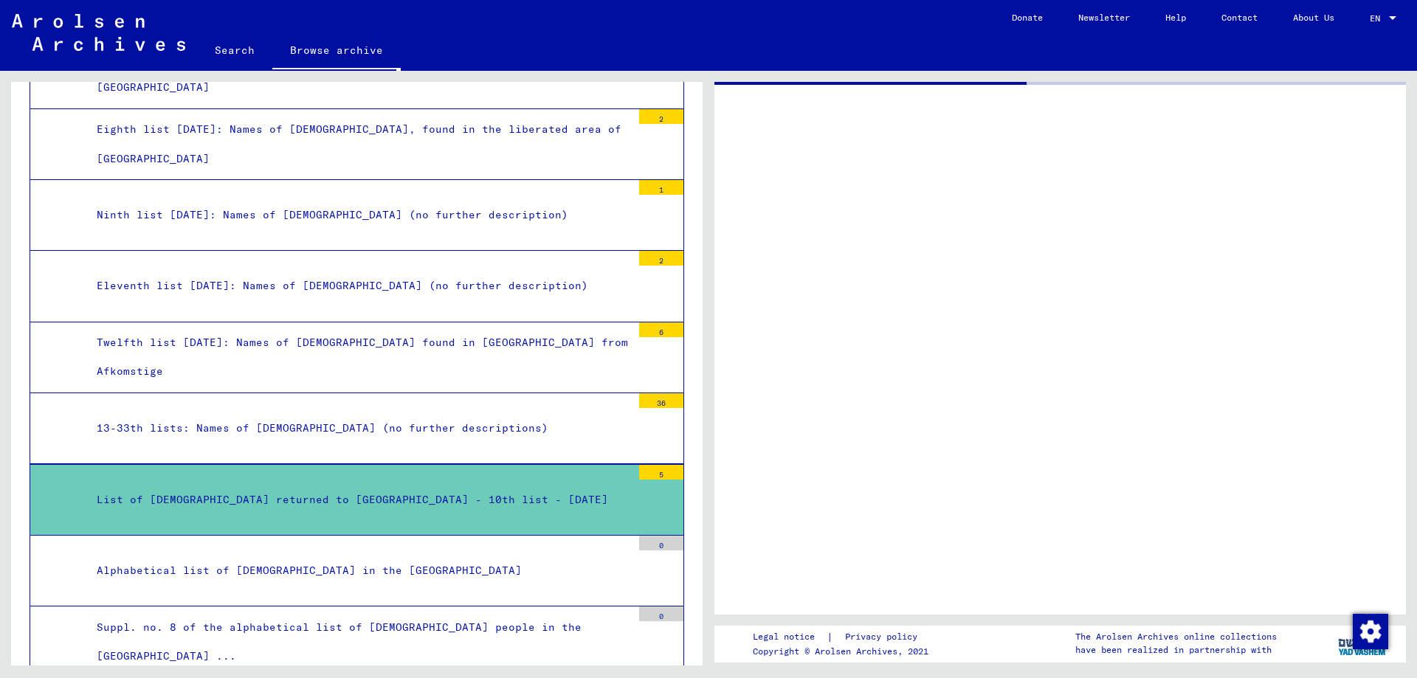
scroll to position [3614, 0]
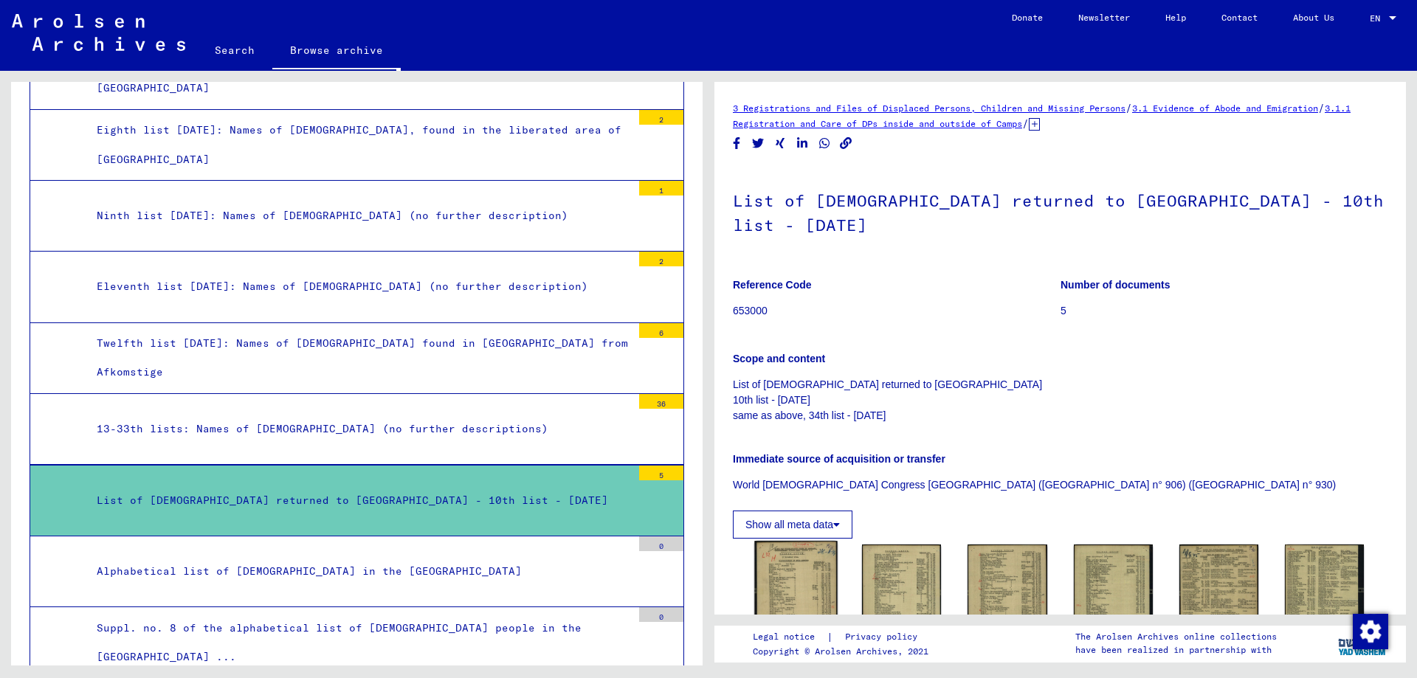
click at [808, 552] on img at bounding box center [796, 608] width 83 height 134
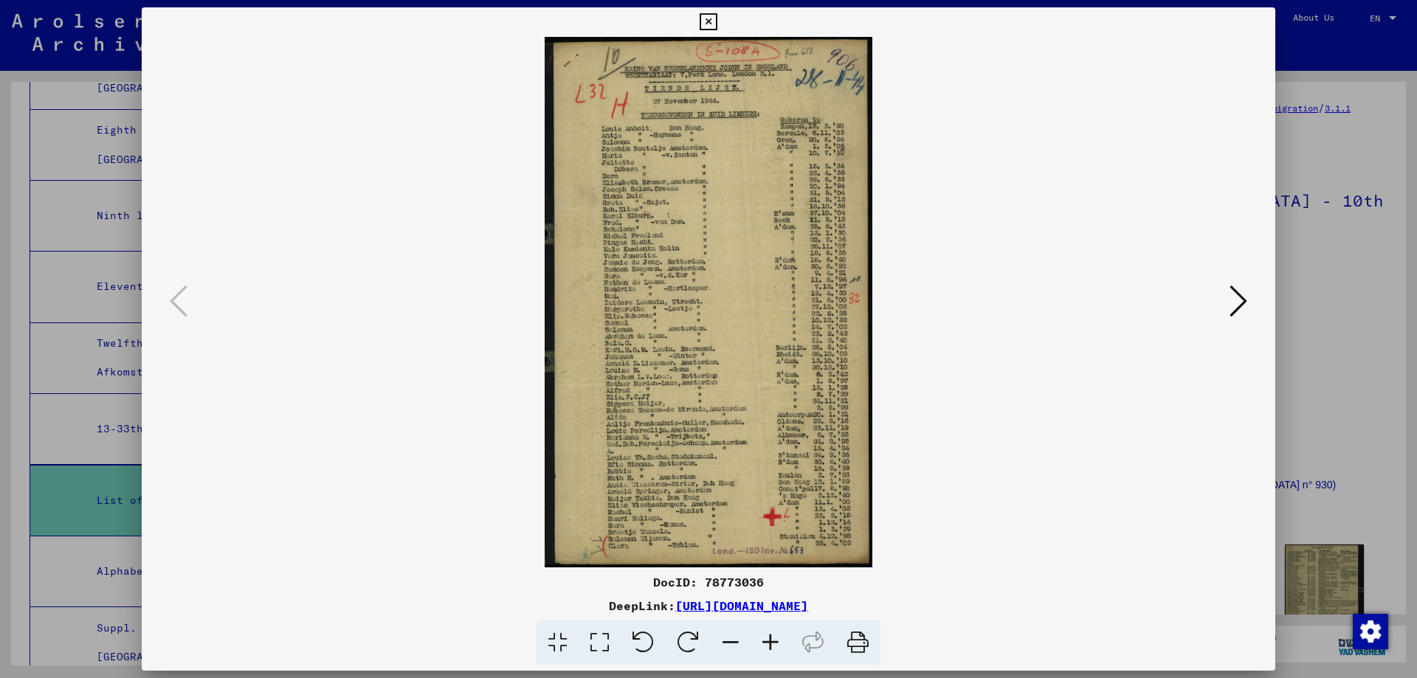
click at [1243, 301] on icon at bounding box center [1239, 300] width 18 height 35
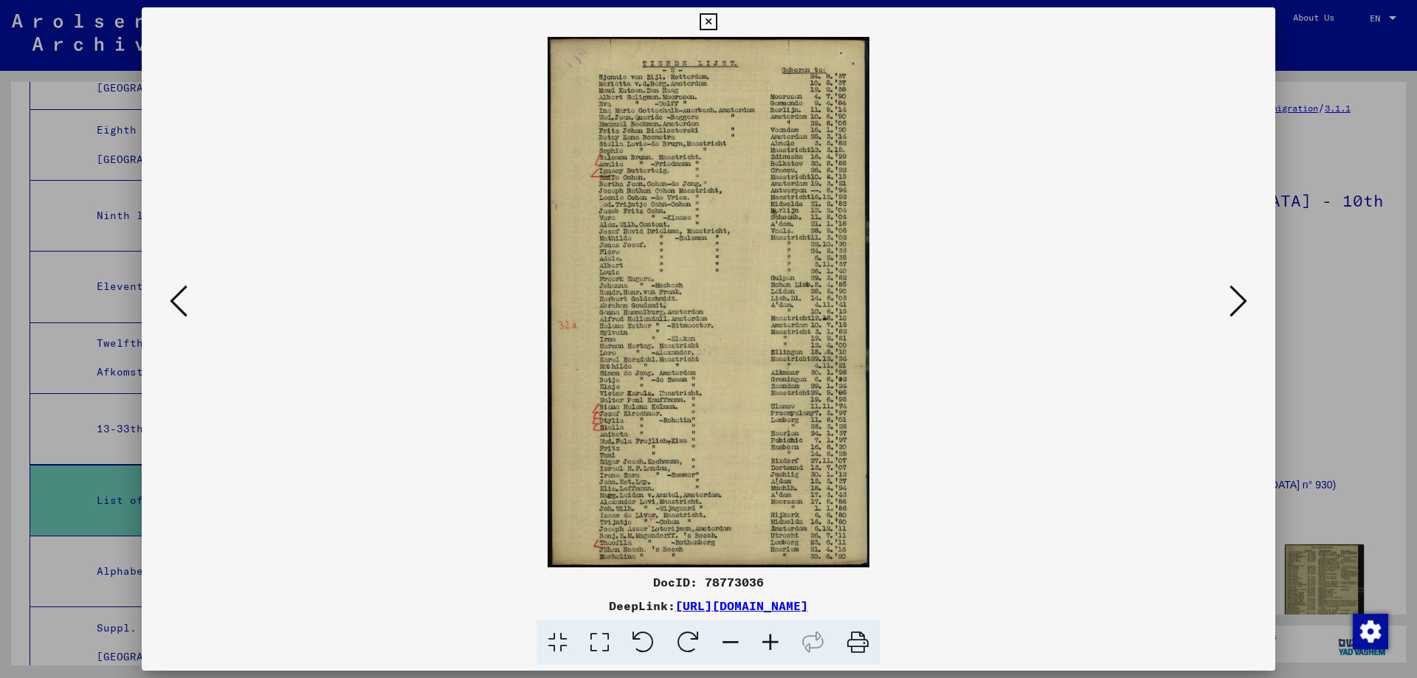
click at [1243, 301] on icon at bounding box center [1239, 300] width 18 height 35
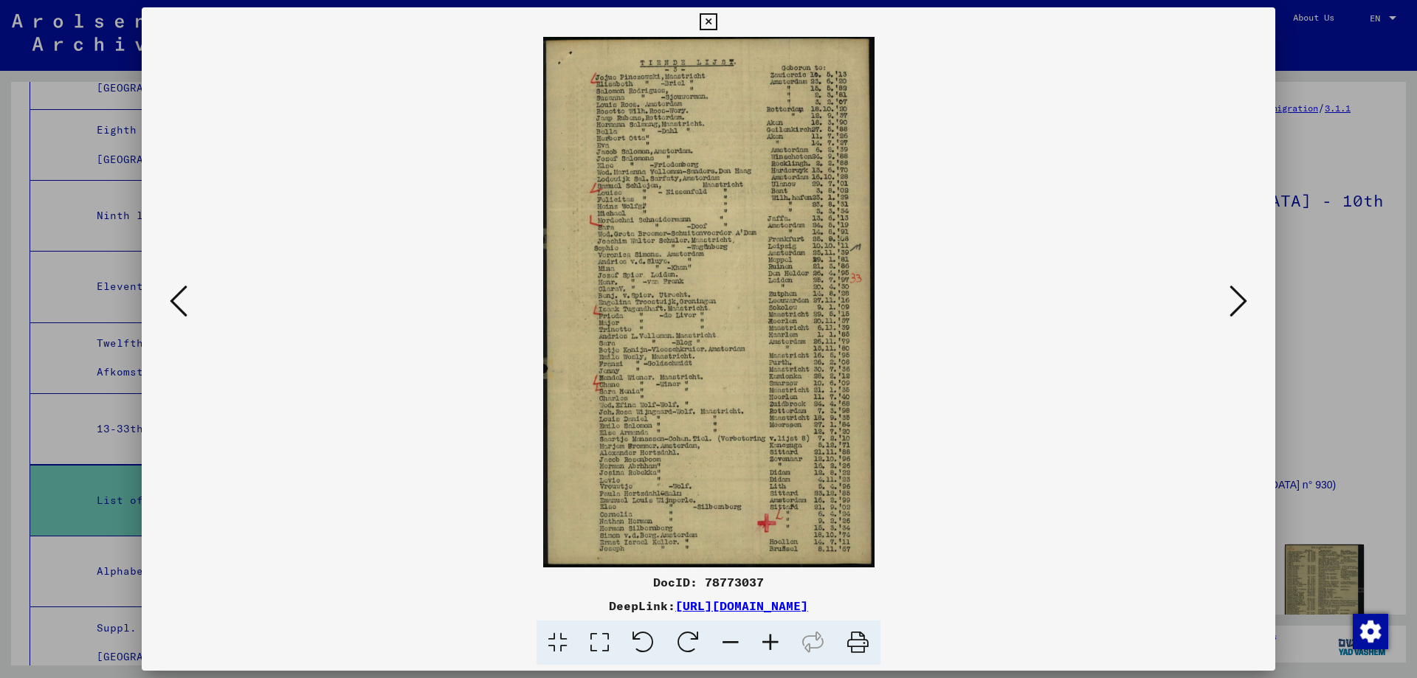
click at [704, 24] on icon at bounding box center [708, 22] width 17 height 18
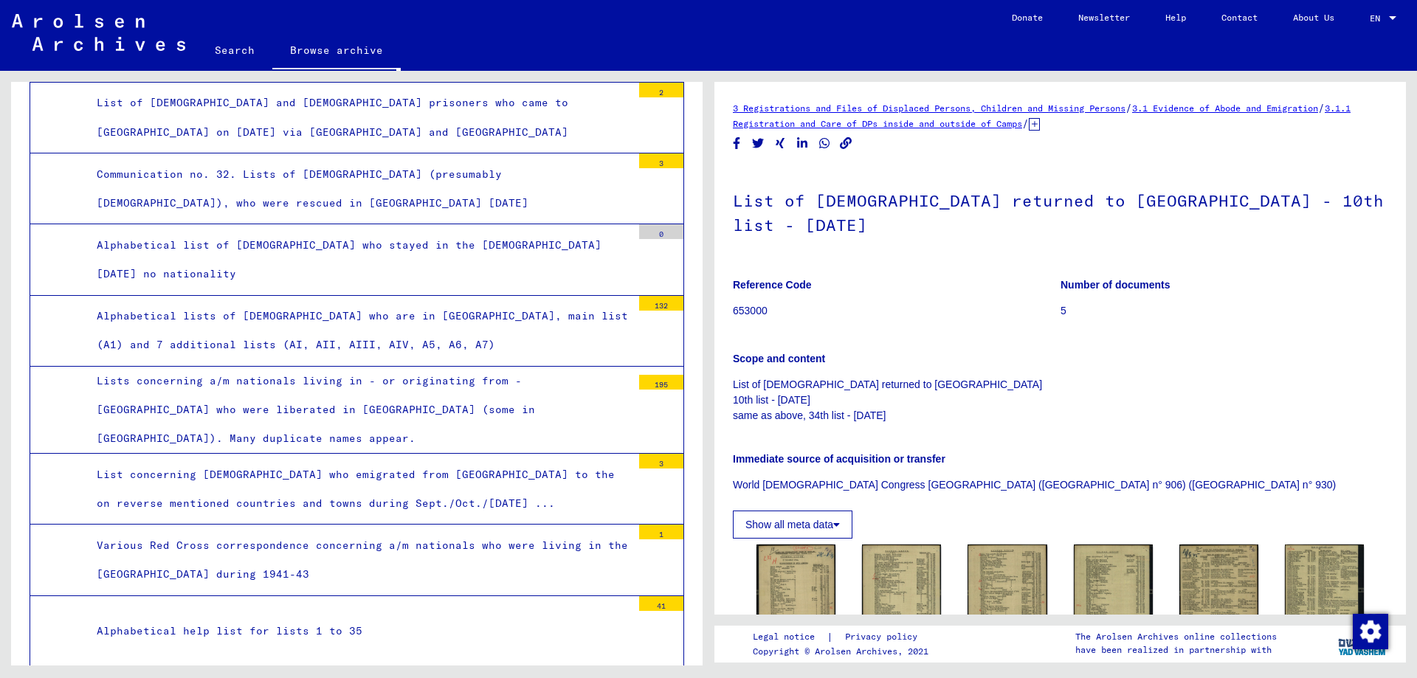
scroll to position [4426, 0]
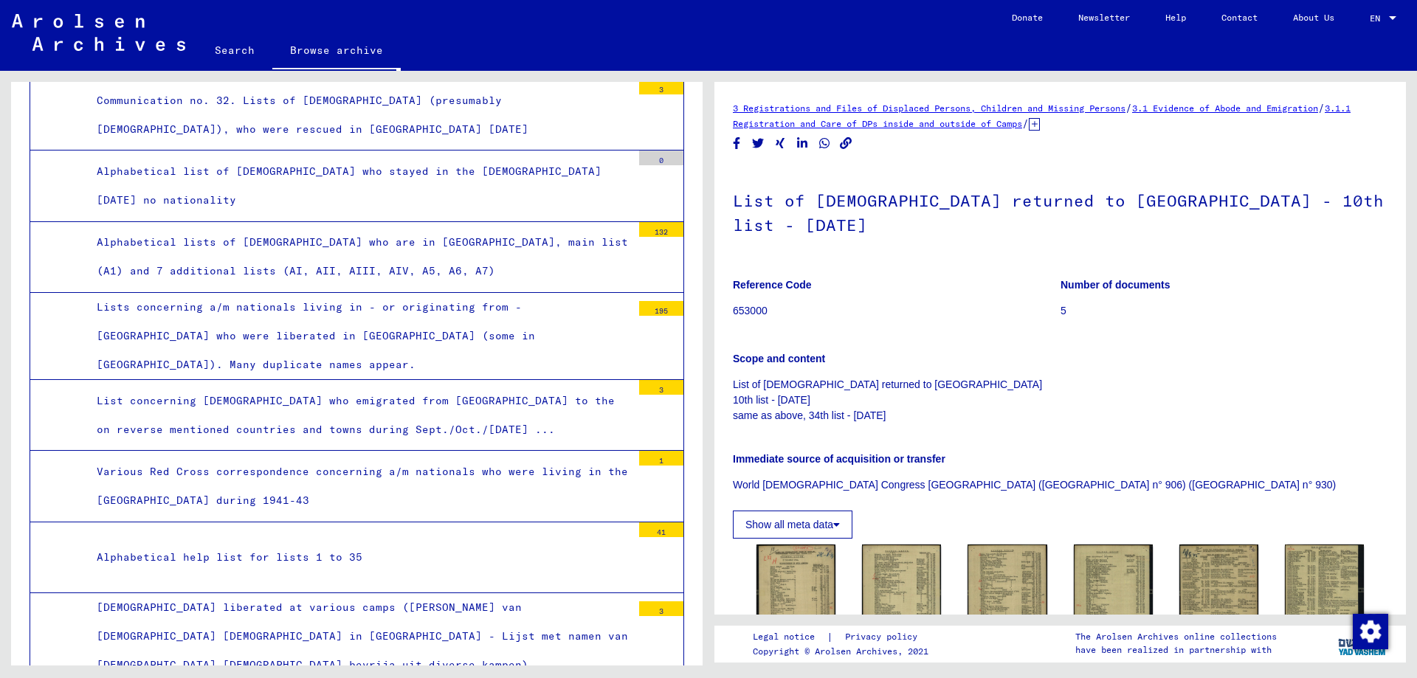
click at [342, 320] on div "Lists concerning a/m nationals living in - or originating from - [GEOGRAPHIC_DA…" at bounding box center [359, 336] width 546 height 87
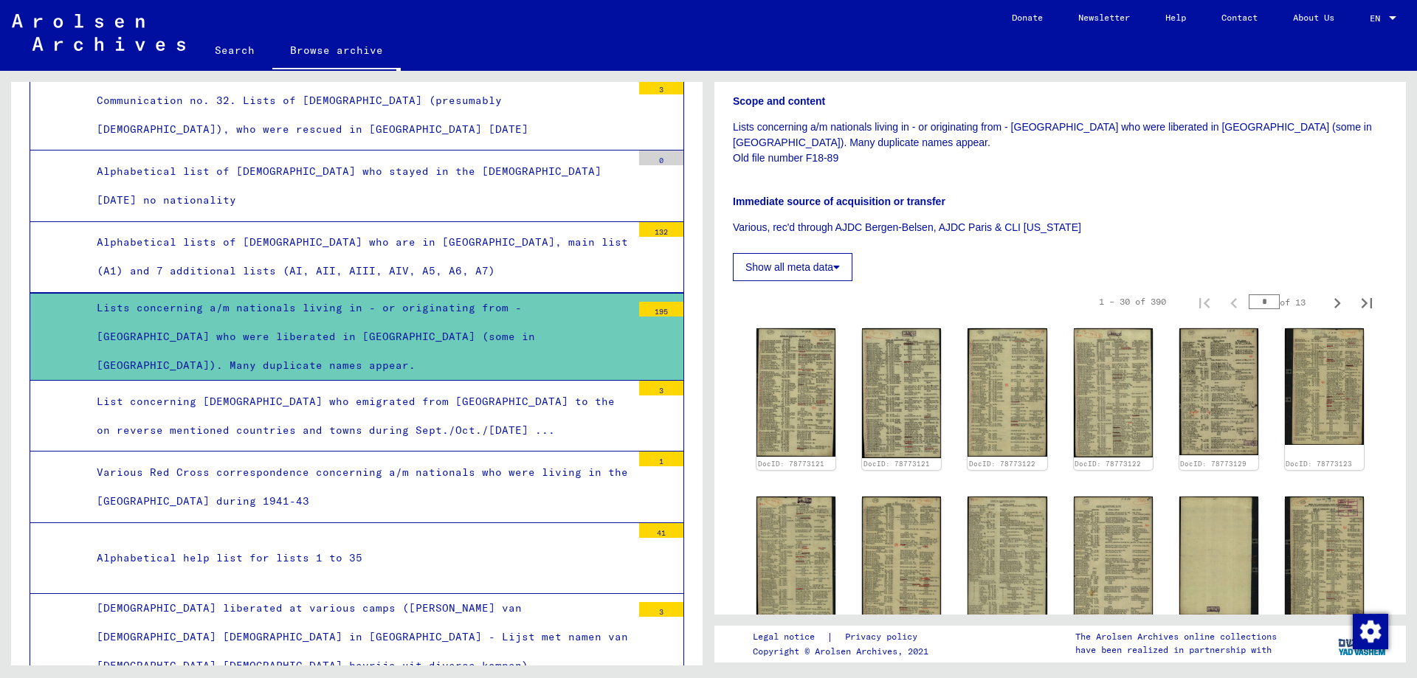
scroll to position [295, 0]
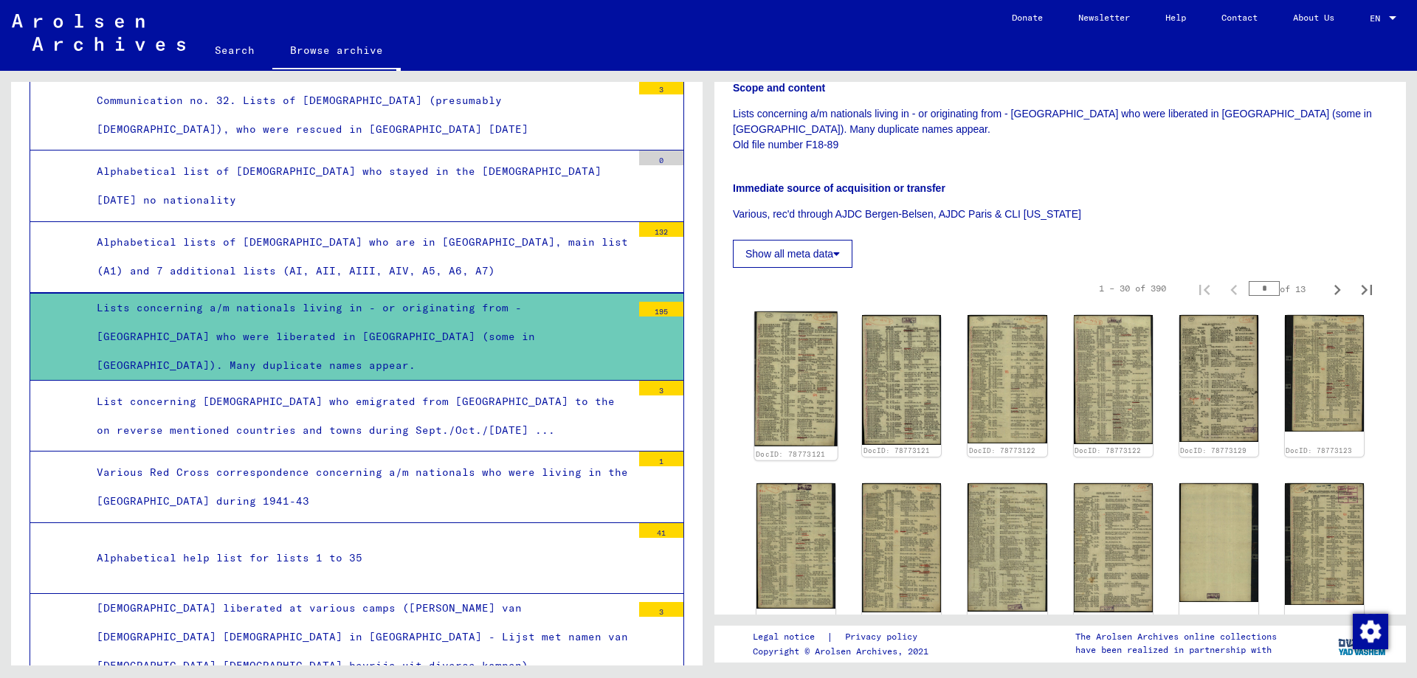
click at [788, 365] on img at bounding box center [796, 379] width 83 height 134
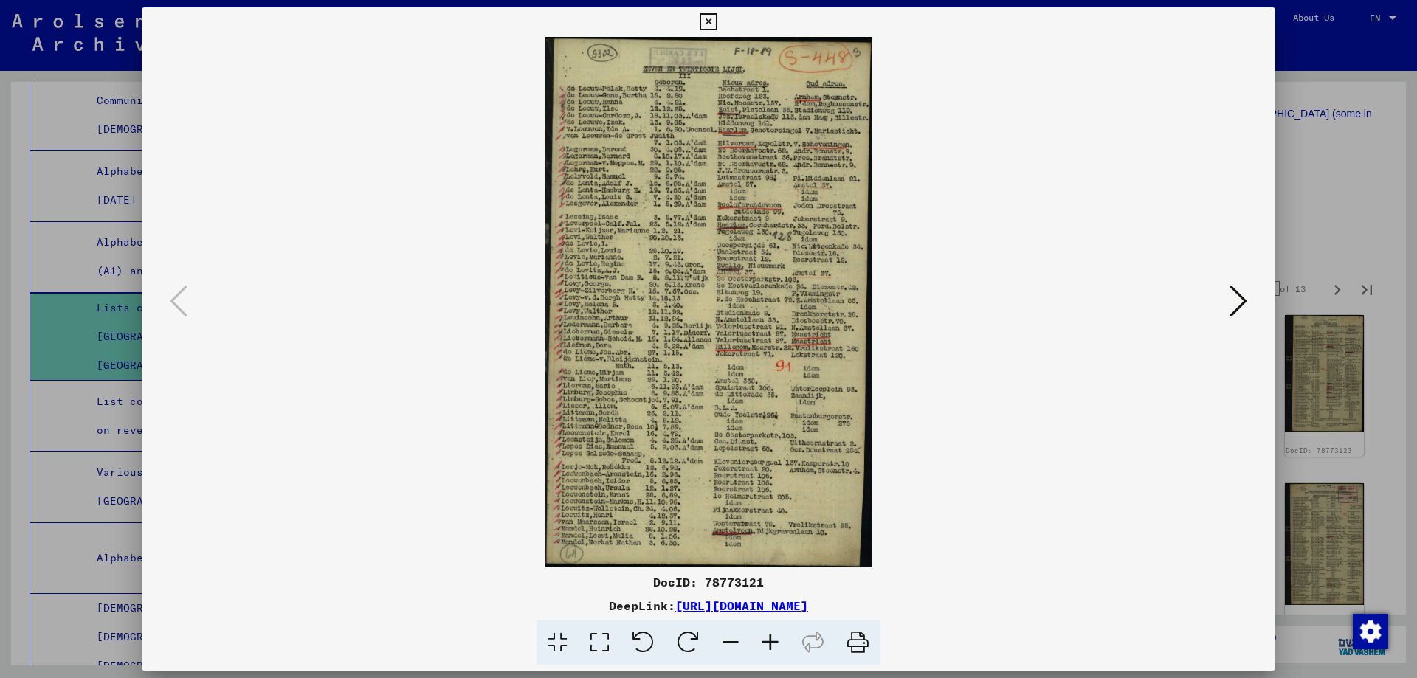
click at [1244, 309] on icon at bounding box center [1239, 300] width 18 height 35
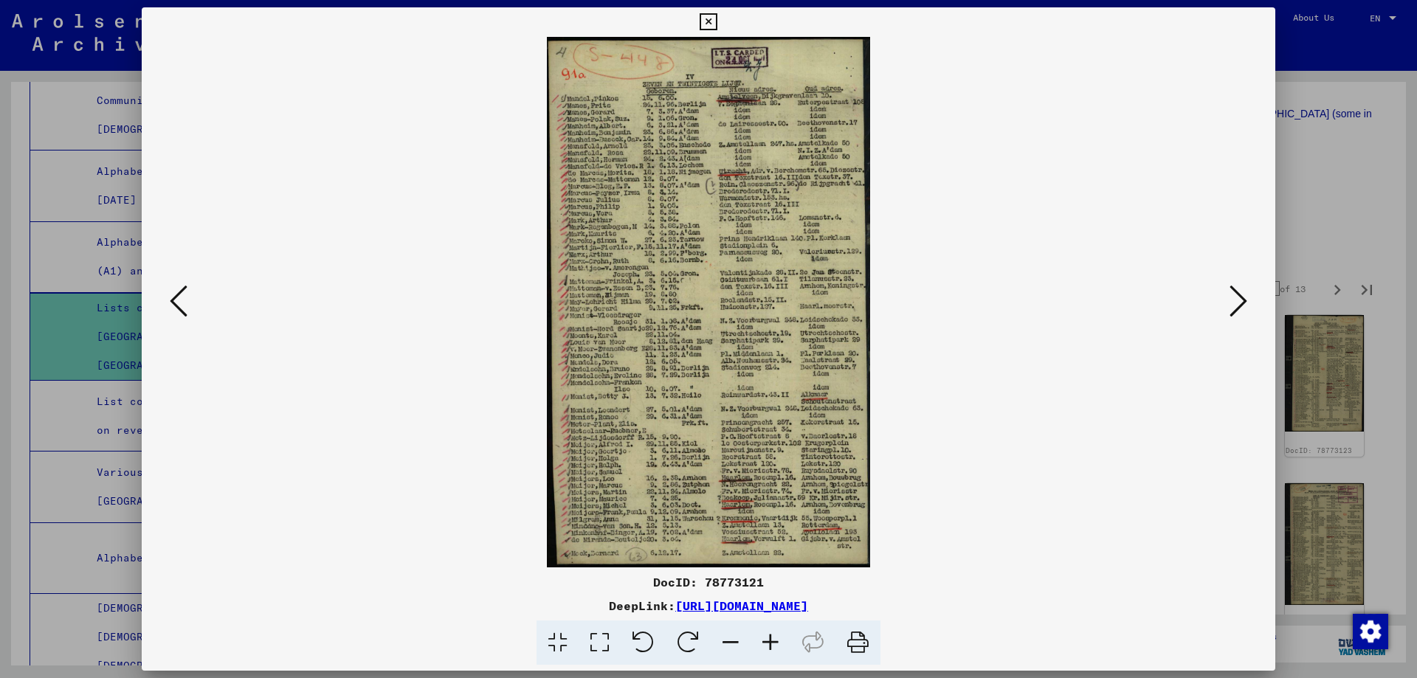
click at [1244, 309] on icon at bounding box center [1239, 300] width 18 height 35
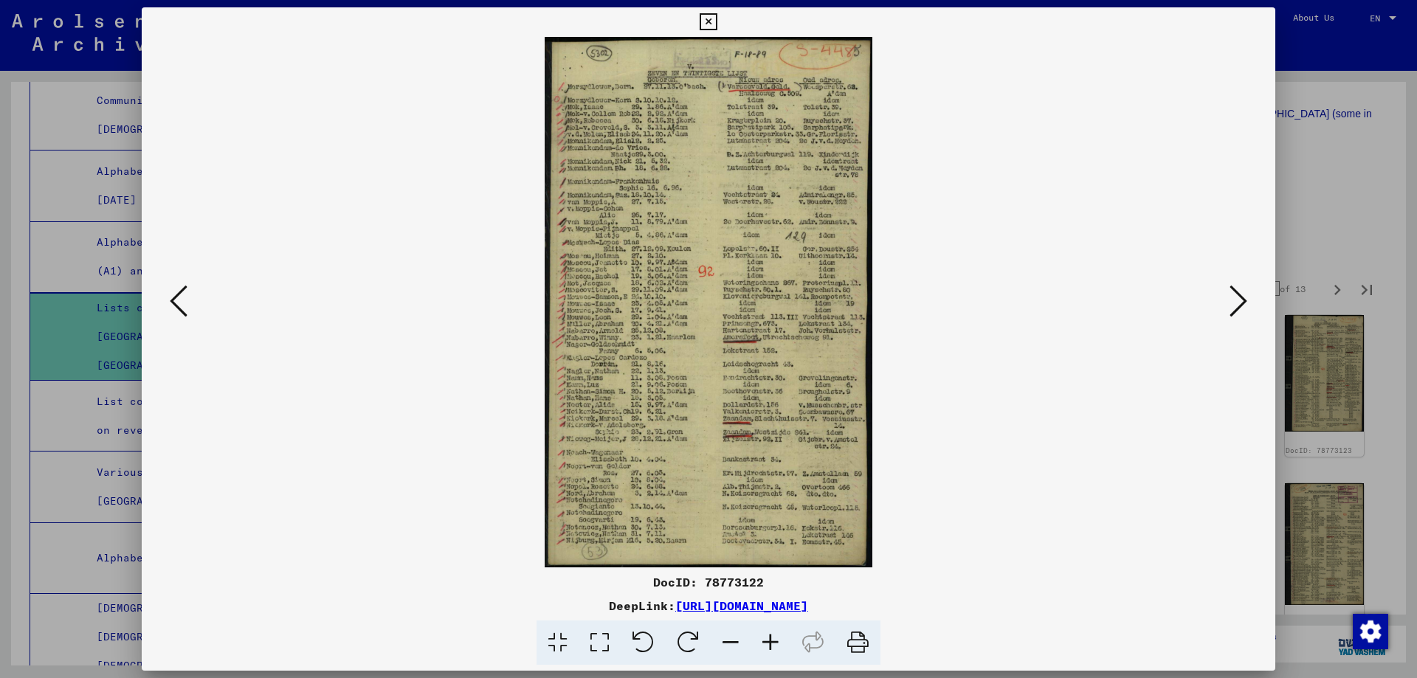
click at [1244, 309] on icon at bounding box center [1239, 300] width 18 height 35
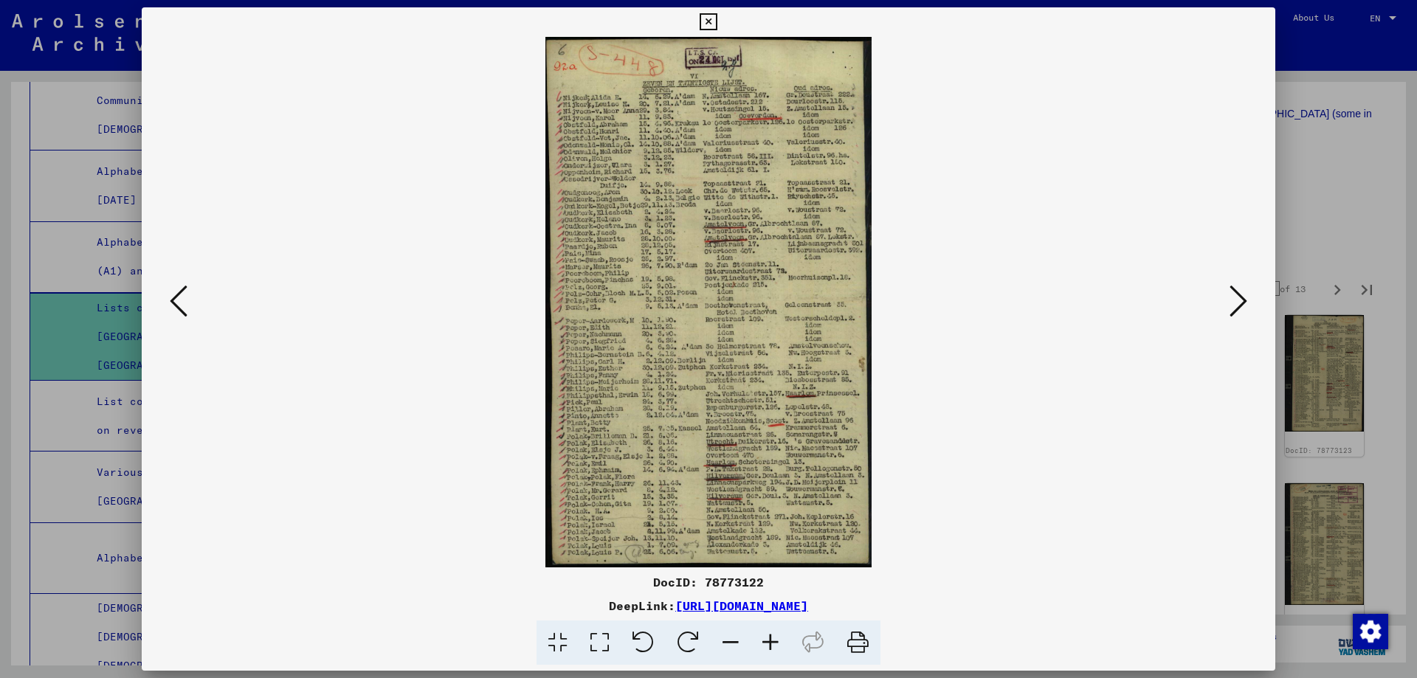
click at [1244, 309] on icon at bounding box center [1239, 300] width 18 height 35
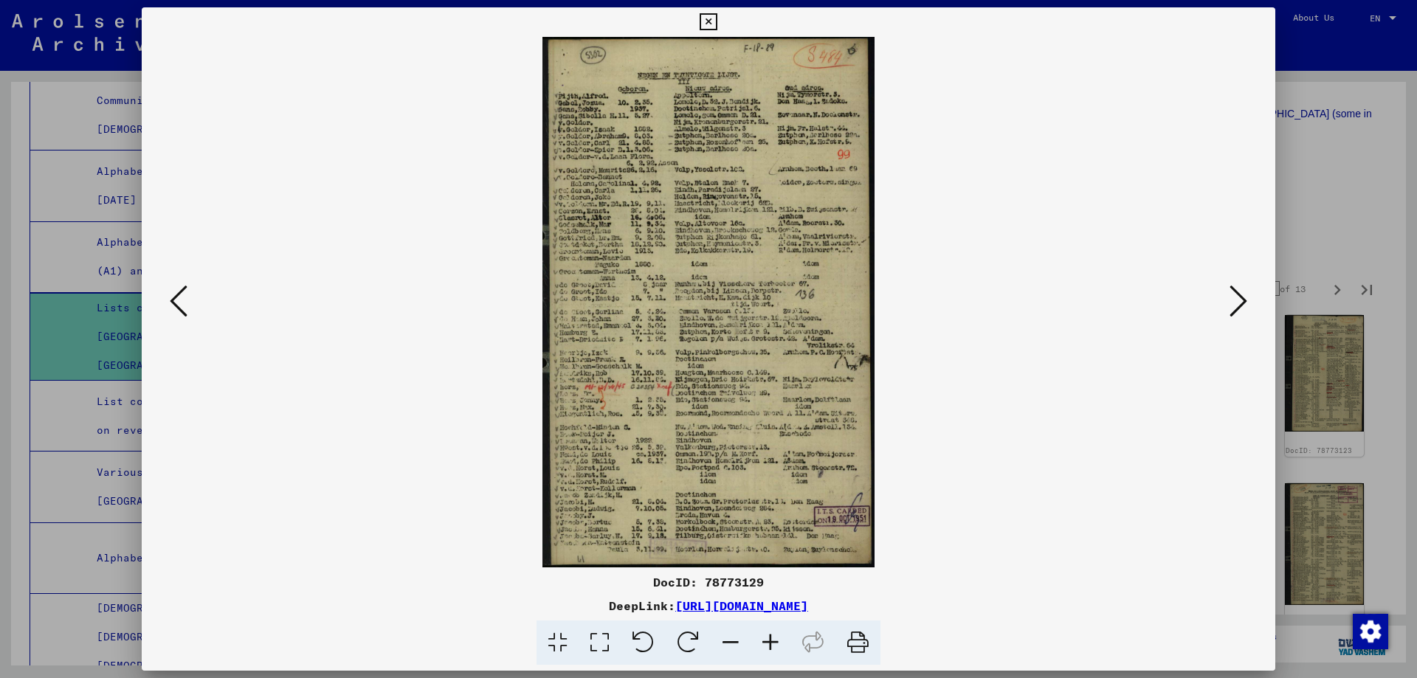
click at [1244, 309] on icon at bounding box center [1239, 300] width 18 height 35
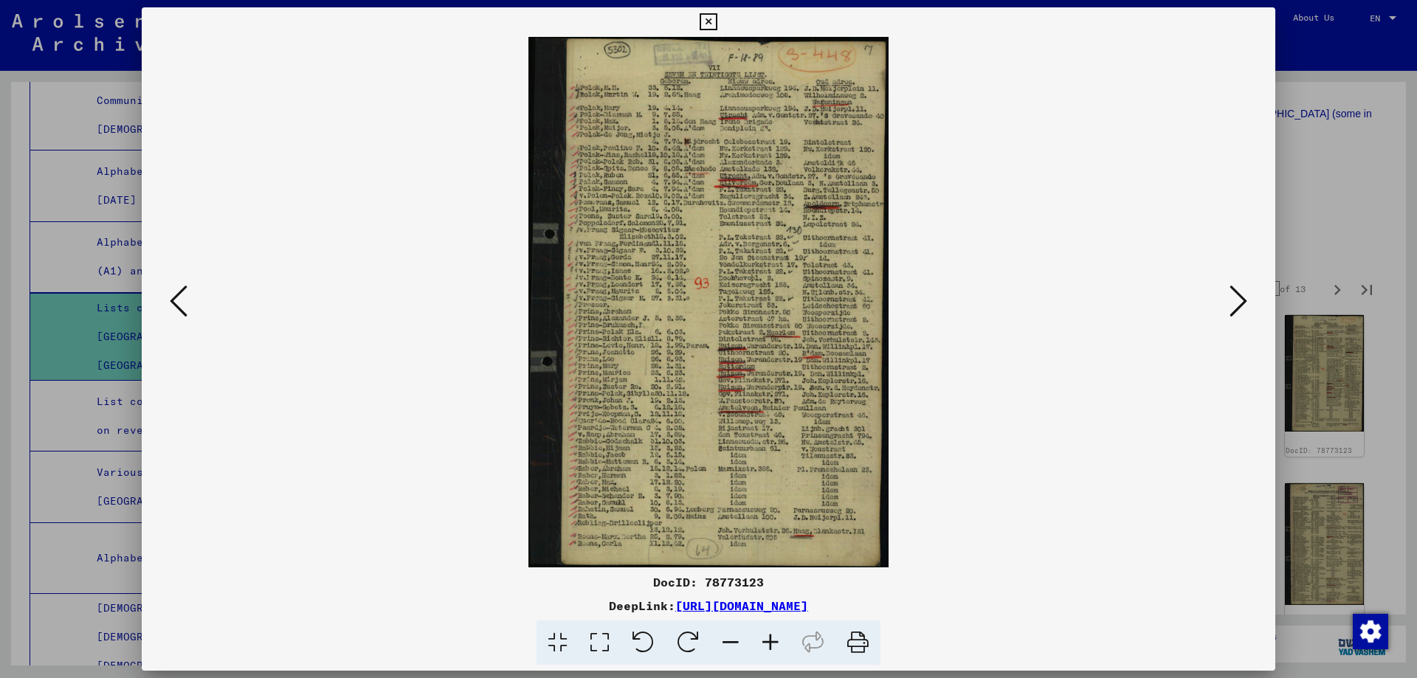
click at [1244, 309] on icon at bounding box center [1239, 300] width 18 height 35
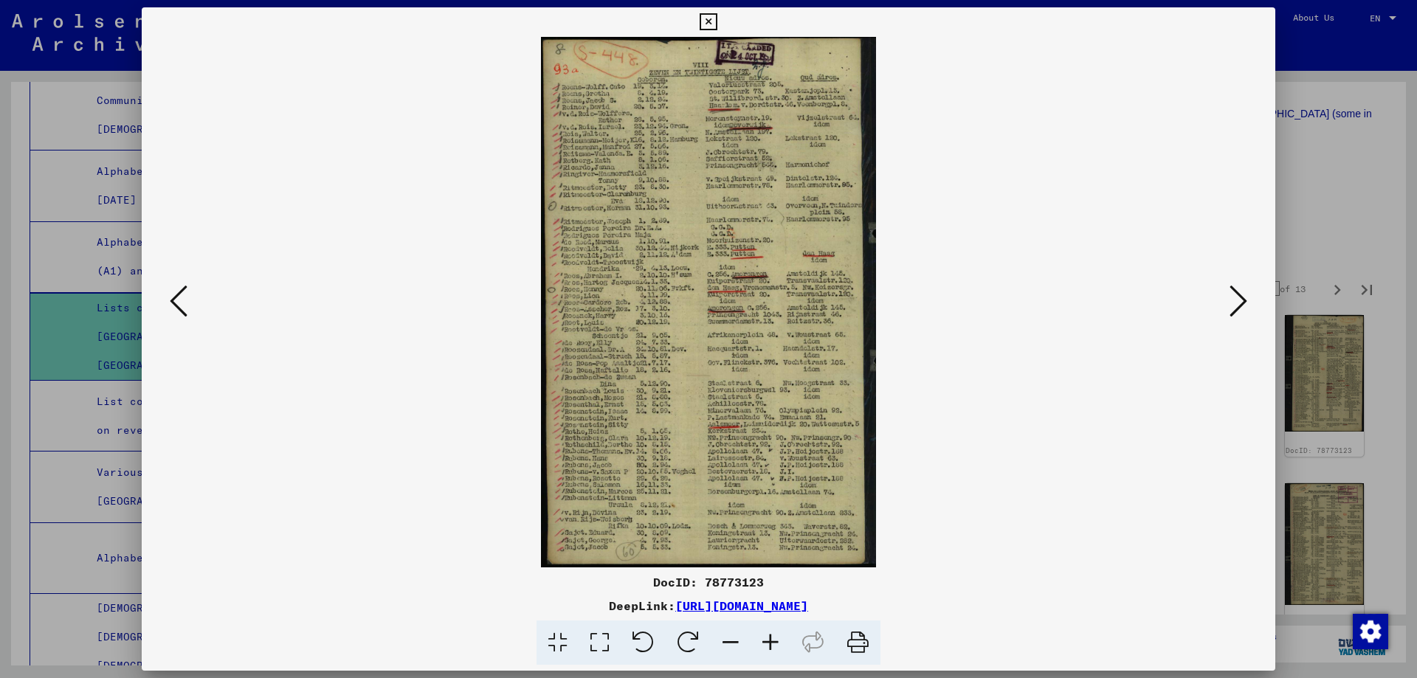
click at [1244, 309] on icon at bounding box center [1239, 300] width 18 height 35
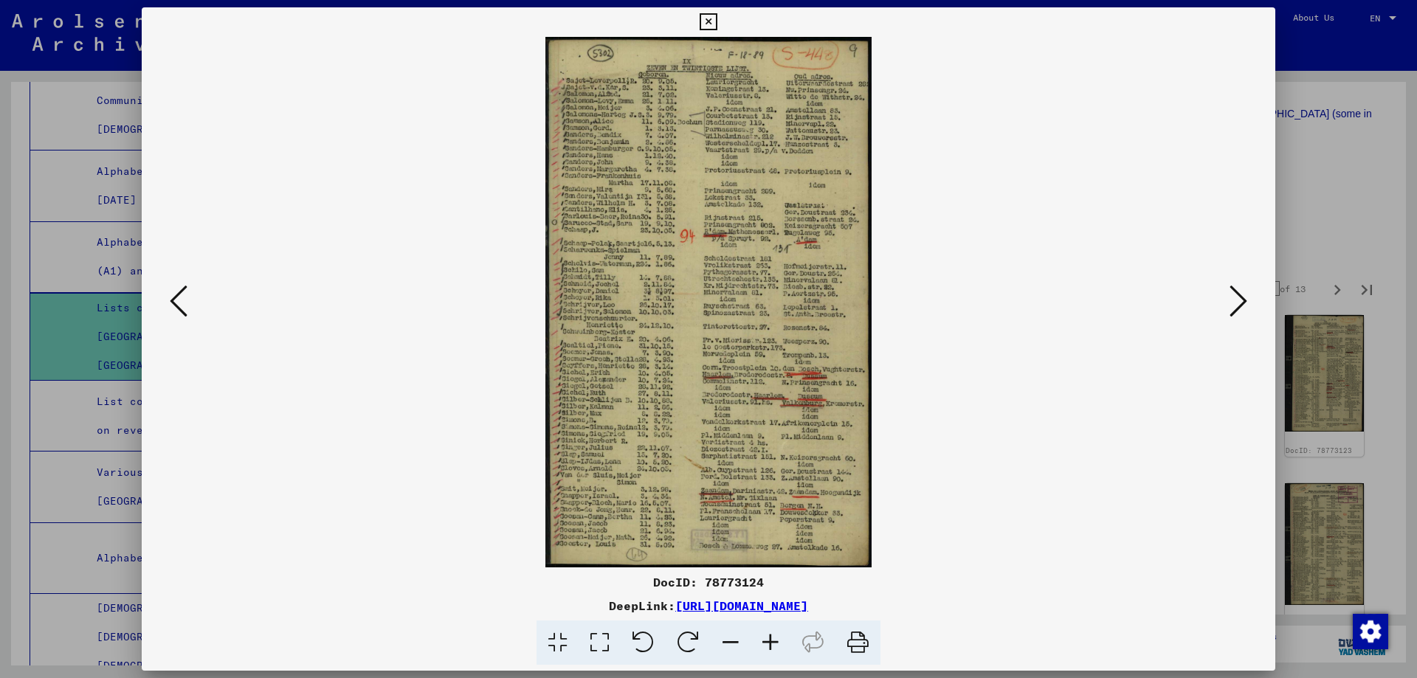
click at [1244, 309] on icon at bounding box center [1239, 300] width 18 height 35
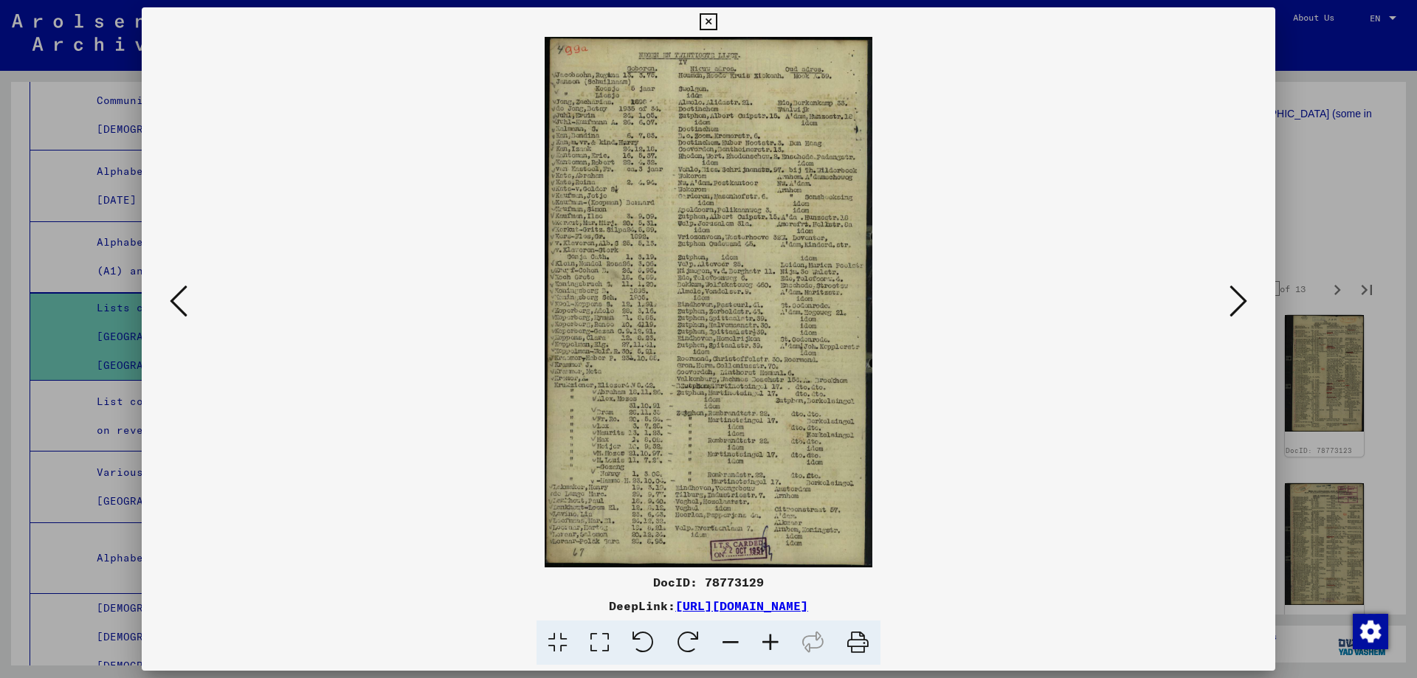
click at [1244, 309] on icon at bounding box center [1239, 300] width 18 height 35
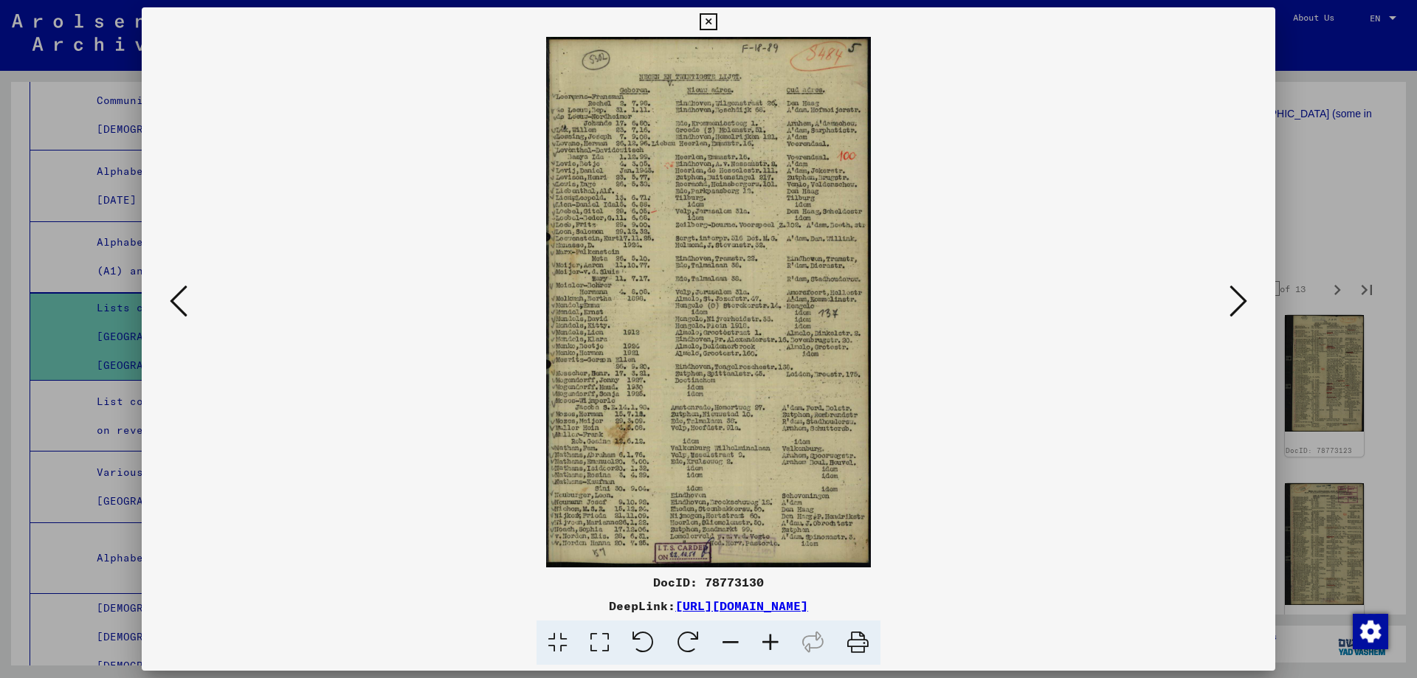
click at [1244, 309] on icon at bounding box center [1239, 300] width 18 height 35
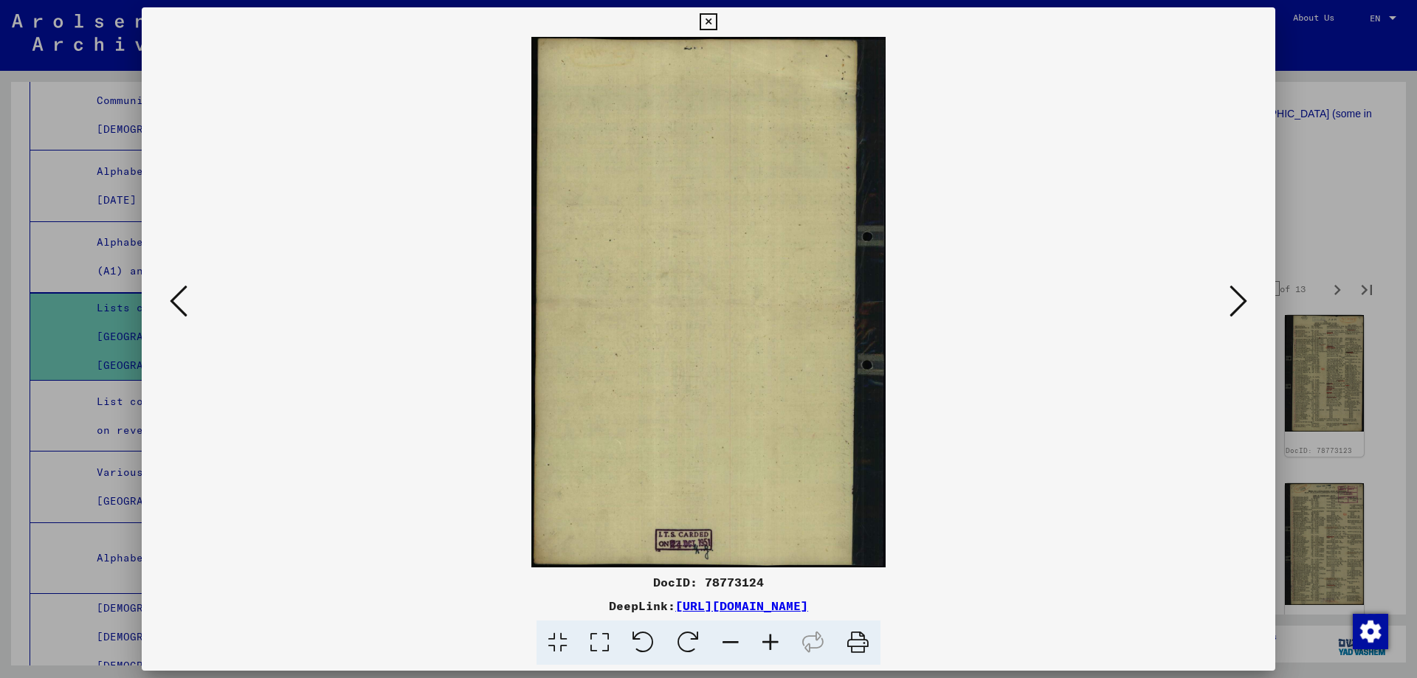
click at [1244, 309] on icon at bounding box center [1239, 300] width 18 height 35
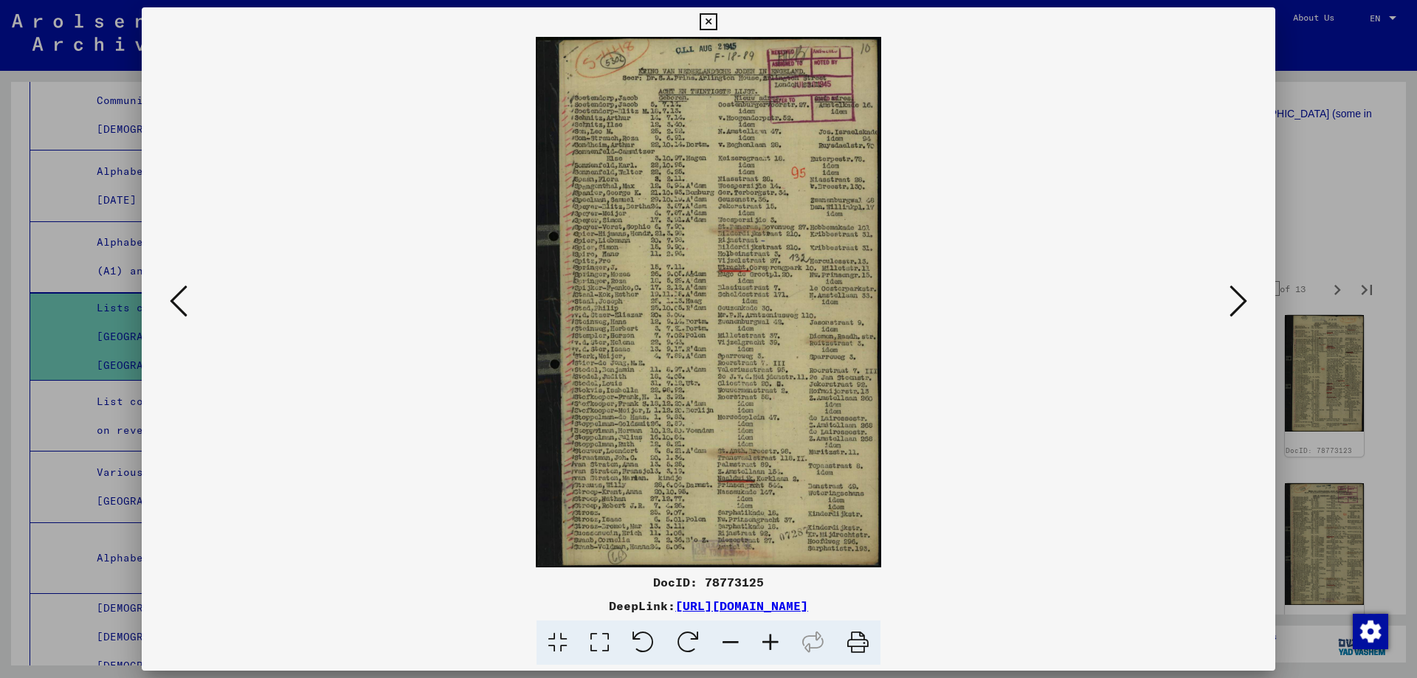
click at [1234, 296] on icon at bounding box center [1239, 300] width 18 height 35
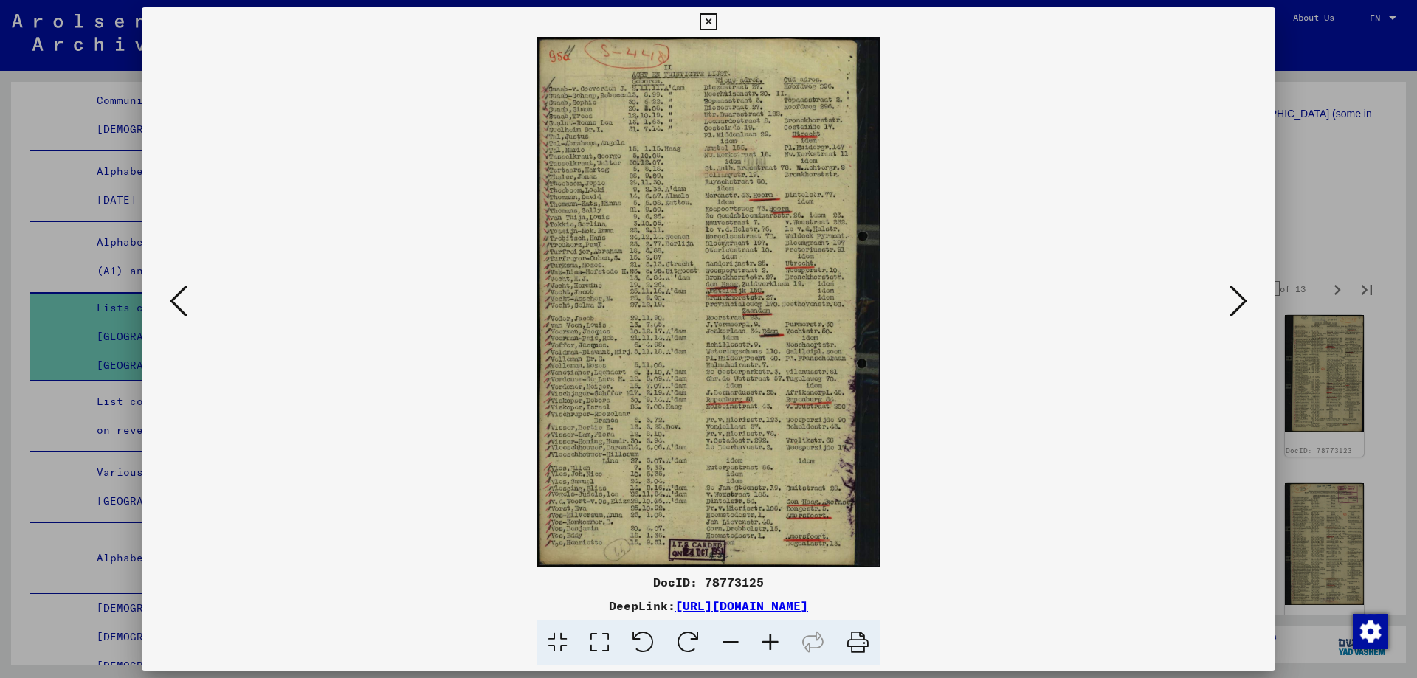
click at [1234, 296] on icon at bounding box center [1239, 300] width 18 height 35
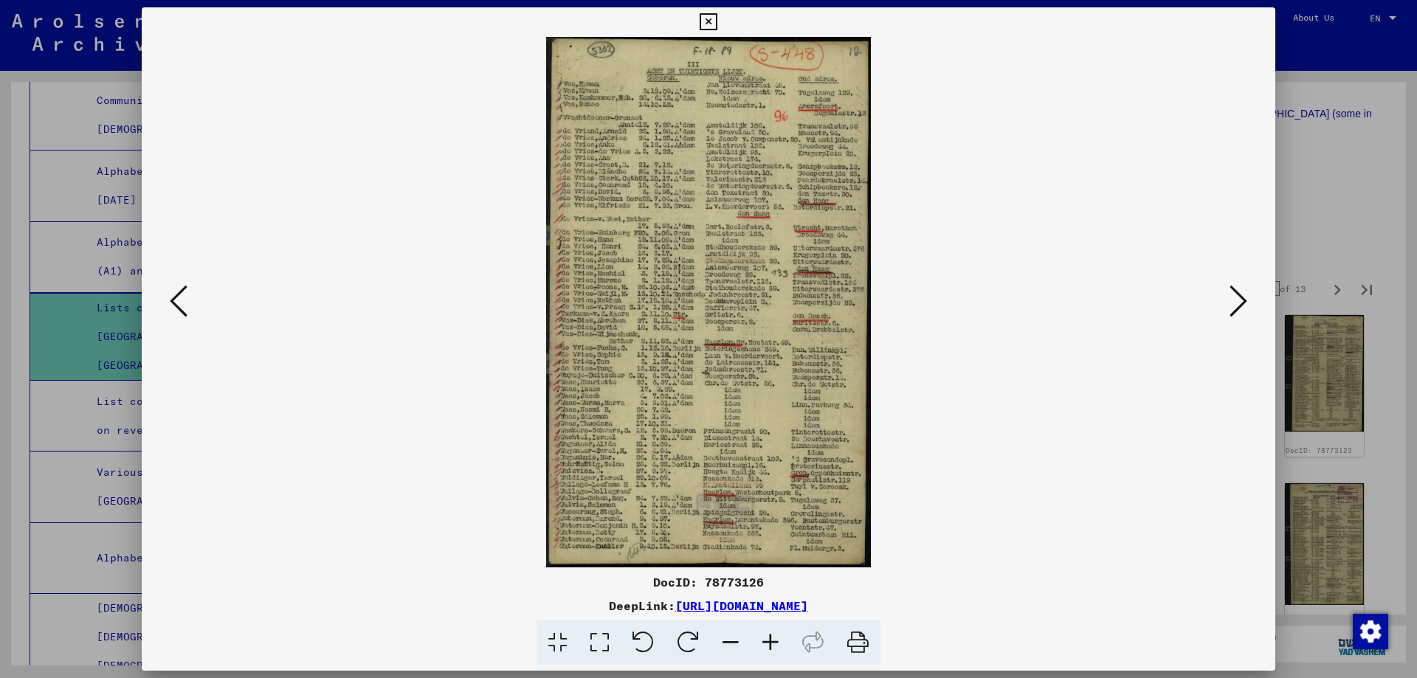
click at [1234, 296] on icon at bounding box center [1239, 300] width 18 height 35
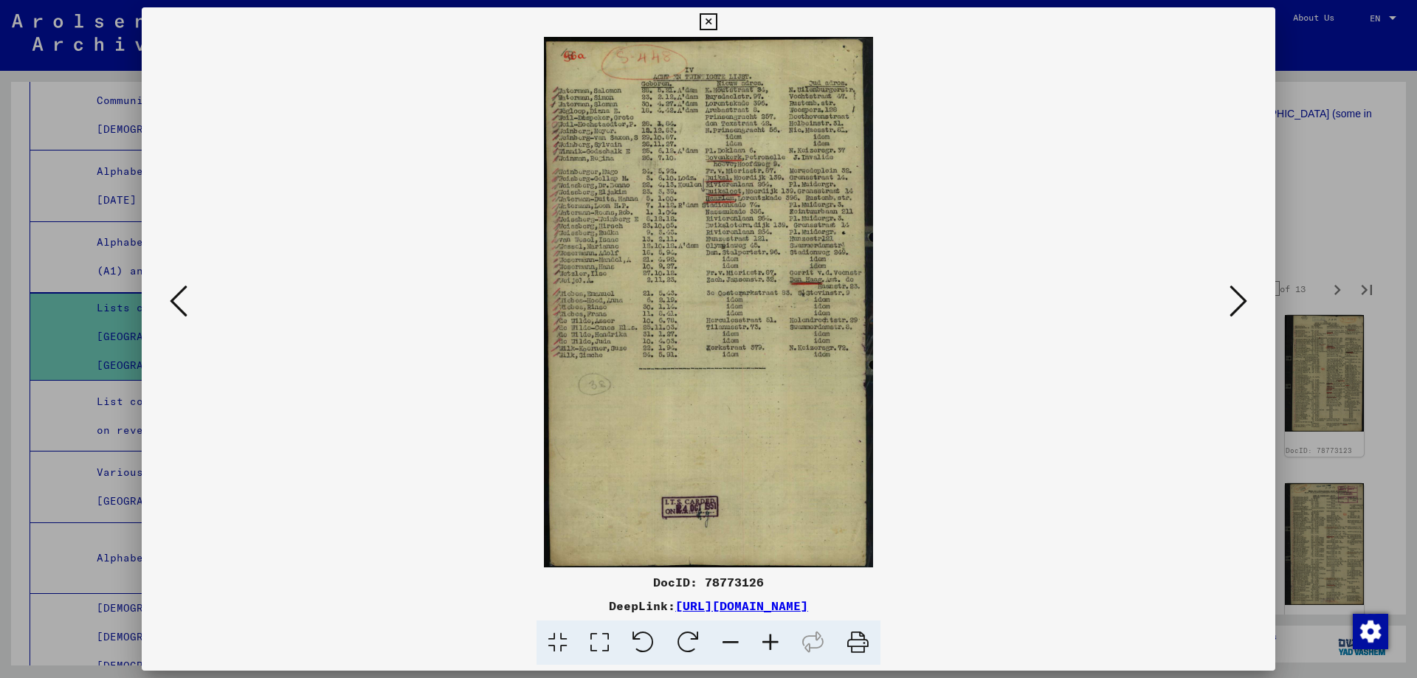
click at [1234, 296] on icon at bounding box center [1239, 300] width 18 height 35
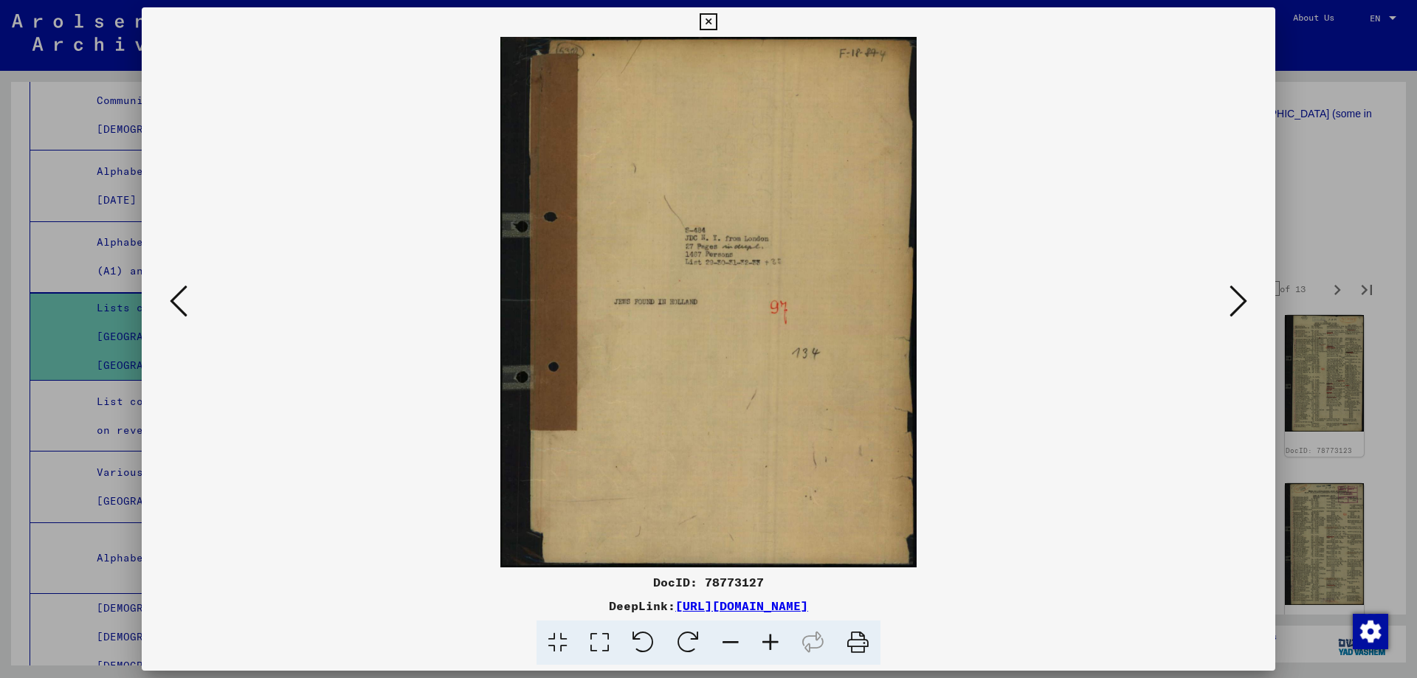
click at [1234, 296] on icon at bounding box center [1239, 300] width 18 height 35
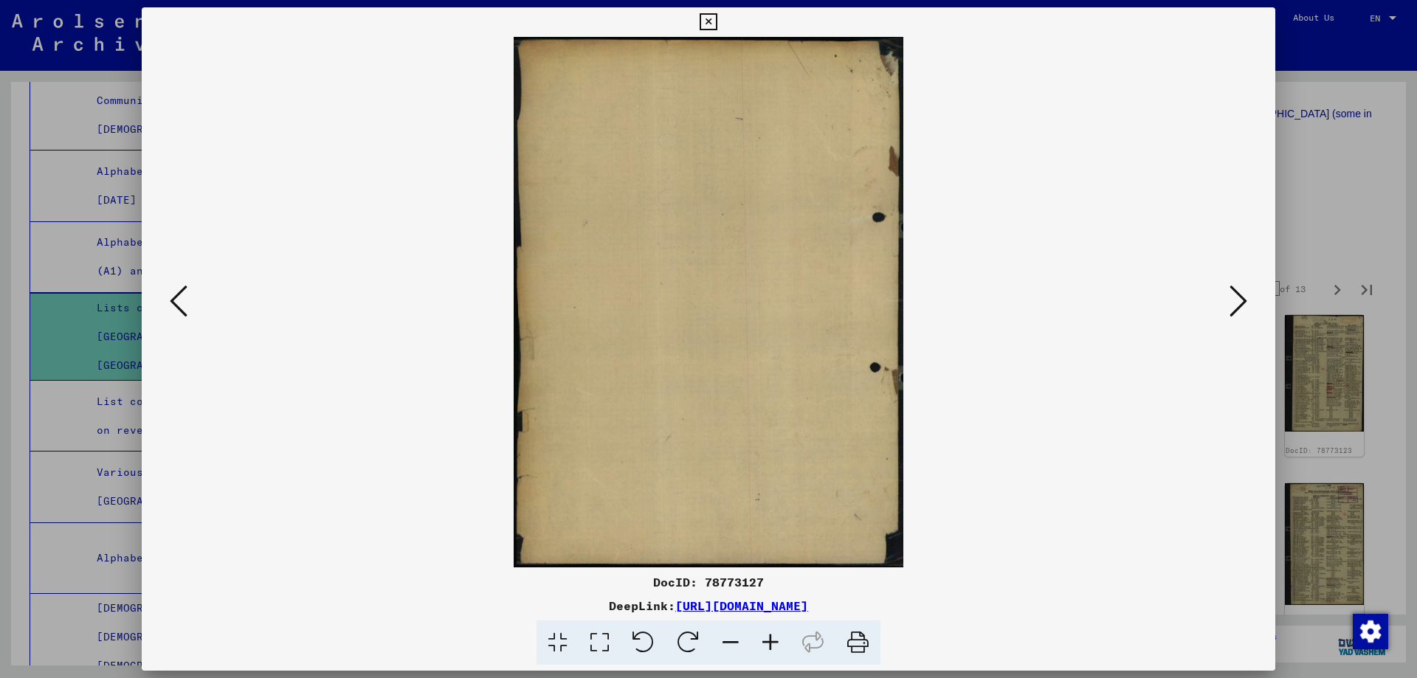
click at [1234, 296] on icon at bounding box center [1239, 300] width 18 height 35
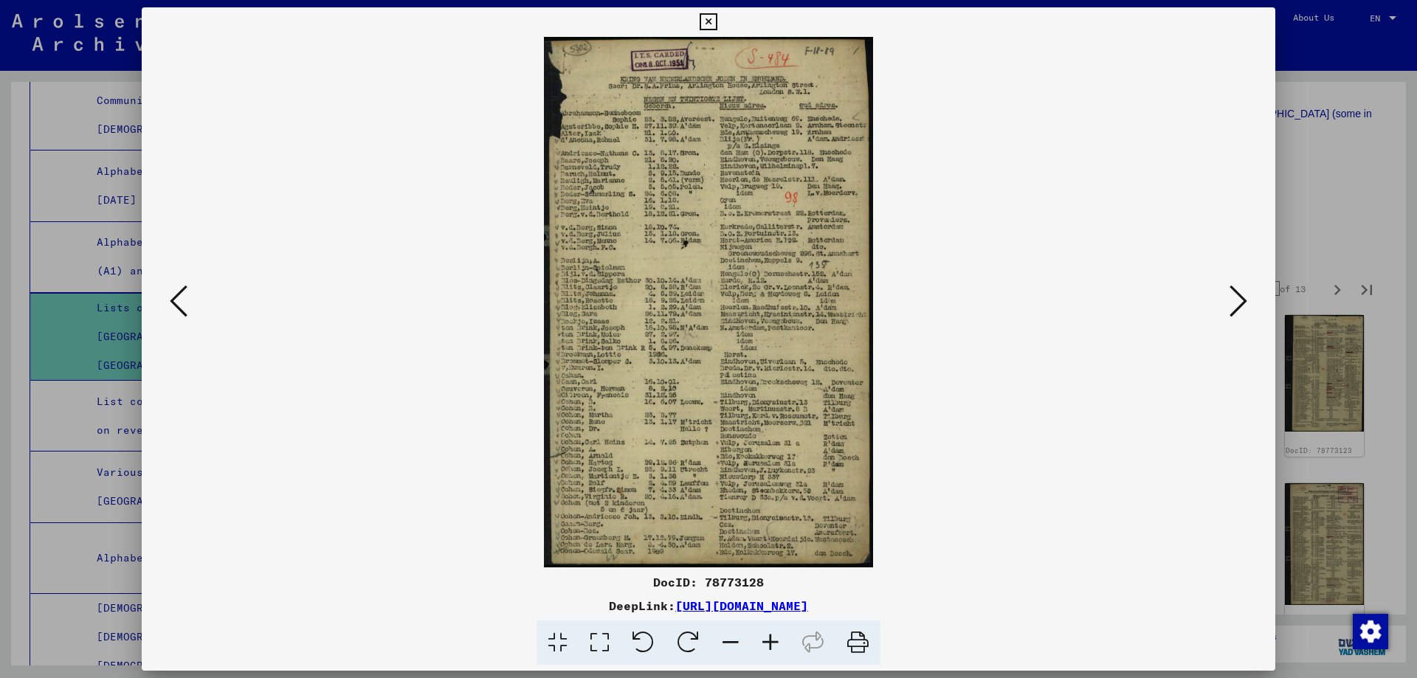
click at [172, 300] on icon at bounding box center [179, 300] width 18 height 35
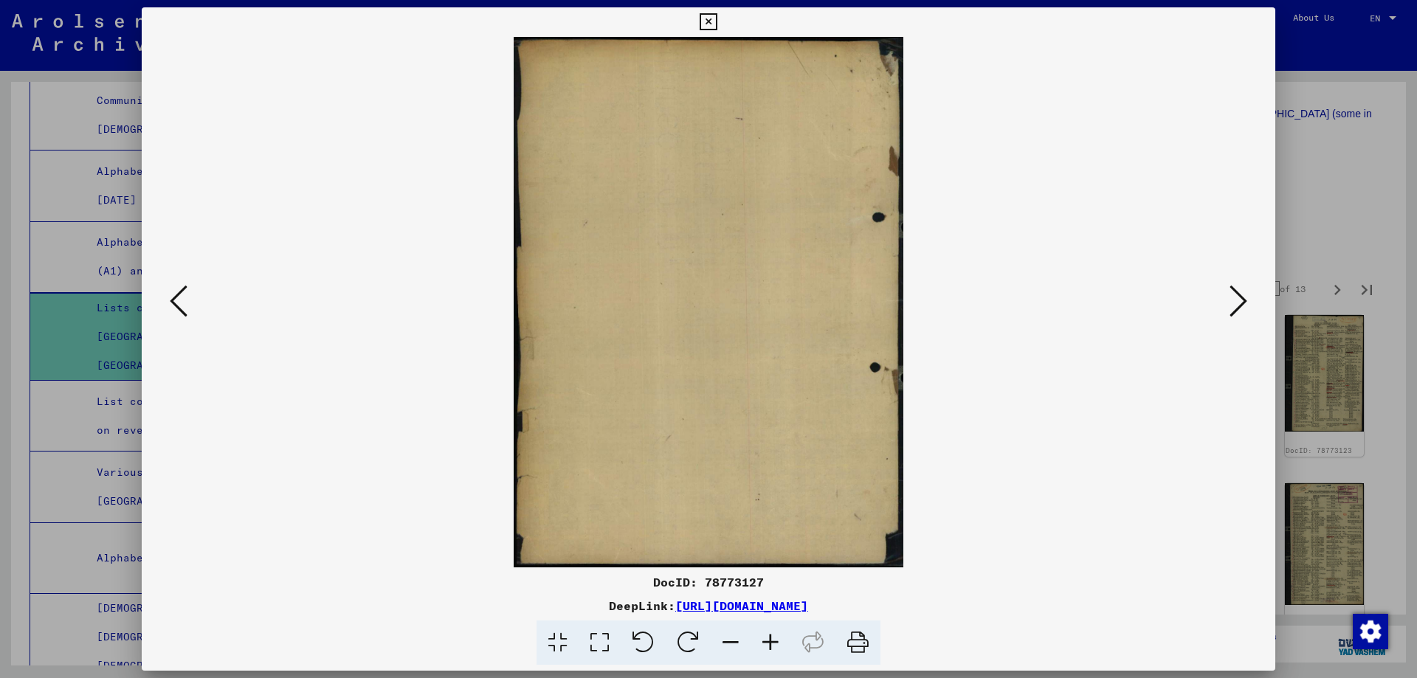
click at [185, 308] on icon at bounding box center [179, 300] width 18 height 35
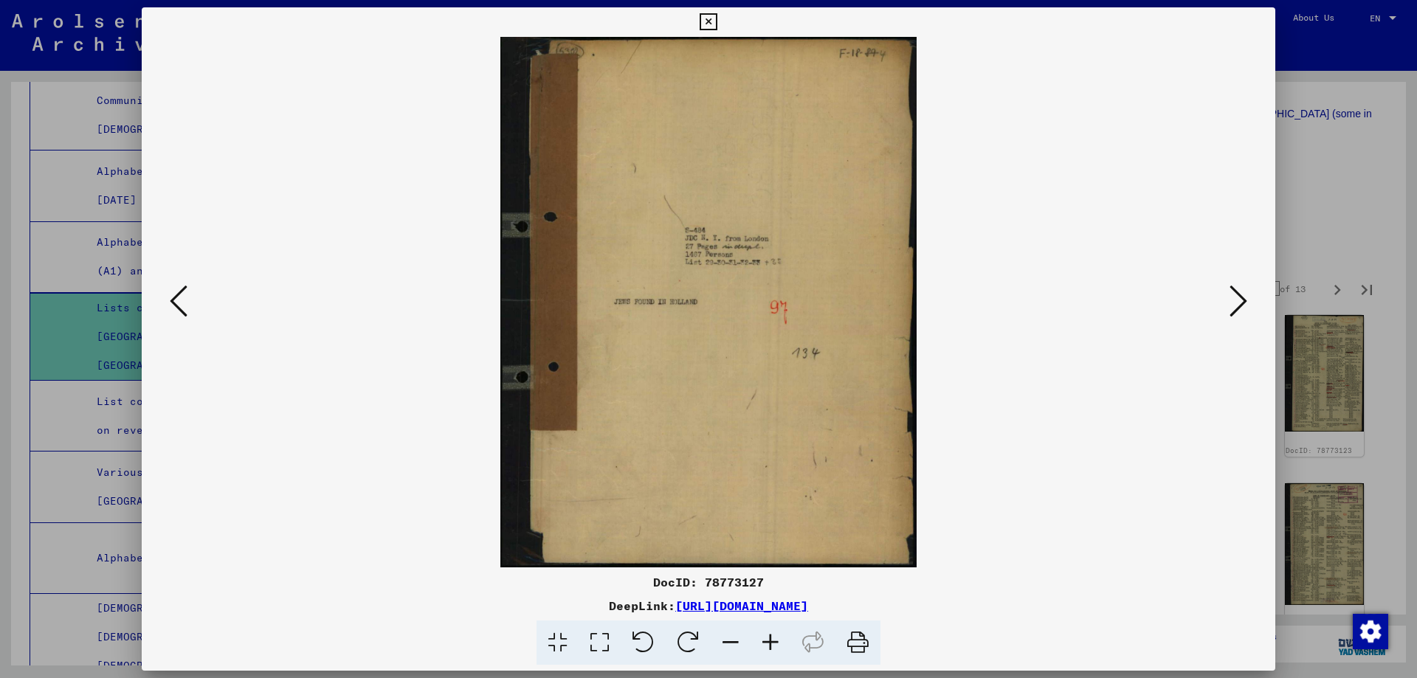
click at [1240, 314] on icon at bounding box center [1239, 300] width 18 height 35
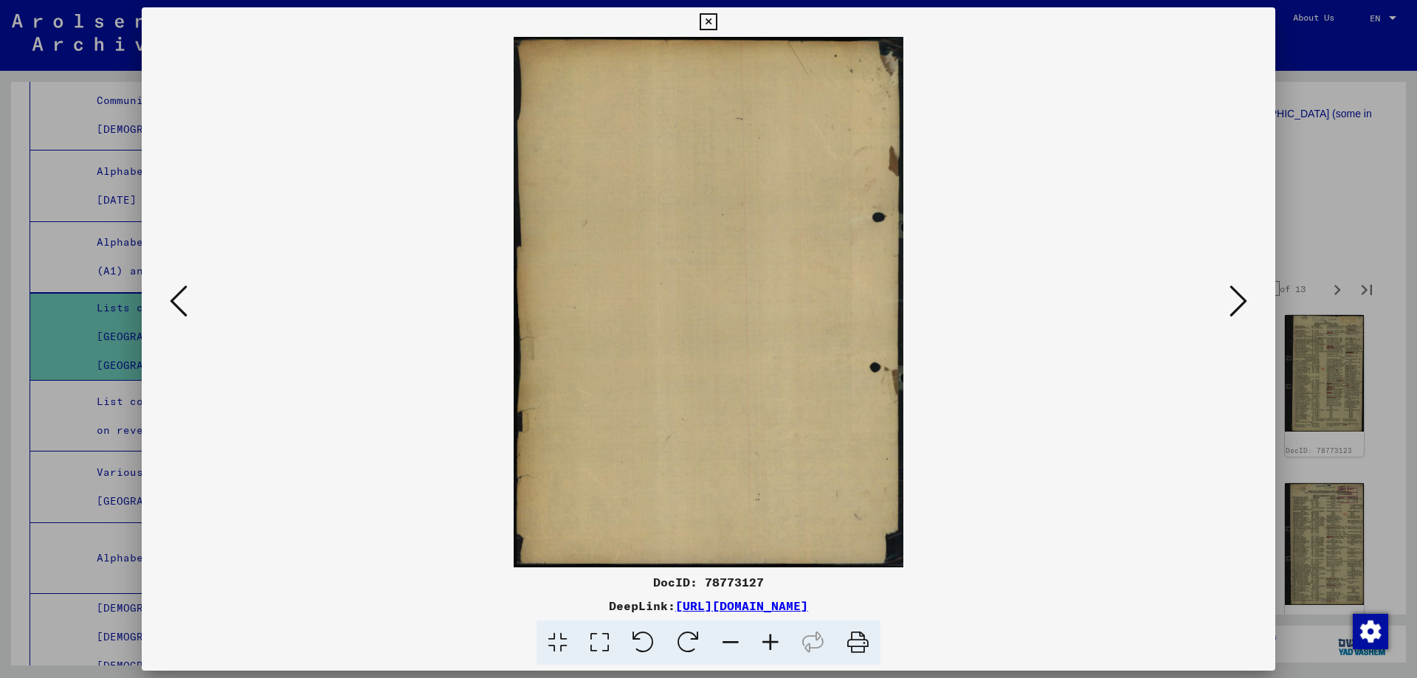
click at [1240, 314] on icon at bounding box center [1239, 300] width 18 height 35
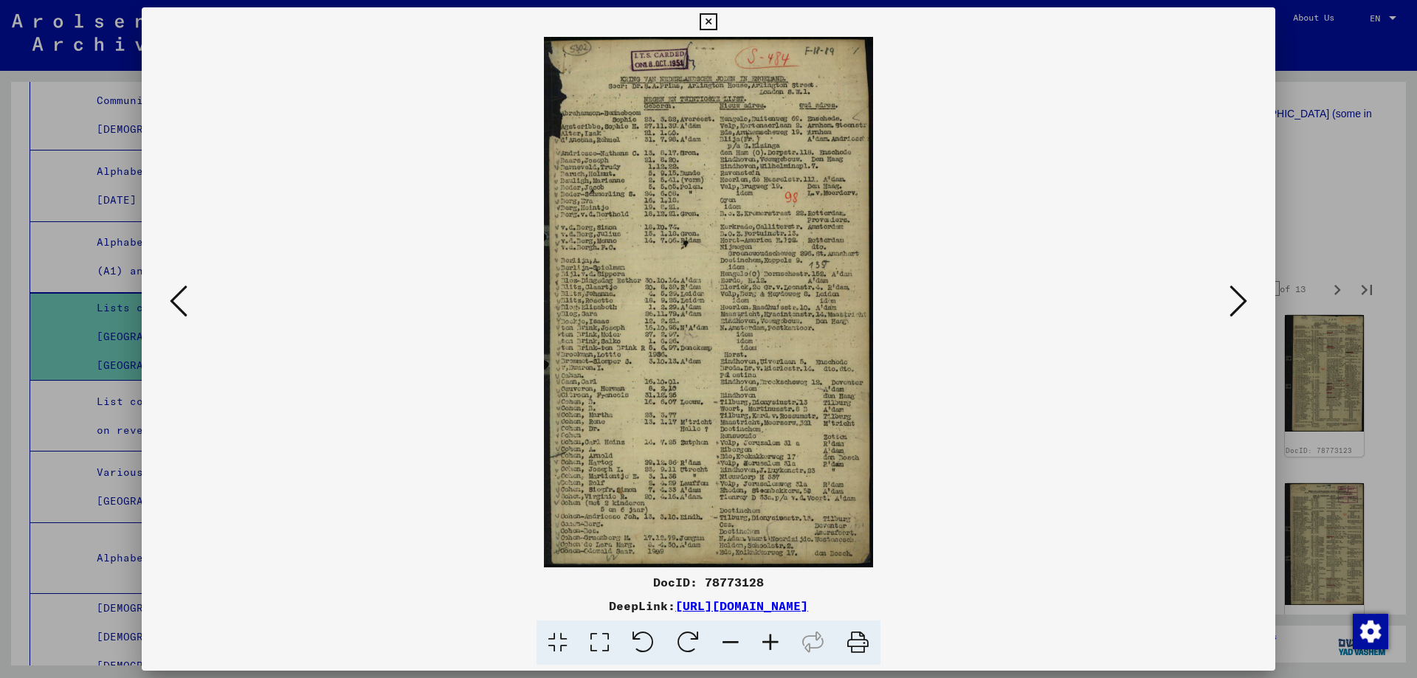
click at [1240, 314] on icon at bounding box center [1239, 300] width 18 height 35
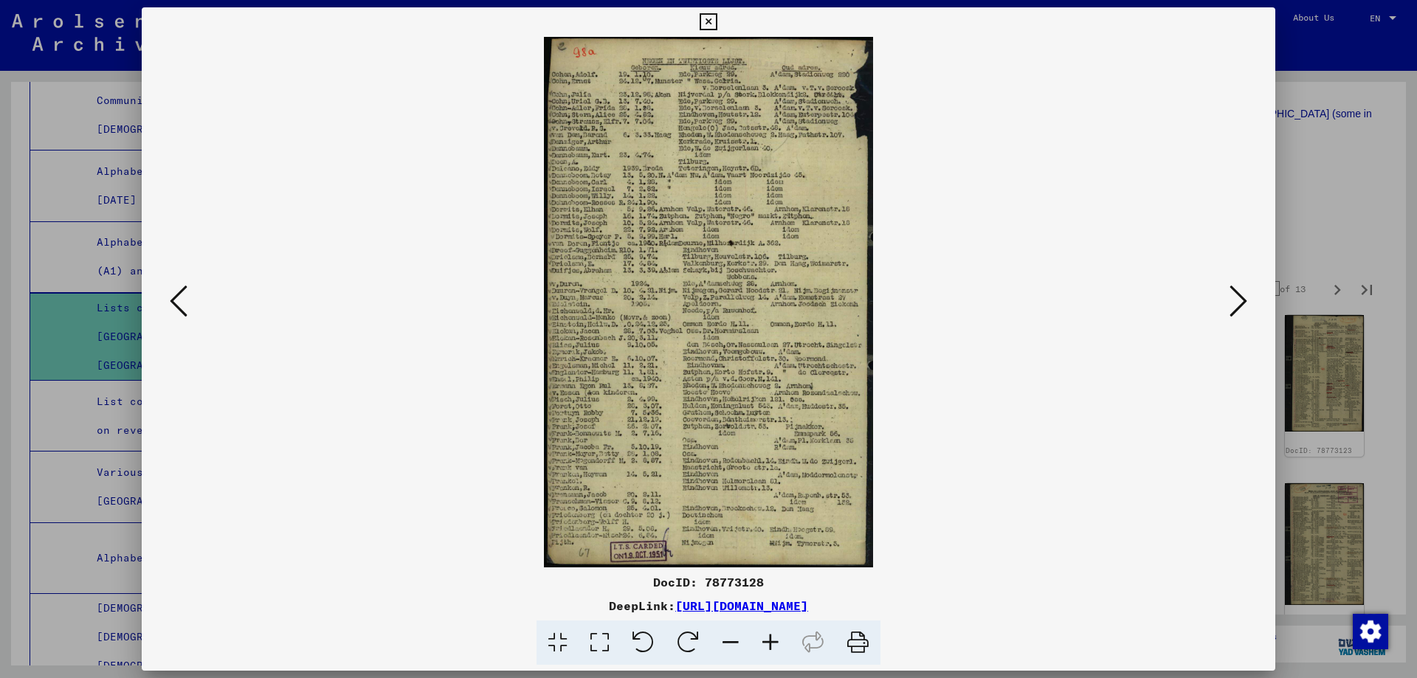
click at [1240, 314] on icon at bounding box center [1239, 300] width 18 height 35
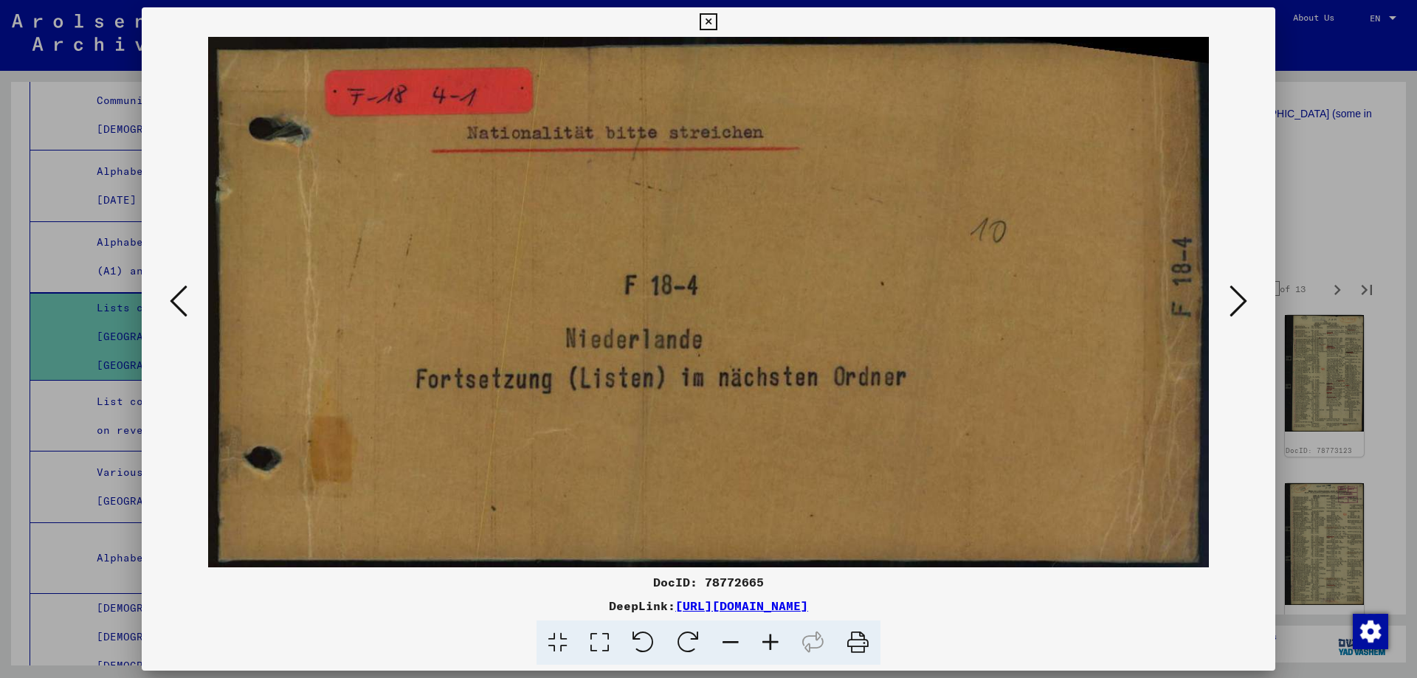
click at [1240, 314] on icon at bounding box center [1239, 300] width 18 height 35
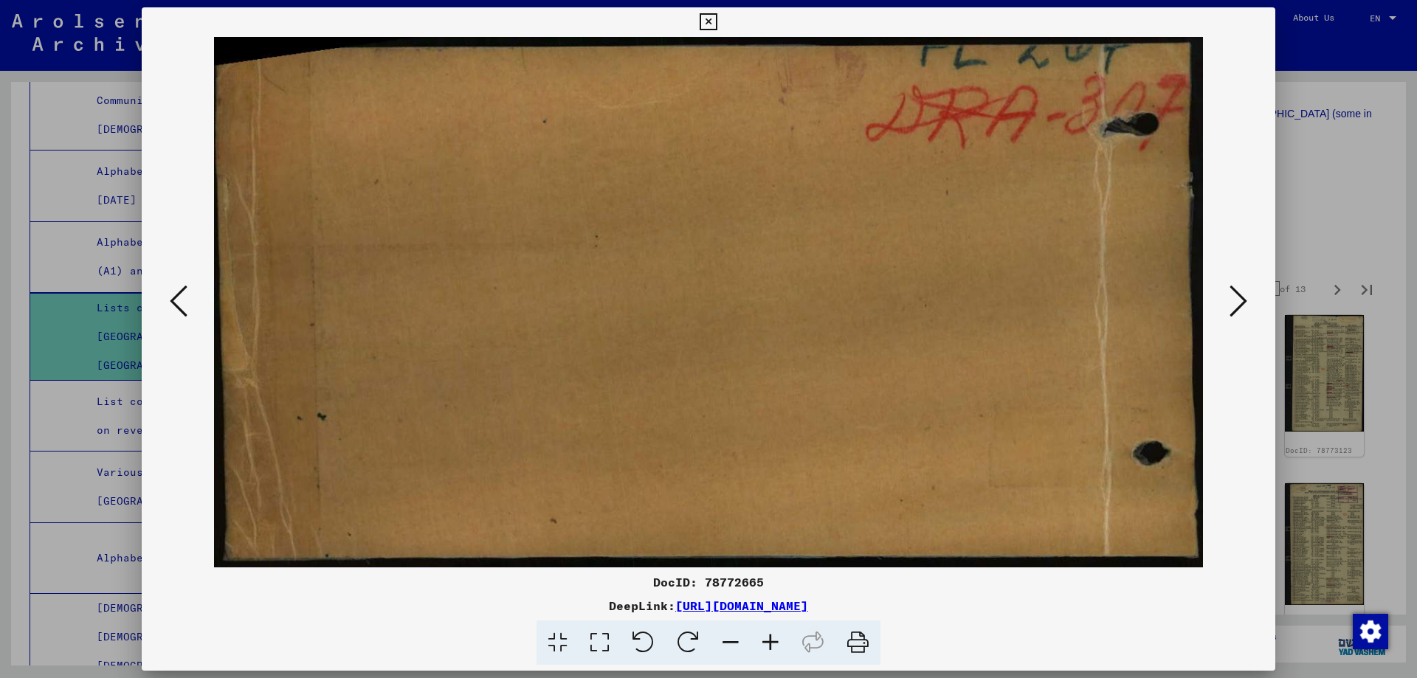
click at [1252, 300] on div at bounding box center [709, 302] width 1134 height 531
click at [1242, 303] on icon at bounding box center [1239, 300] width 18 height 35
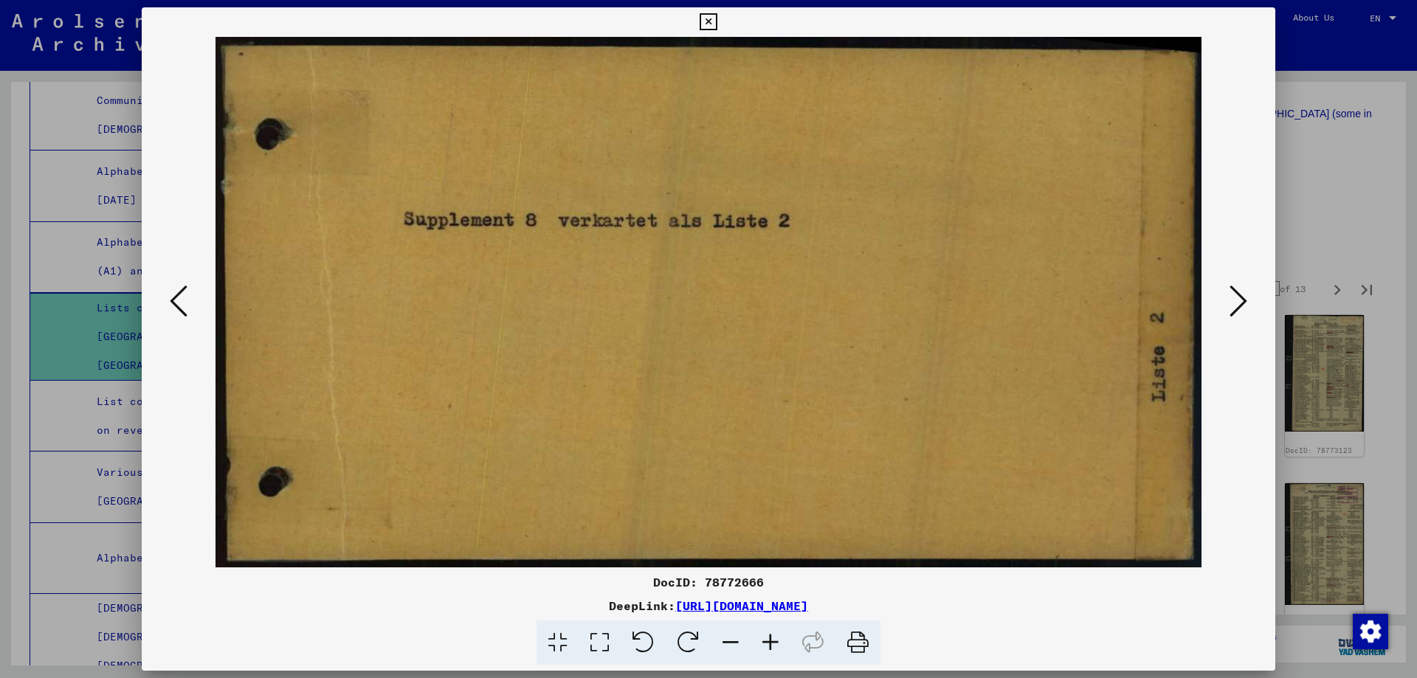
click at [1242, 303] on icon at bounding box center [1239, 300] width 18 height 35
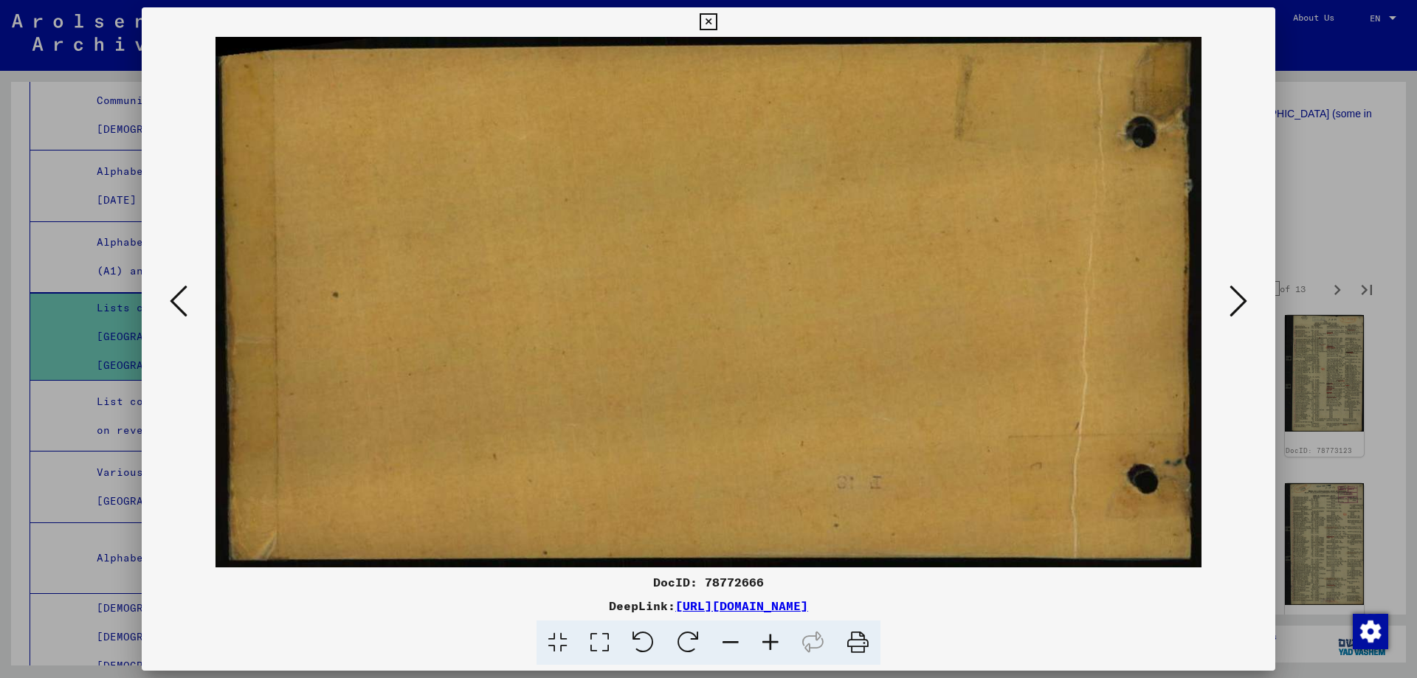
click at [1242, 303] on icon at bounding box center [1239, 300] width 18 height 35
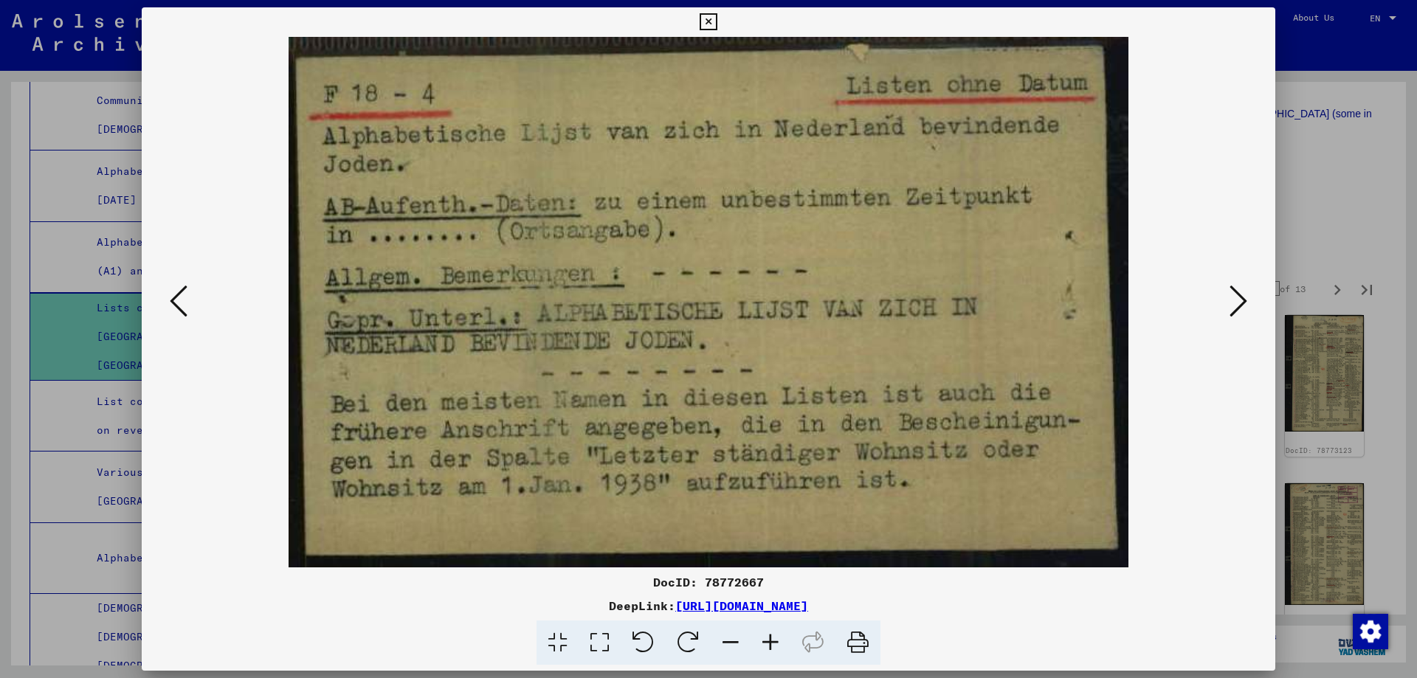
click at [1242, 303] on icon at bounding box center [1239, 300] width 18 height 35
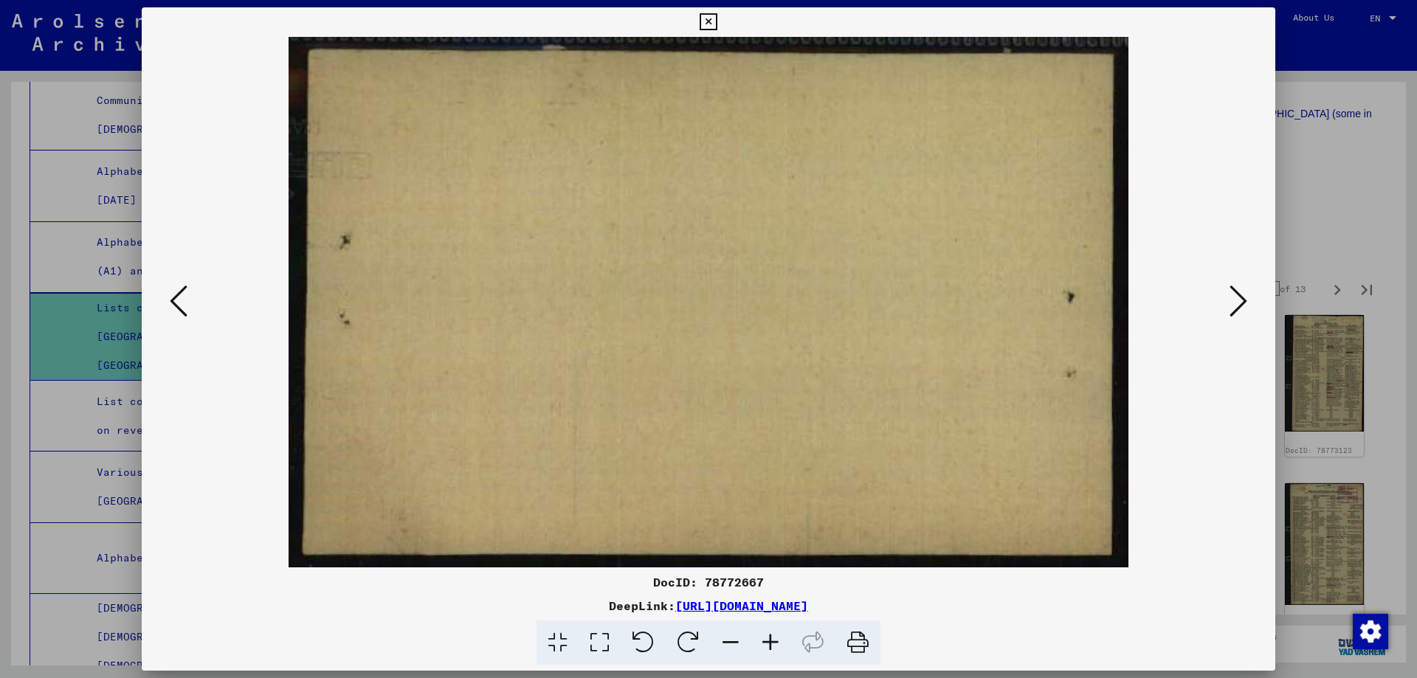
click at [1242, 303] on icon at bounding box center [1239, 300] width 18 height 35
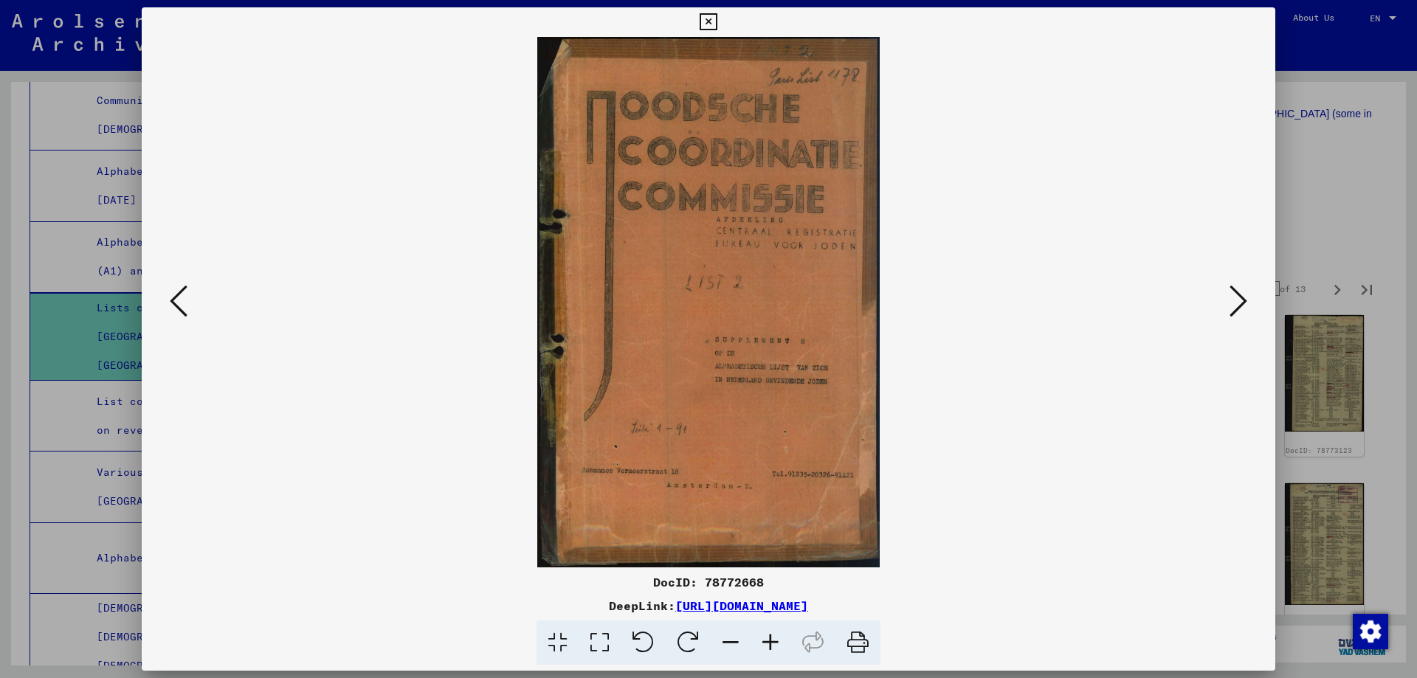
click at [1242, 303] on icon at bounding box center [1239, 300] width 18 height 35
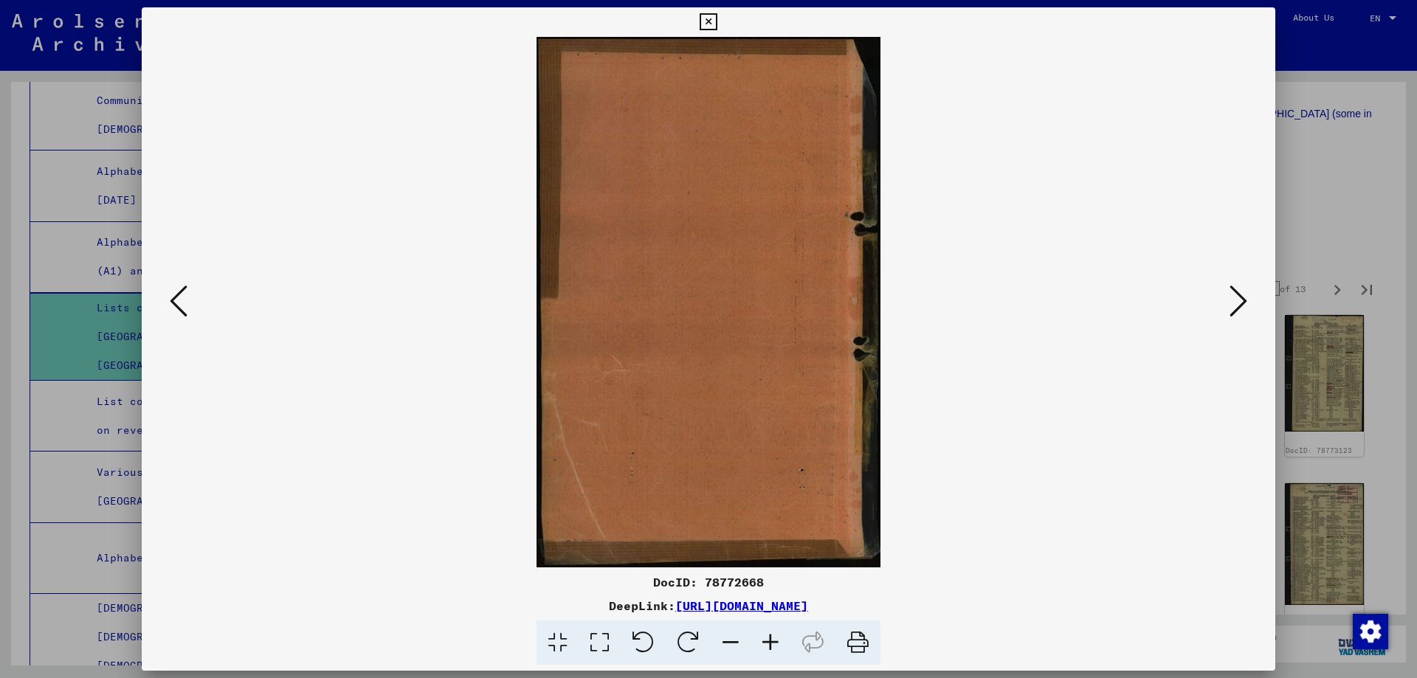
click at [1242, 303] on icon at bounding box center [1239, 300] width 18 height 35
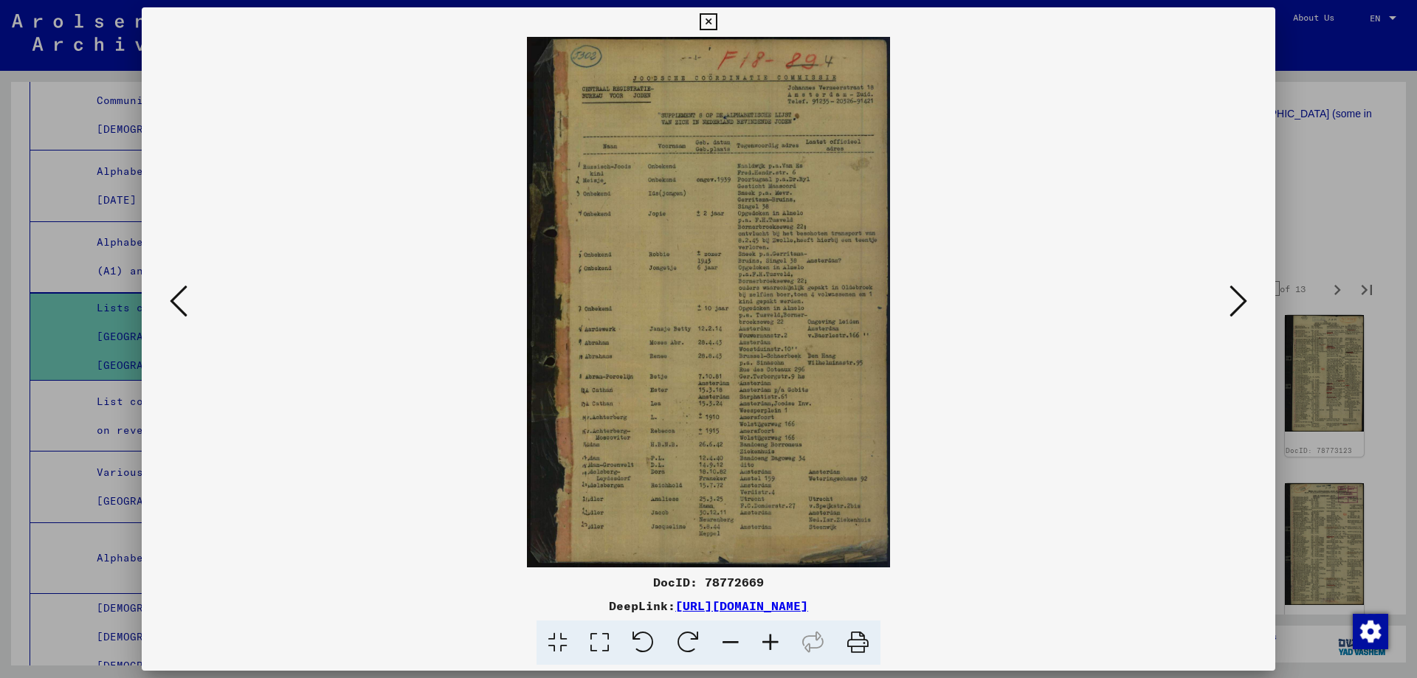
click at [1242, 303] on icon at bounding box center [1239, 300] width 18 height 35
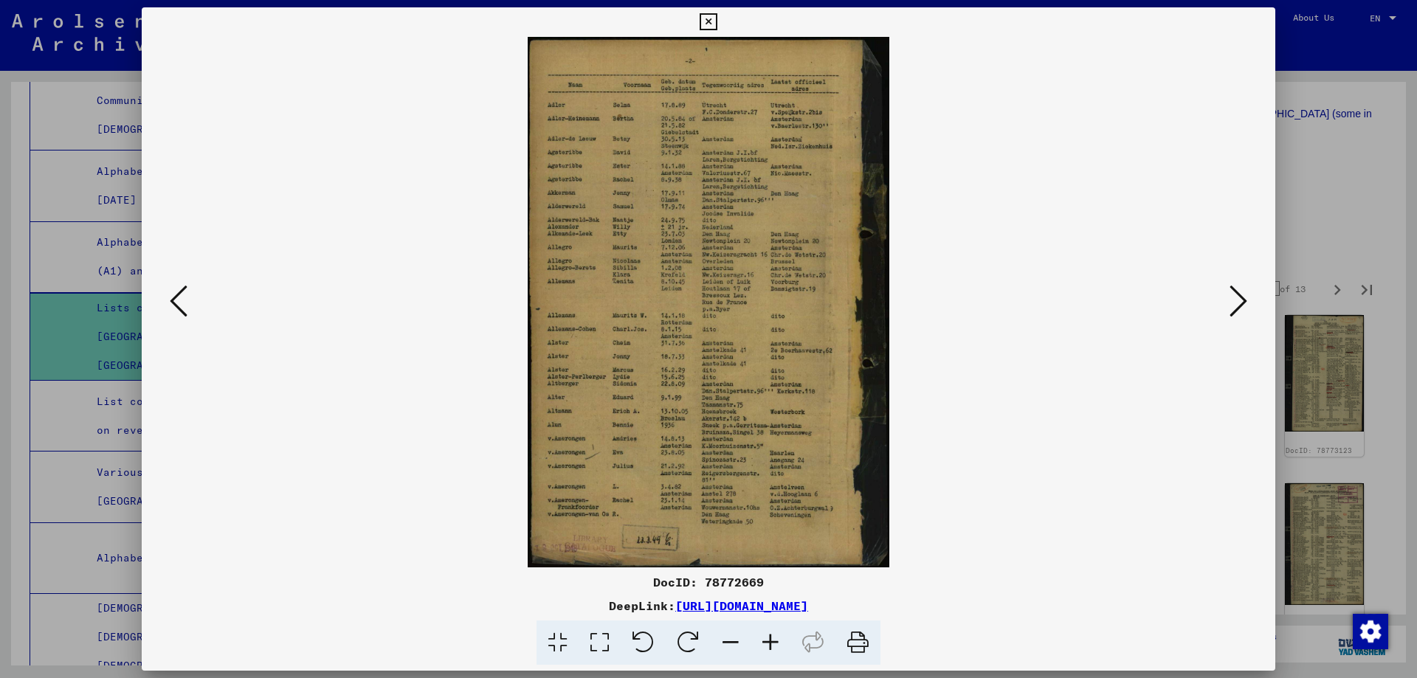
click at [1242, 303] on icon at bounding box center [1239, 300] width 18 height 35
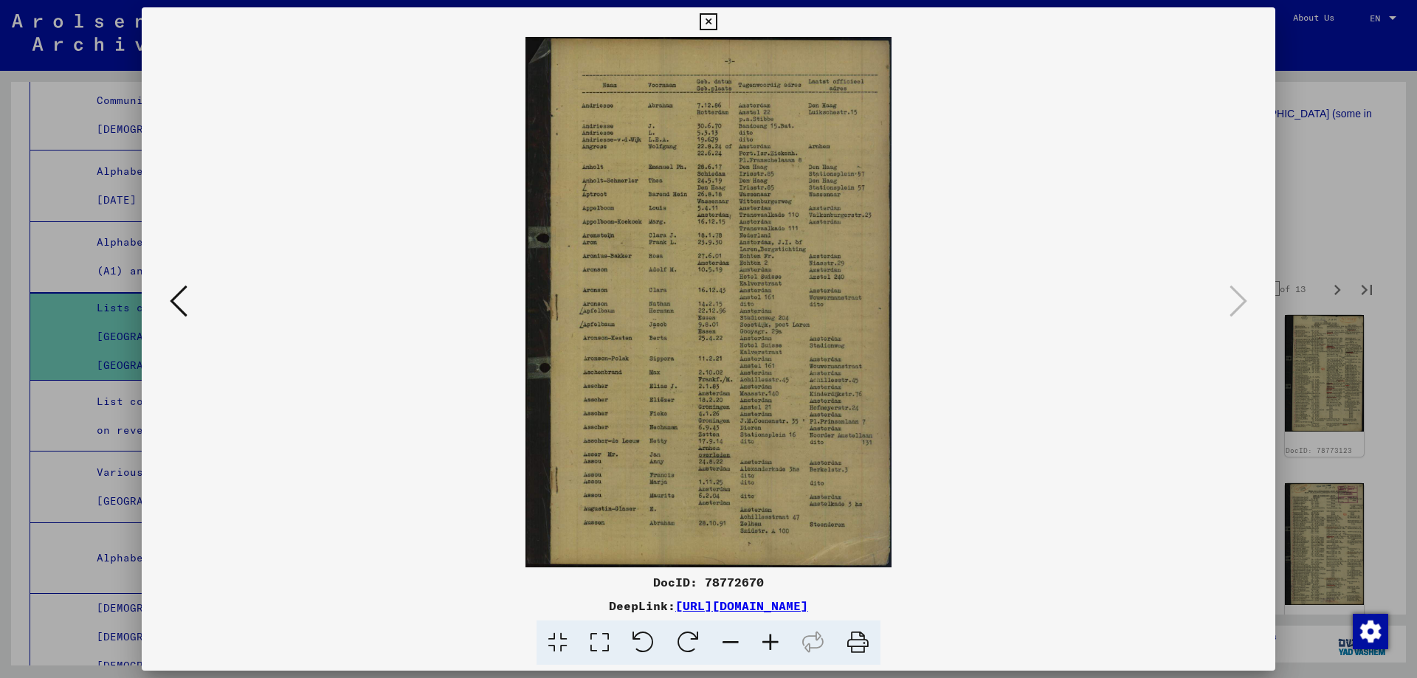
click at [714, 23] on icon at bounding box center [708, 22] width 17 height 18
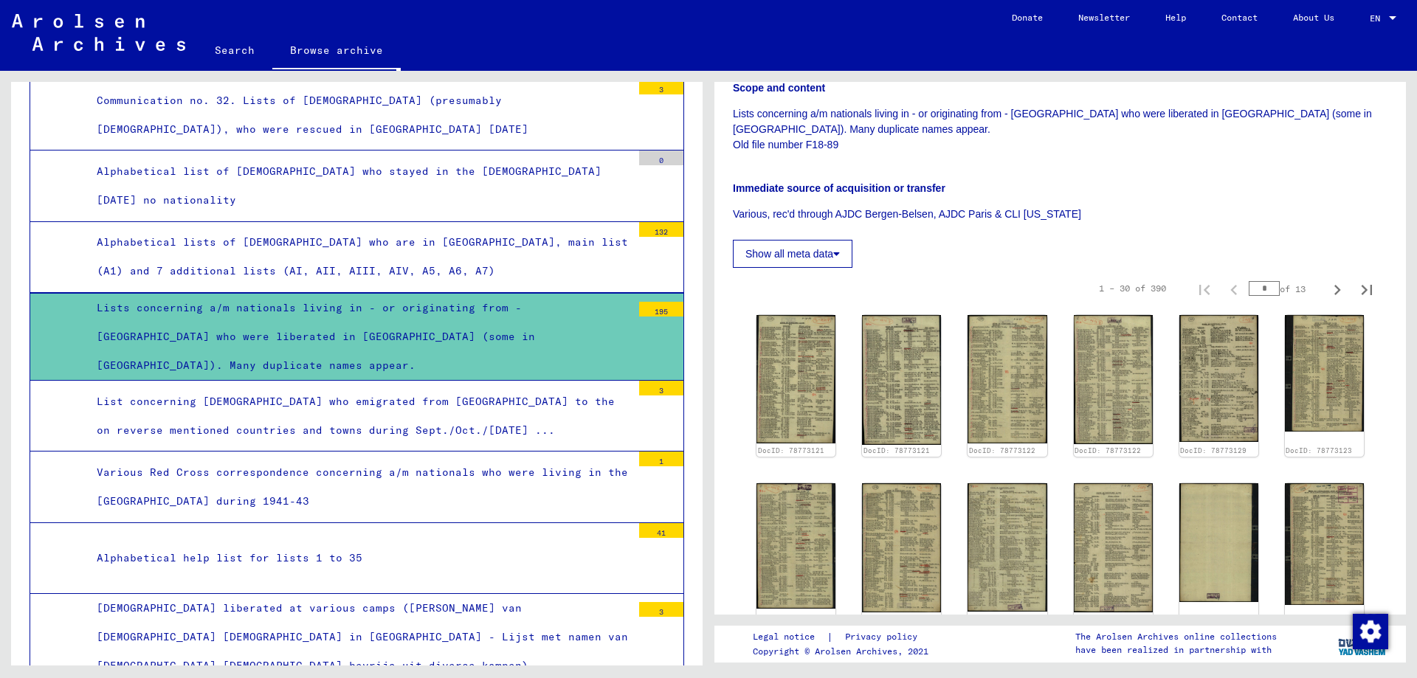
click at [252, 461] on div "Various Red Cross correspondence concerning a/m nationals who were living in th…" at bounding box center [359, 487] width 546 height 58
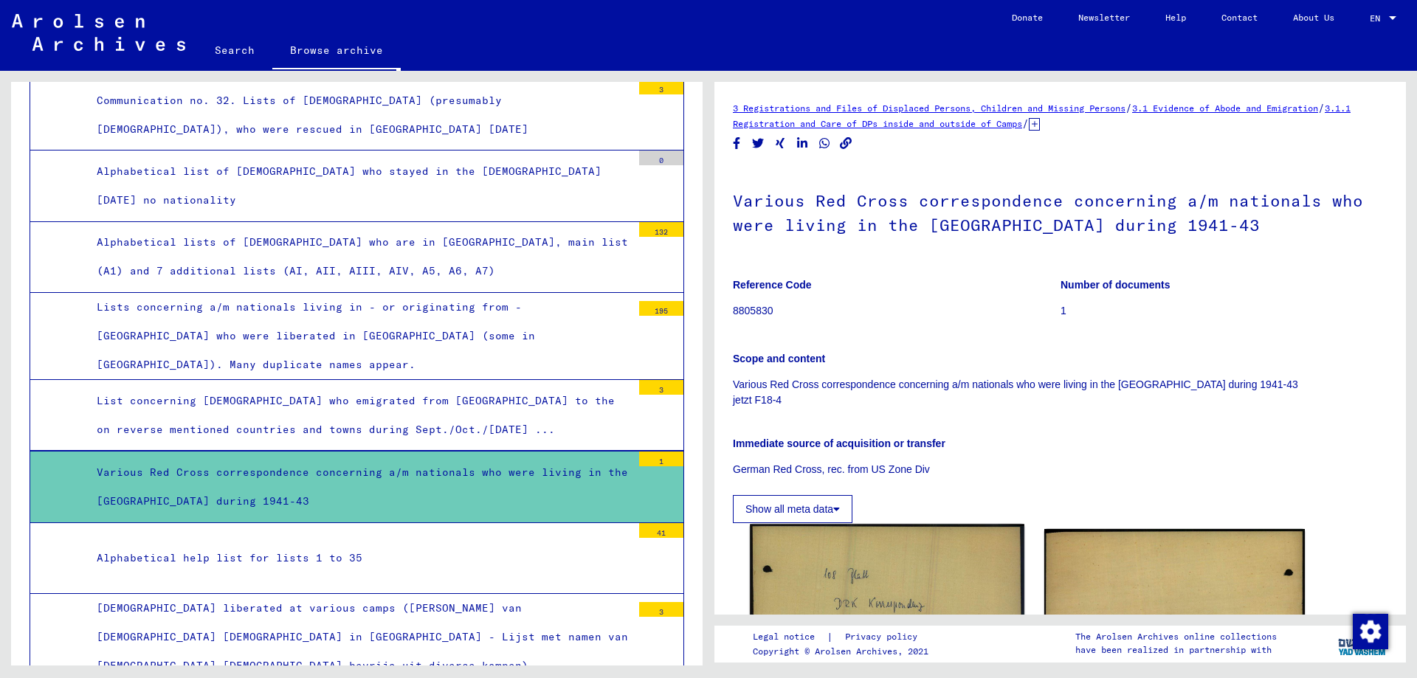
click at [887, 559] on img at bounding box center [887, 620] width 274 height 193
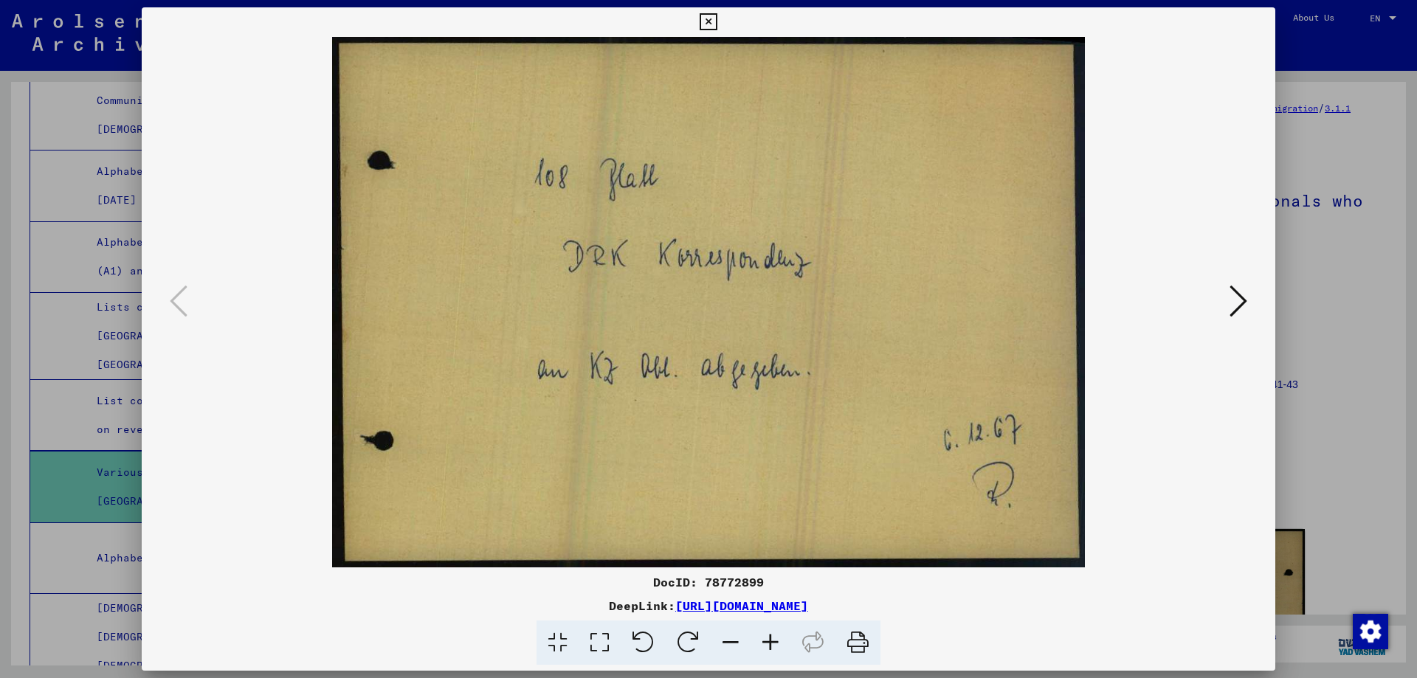
click at [1231, 300] on icon at bounding box center [1239, 300] width 18 height 35
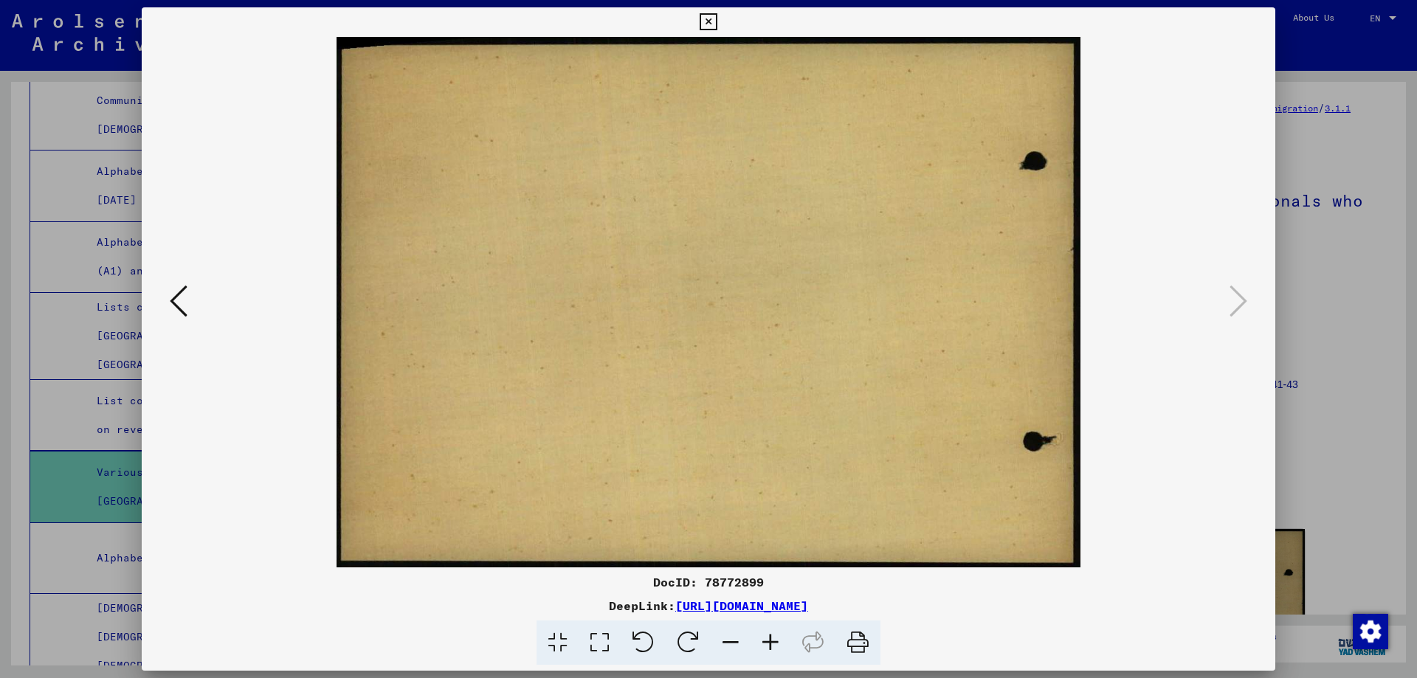
click at [710, 23] on icon at bounding box center [708, 22] width 17 height 18
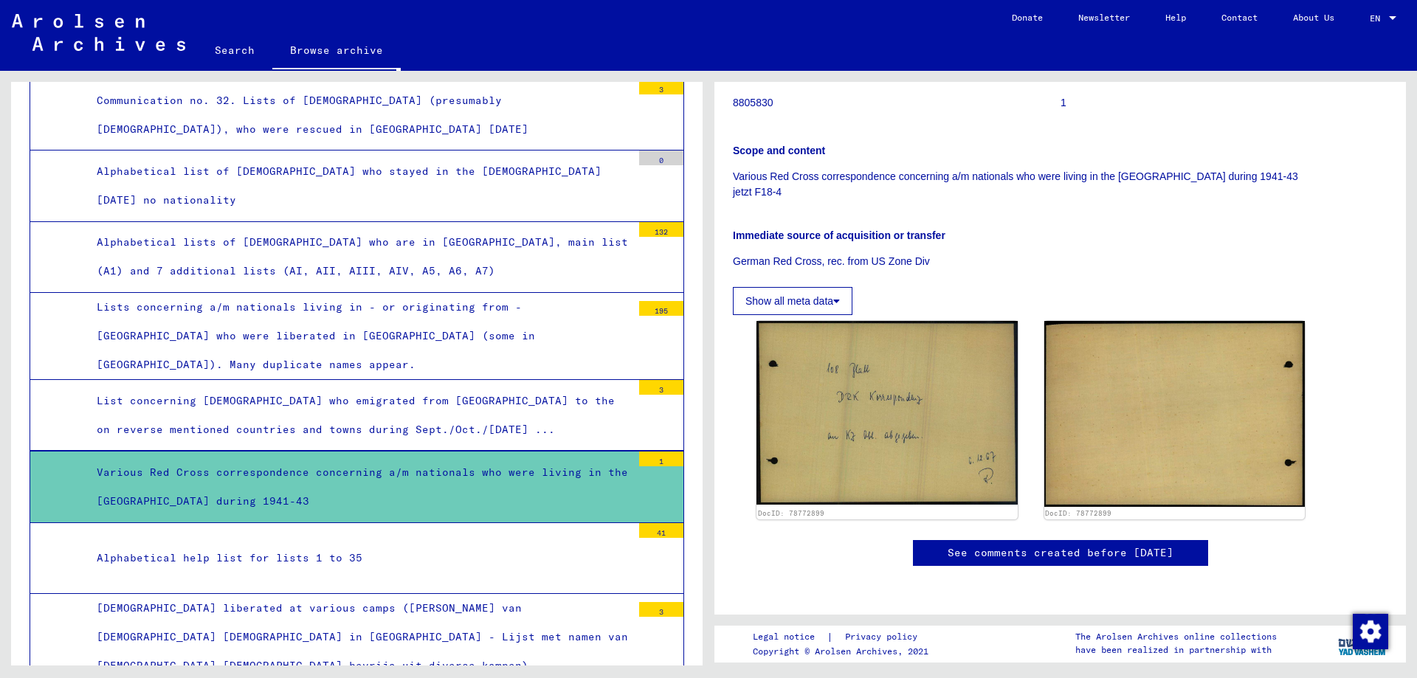
scroll to position [295, 0]
click at [247, 544] on div "Alphabetical help list for lists 1 to 35" at bounding box center [359, 558] width 546 height 29
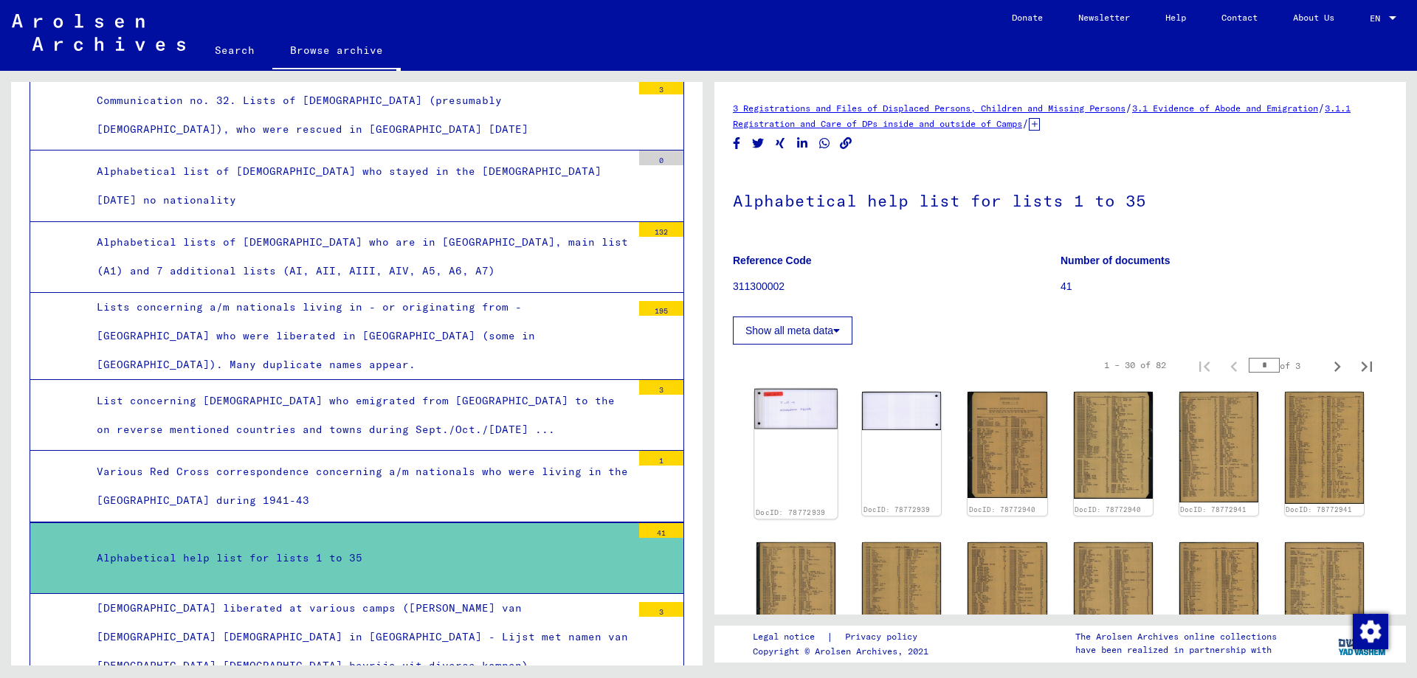
click at [793, 439] on div "DocID: 78772939" at bounding box center [796, 454] width 83 height 130
click at [794, 416] on img at bounding box center [796, 409] width 83 height 41
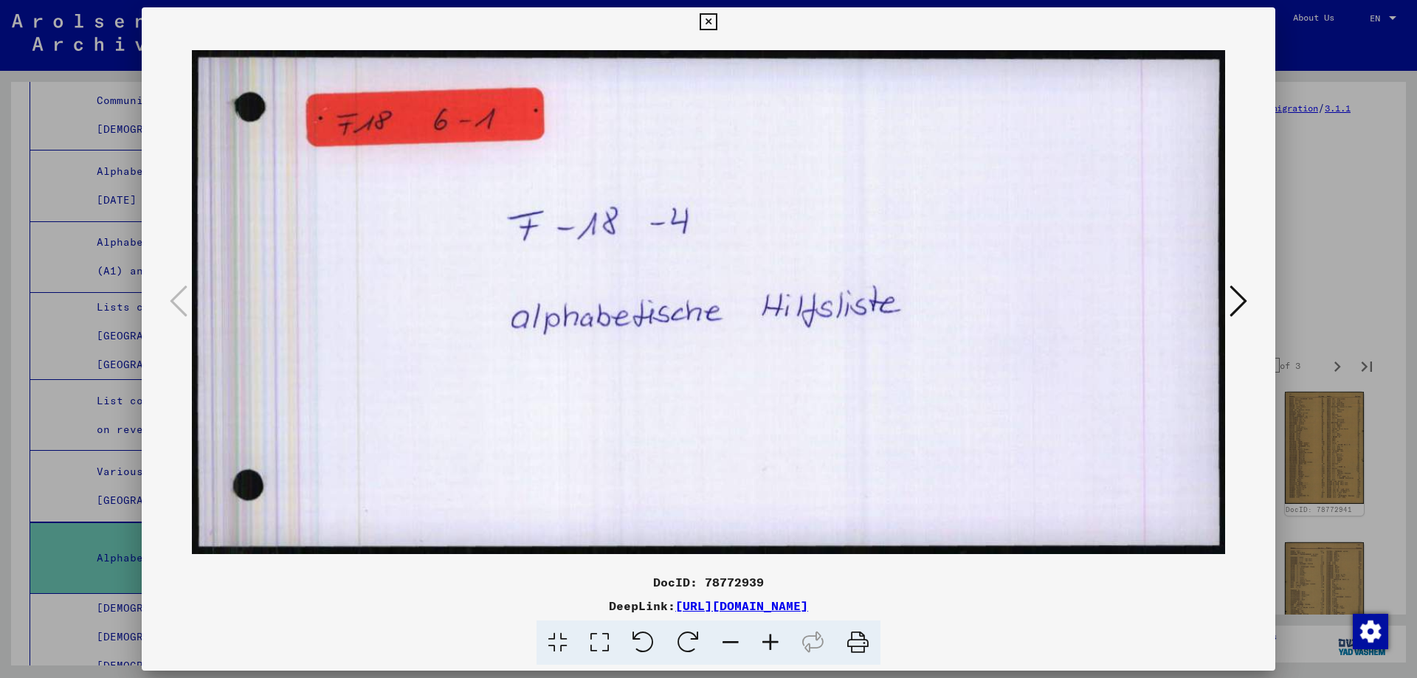
click at [1231, 294] on icon at bounding box center [1239, 300] width 18 height 35
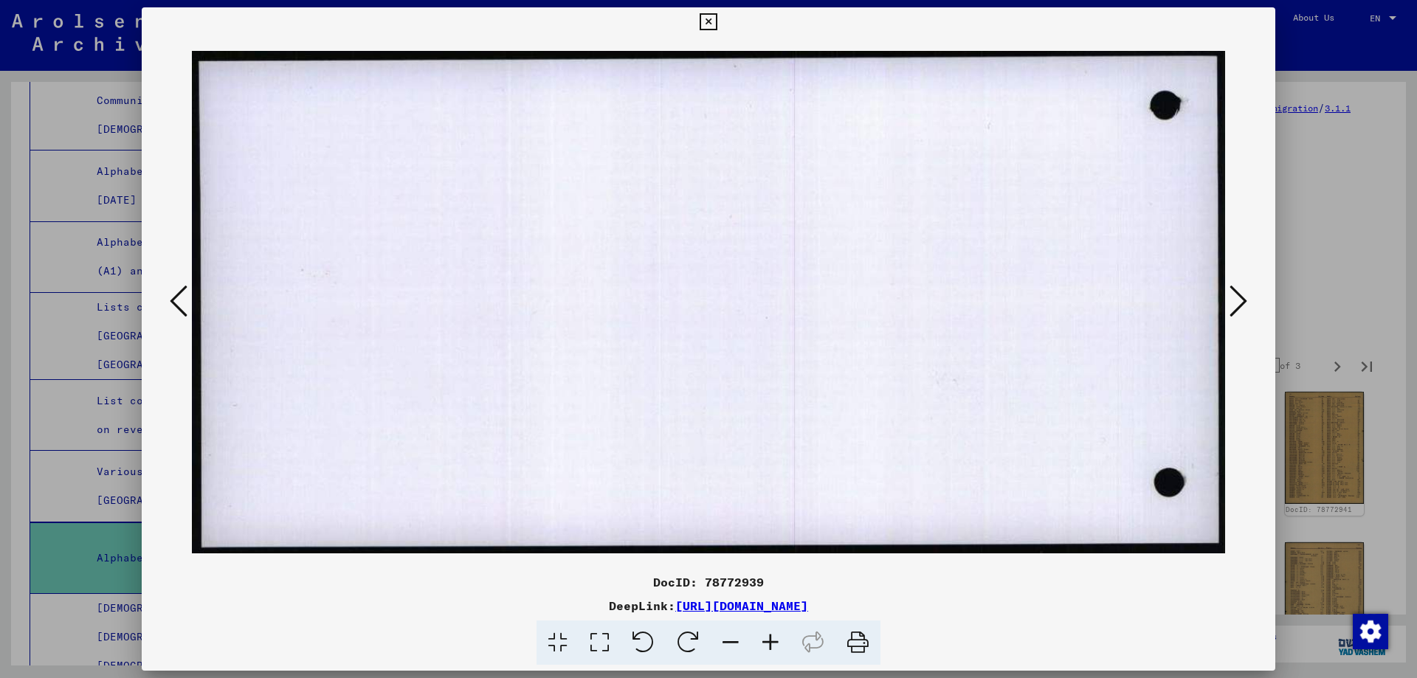
click at [1231, 294] on icon at bounding box center [1239, 300] width 18 height 35
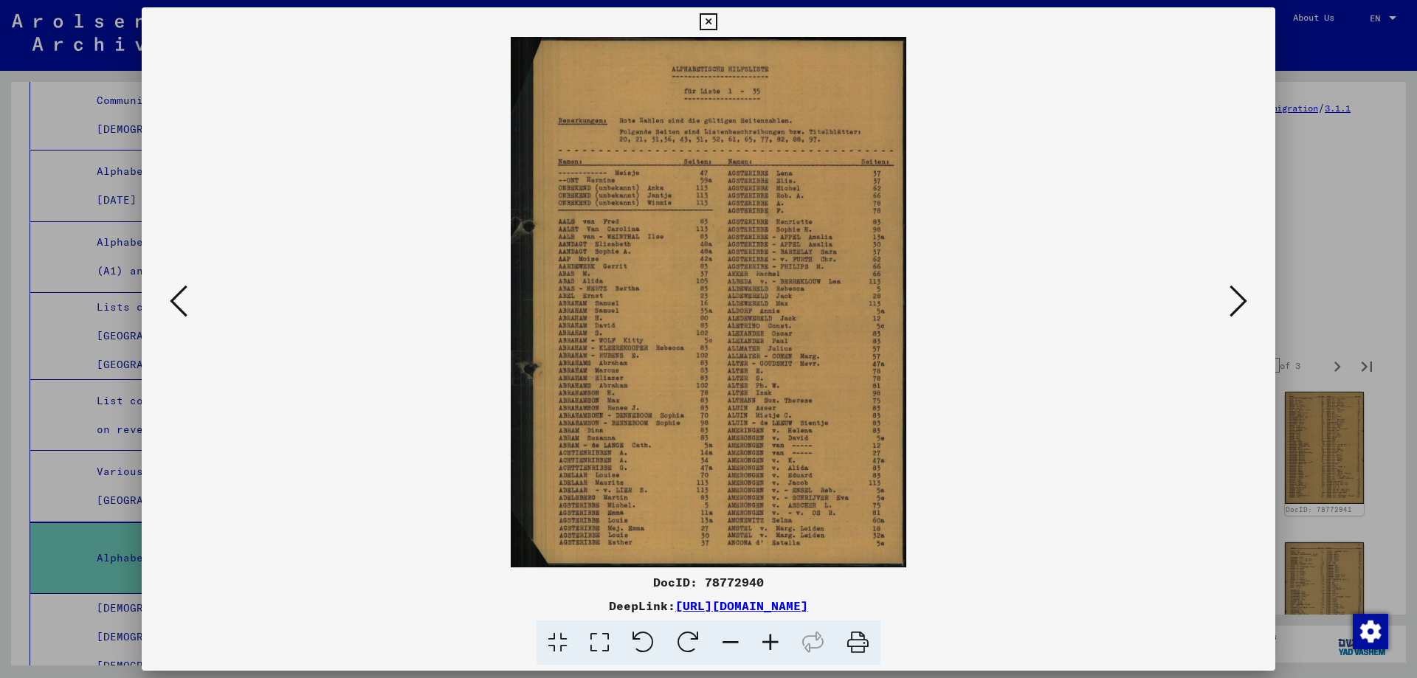
click at [1231, 294] on icon at bounding box center [1239, 300] width 18 height 35
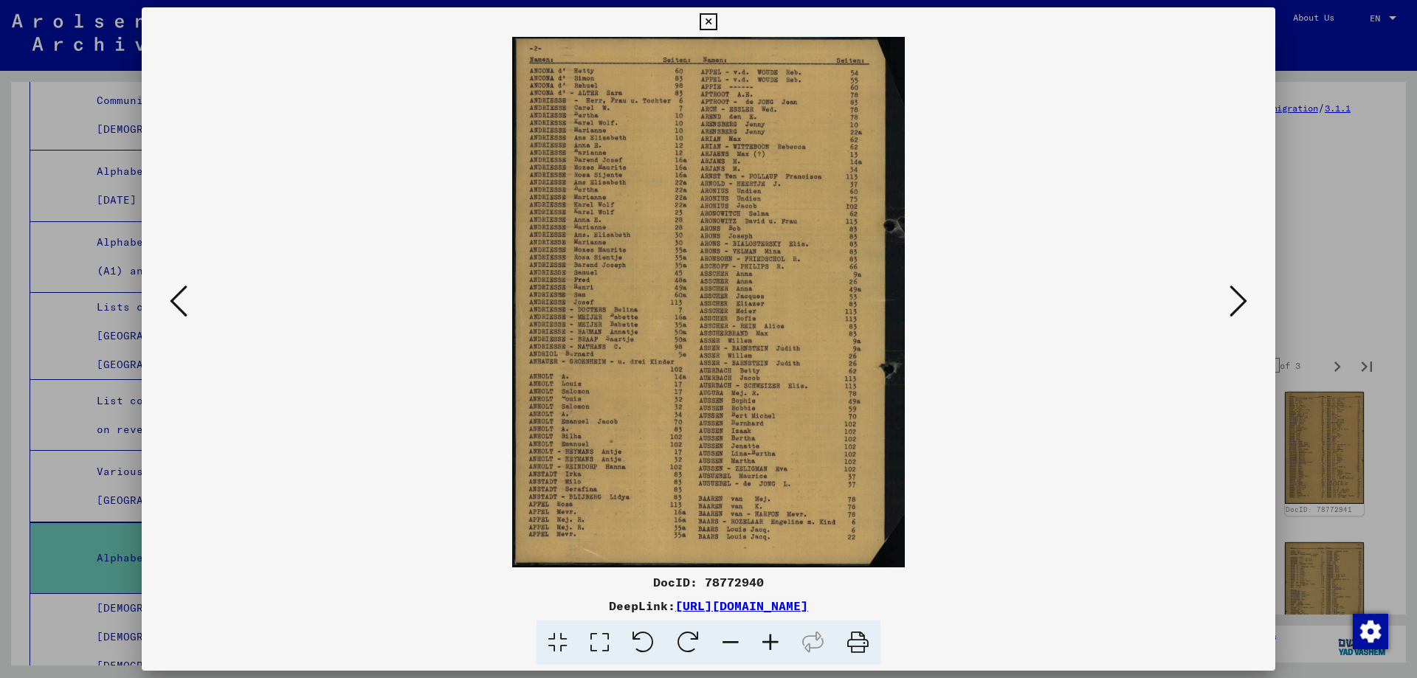
click at [1231, 294] on icon at bounding box center [1239, 300] width 18 height 35
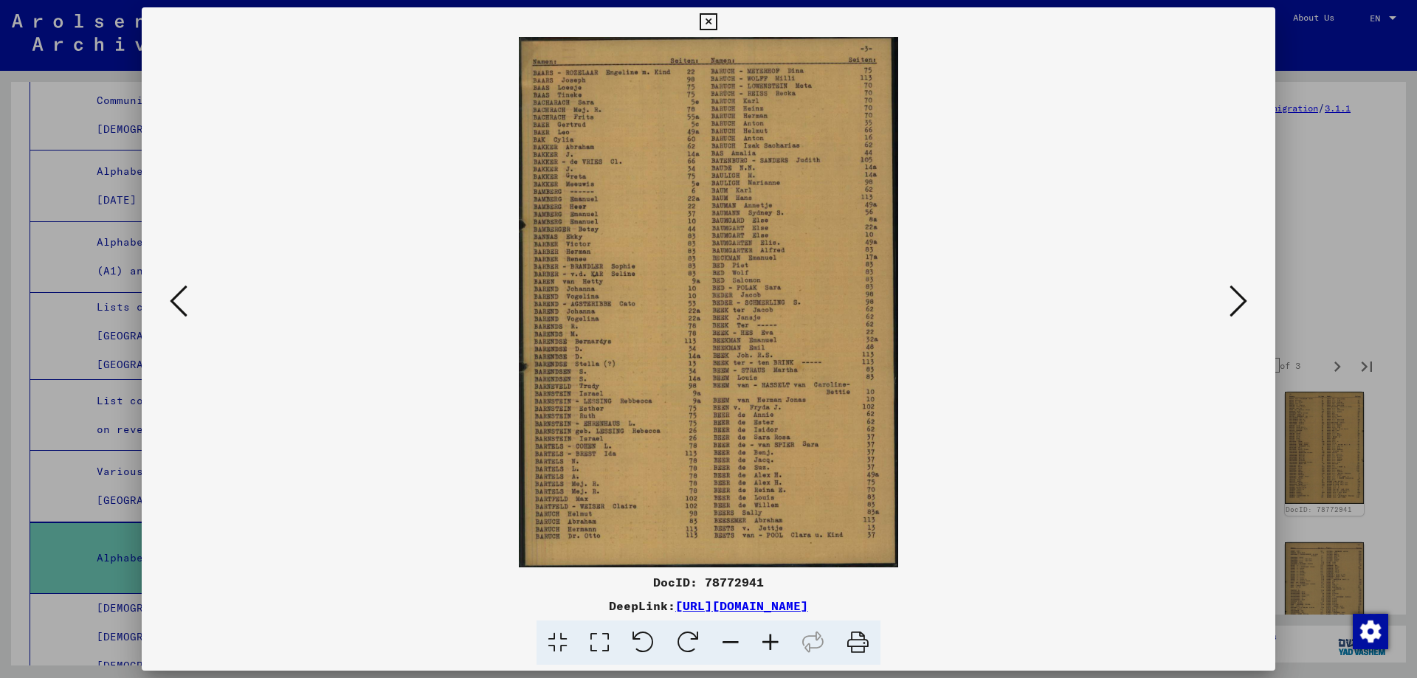
click at [1237, 300] on icon at bounding box center [1239, 300] width 18 height 35
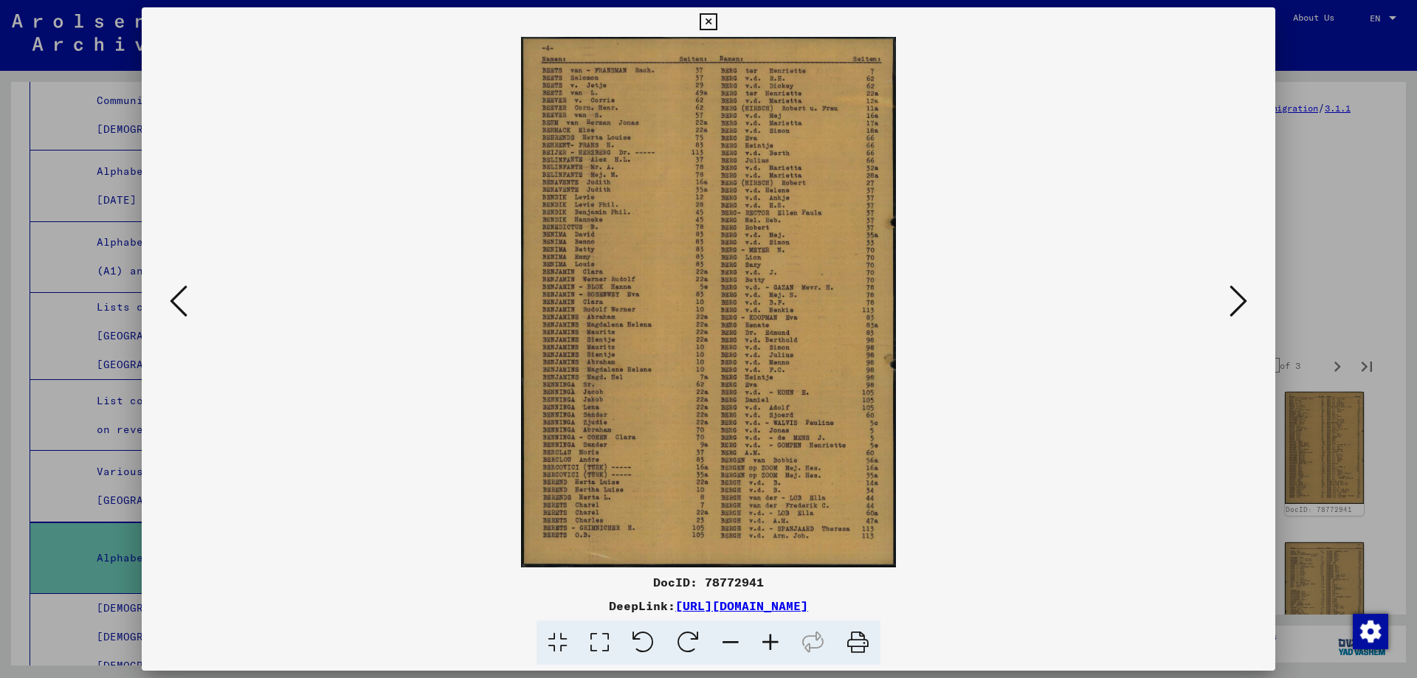
click at [1237, 300] on icon at bounding box center [1239, 300] width 18 height 35
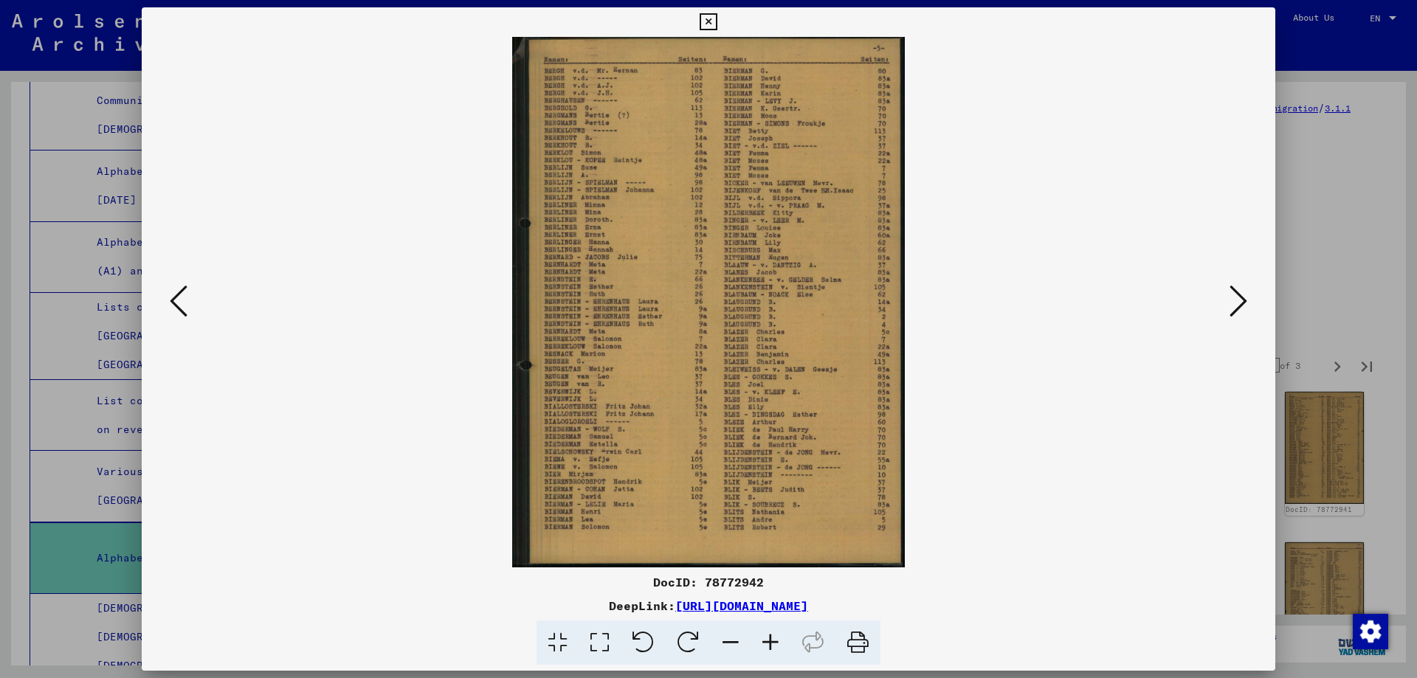
click at [1237, 300] on icon at bounding box center [1239, 300] width 18 height 35
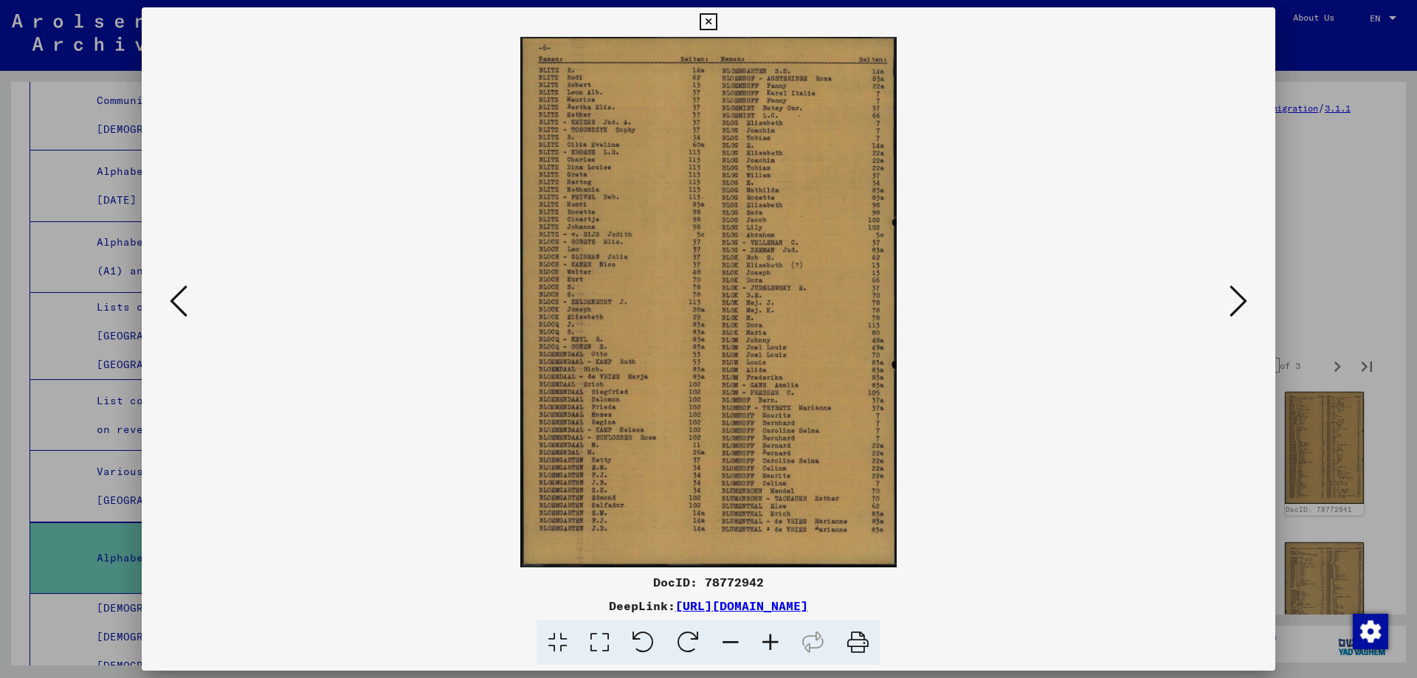
click at [1237, 300] on icon at bounding box center [1239, 300] width 18 height 35
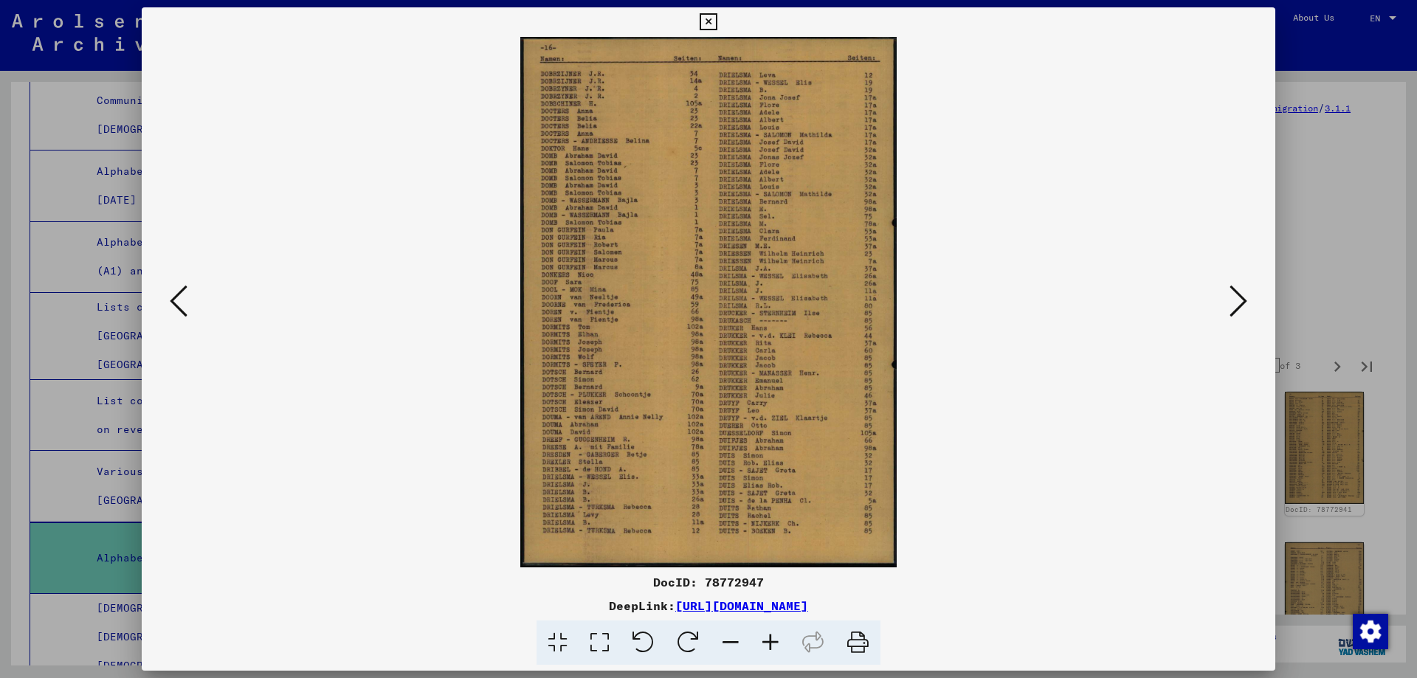
click at [1237, 300] on icon at bounding box center [1239, 300] width 18 height 35
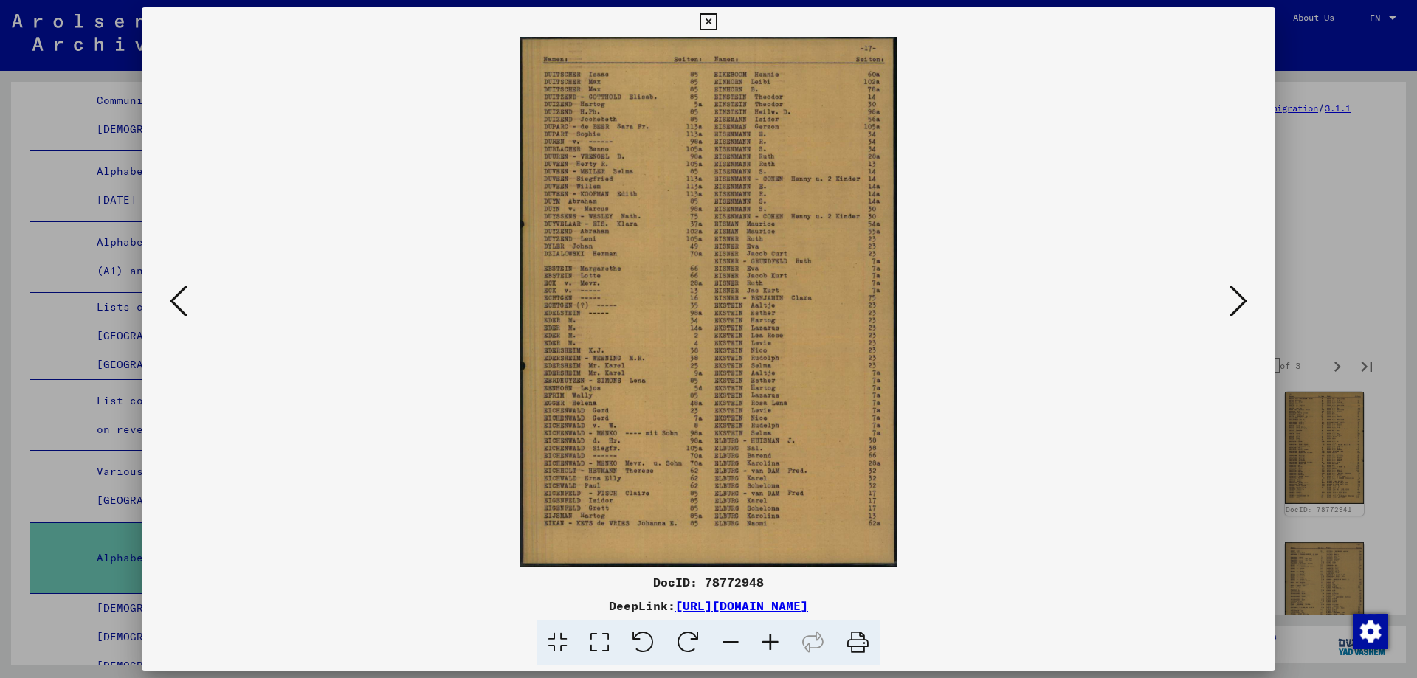
click at [176, 297] on icon at bounding box center [179, 300] width 18 height 35
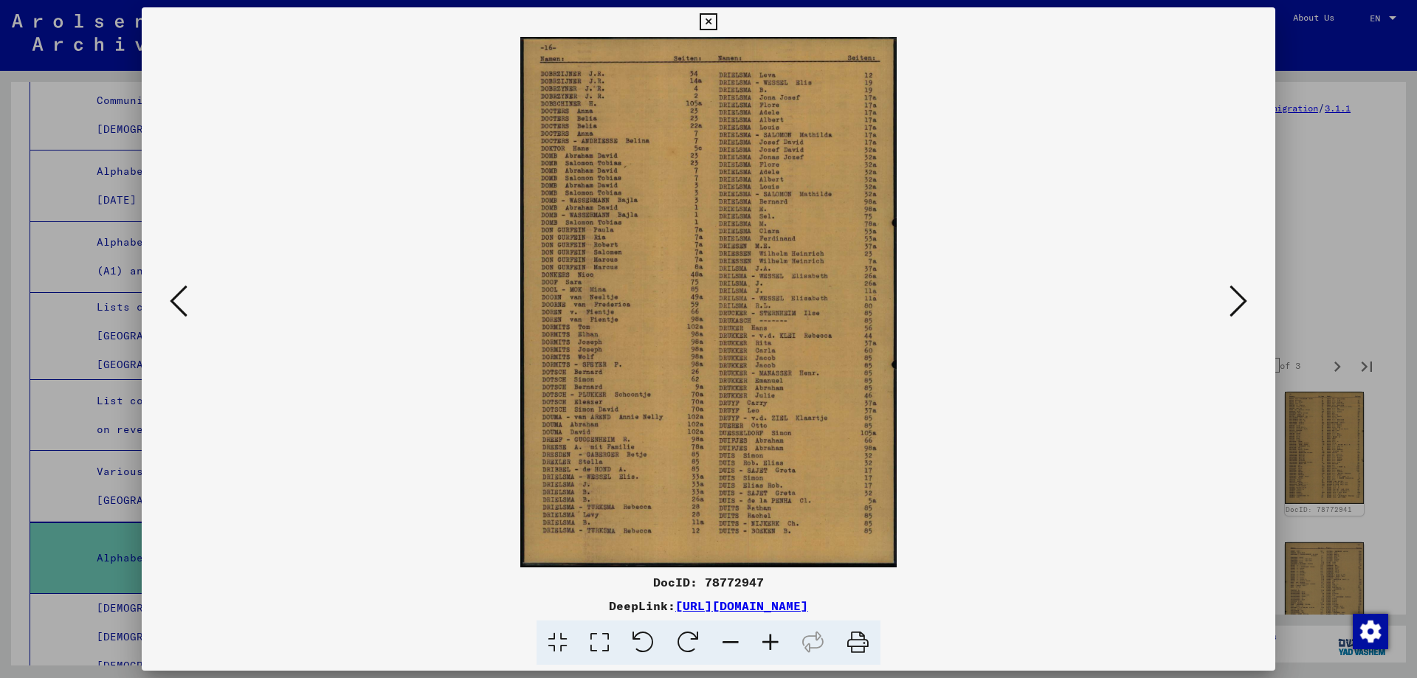
click at [702, 21] on icon at bounding box center [708, 22] width 17 height 18
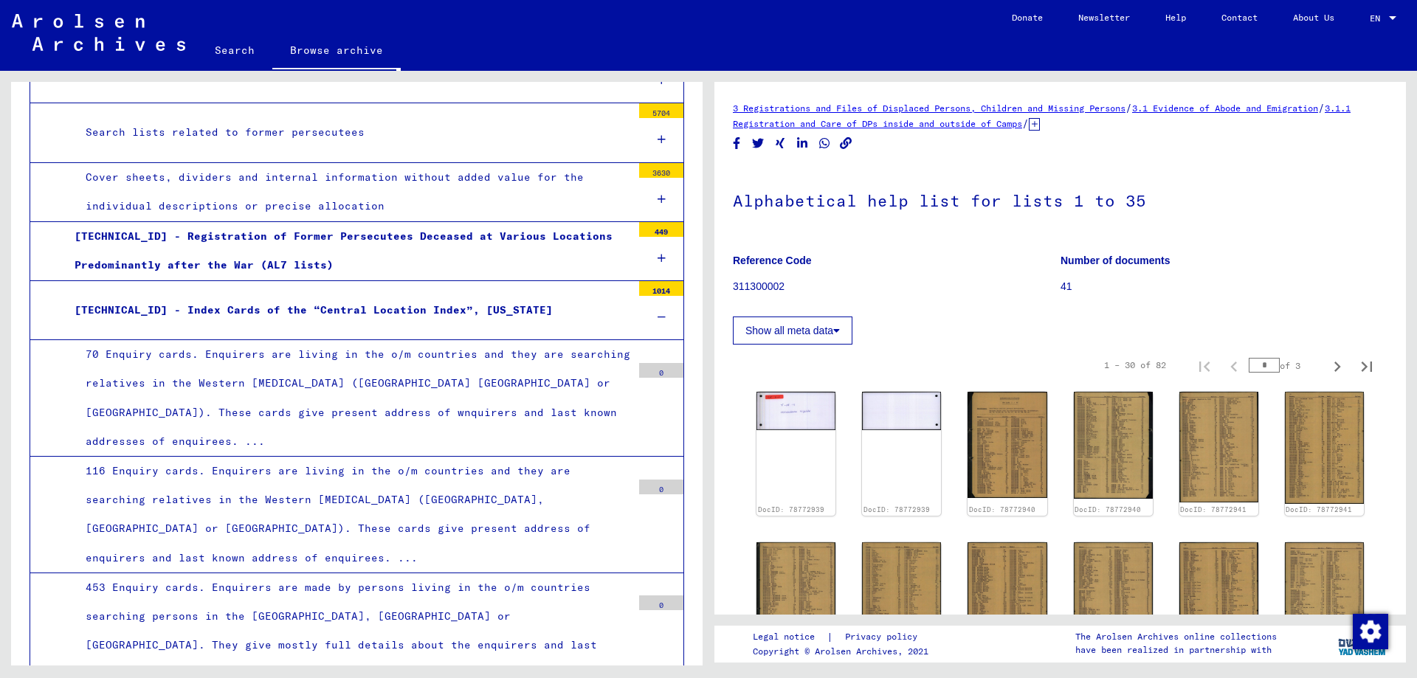
scroll to position [5680, 0]
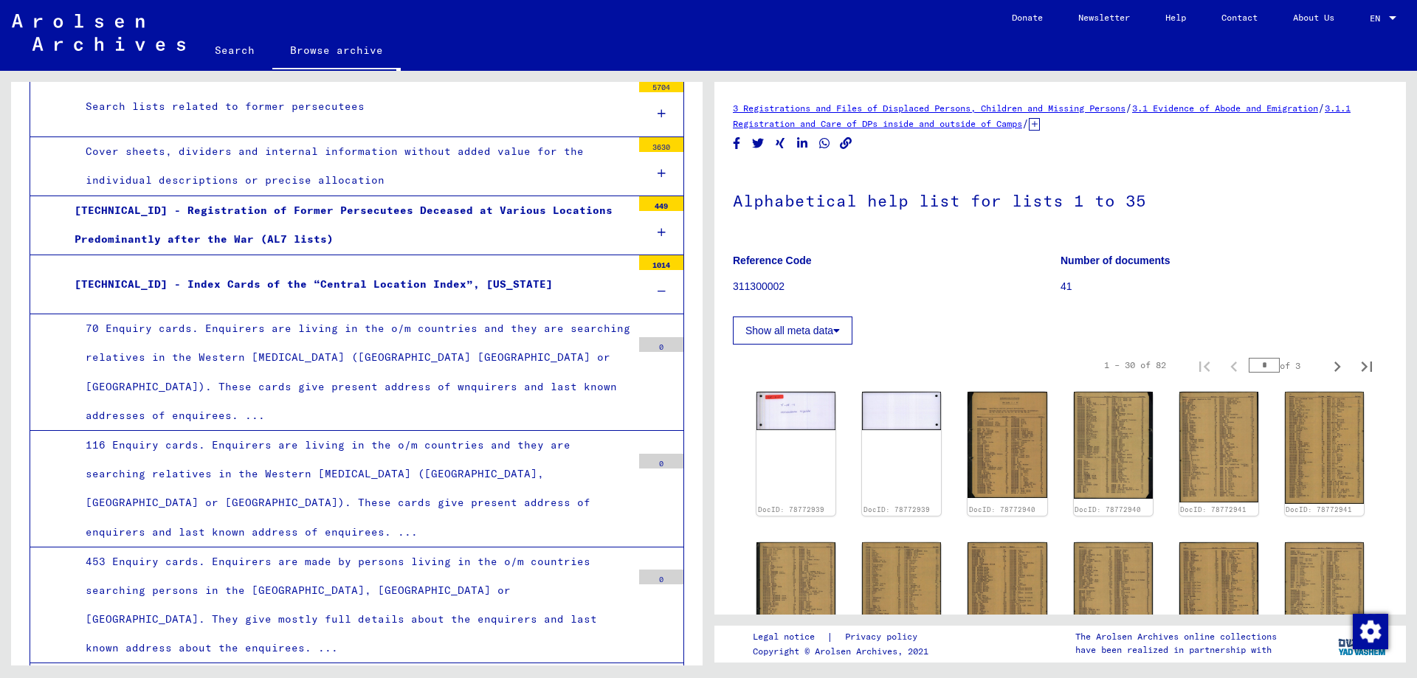
click at [377, 270] on div "[TECHNICAL_ID] - Index Cards of the “Central Location Index”, [US_STATE]" at bounding box center [347, 284] width 568 height 29
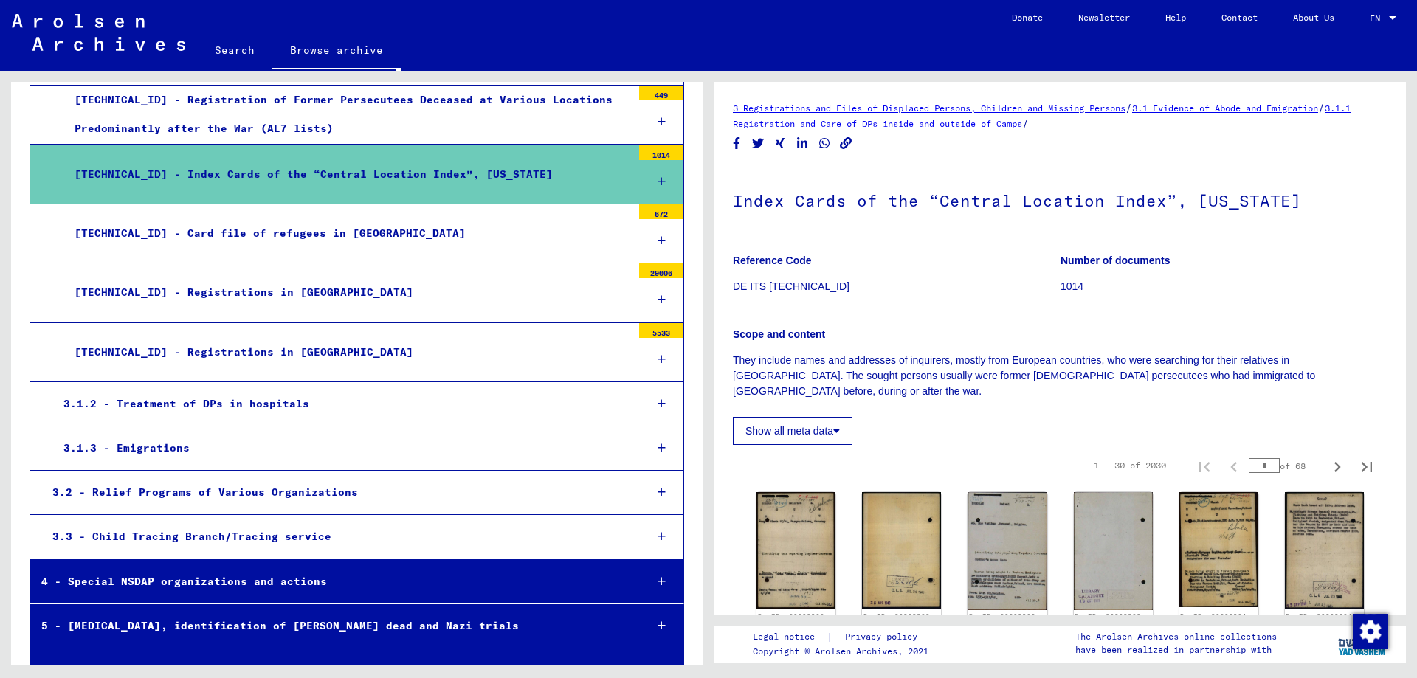
scroll to position [5827, 0]
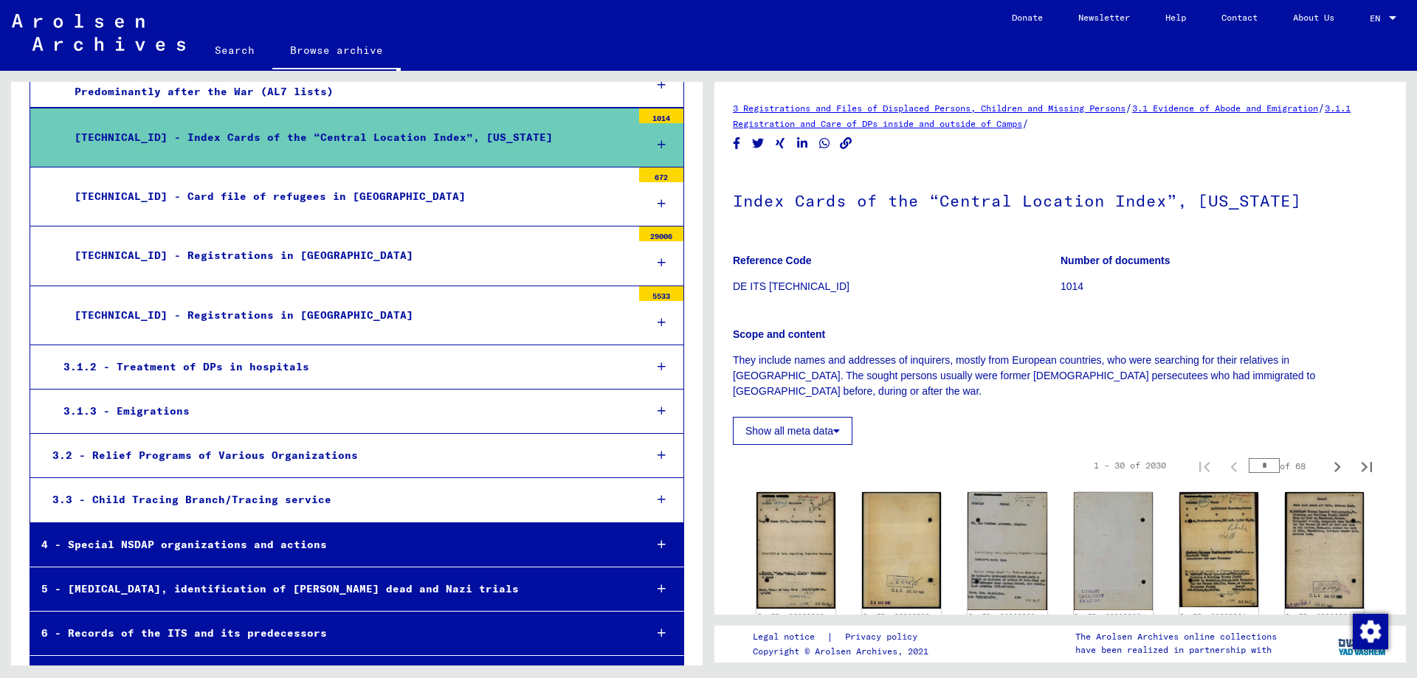
click at [331, 353] on div "3.1.2 - Treatment of DPs in hospitals" at bounding box center [342, 367] width 581 height 29
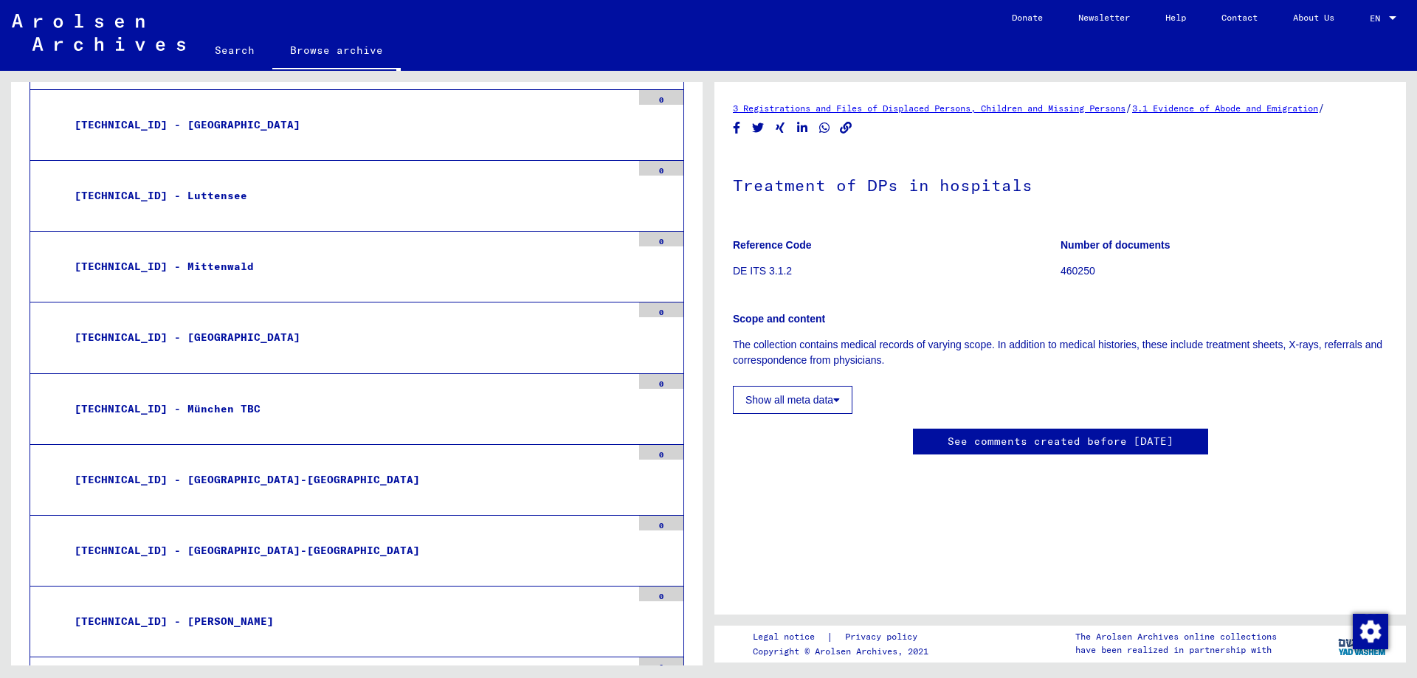
scroll to position [7451, 0]
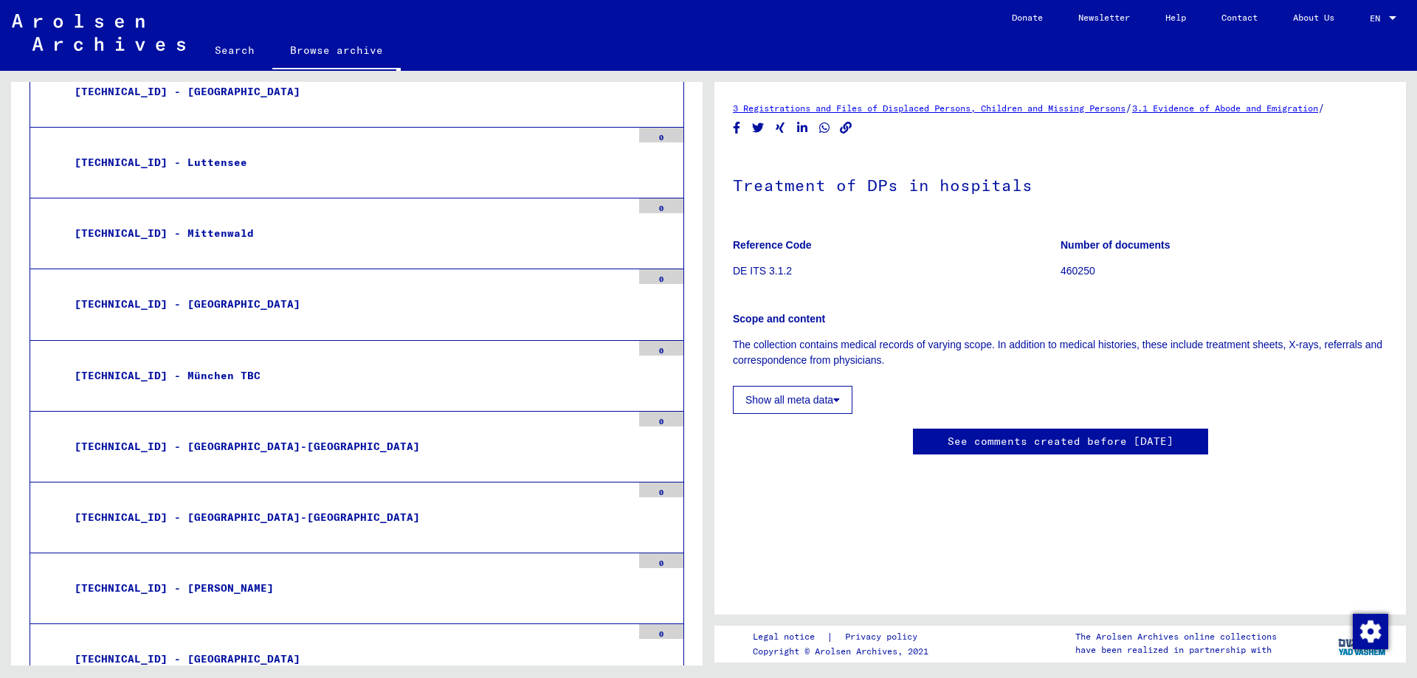
click at [166, 574] on div "[TECHNICAL_ID] - [PERSON_NAME]" at bounding box center [347, 588] width 568 height 29
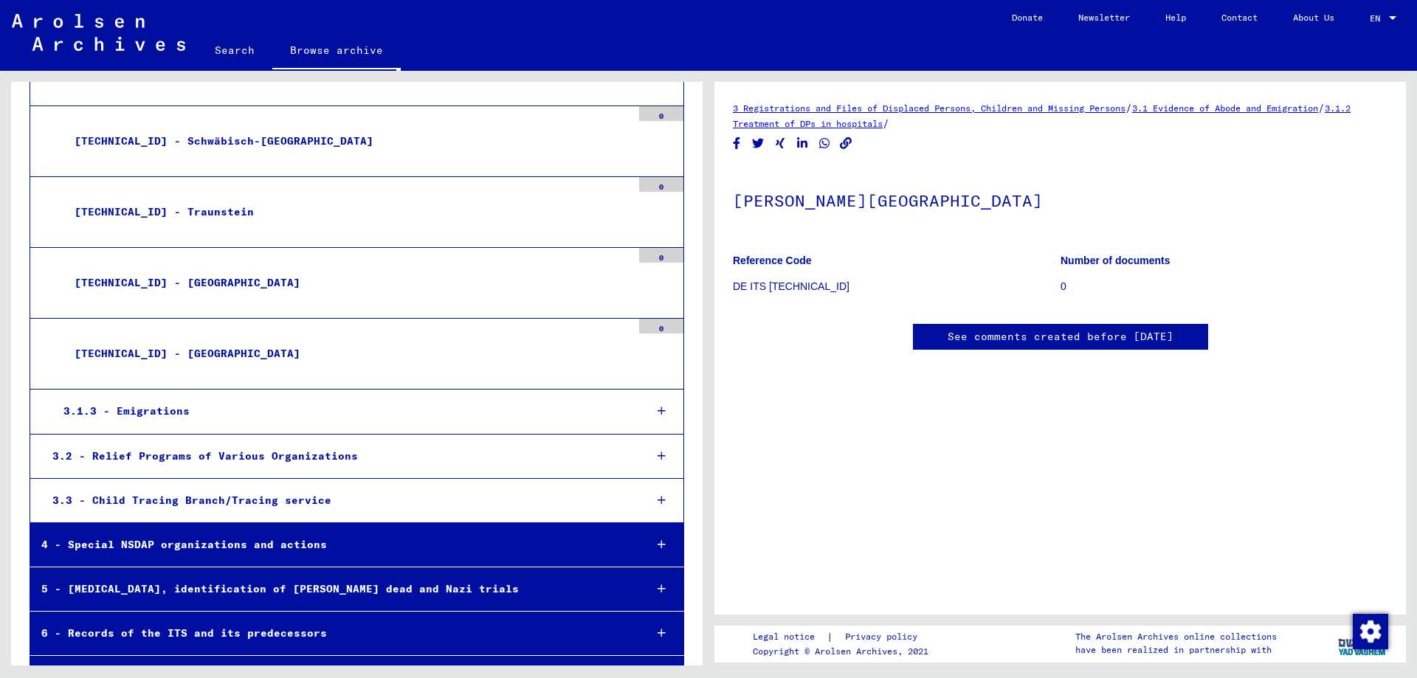
scroll to position [8094, 0]
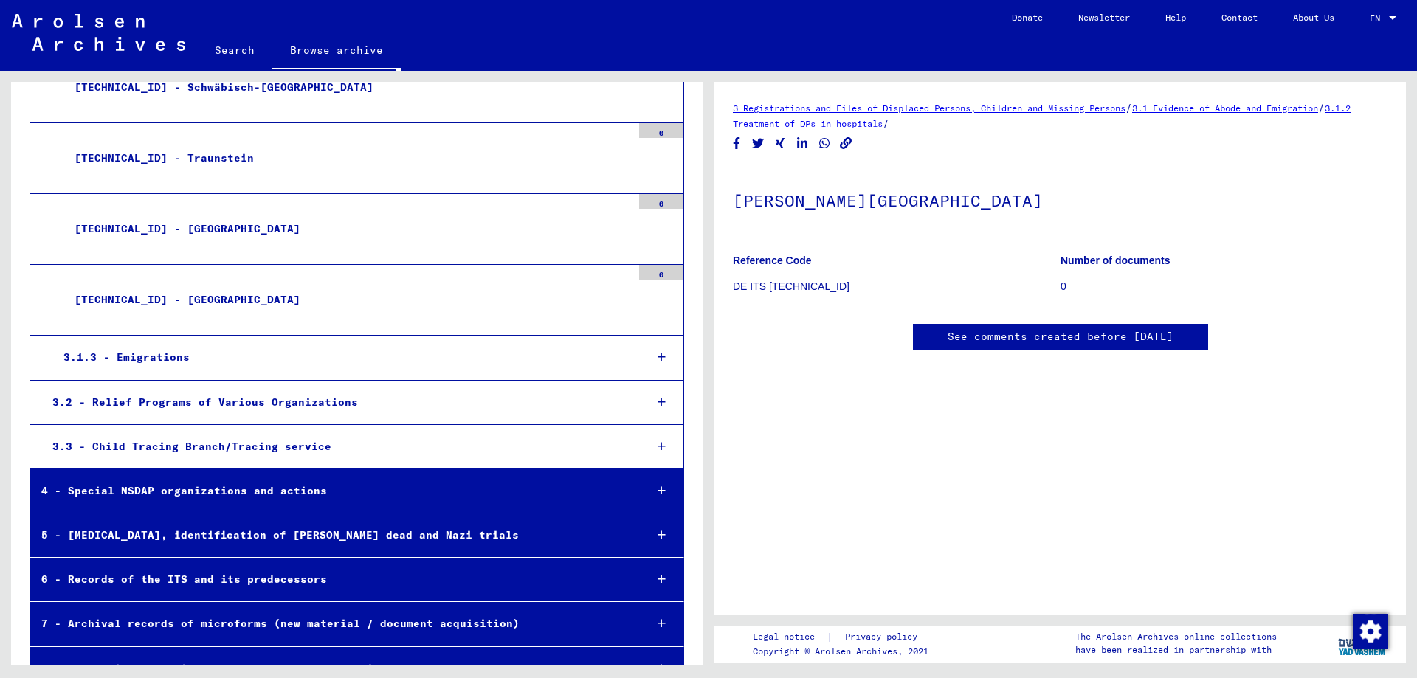
click at [158, 477] on div "4 - Special NSDAP organizations and actions" at bounding box center [331, 491] width 603 height 29
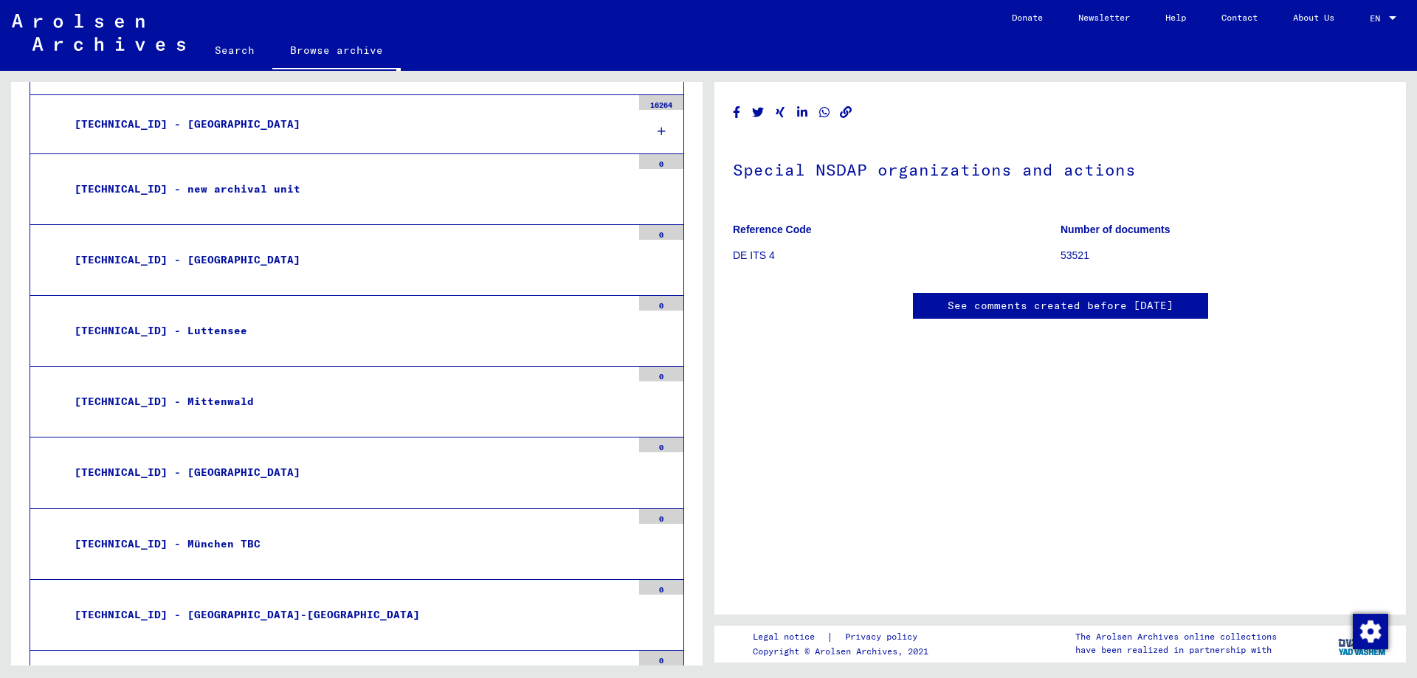
scroll to position [6617, 0]
